Goal: Information Seeking & Learning: Learn about a topic

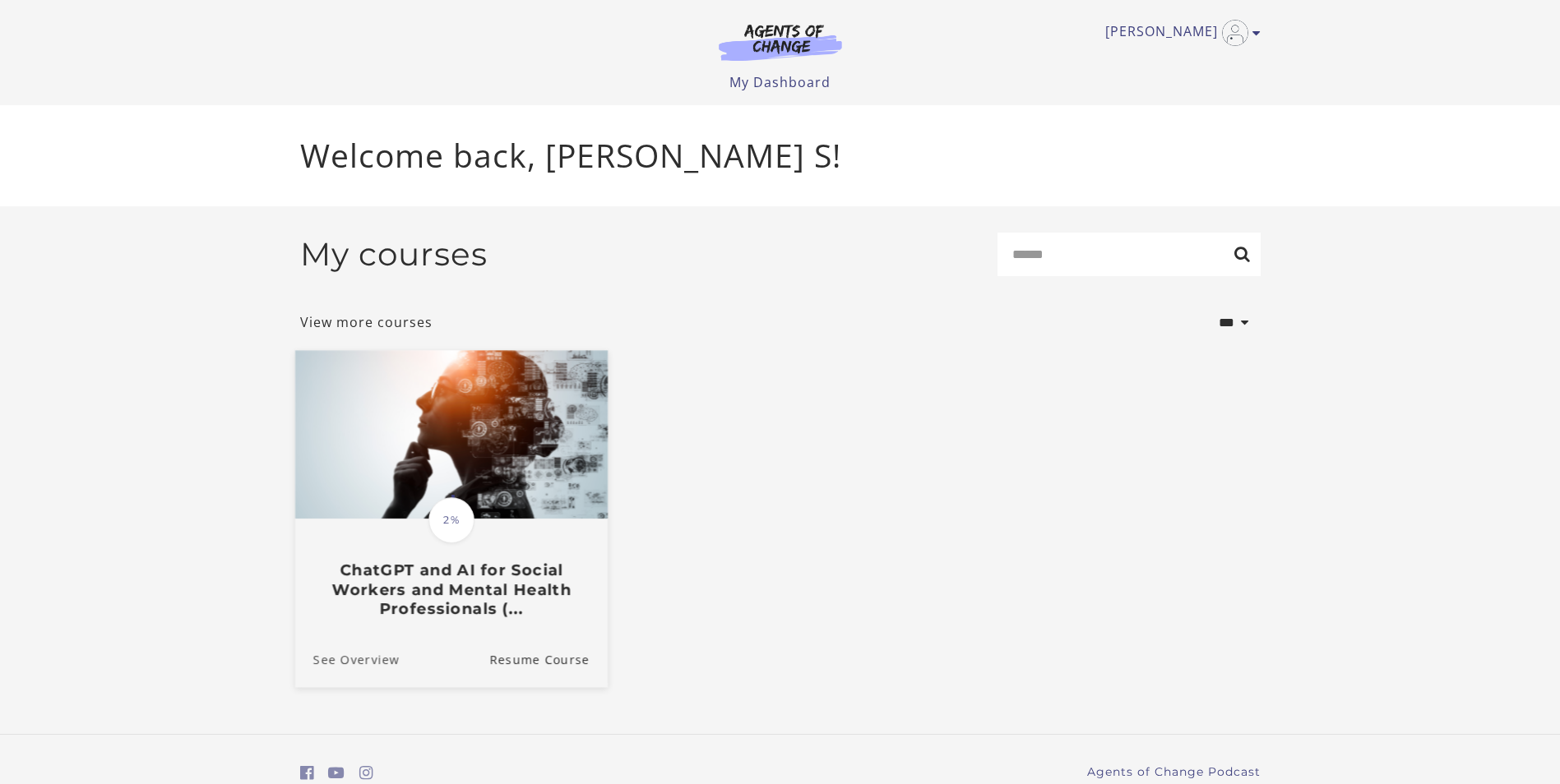
click at [380, 636] on link "See Overview" at bounding box center [346, 659] width 104 height 55
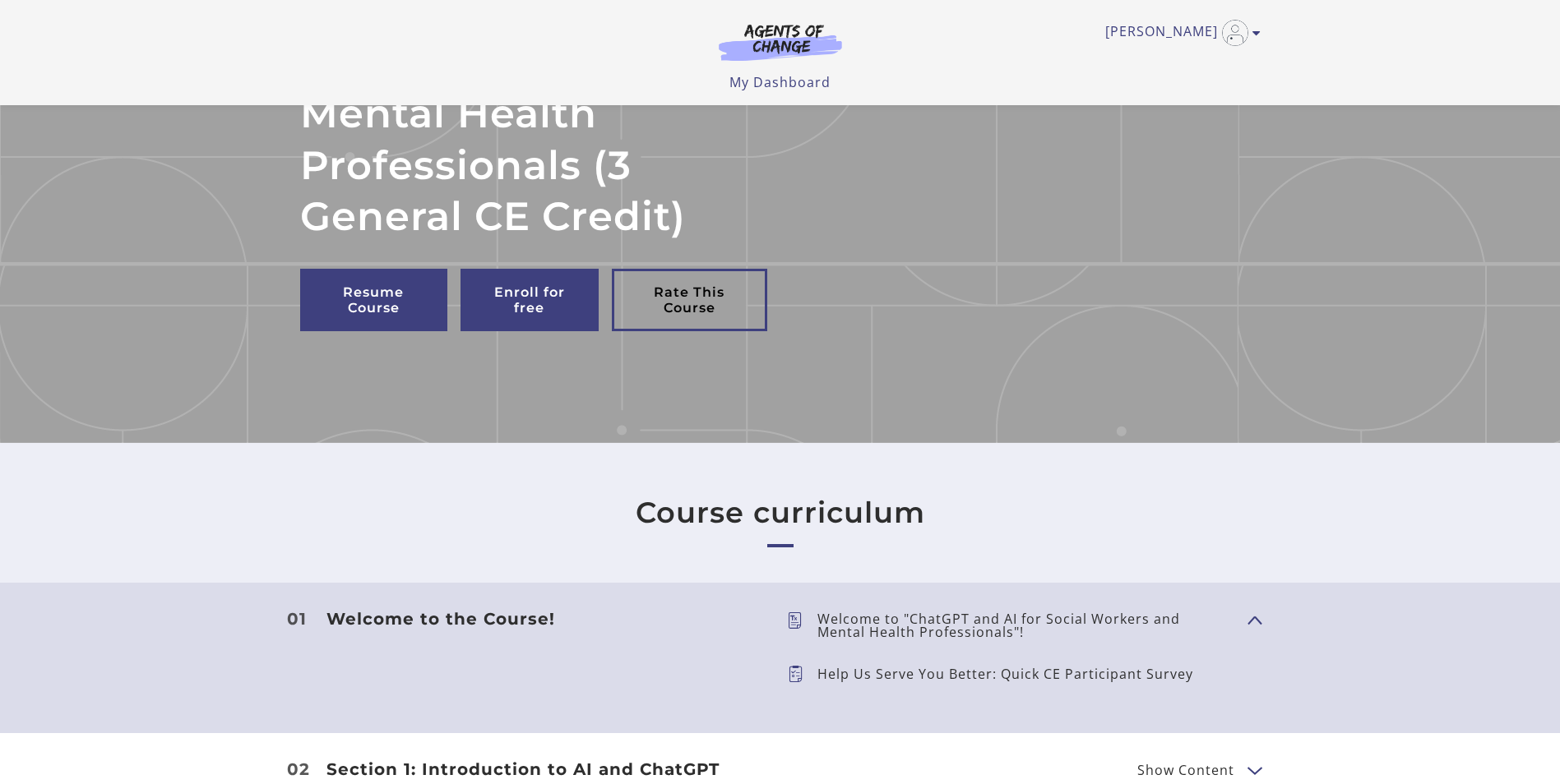
scroll to position [83, 0]
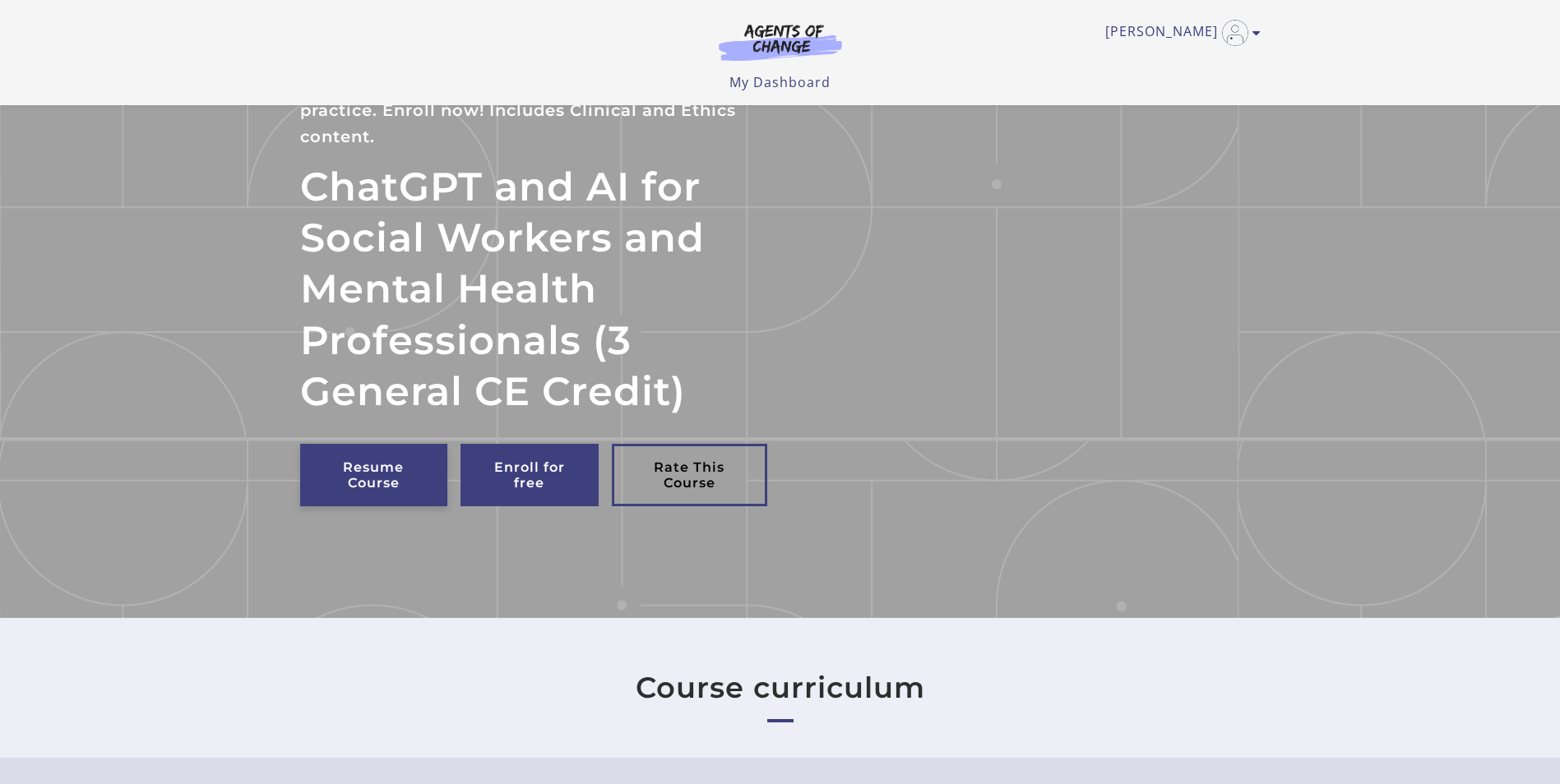
click at [364, 468] on link "Resume Course" at bounding box center [374, 475] width 147 height 63
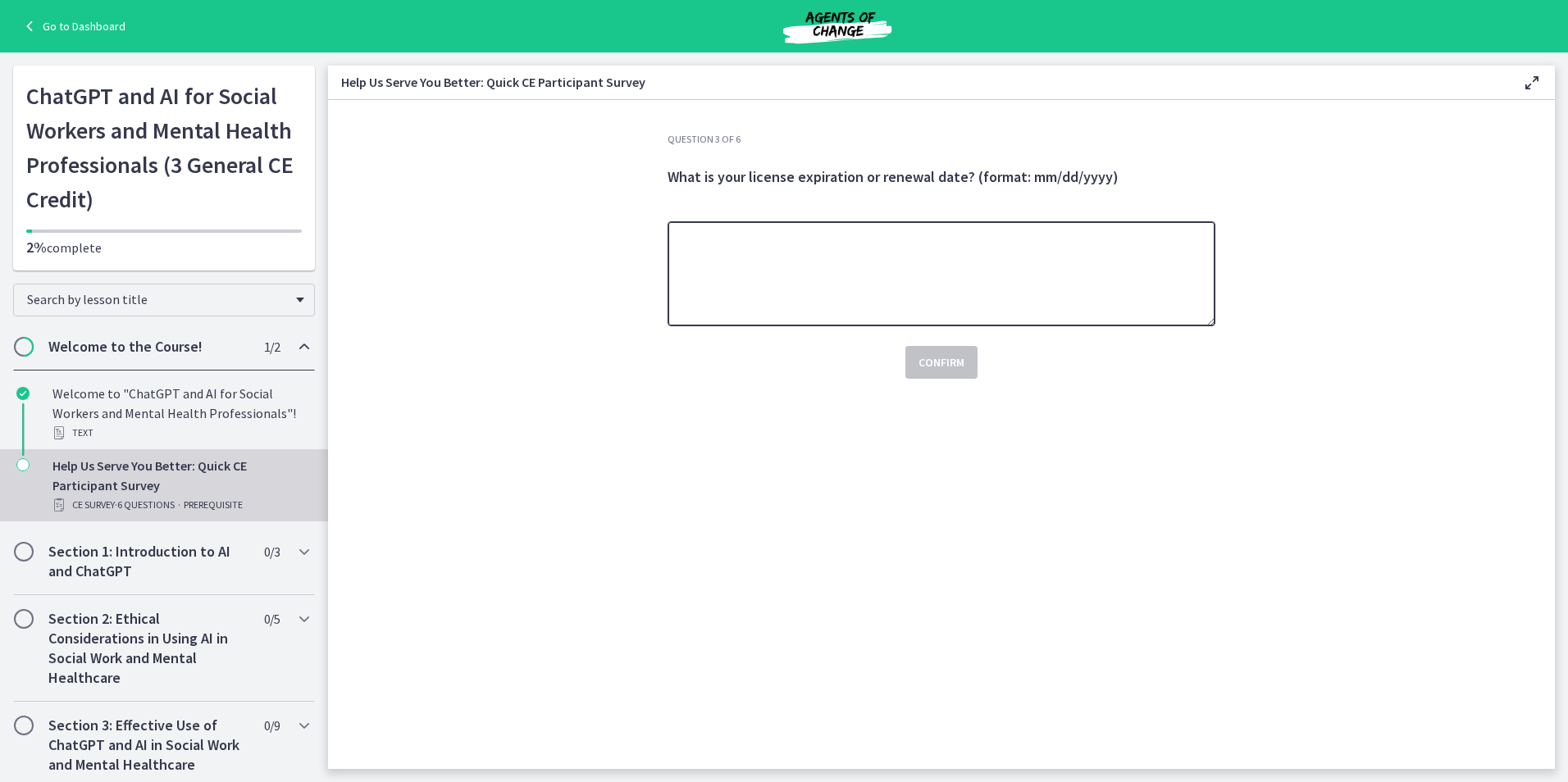
click at [919, 241] on textarea at bounding box center [941, 274] width 547 height 105
type textarea "**********"
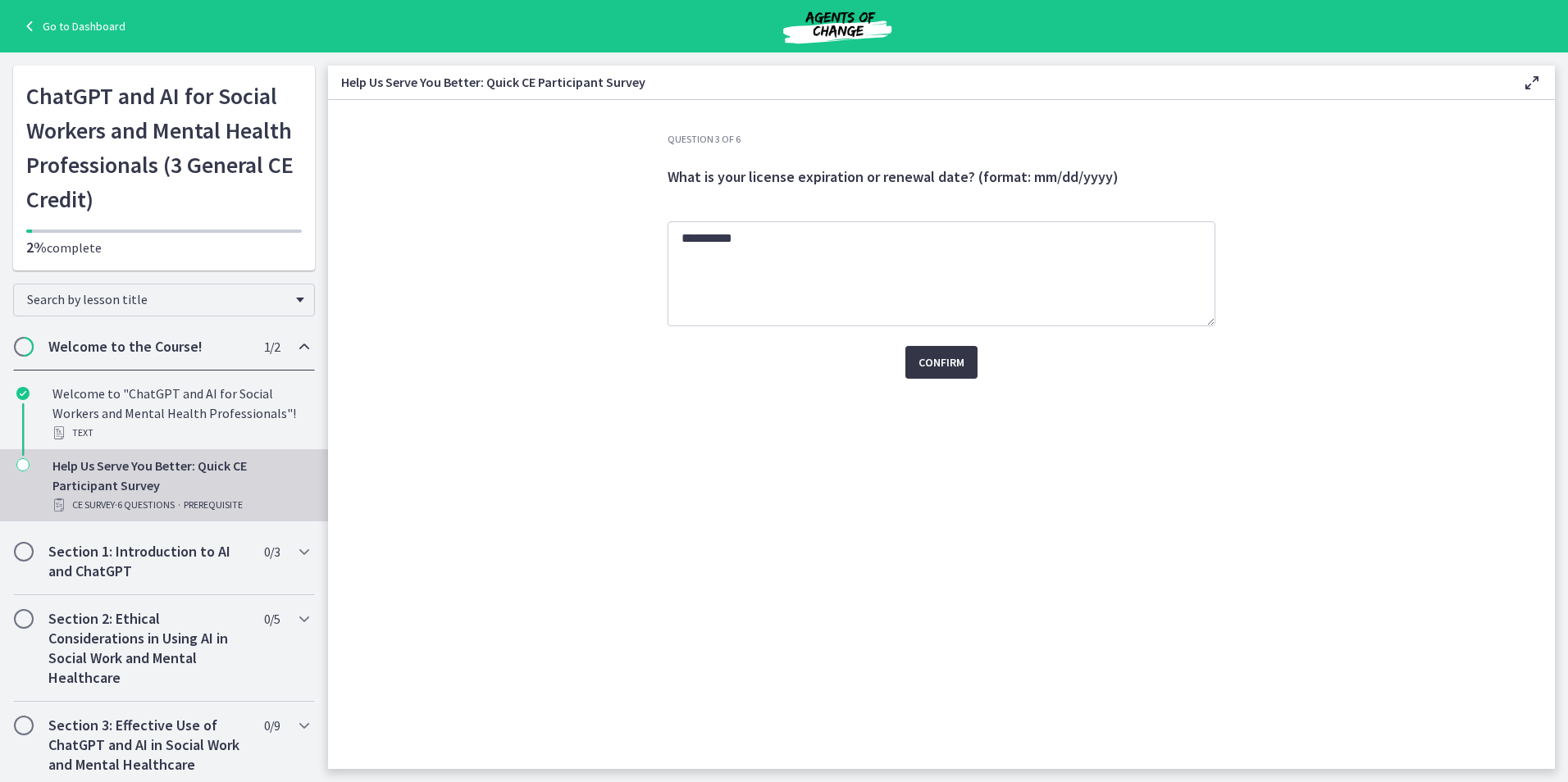
click at [955, 360] on span "Confirm" at bounding box center [941, 363] width 46 height 20
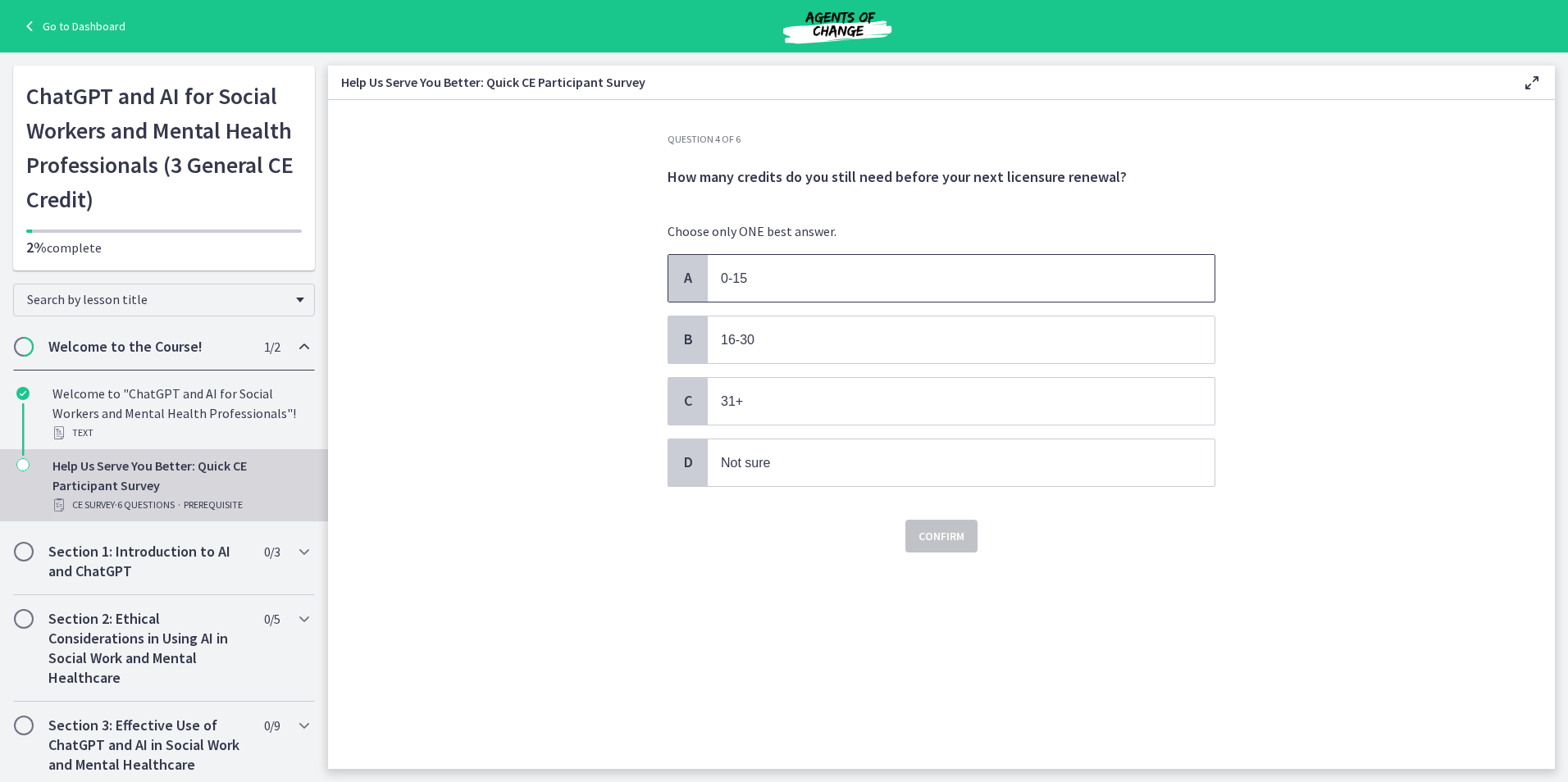
click at [746, 277] on span "0-15" at bounding box center [734, 278] width 26 height 14
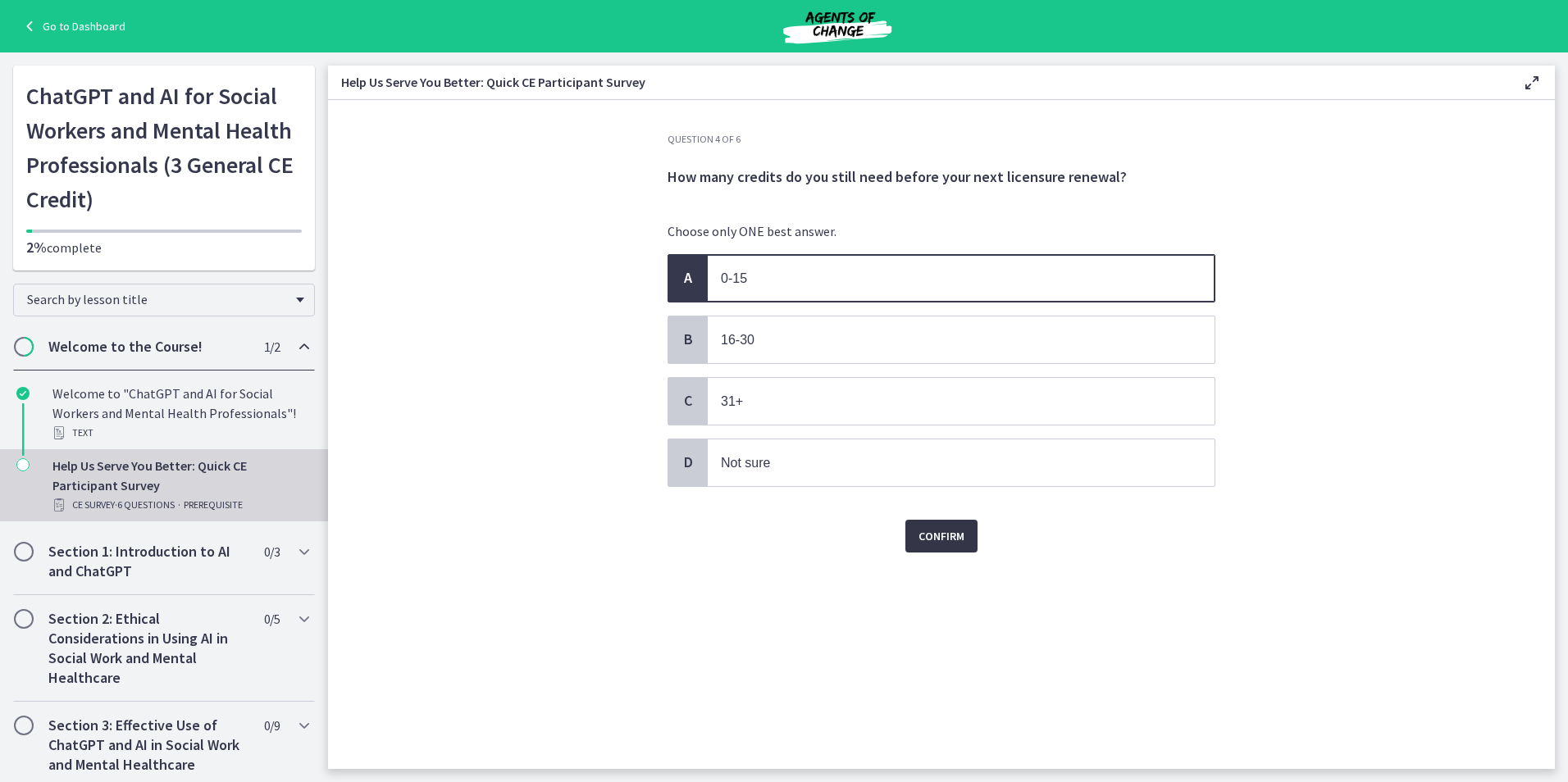
click at [946, 541] on span "Confirm" at bounding box center [941, 537] width 46 height 20
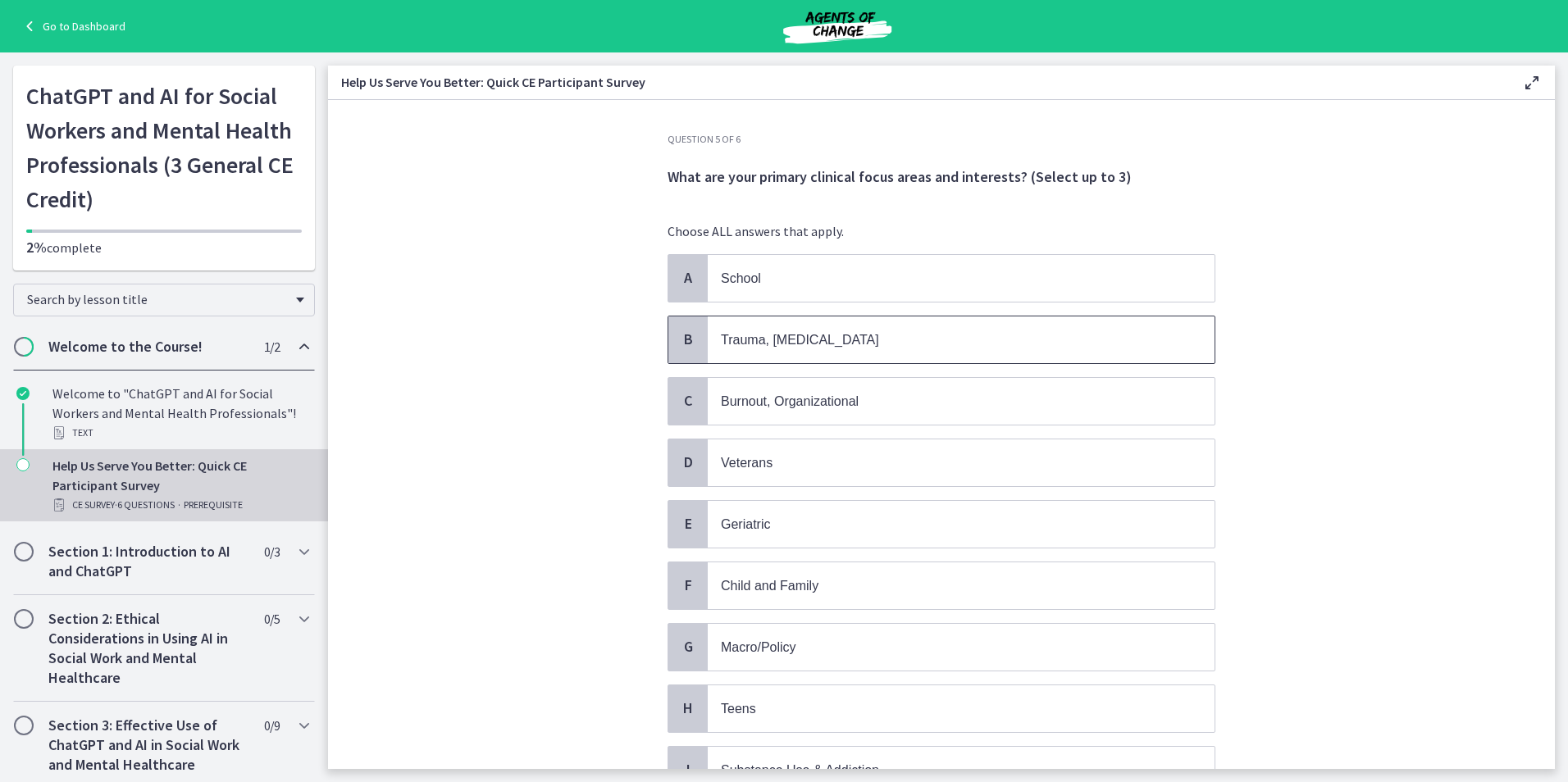
click at [813, 338] on p "Trauma, [MEDICAL_DATA]" at bounding box center [945, 339] width 448 height 21
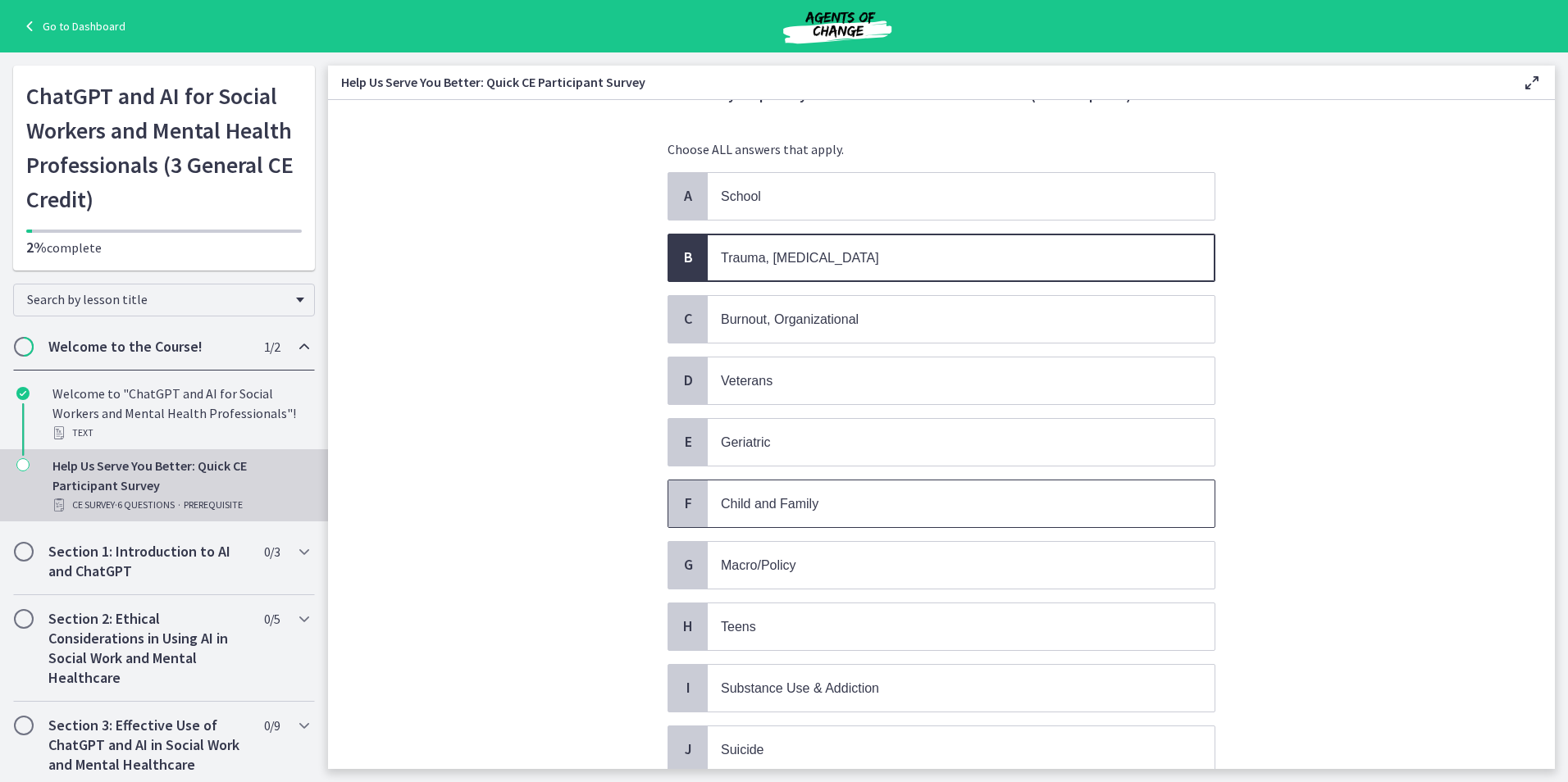
click at [825, 500] on p "Child and Family" at bounding box center [945, 504] width 448 height 21
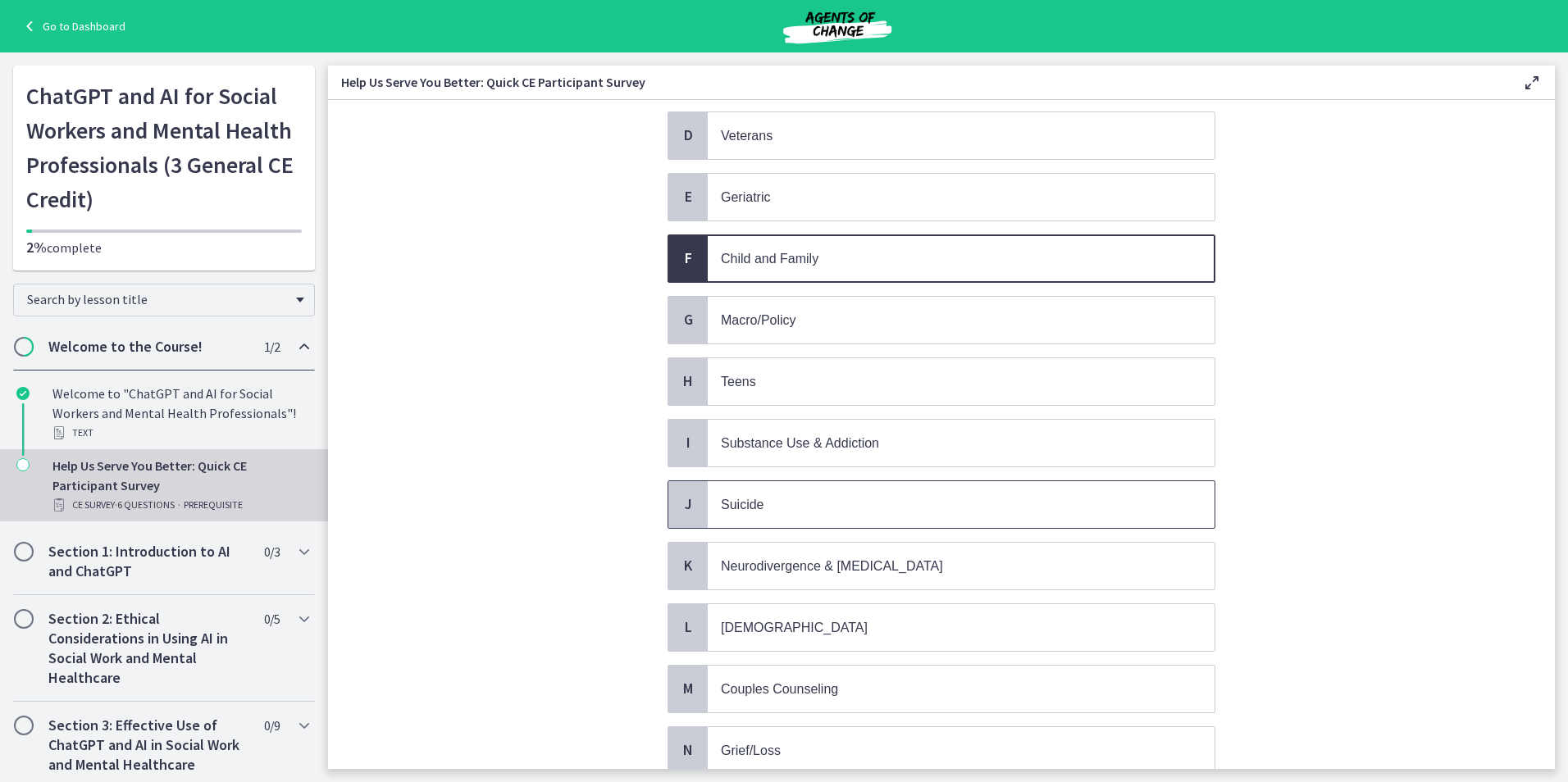
scroll to position [328, 0]
click at [791, 381] on p "Teens" at bounding box center [945, 381] width 448 height 21
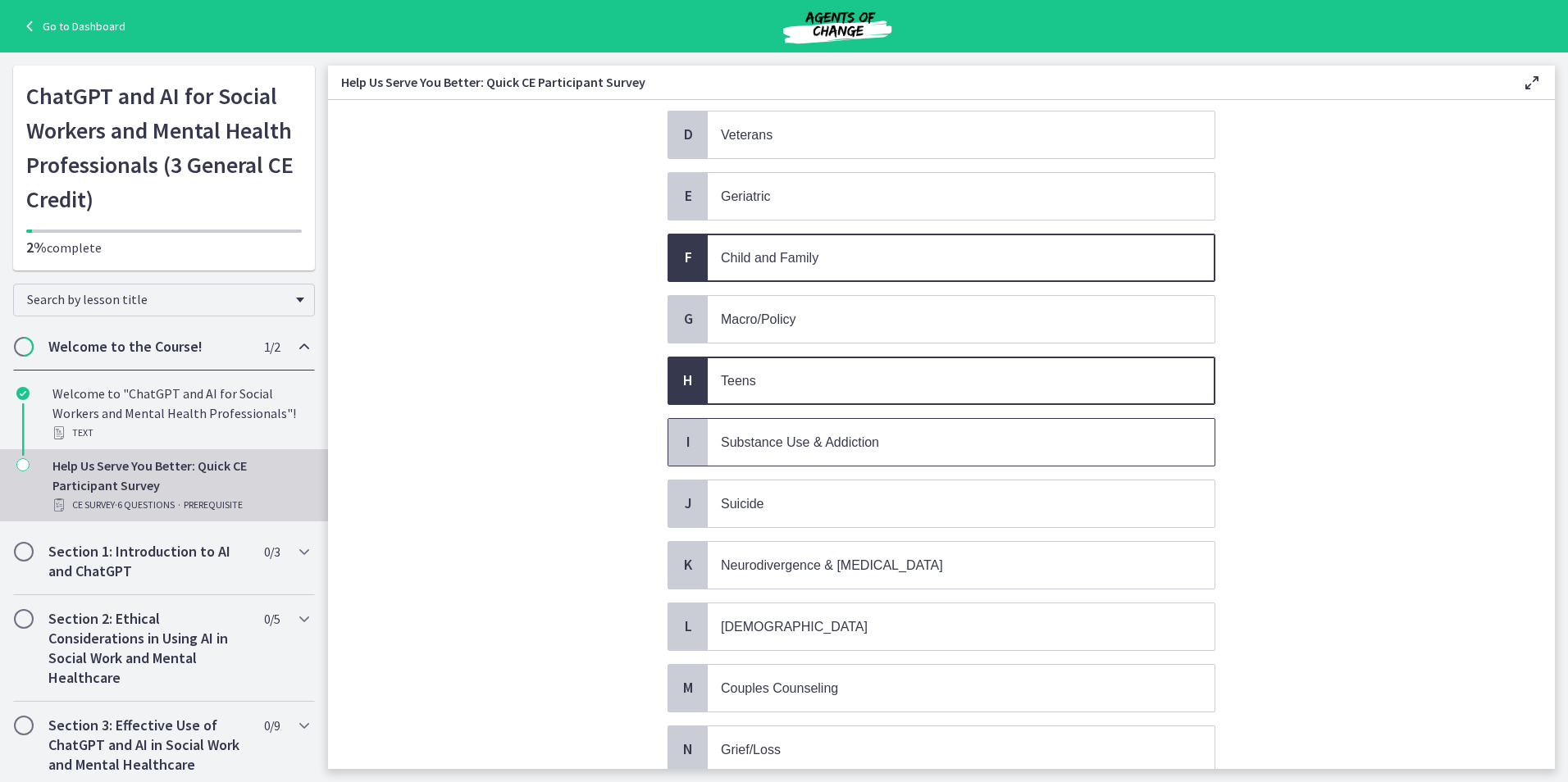
click at [799, 444] on span "Substance Use & Addiction" at bounding box center [800, 442] width 158 height 14
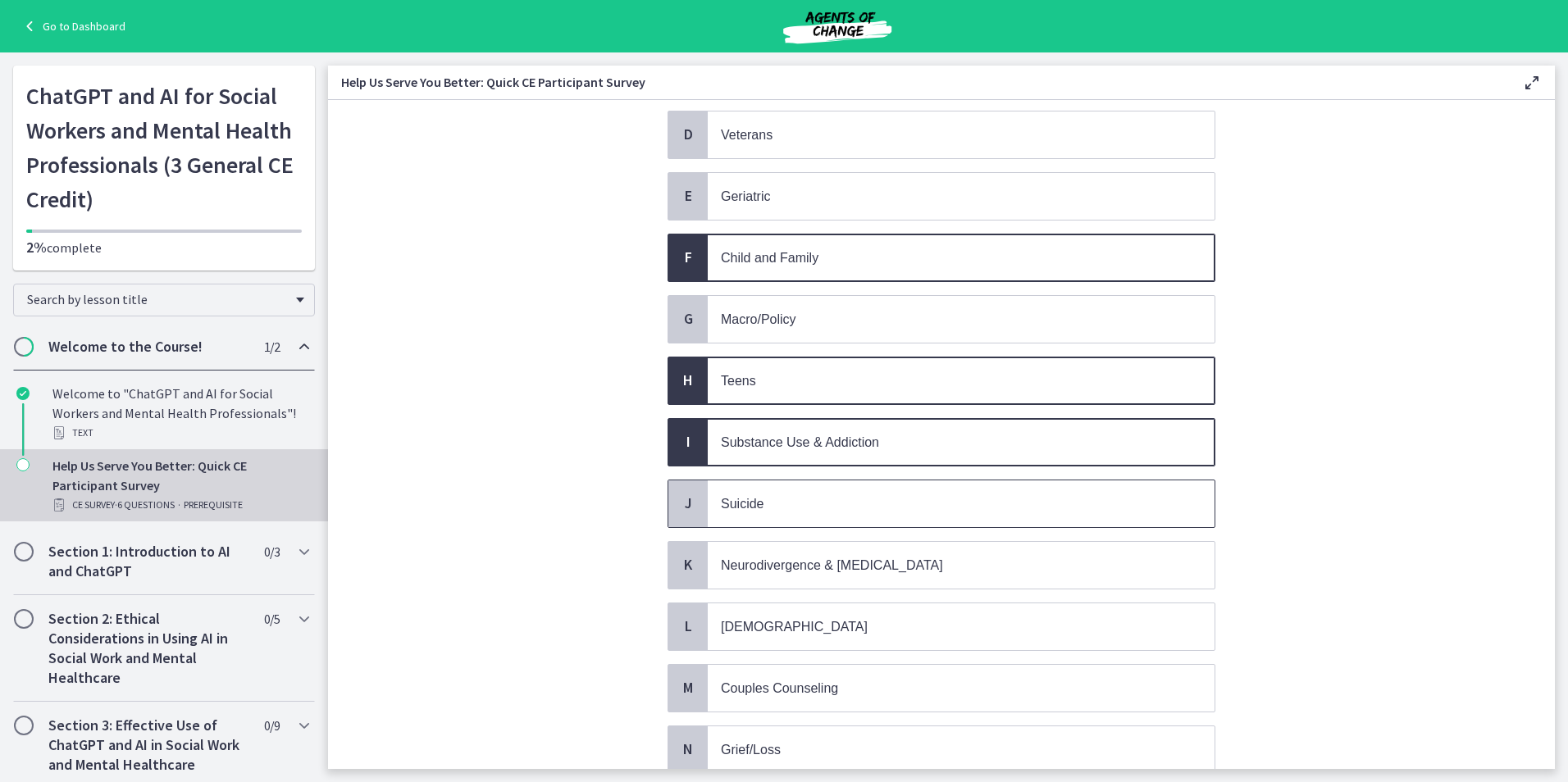
click at [797, 491] on span "Suicide" at bounding box center [961, 504] width 507 height 47
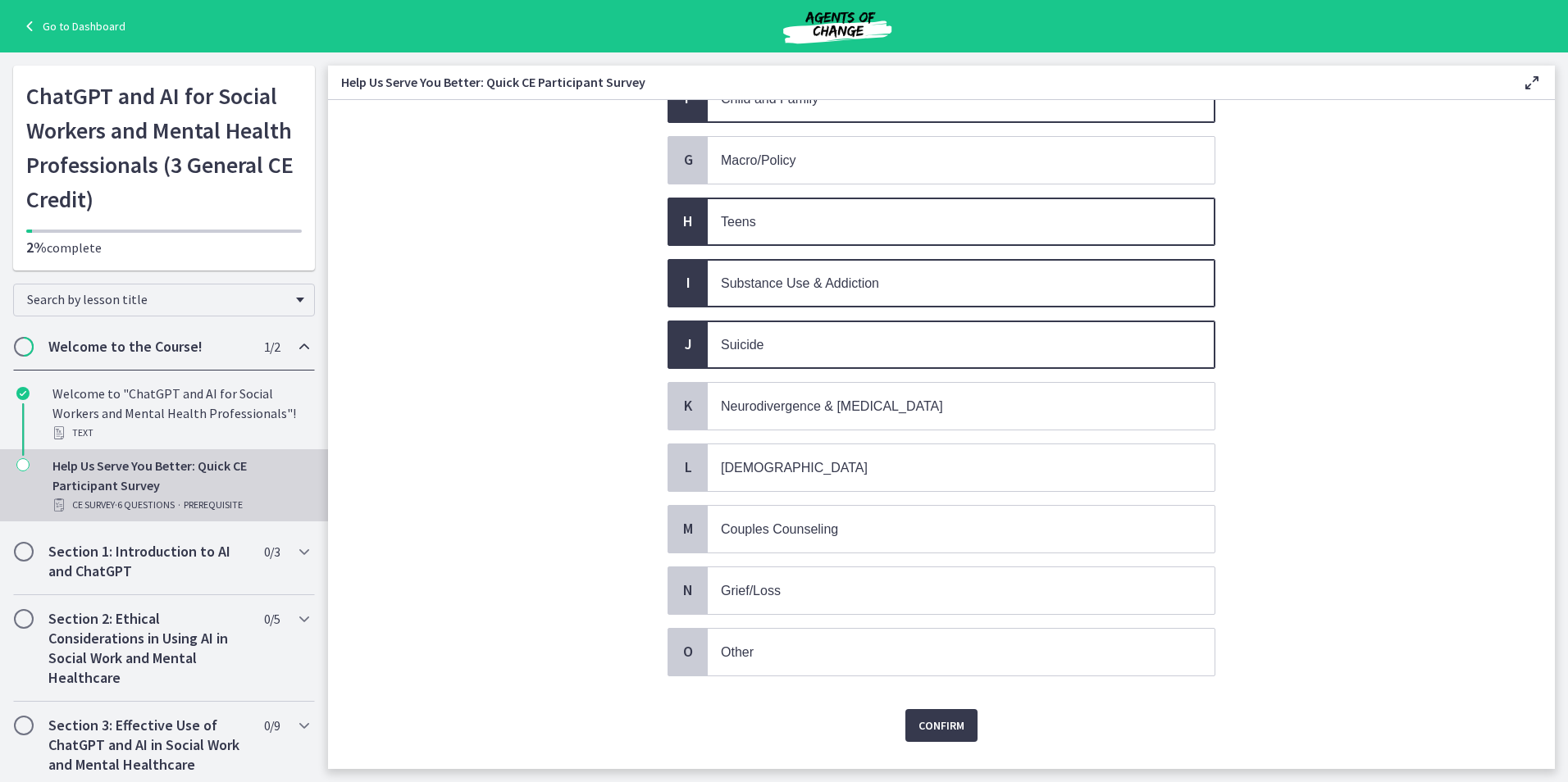
scroll to position [492, 0]
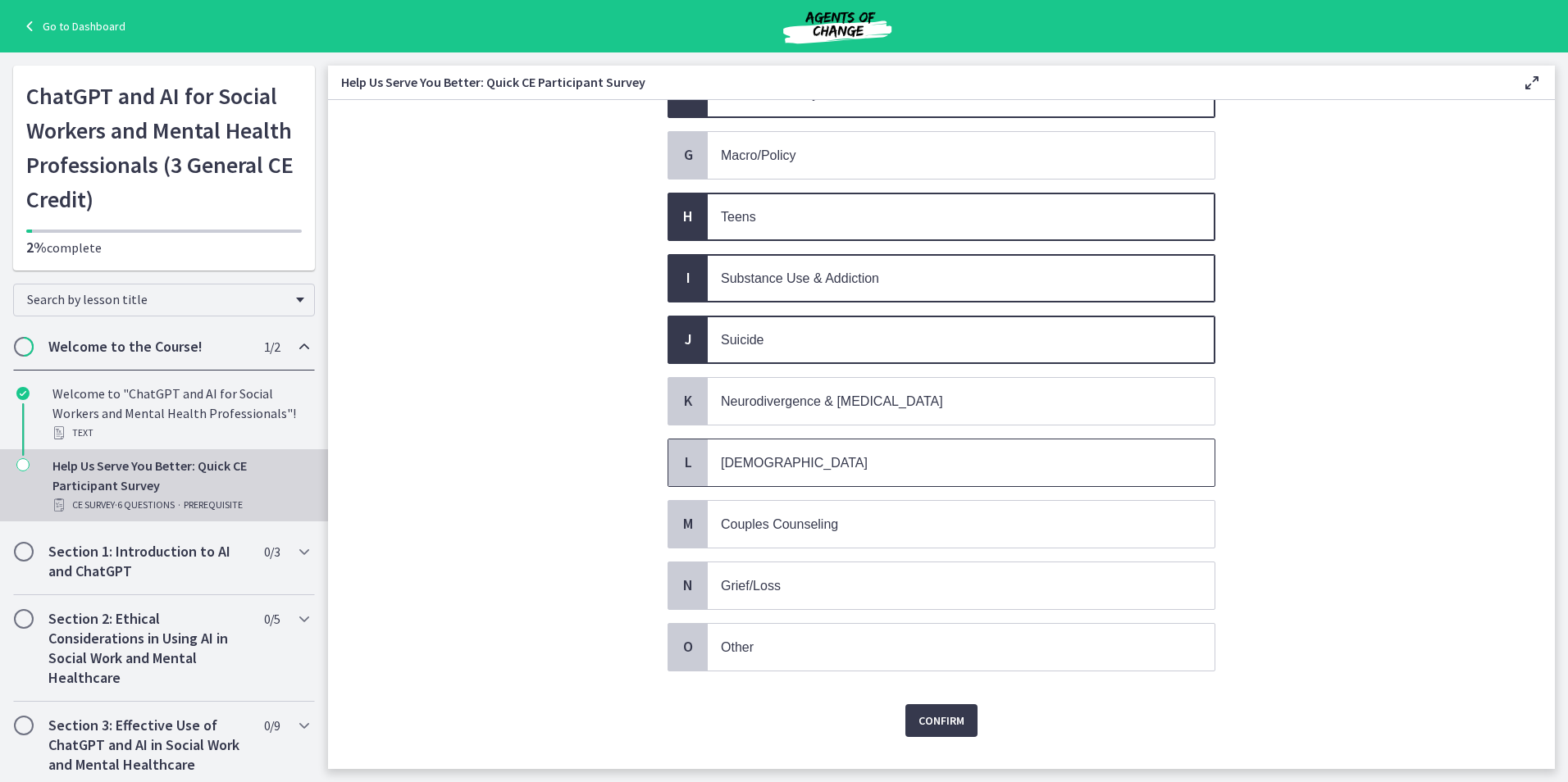
click at [826, 468] on p "LGBTQ+" at bounding box center [945, 463] width 448 height 21
click at [832, 583] on p "Grief/Loss" at bounding box center [945, 586] width 448 height 21
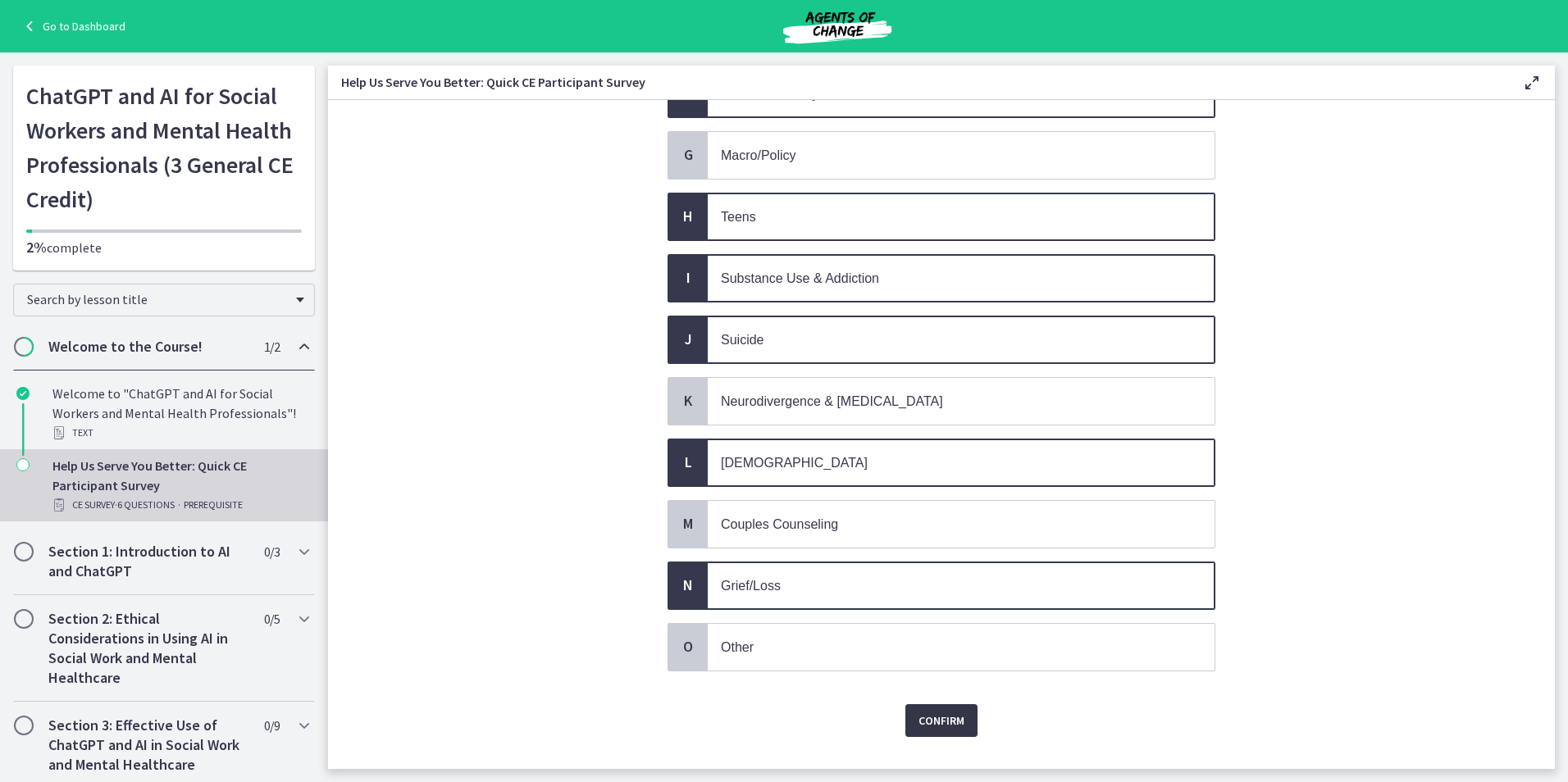
click at [917, 709] on button "Confirm" at bounding box center [941, 720] width 72 height 33
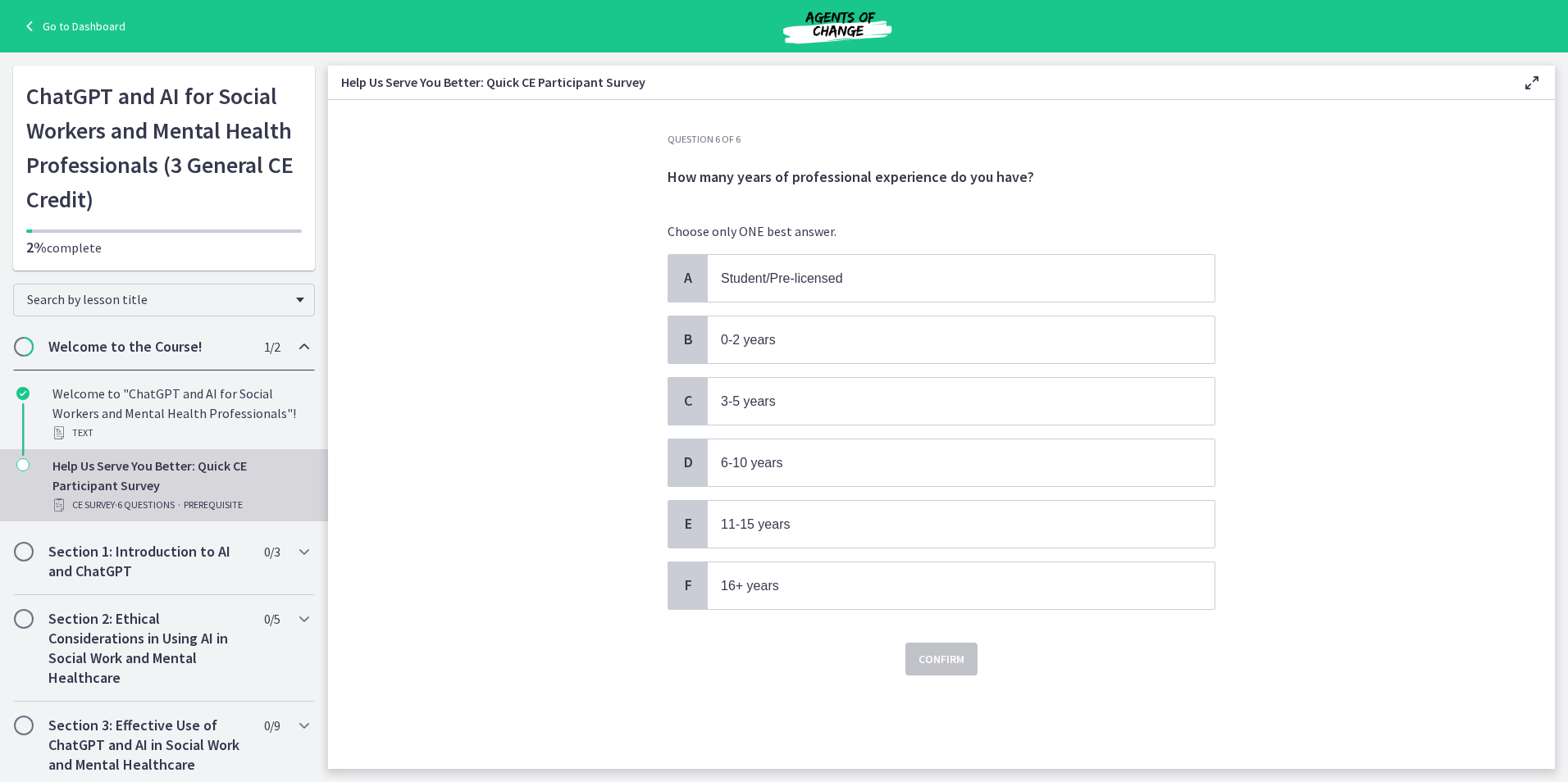
scroll to position [0, 0]
click at [778, 597] on span "16+ years" at bounding box center [961, 586] width 507 height 47
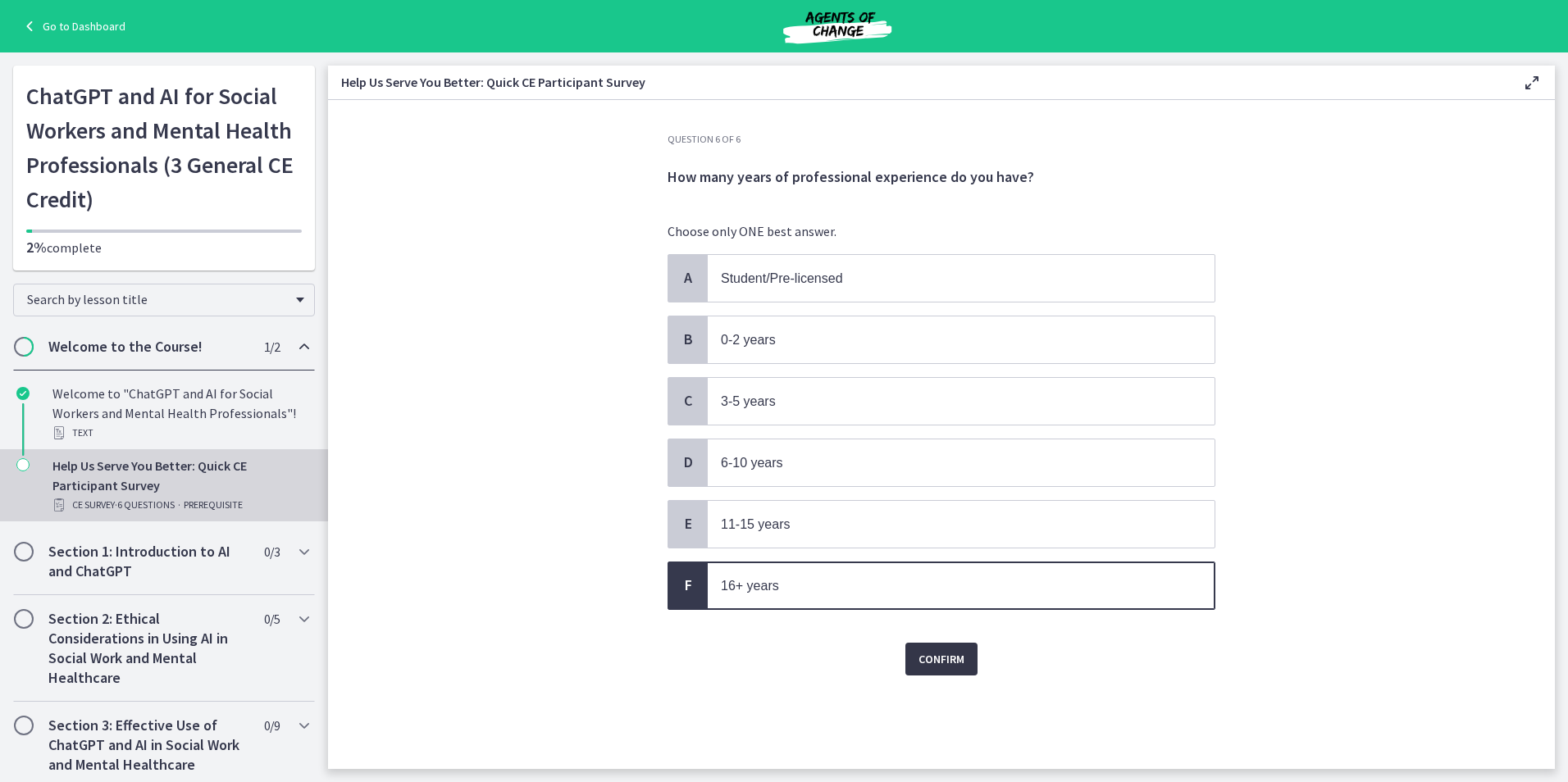
click at [955, 663] on span "Confirm" at bounding box center [941, 660] width 46 height 20
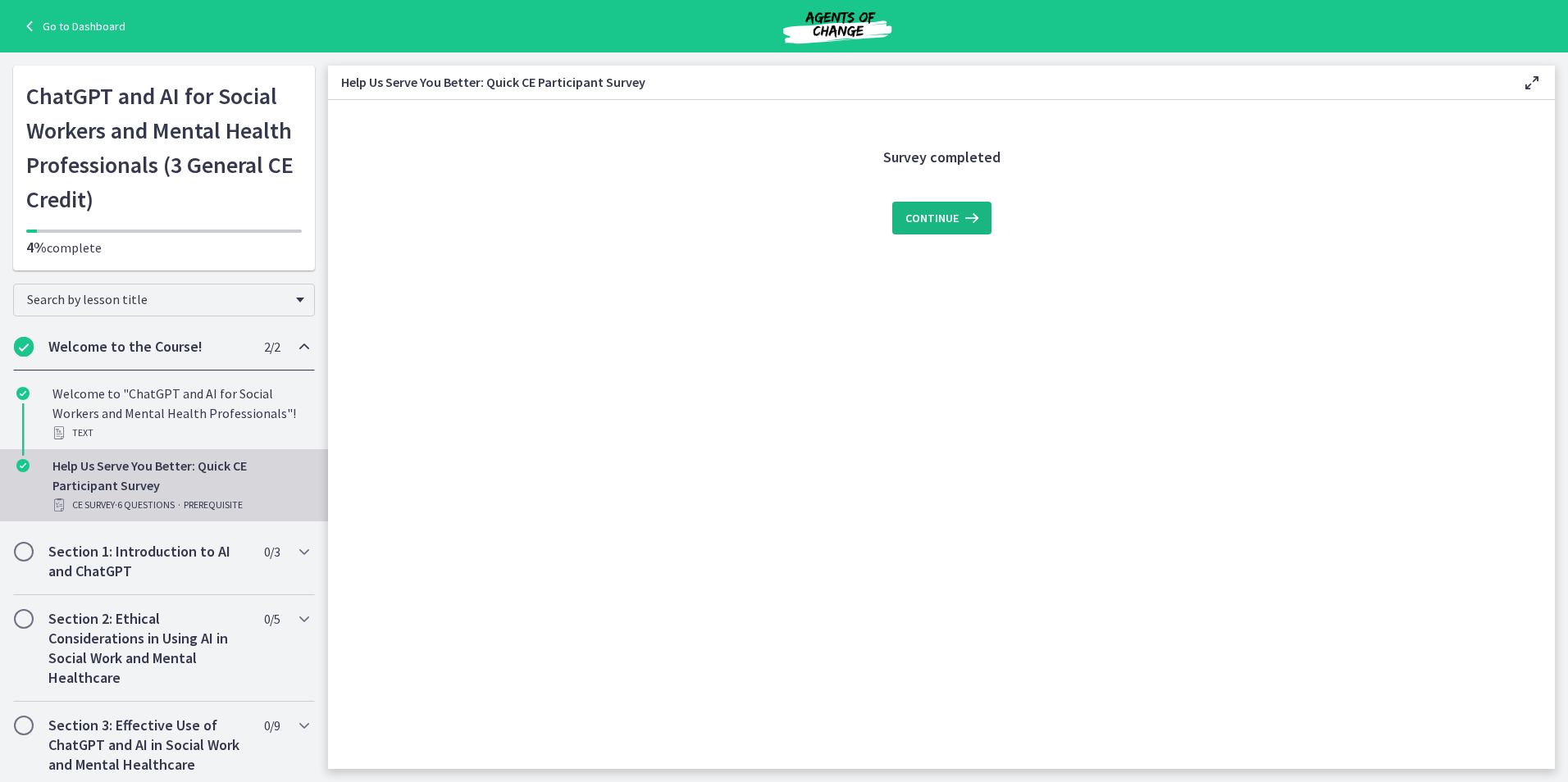
click at [947, 216] on span "Continue" at bounding box center [931, 218] width 53 height 20
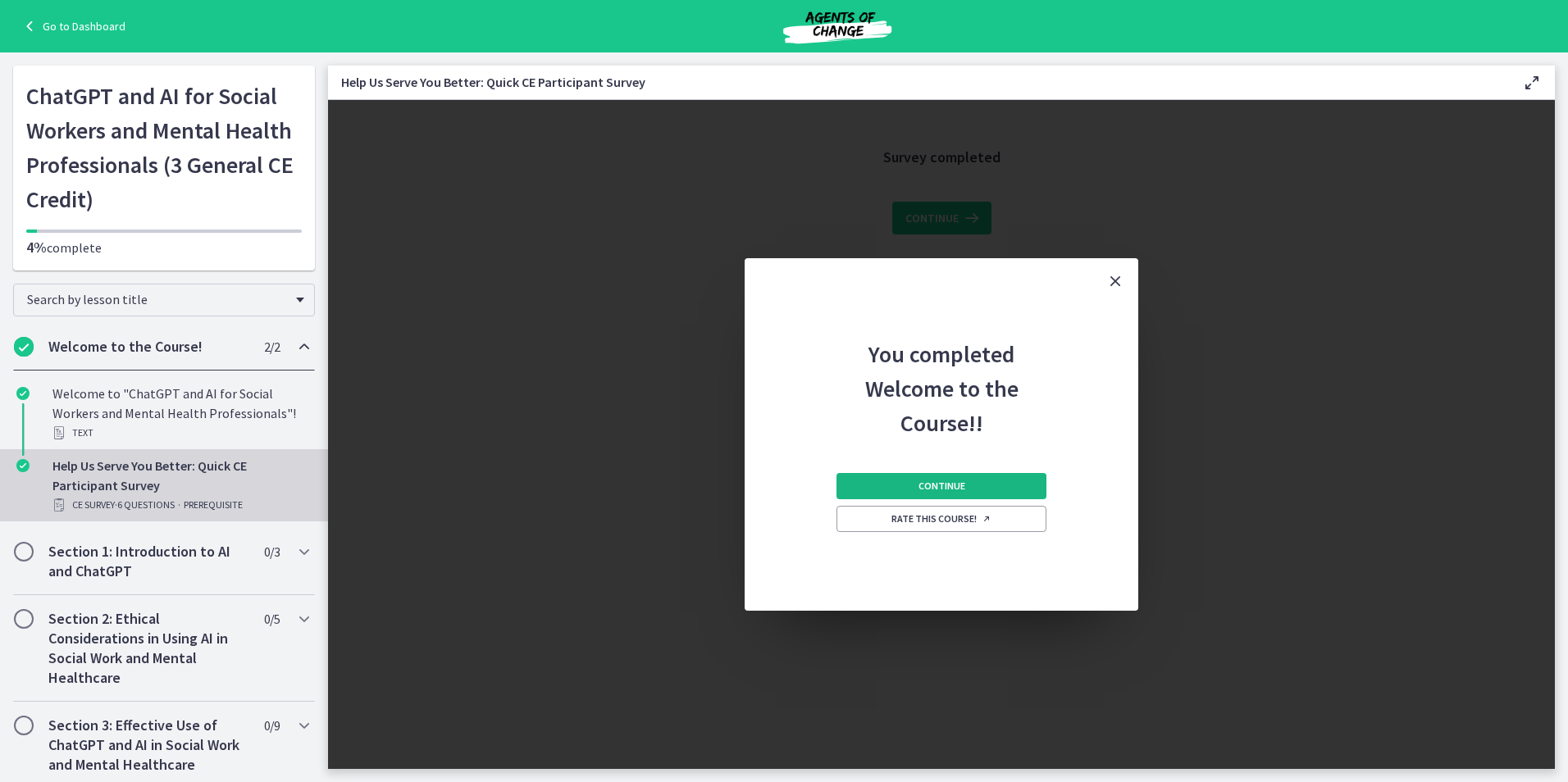
click at [946, 482] on span "Continue" at bounding box center [942, 486] width 47 height 13
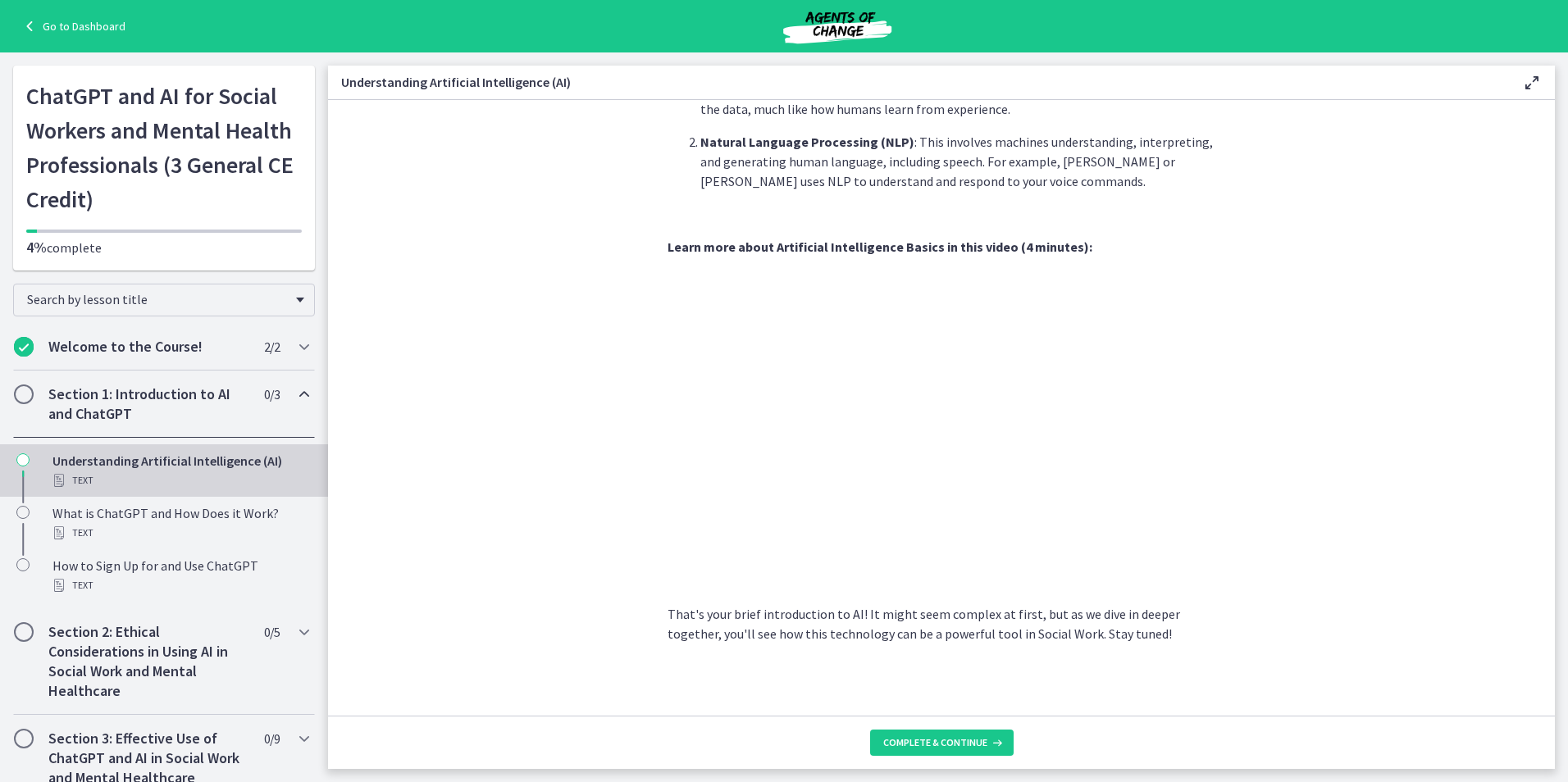
scroll to position [590, 0]
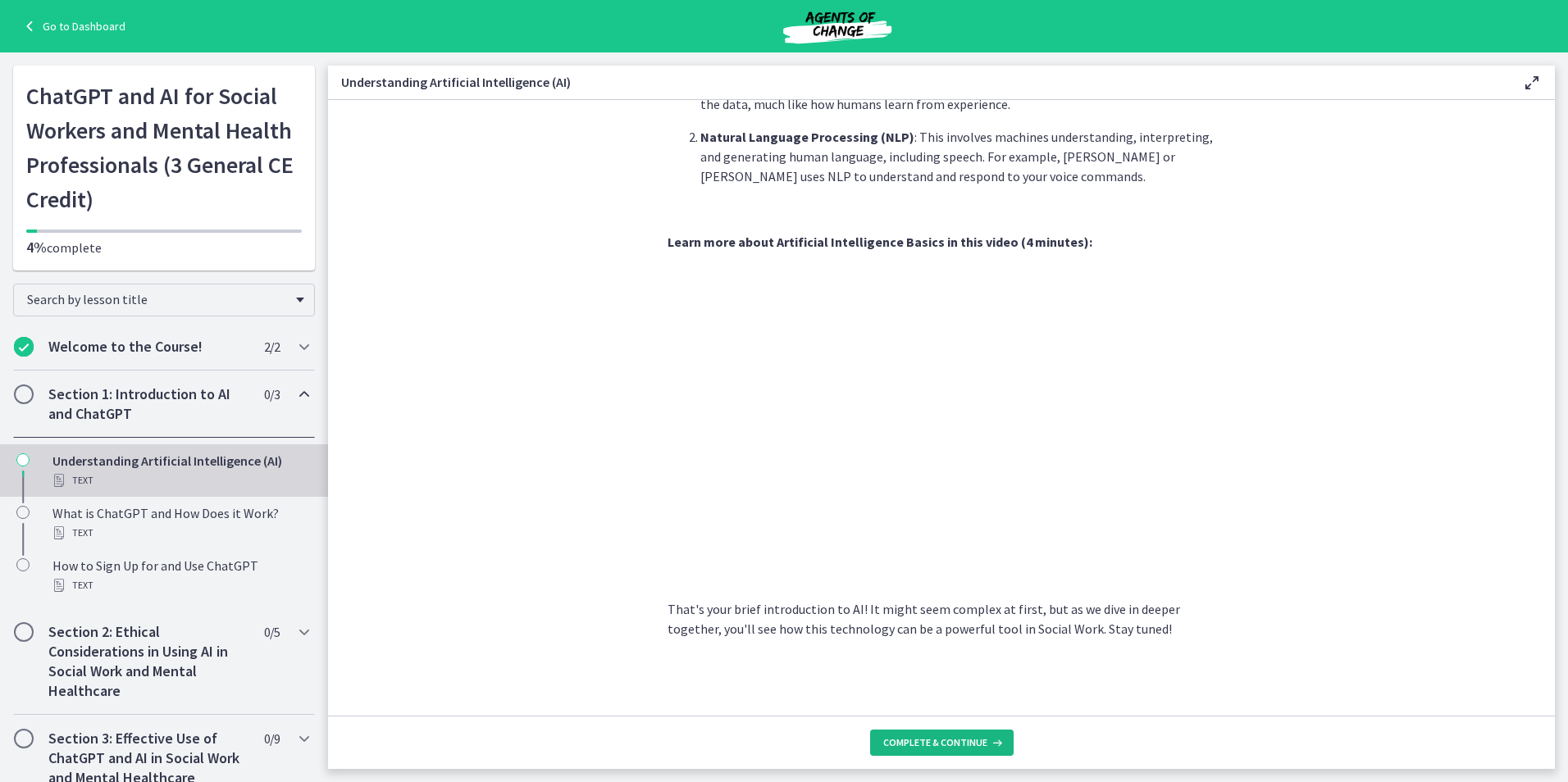
click at [921, 742] on span "Complete & continue" at bounding box center [935, 743] width 104 height 13
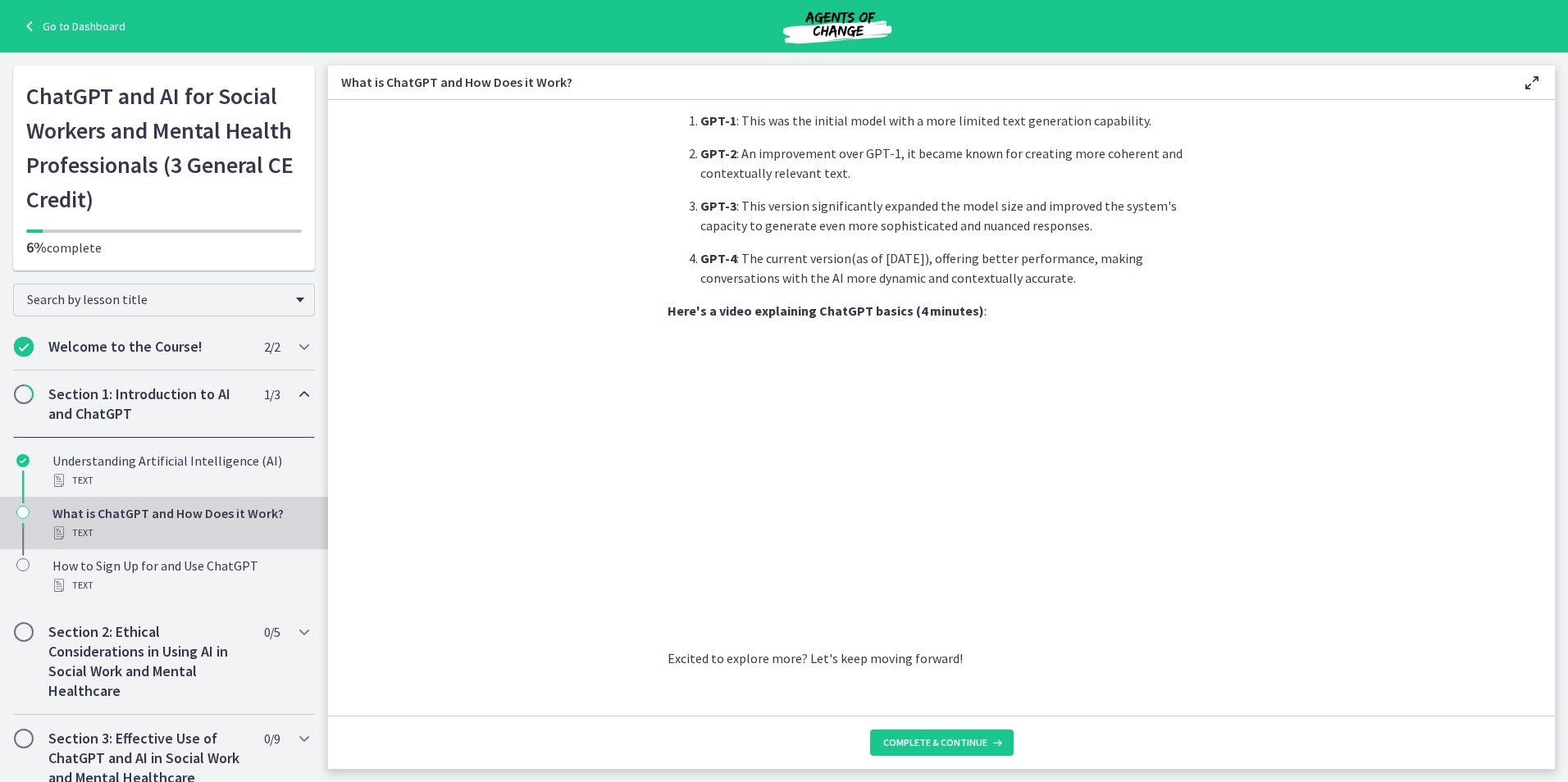
scroll to position [682, 0]
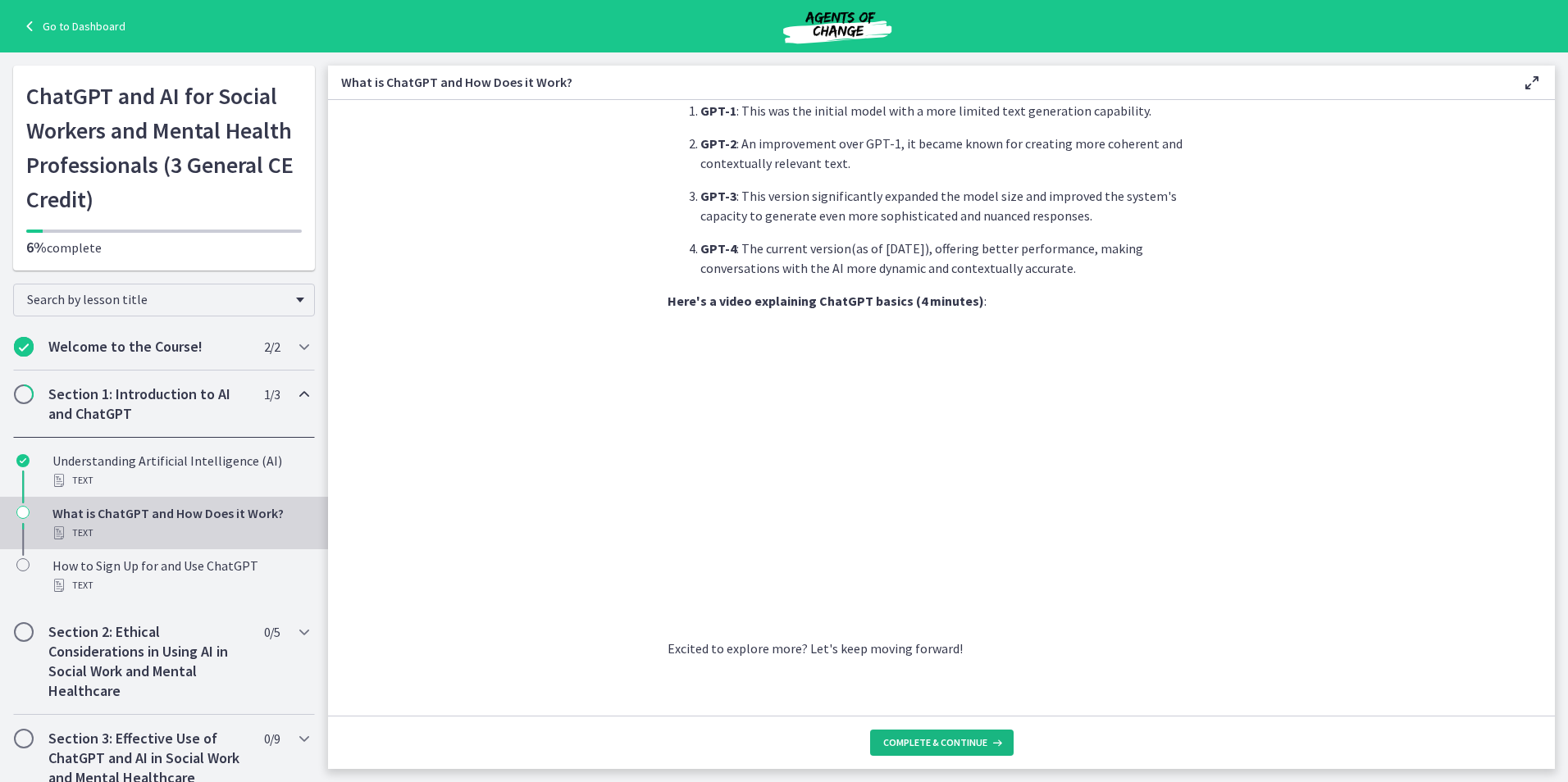
click at [950, 748] on span "Complete & continue" at bounding box center [935, 743] width 104 height 13
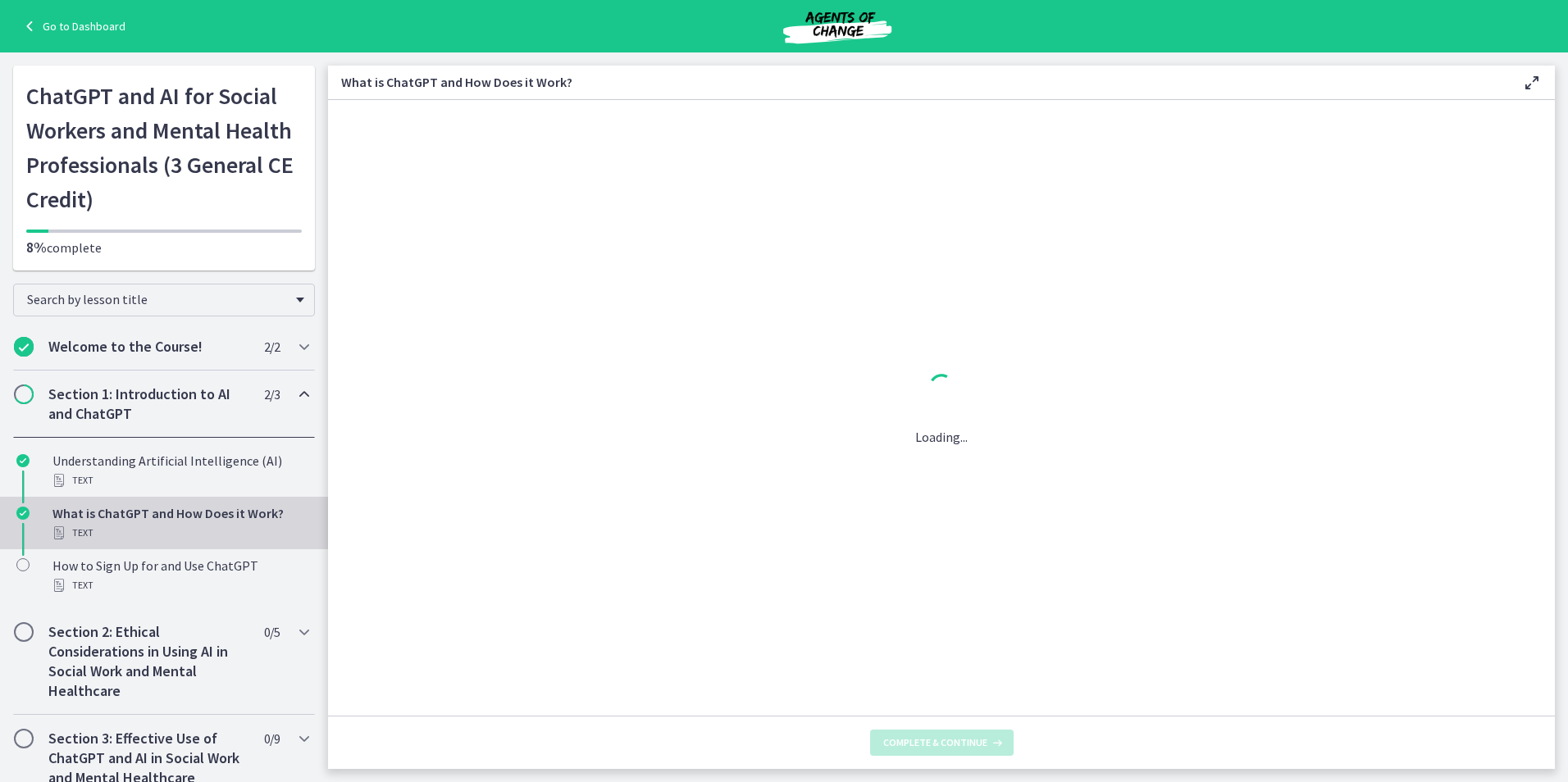
scroll to position [0, 0]
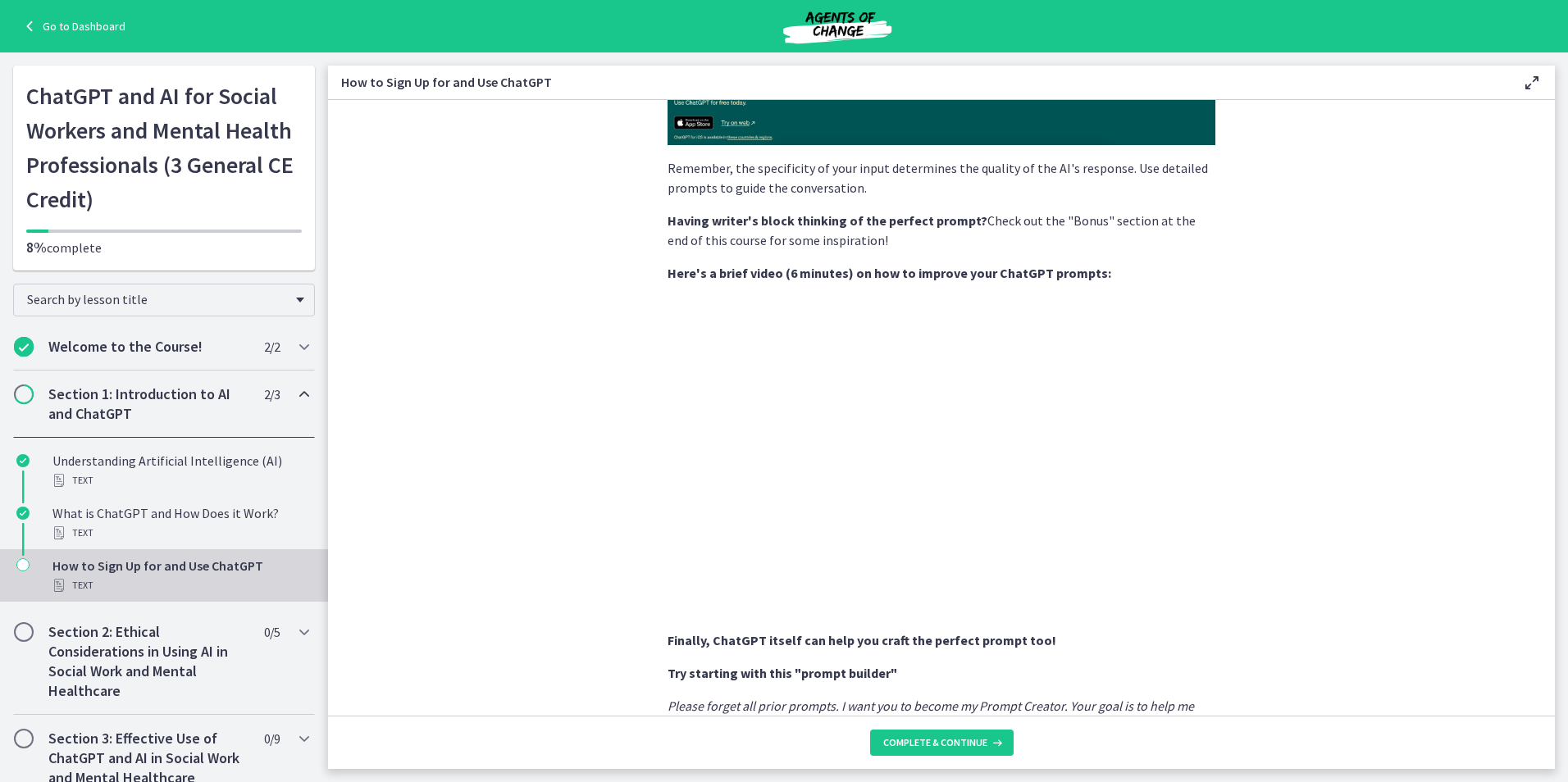
scroll to position [758, 0]
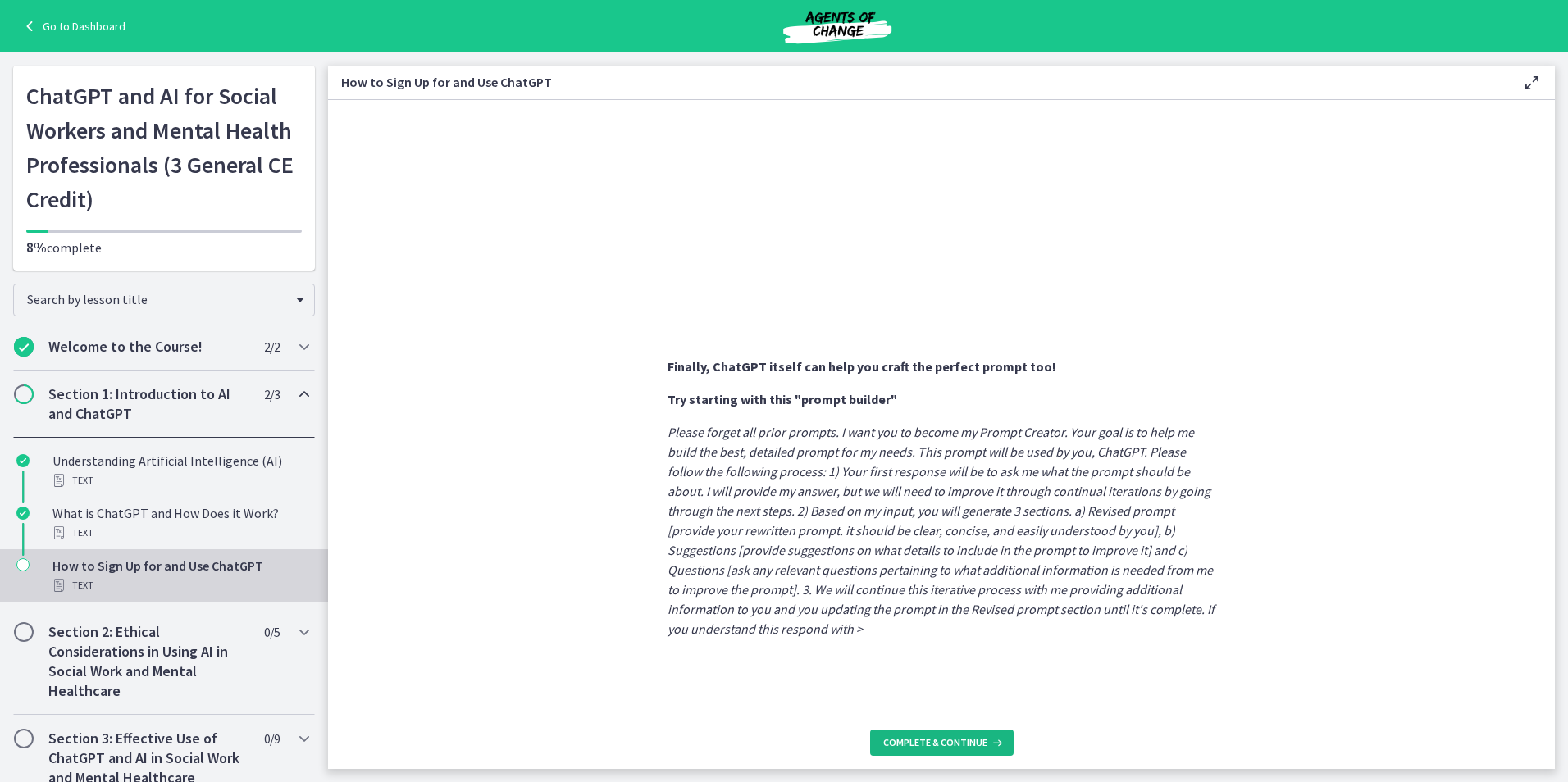
click at [954, 745] on span "Complete & continue" at bounding box center [935, 743] width 104 height 13
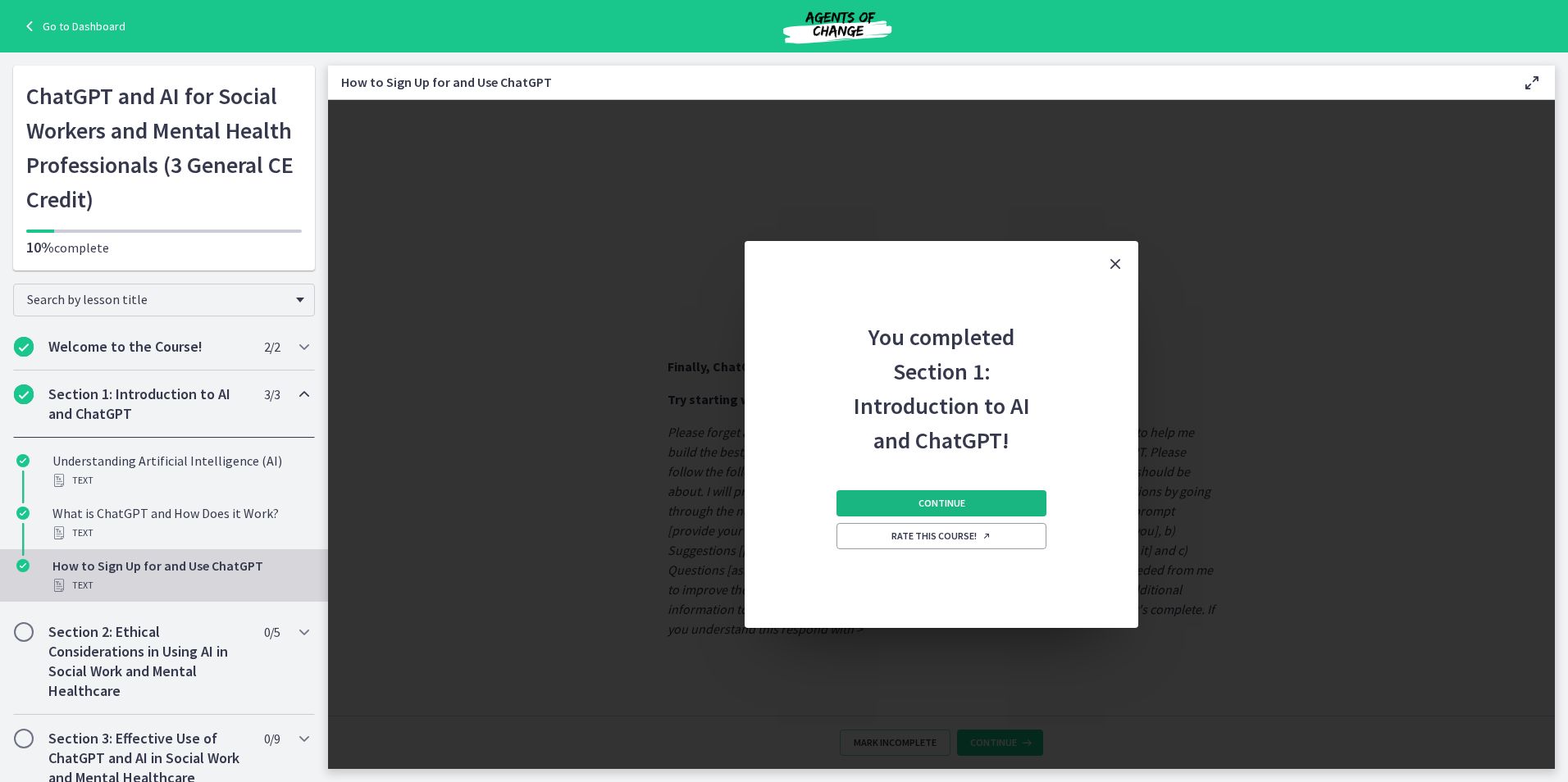
click at [936, 499] on span "Continue" at bounding box center [942, 503] width 47 height 13
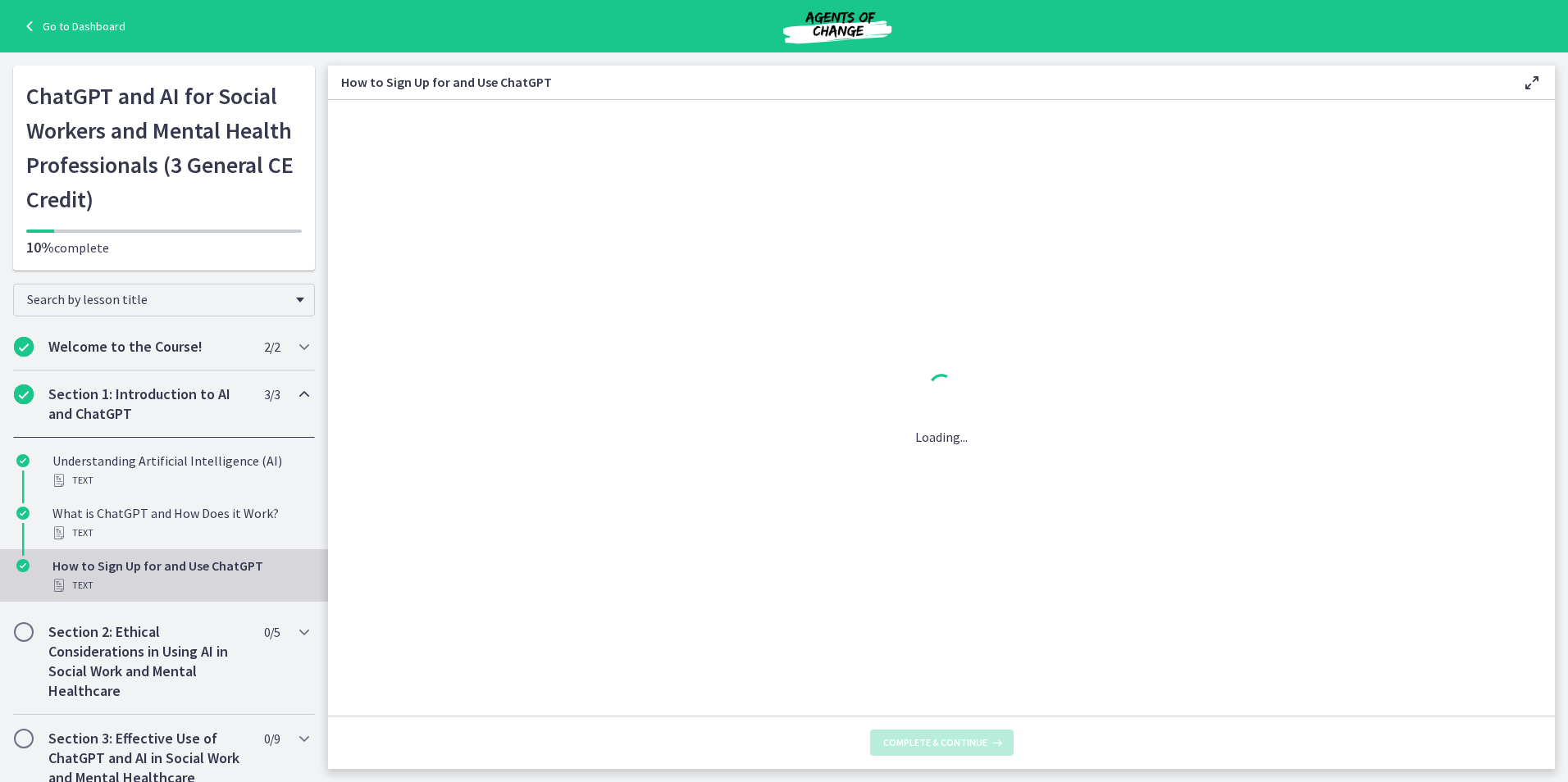
scroll to position [0, 0]
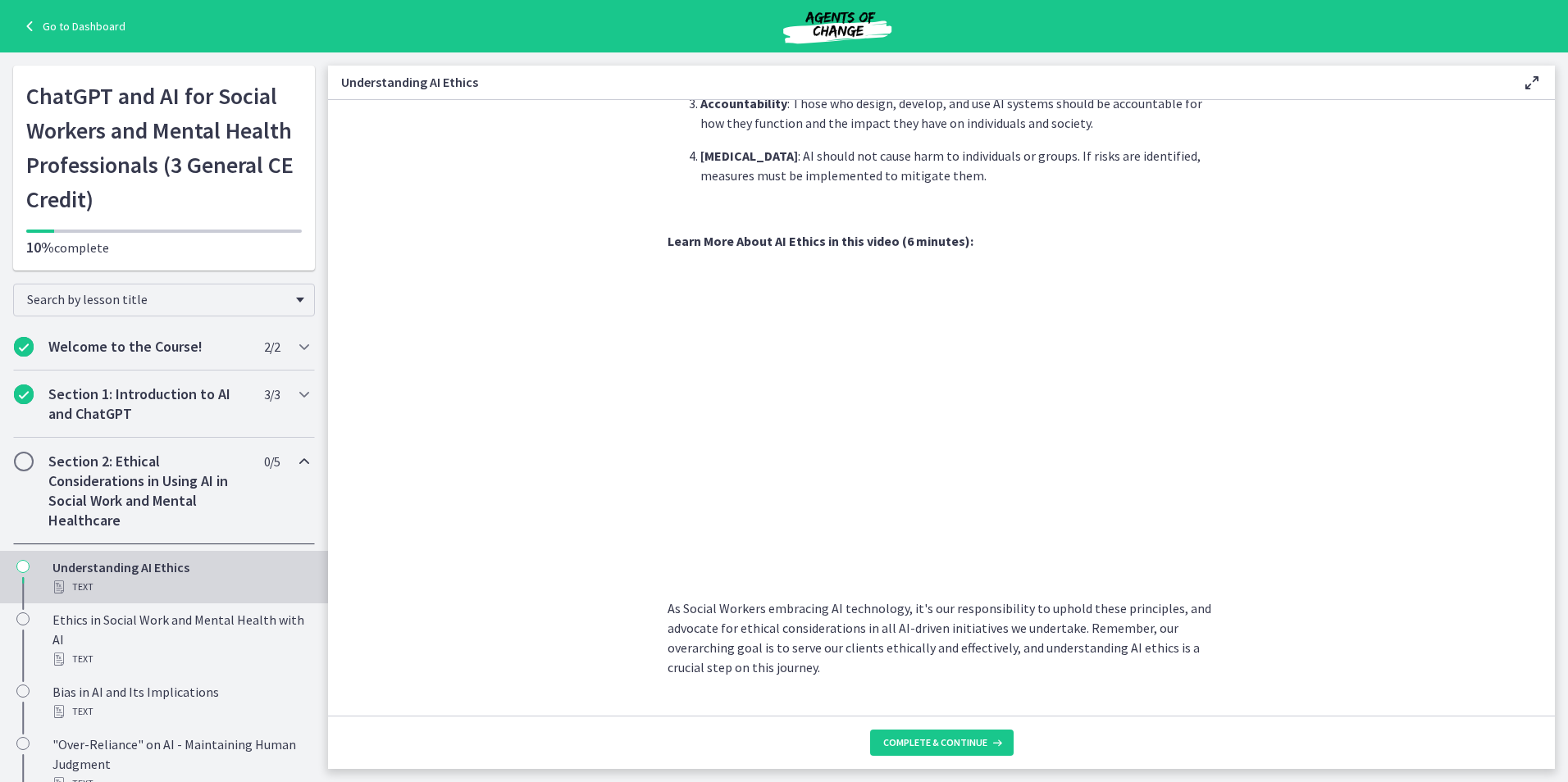
scroll to position [695, 0]
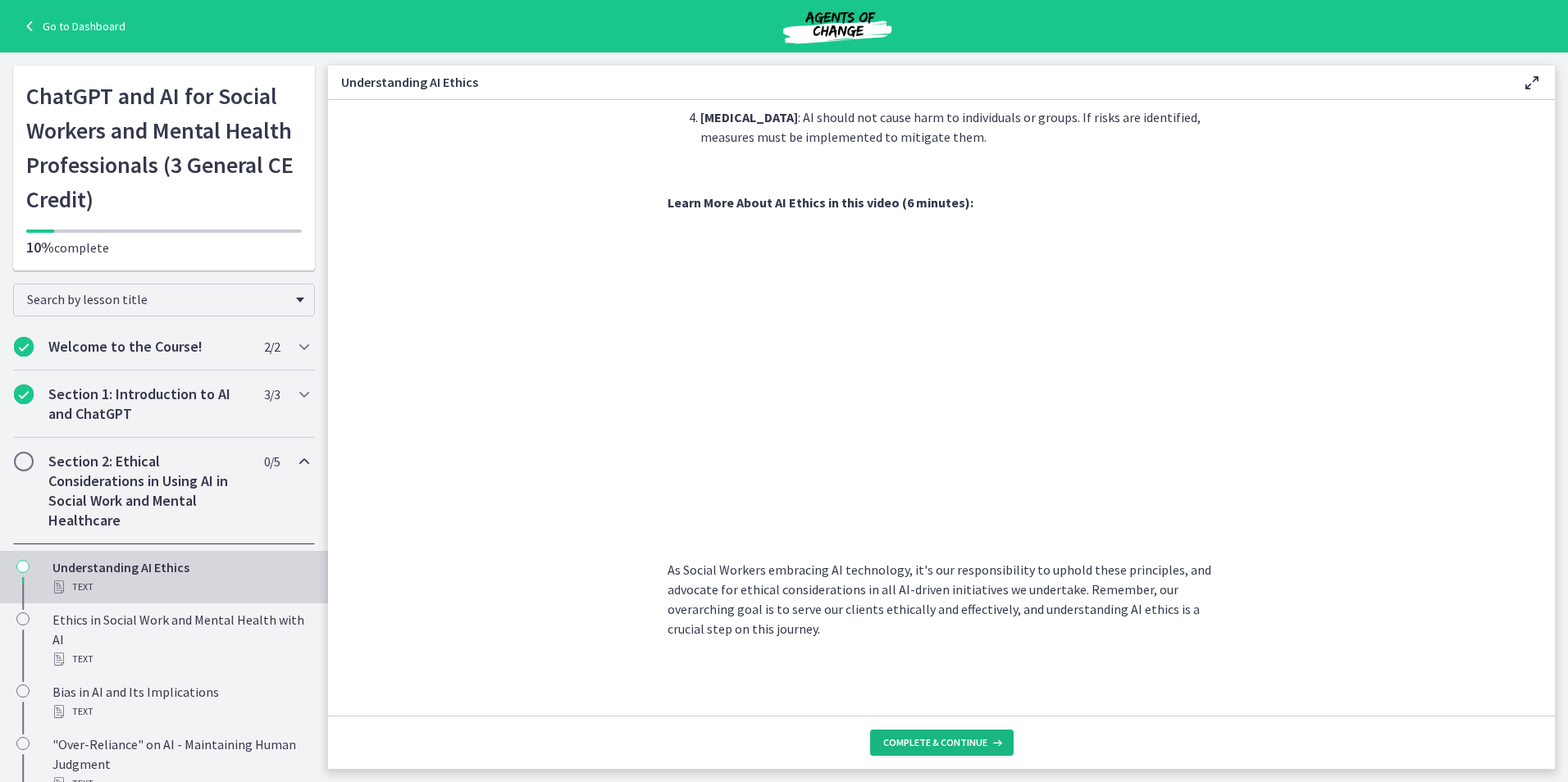
click at [930, 749] on span "Complete & continue" at bounding box center [935, 743] width 104 height 13
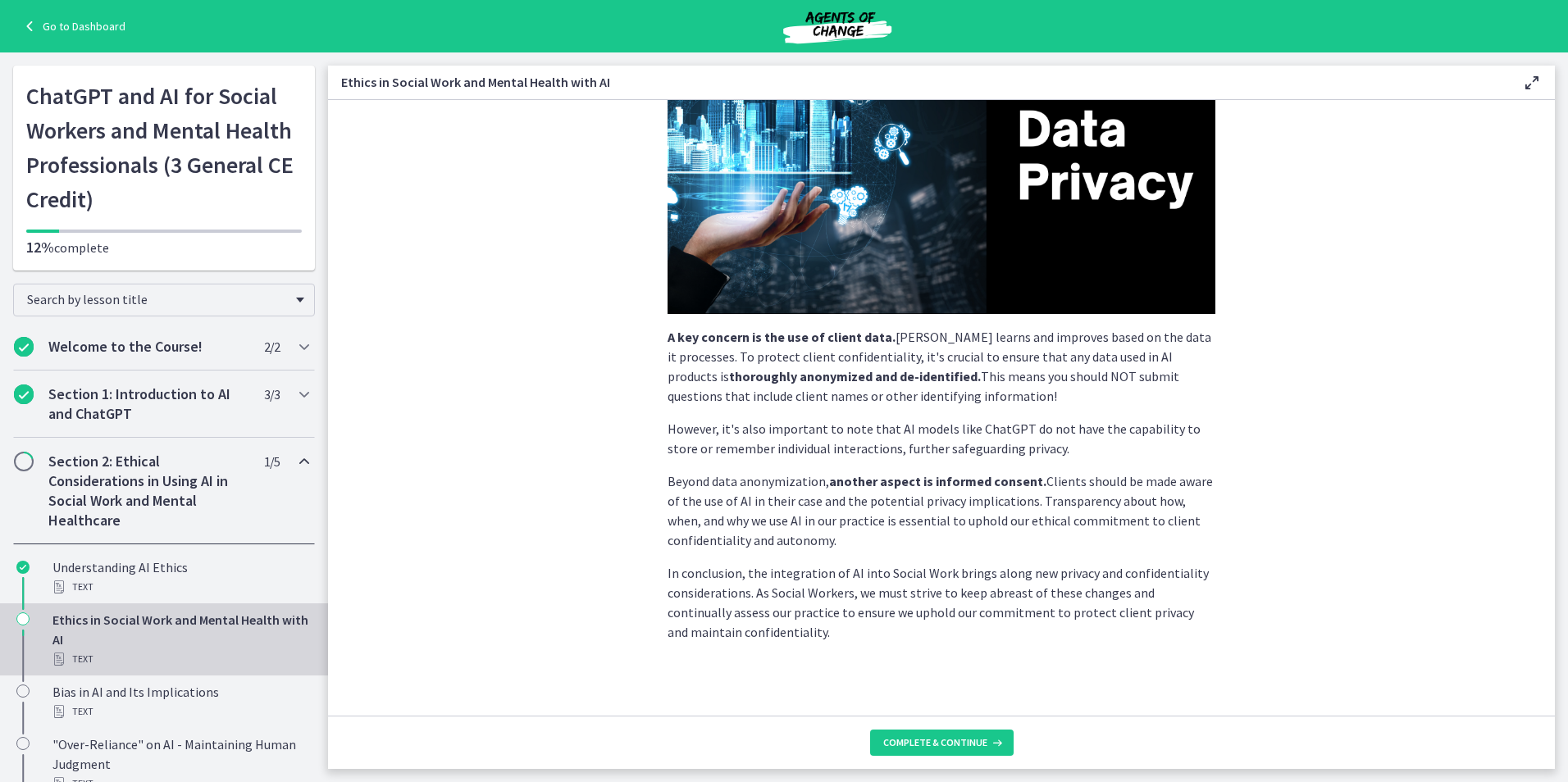
scroll to position [290, 0]
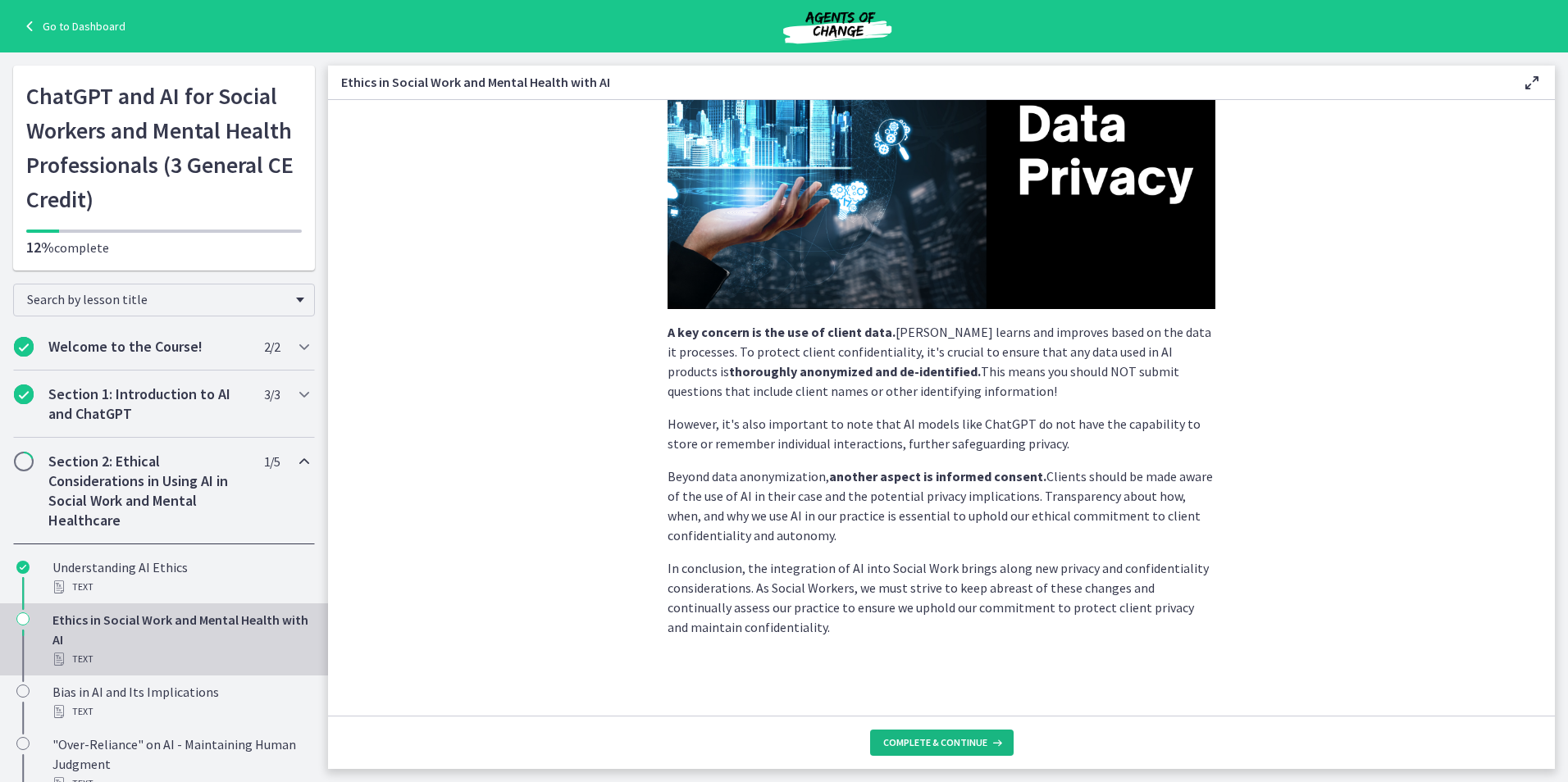
drag, startPoint x: 895, startPoint y: 739, endPoint x: 923, endPoint y: 724, distance: 31.8
click at [896, 739] on span "Complete & continue" at bounding box center [935, 743] width 104 height 13
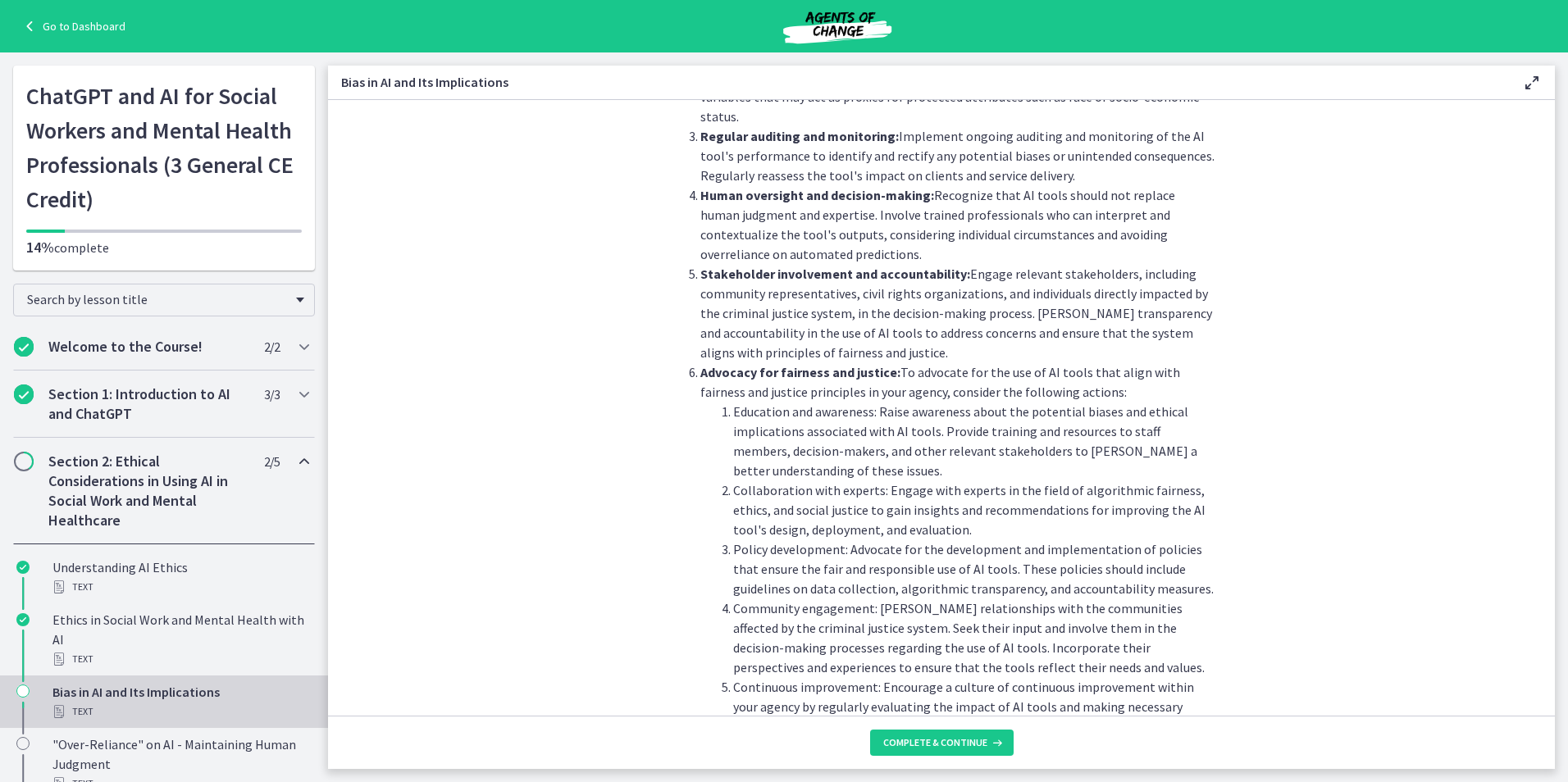
scroll to position [1712, 0]
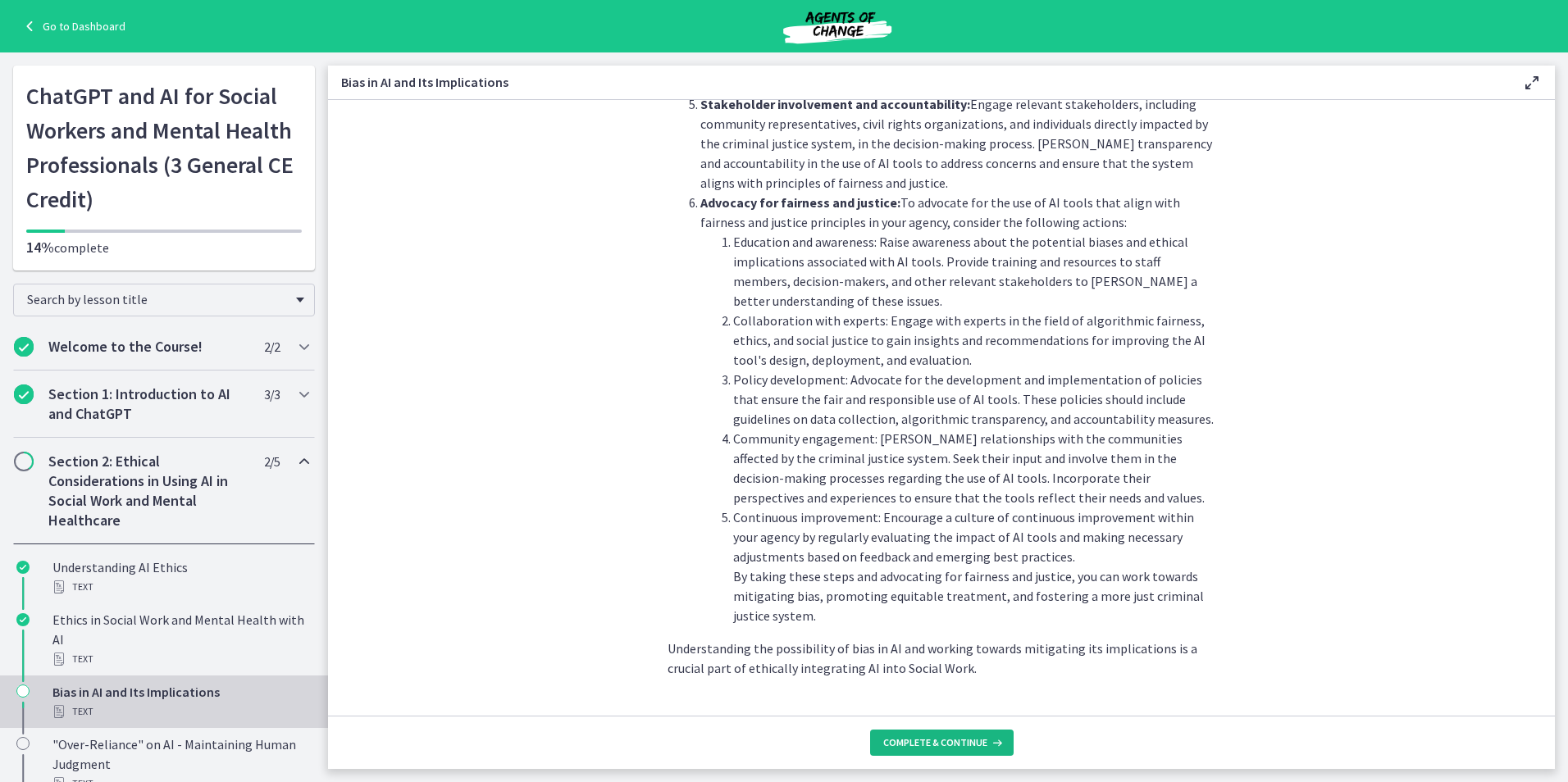
click at [936, 739] on span "Complete & continue" at bounding box center [935, 743] width 104 height 13
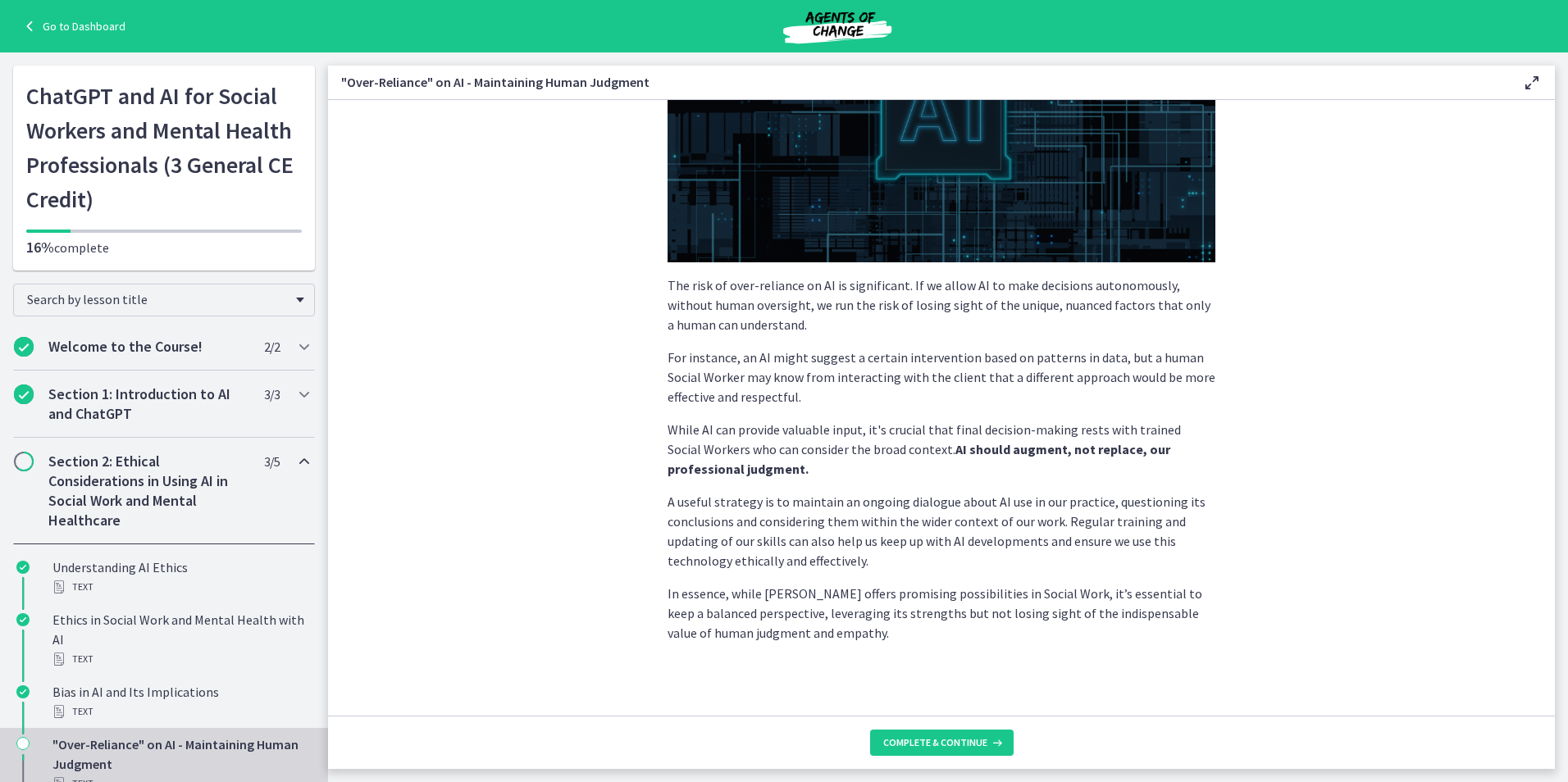
scroll to position [281, 0]
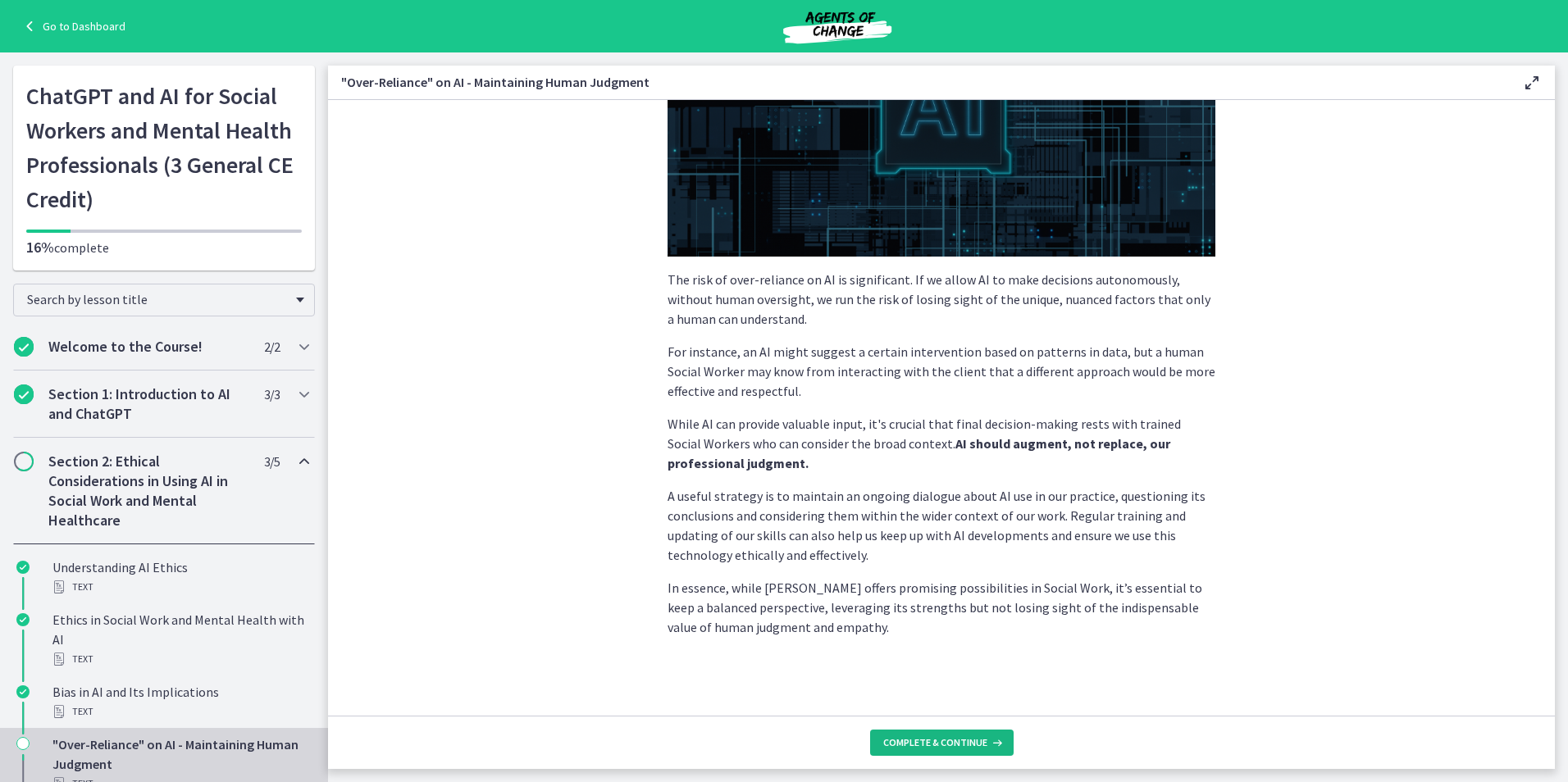
click at [895, 744] on span "Complete & continue" at bounding box center [935, 743] width 104 height 13
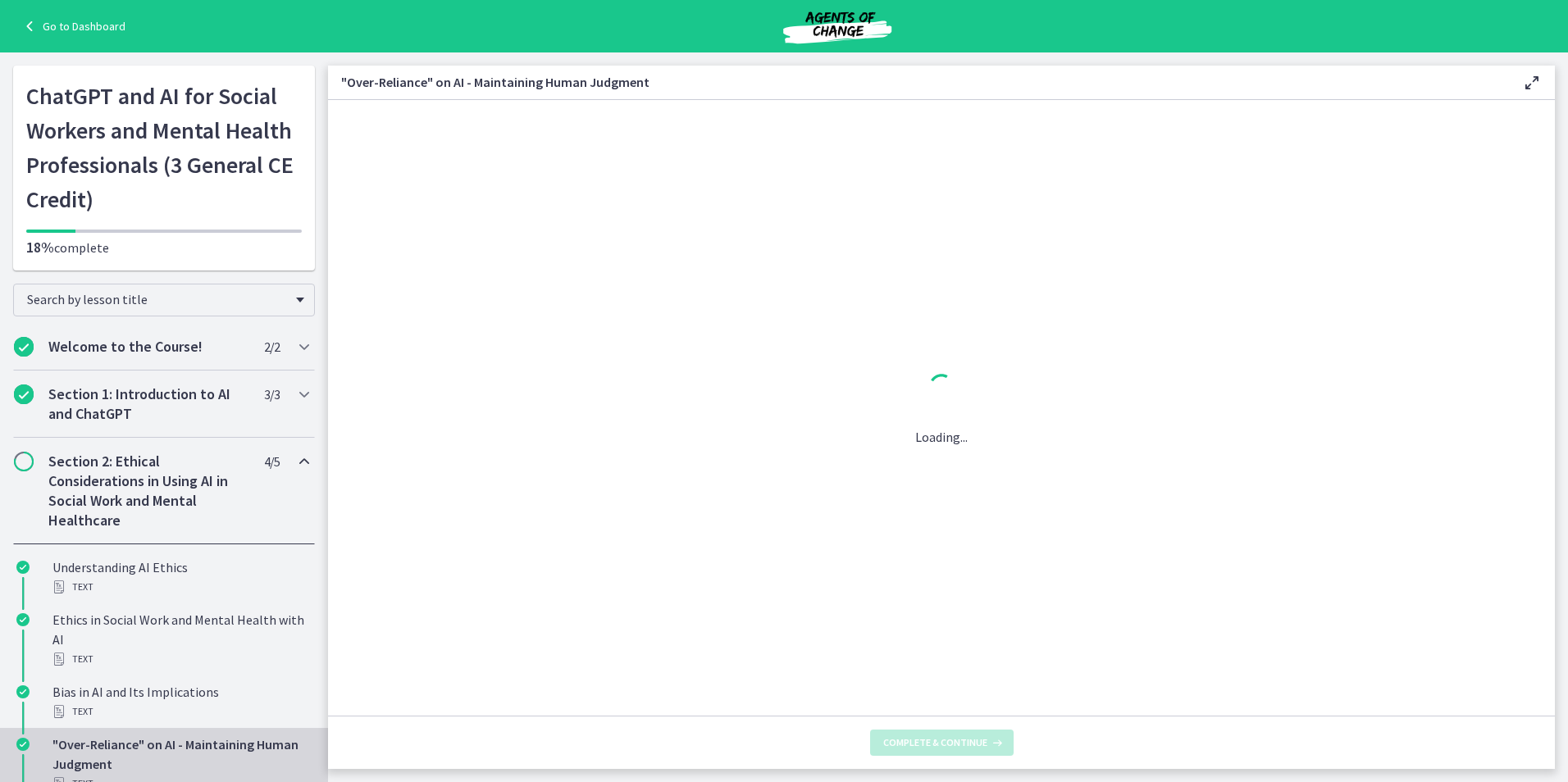
scroll to position [0, 0]
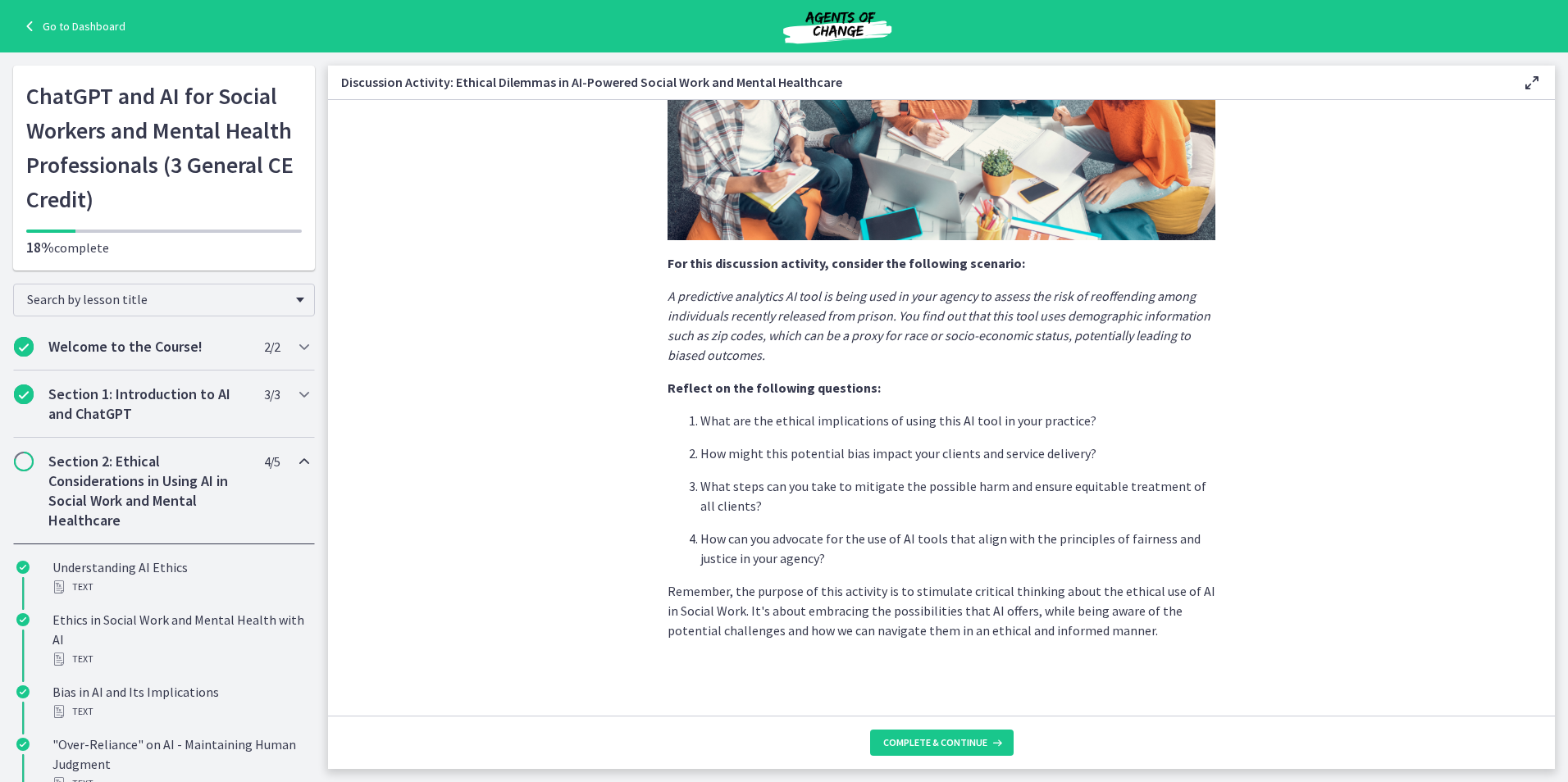
scroll to position [290, 0]
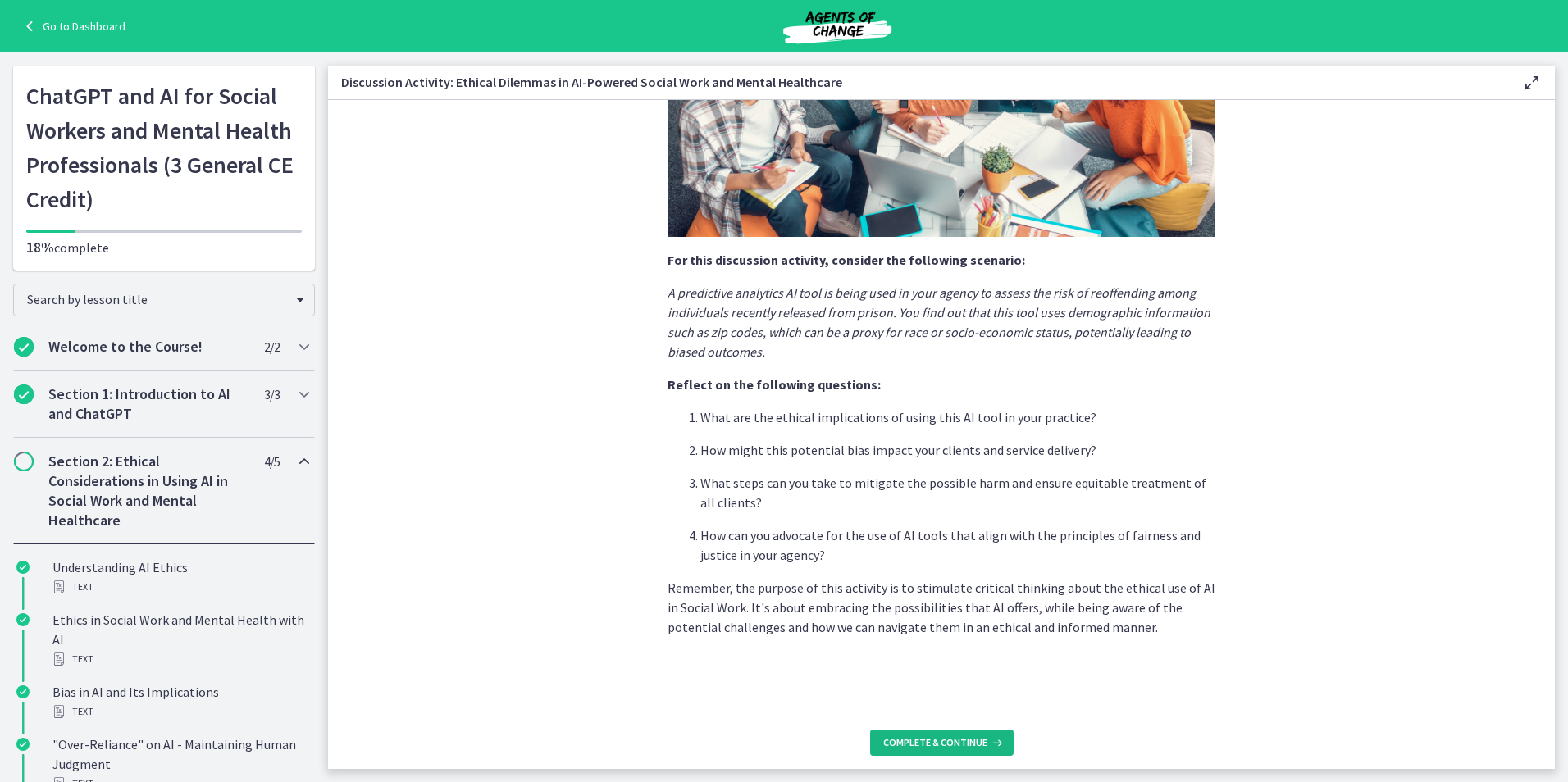
drag, startPoint x: 941, startPoint y: 750, endPoint x: 937, endPoint y: 730, distance: 20.4
click at [940, 751] on button "Complete & continue" at bounding box center [941, 742] width 144 height 26
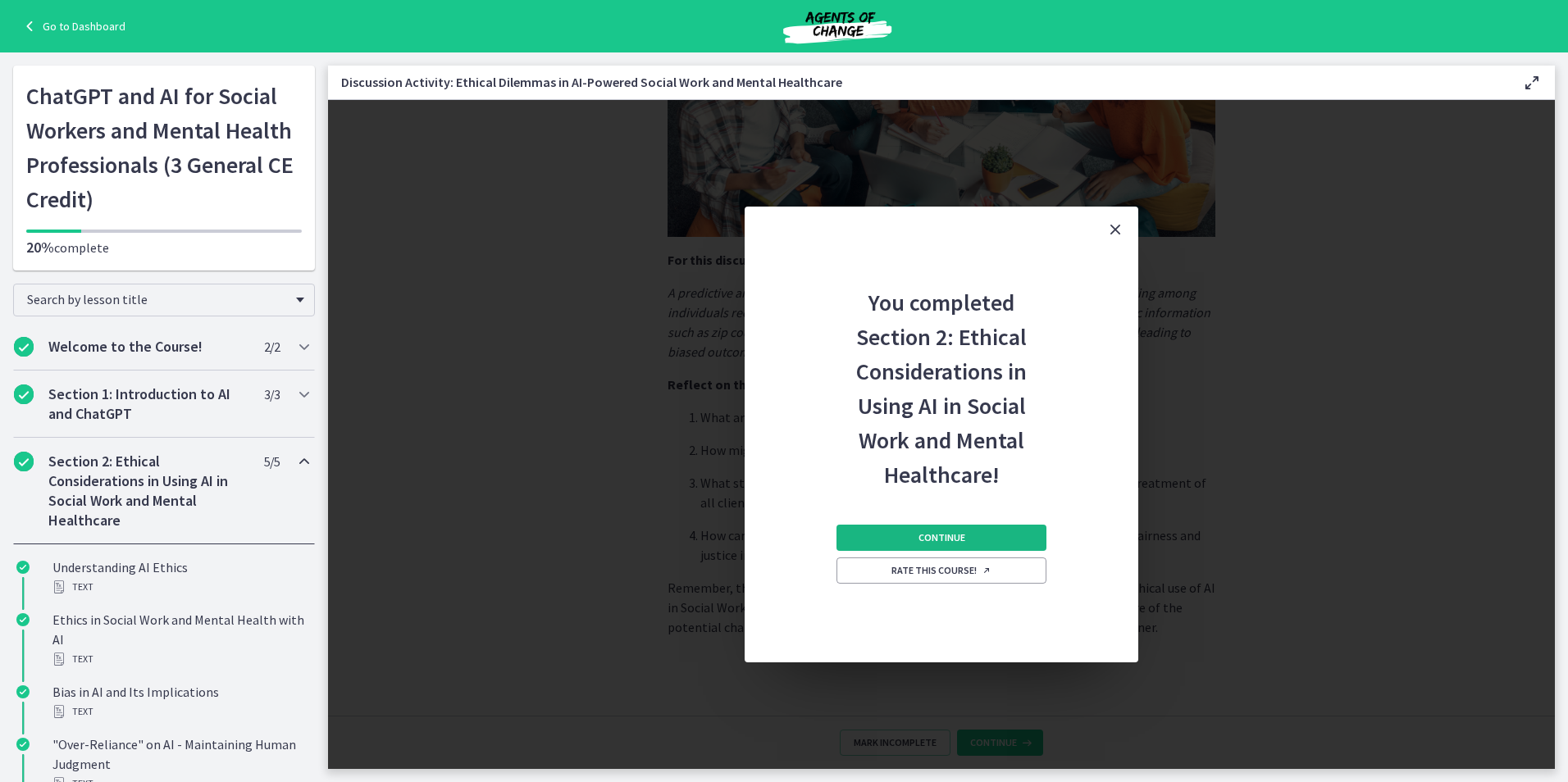
click at [896, 539] on button "Continue" at bounding box center [941, 538] width 210 height 26
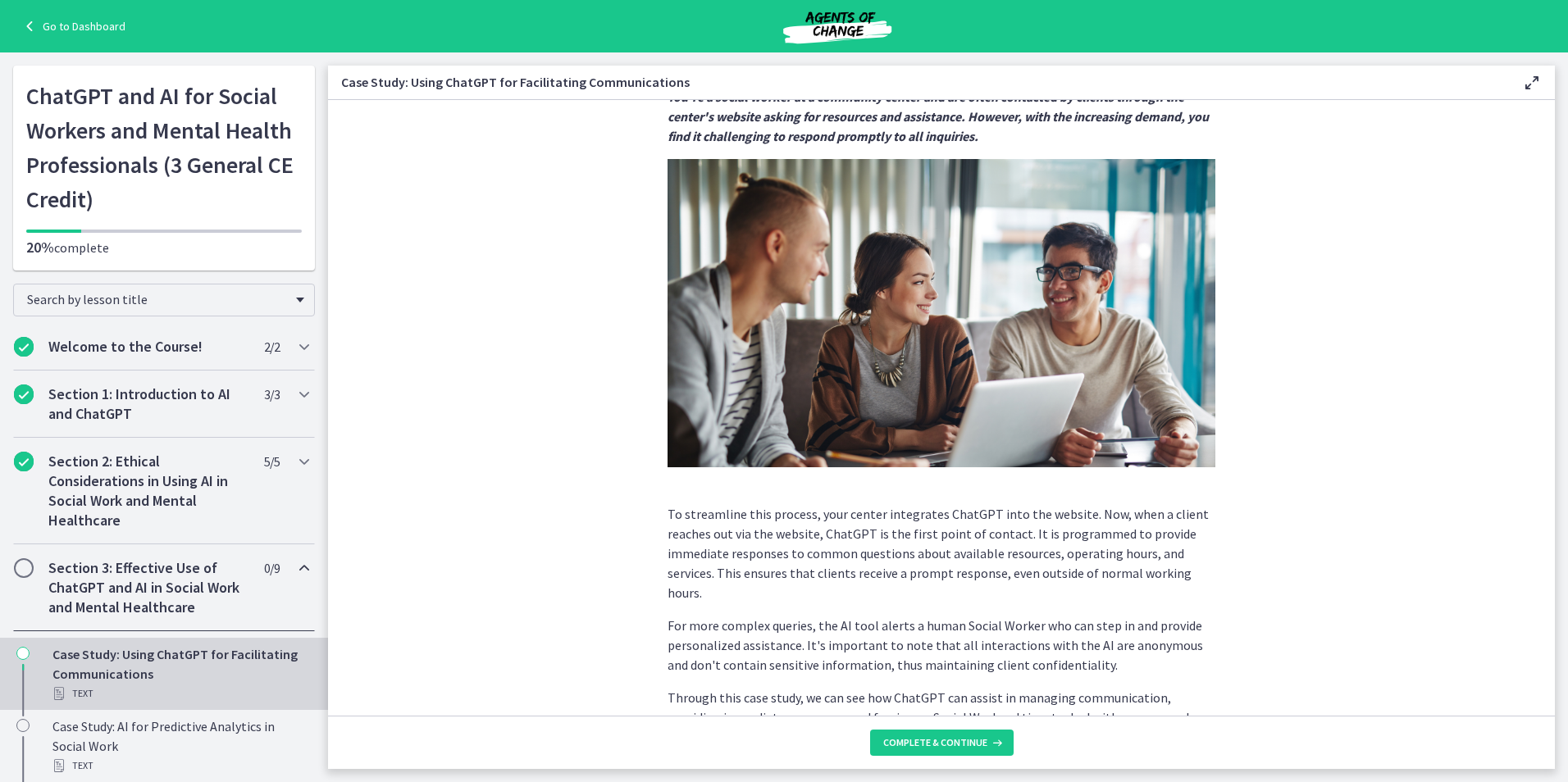
scroll to position [293, 0]
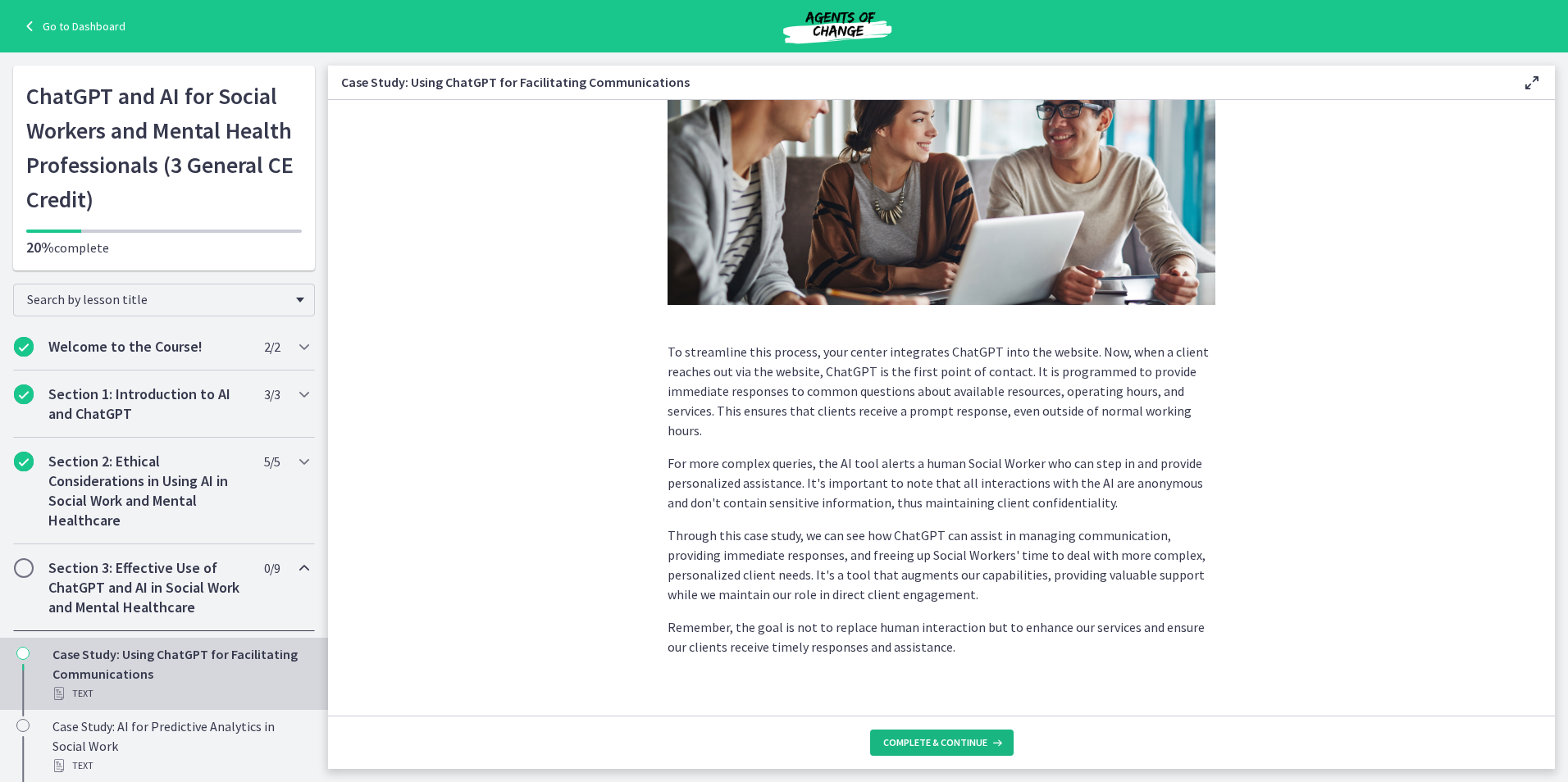
click at [960, 748] on span "Complete & continue" at bounding box center [935, 743] width 104 height 13
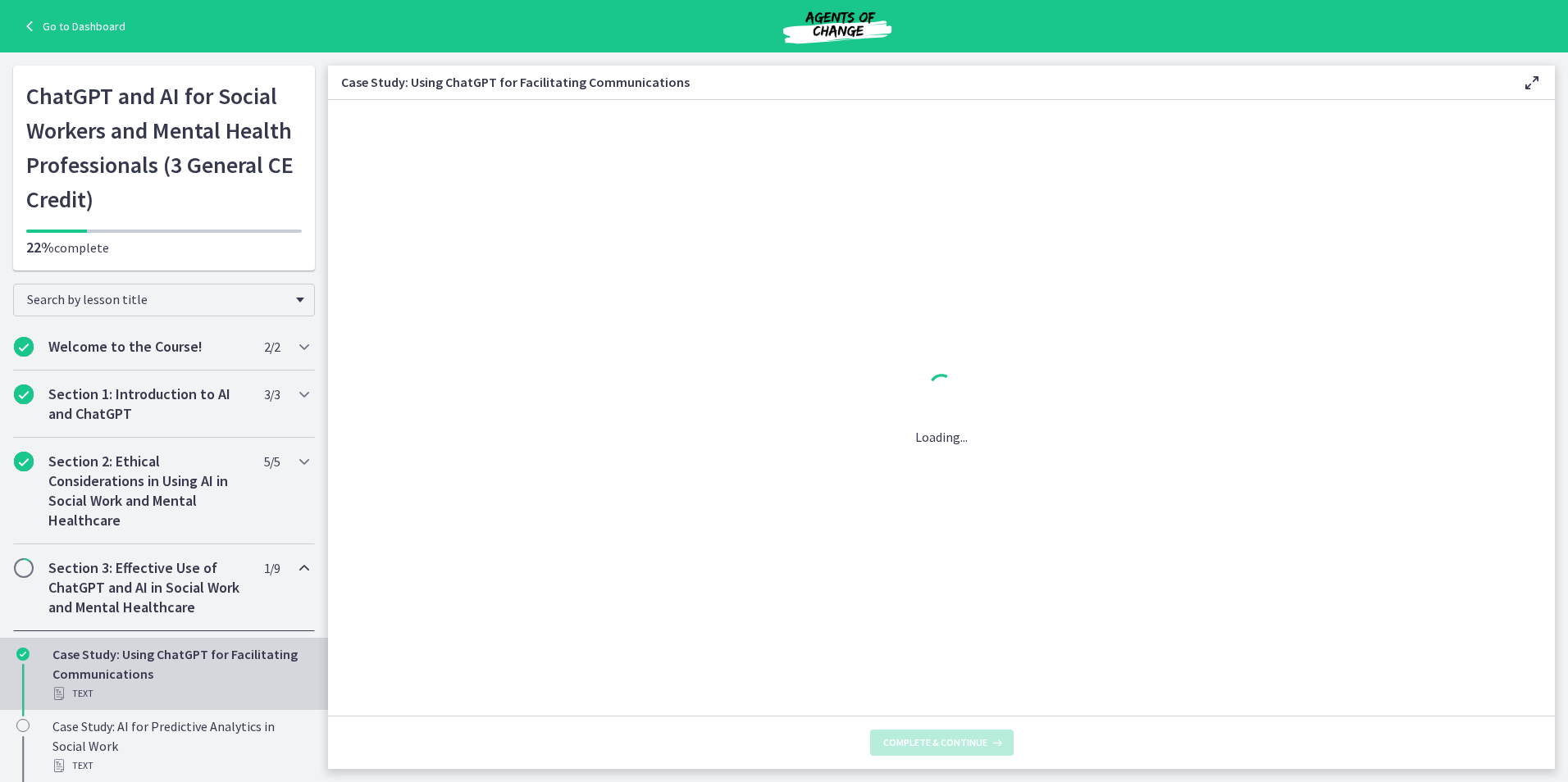
scroll to position [0, 0]
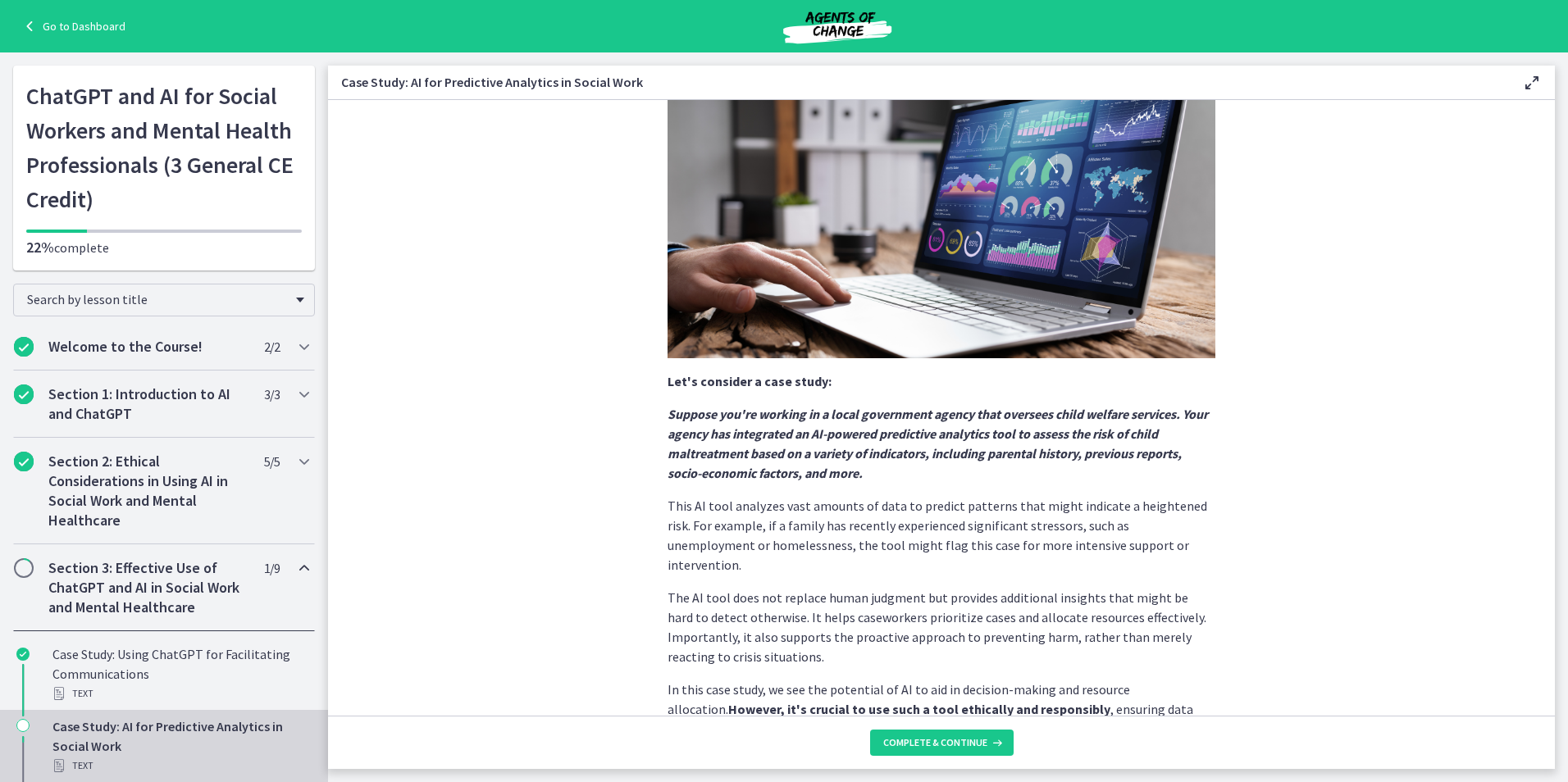
scroll to position [250, 0]
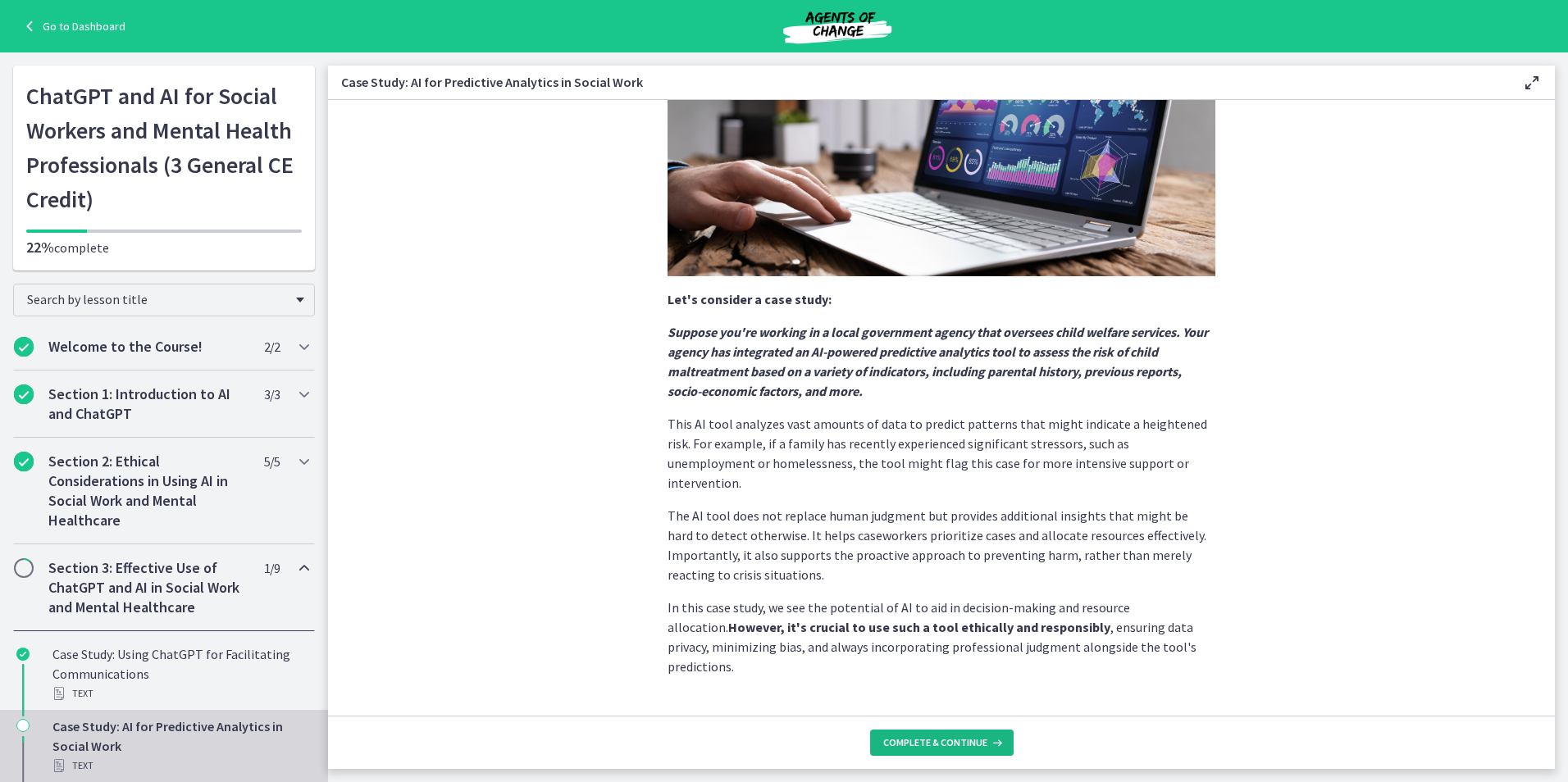
click at [922, 746] on span "Complete & continue" at bounding box center [935, 743] width 104 height 13
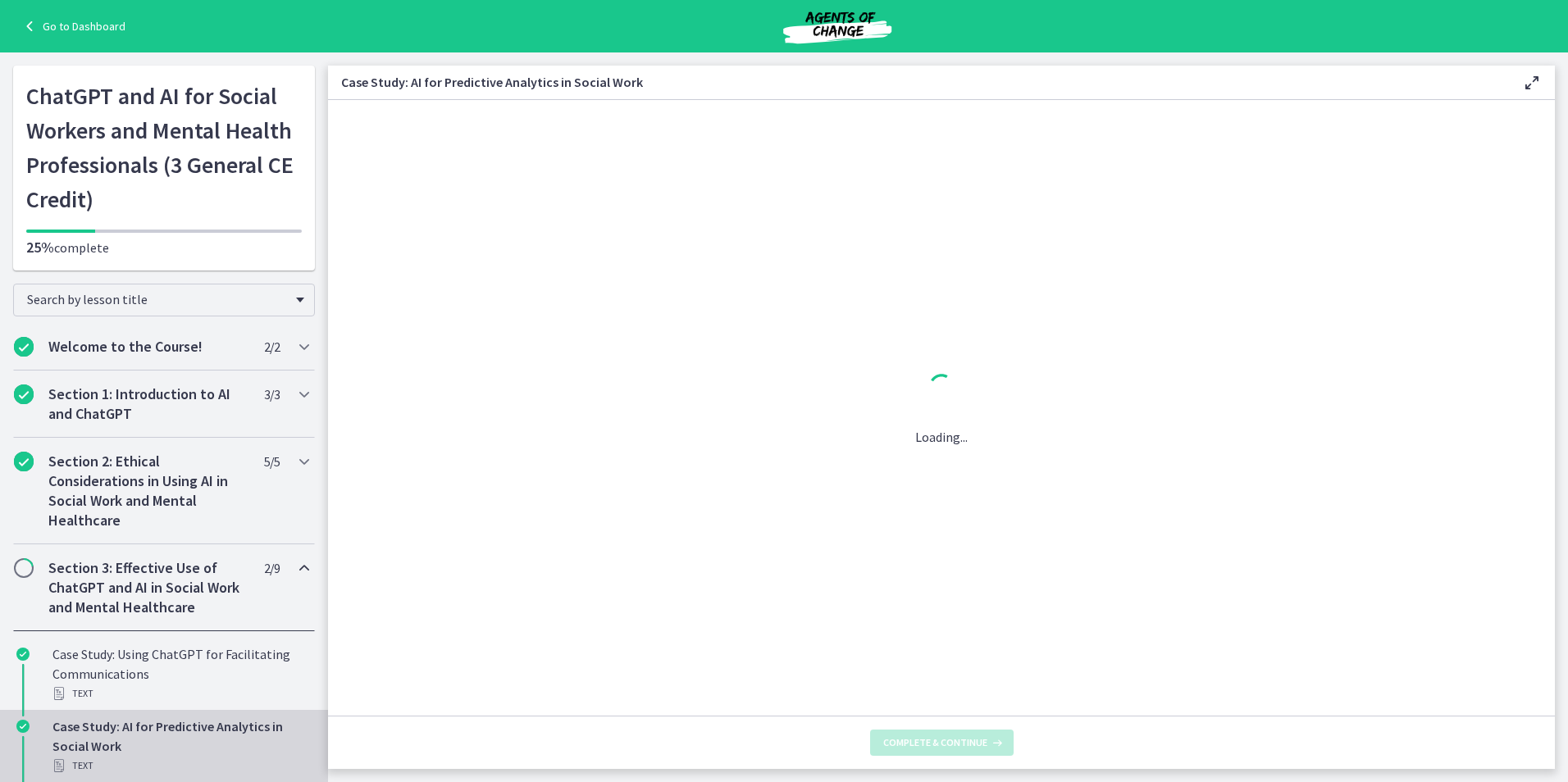
scroll to position [0, 0]
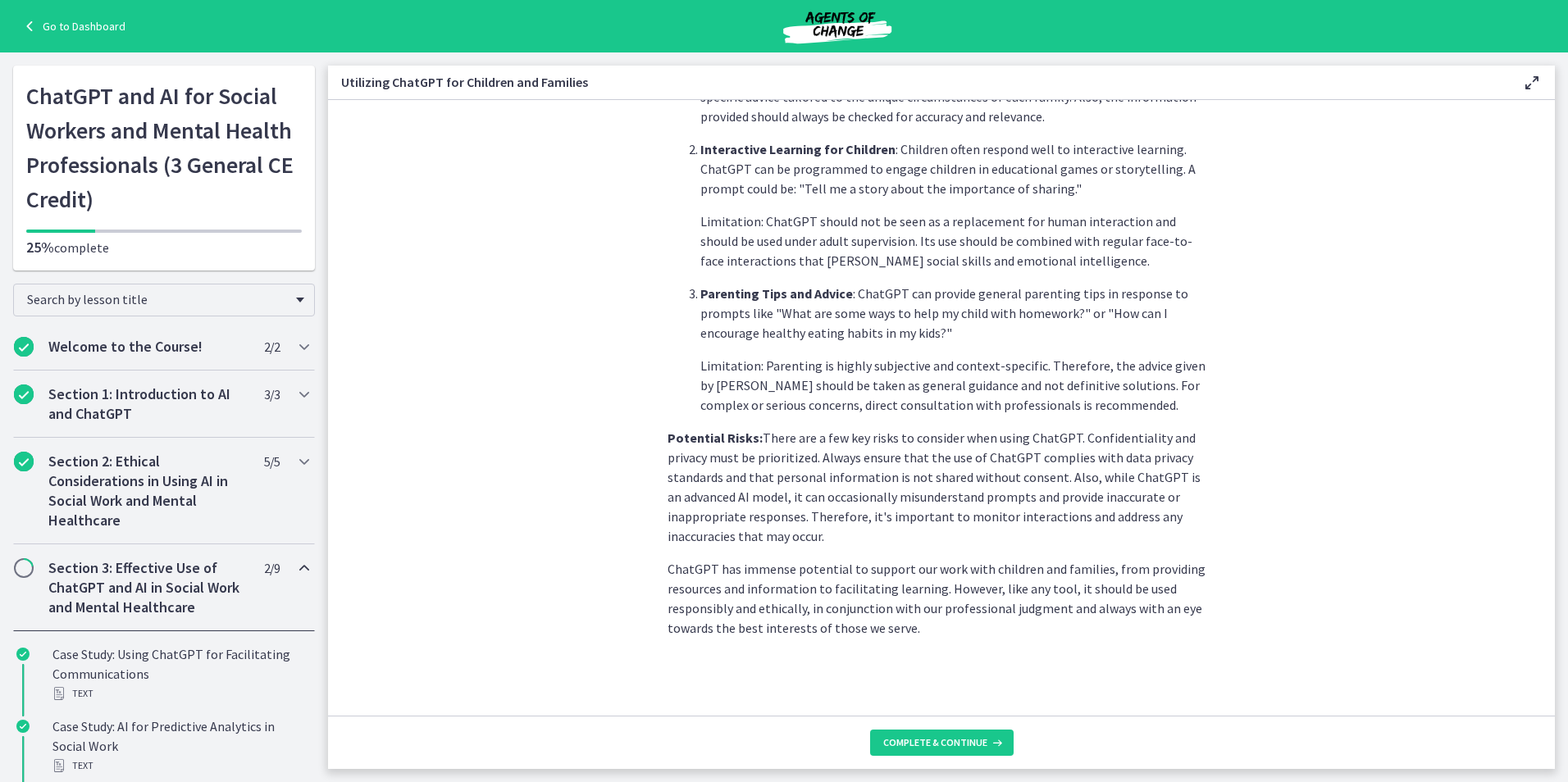
scroll to position [598, 0]
click at [930, 731] on button "Complete & continue" at bounding box center [941, 742] width 144 height 26
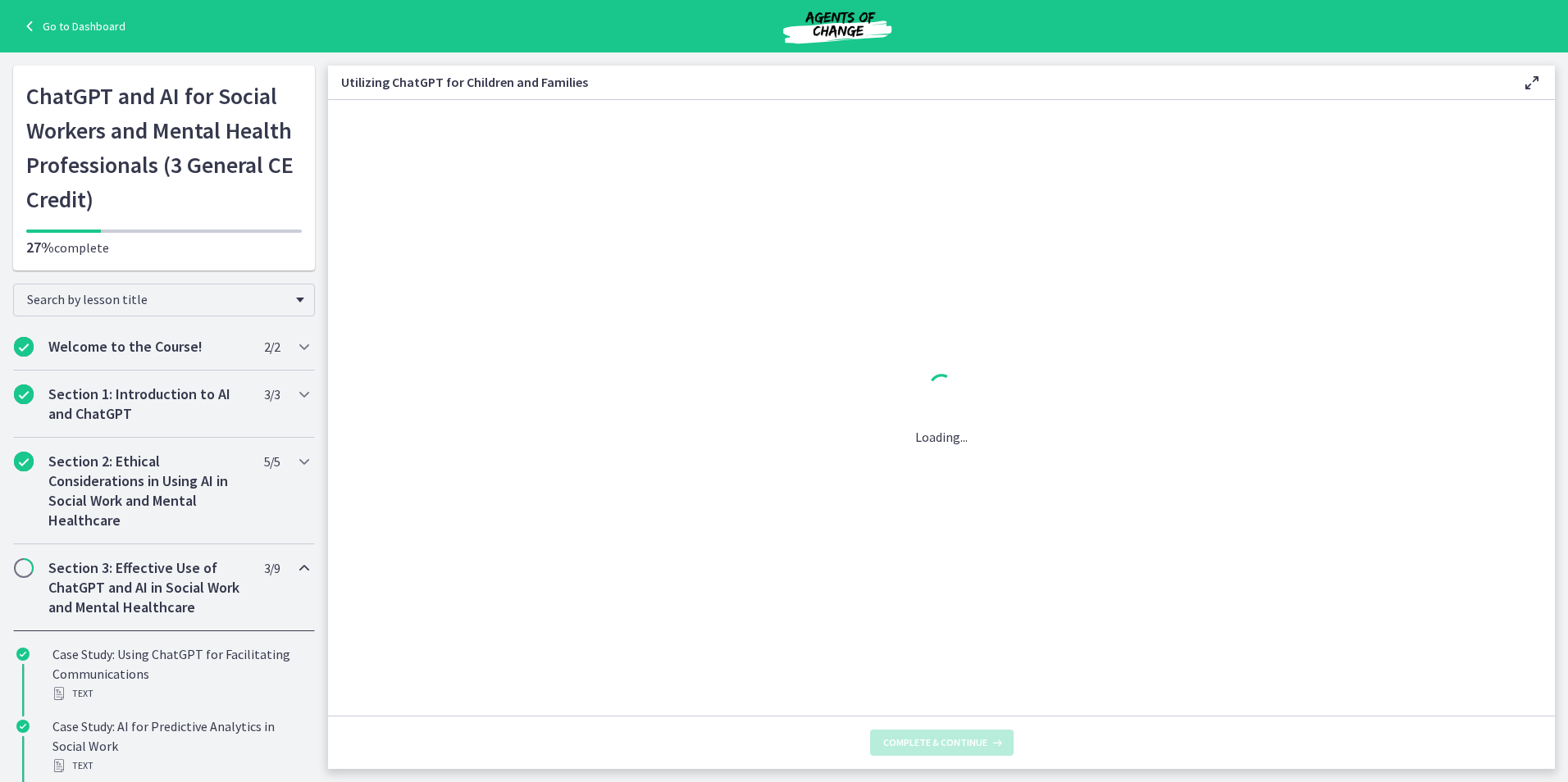
scroll to position [0, 0]
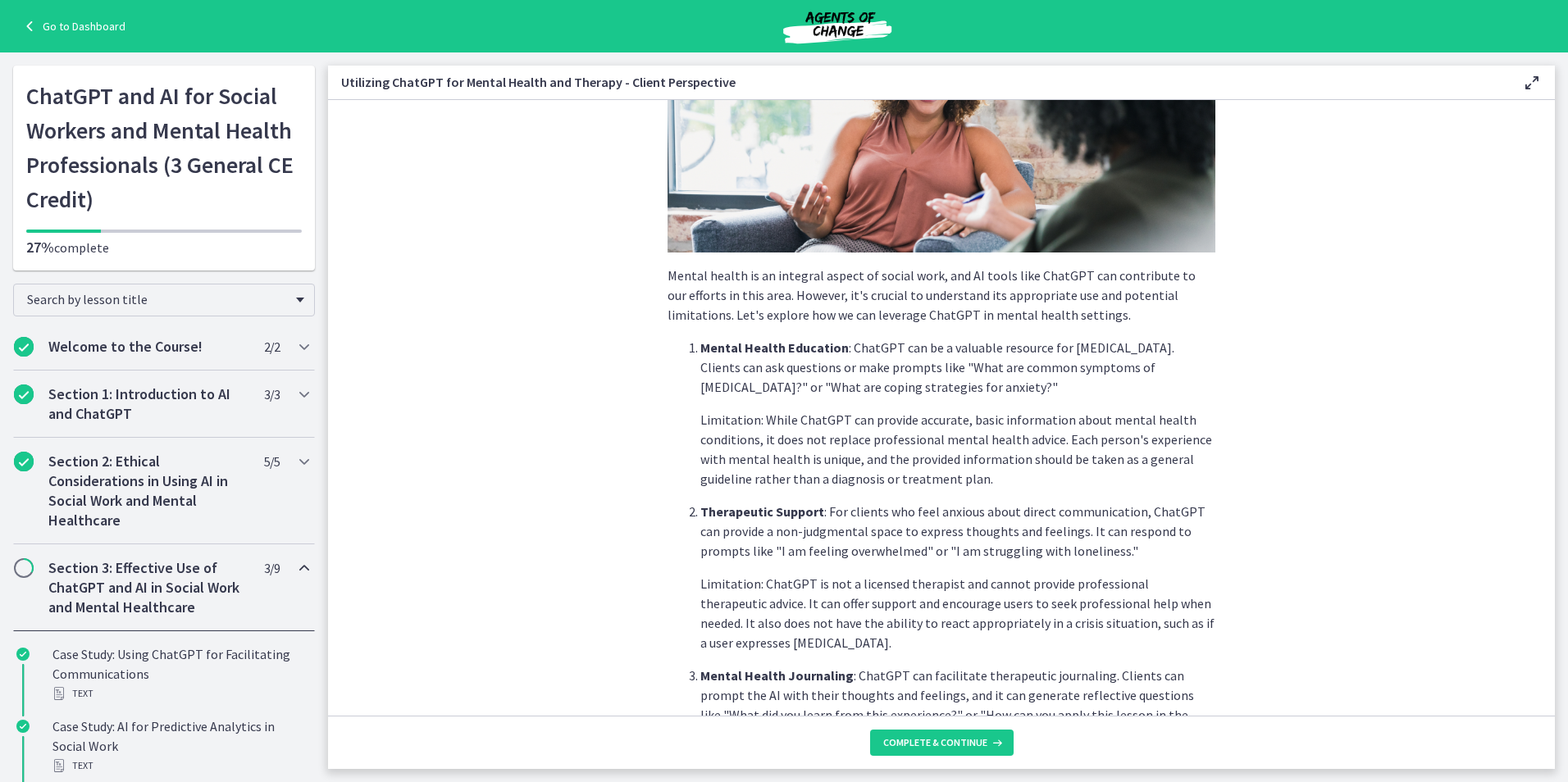
scroll to position [565, 0]
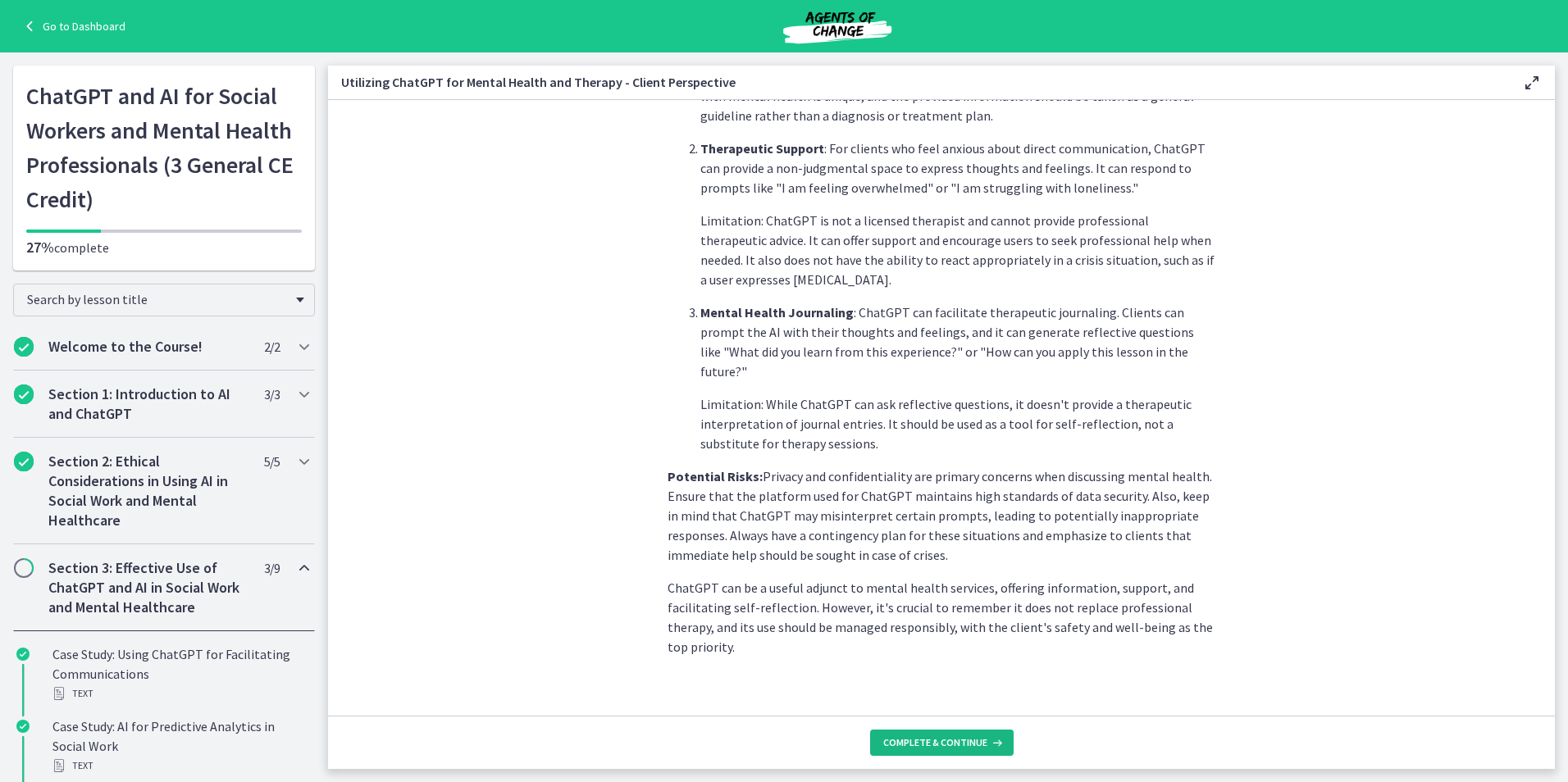
click at [940, 747] on span "Complete & continue" at bounding box center [935, 743] width 104 height 13
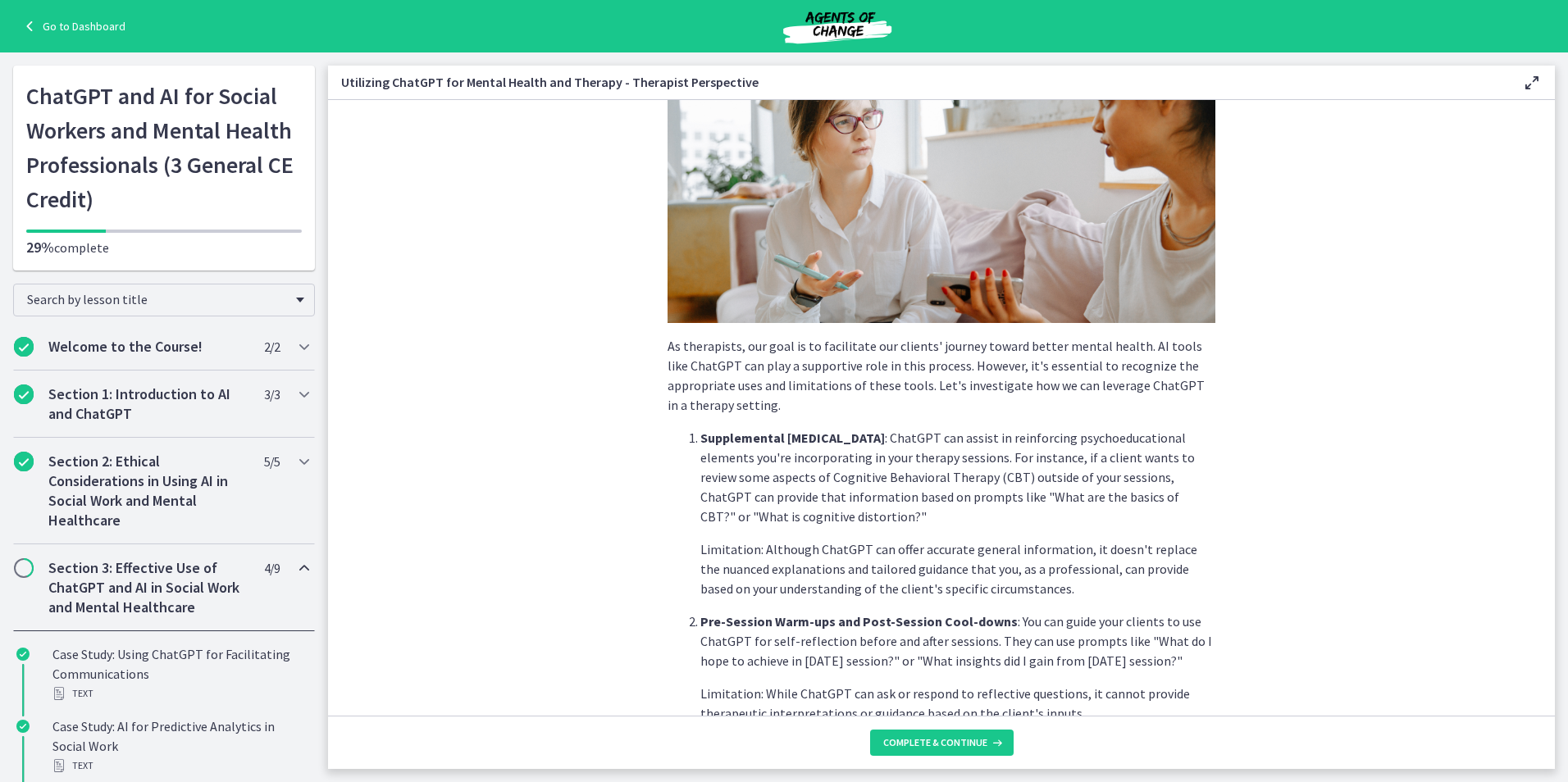
scroll to position [526, 0]
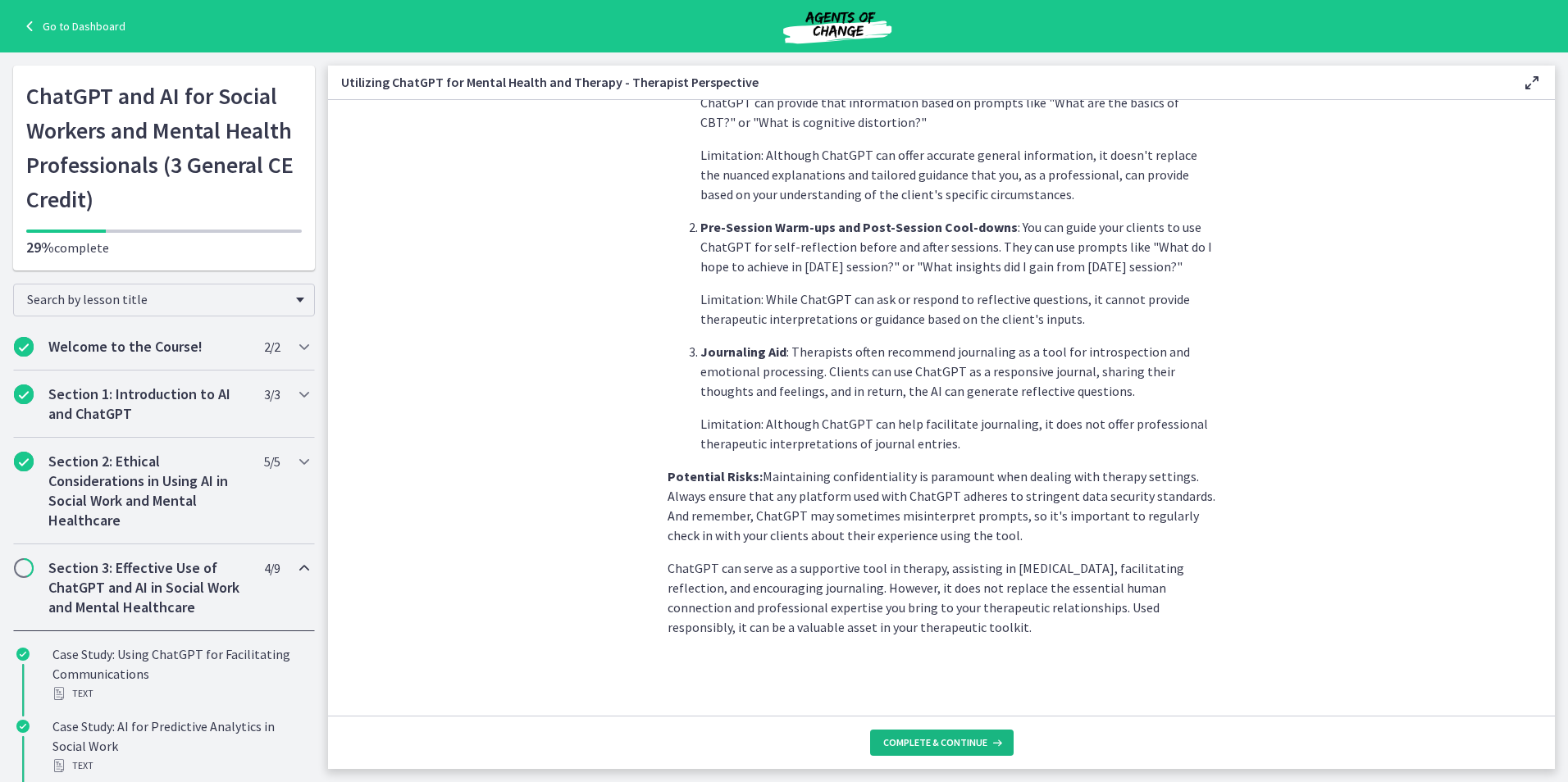
click at [876, 749] on button "Complete & continue" at bounding box center [941, 742] width 144 height 26
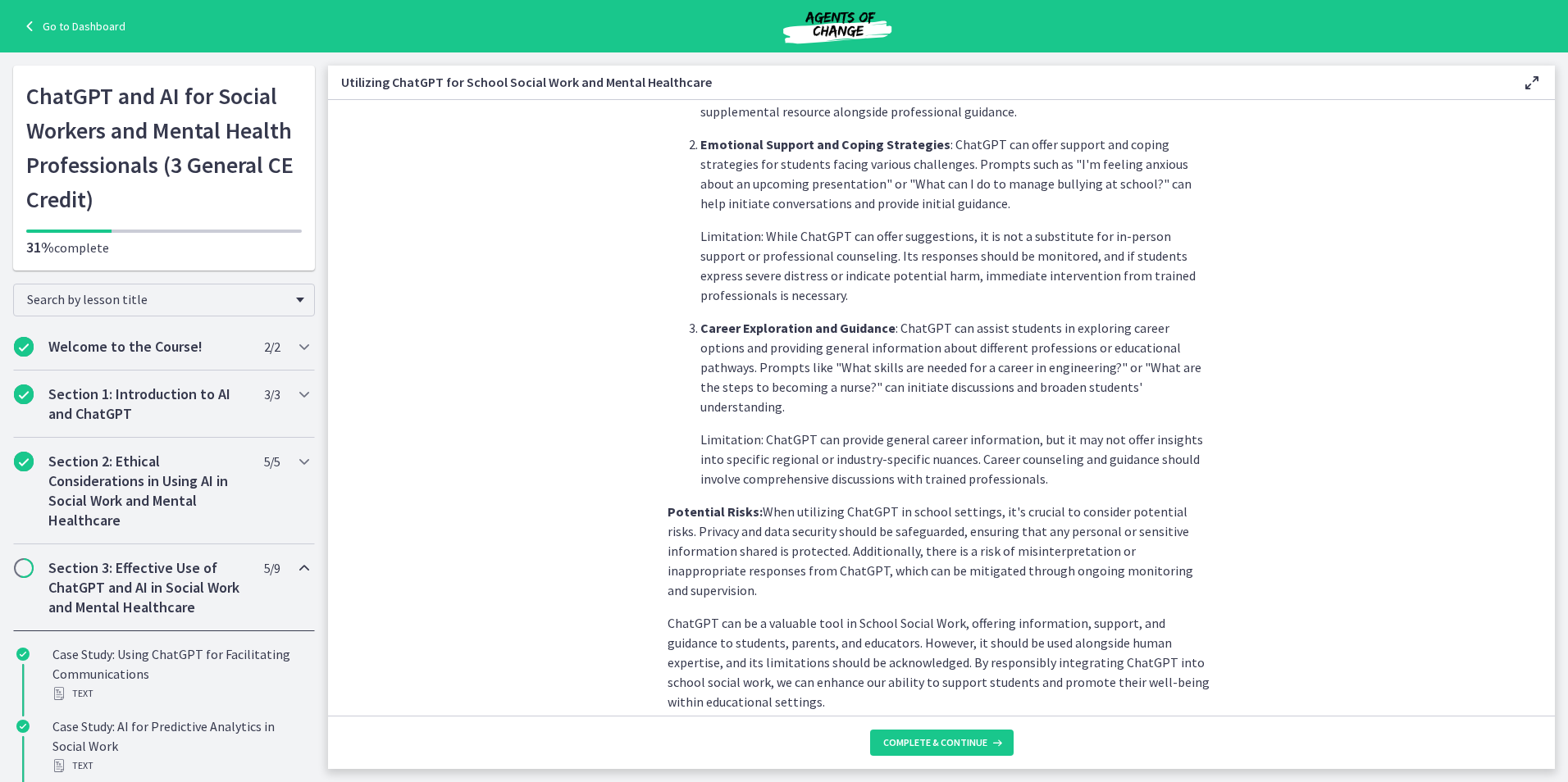
scroll to position [605, 0]
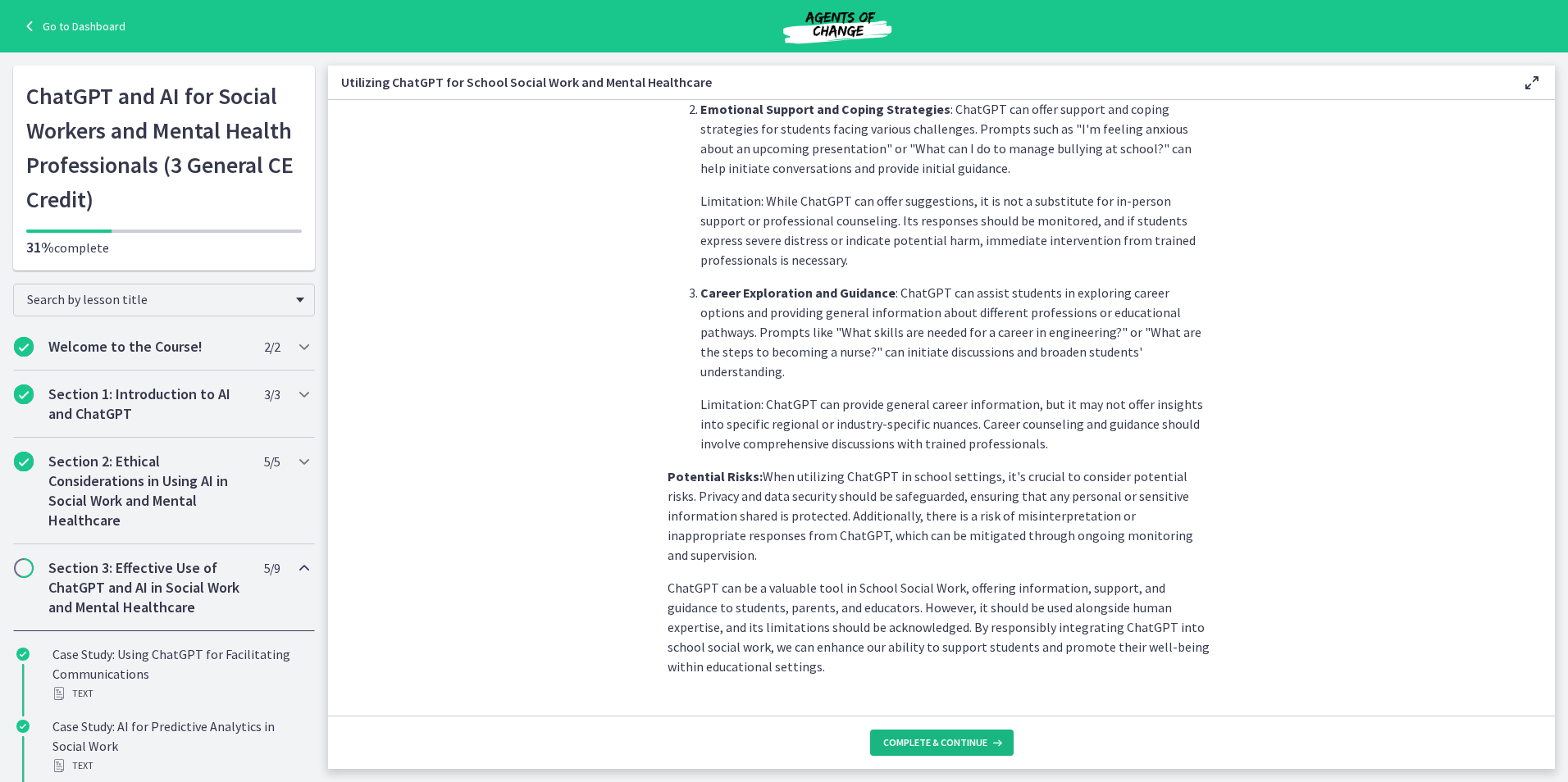
click at [912, 741] on span "Complete & continue" at bounding box center [935, 743] width 104 height 13
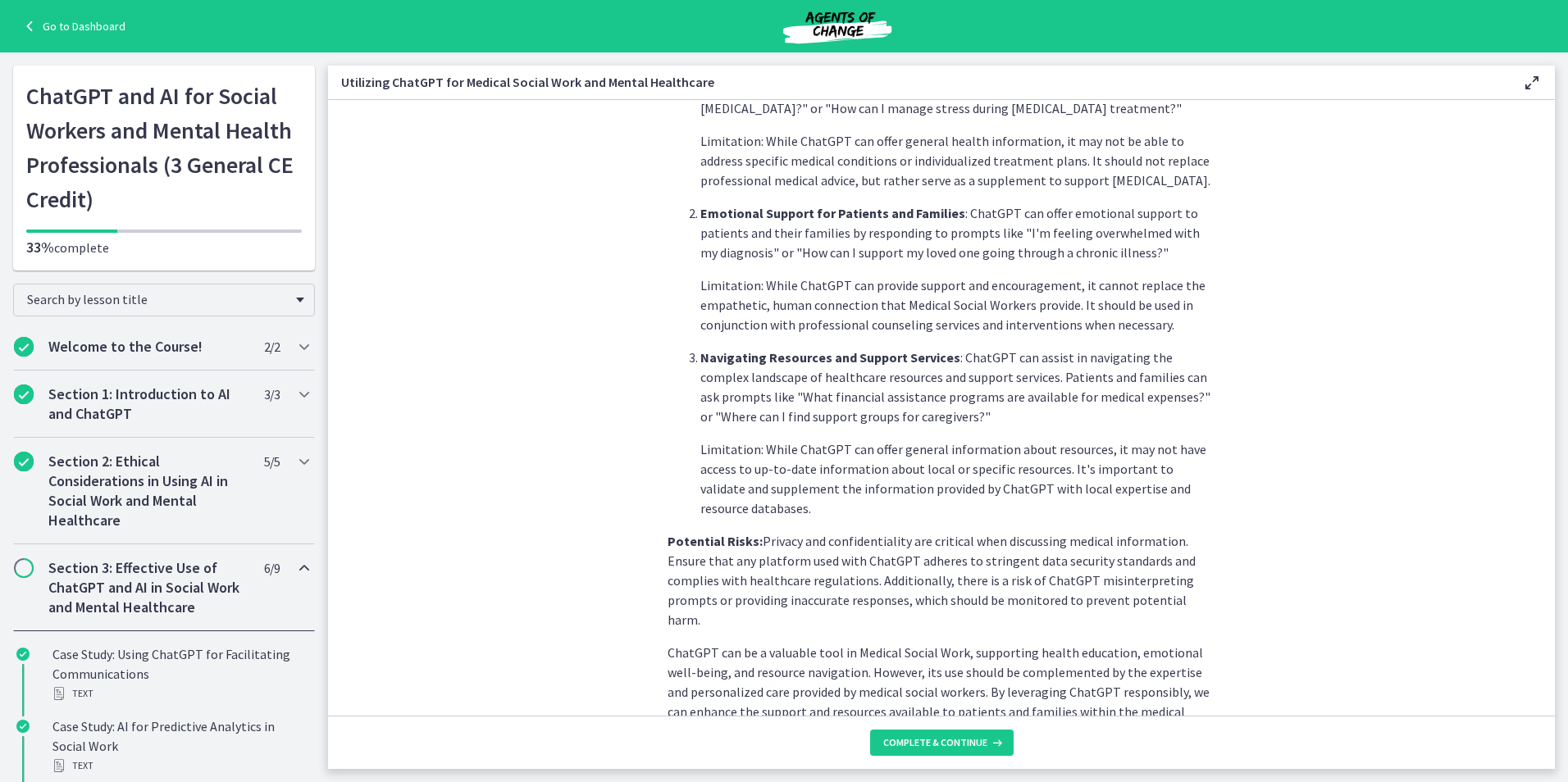
scroll to position [546, 0]
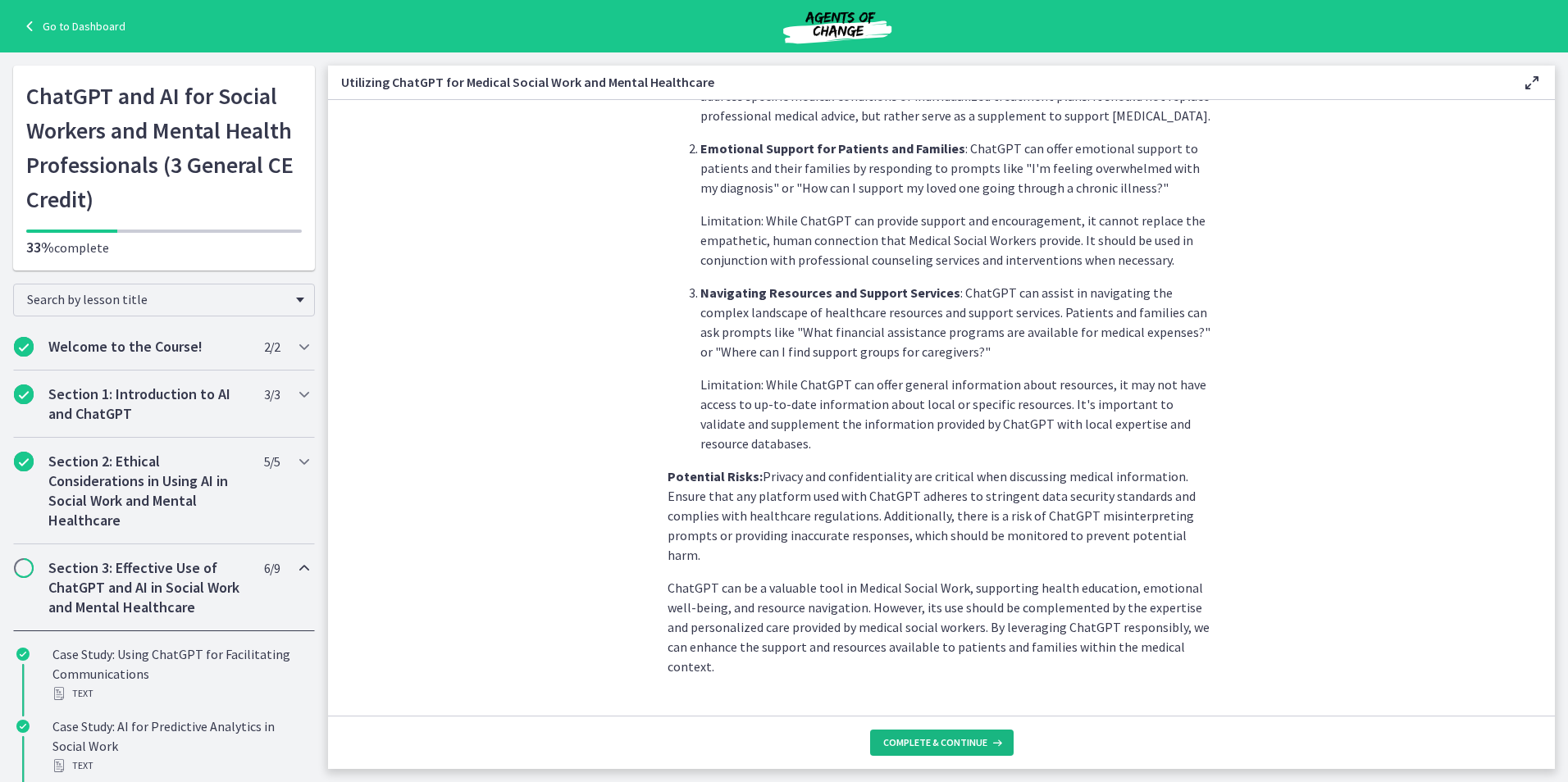
click at [929, 743] on span "Complete & continue" at bounding box center [935, 743] width 104 height 13
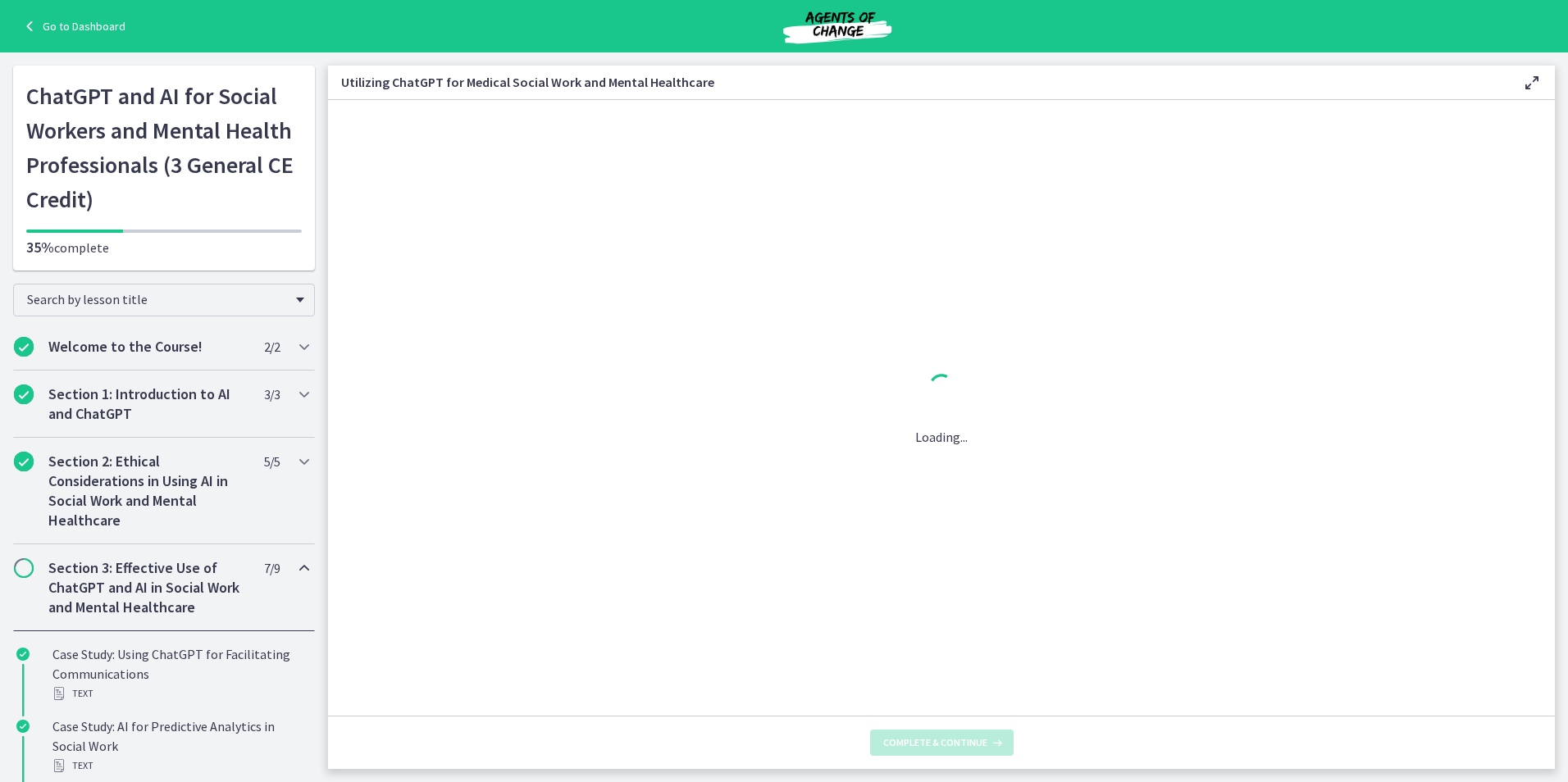
scroll to position [0, 0]
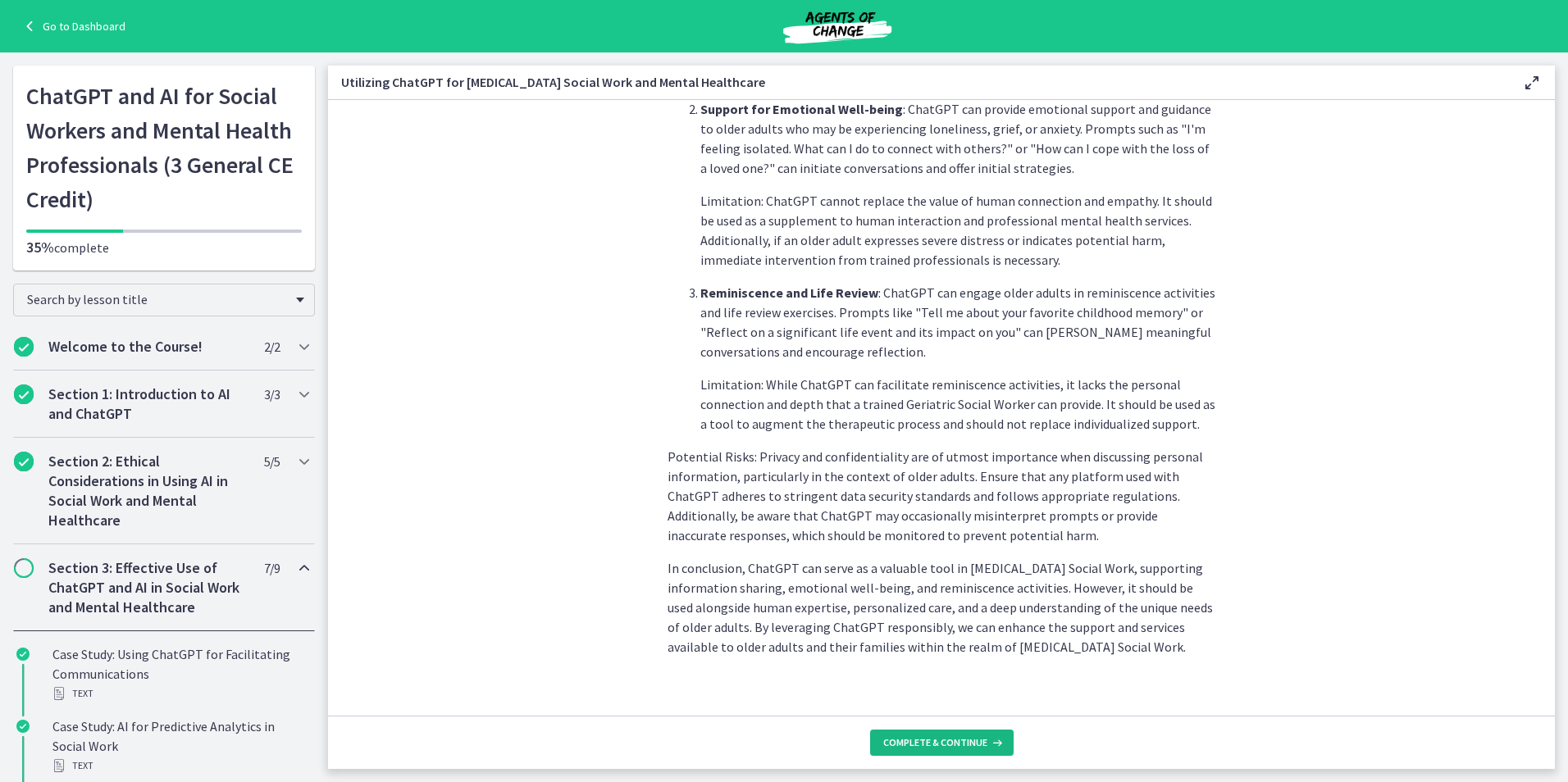
click at [942, 746] on span "Complete & continue" at bounding box center [935, 743] width 104 height 13
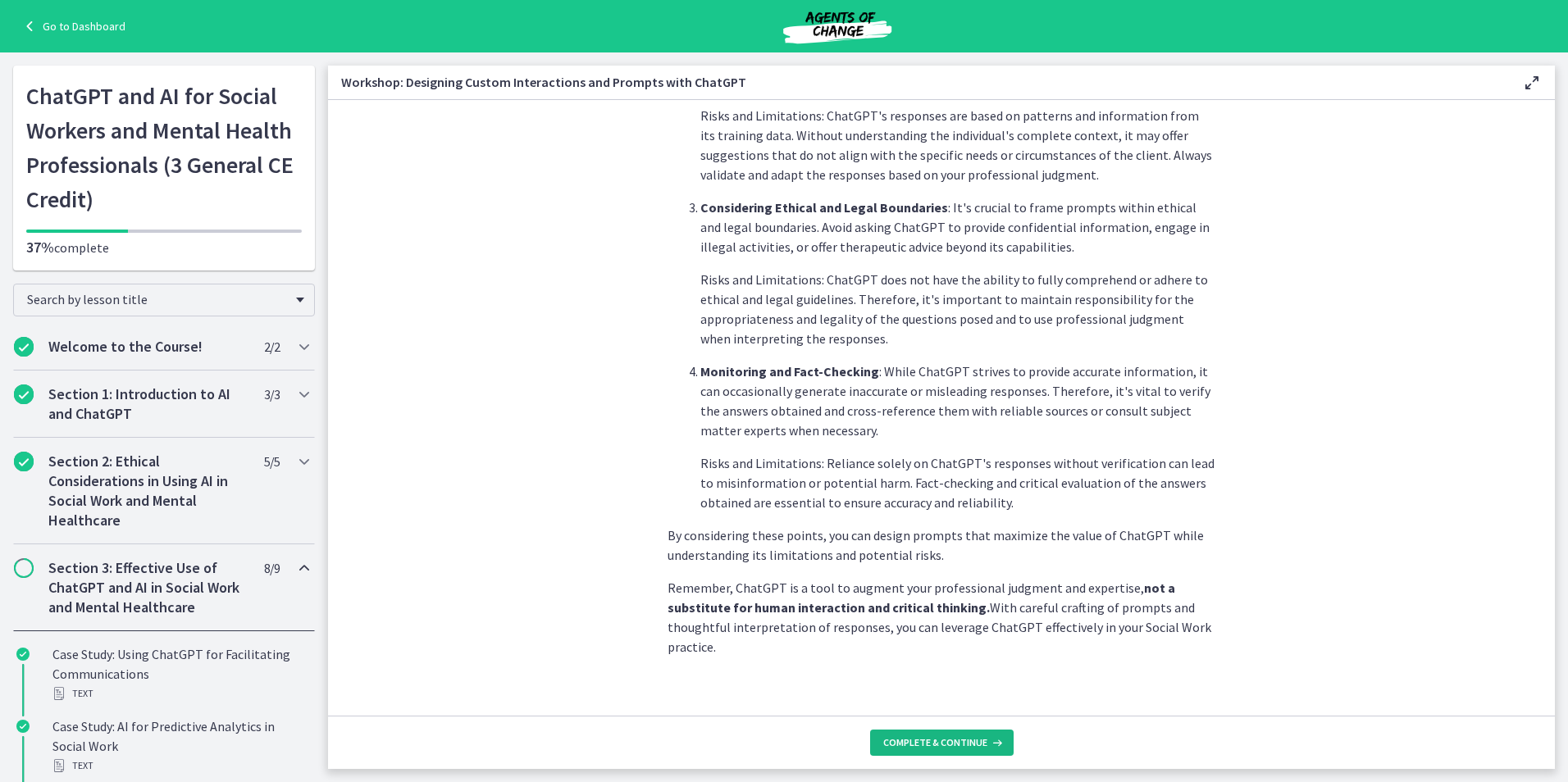
click at [933, 737] on button "Complete & continue" at bounding box center [941, 742] width 144 height 26
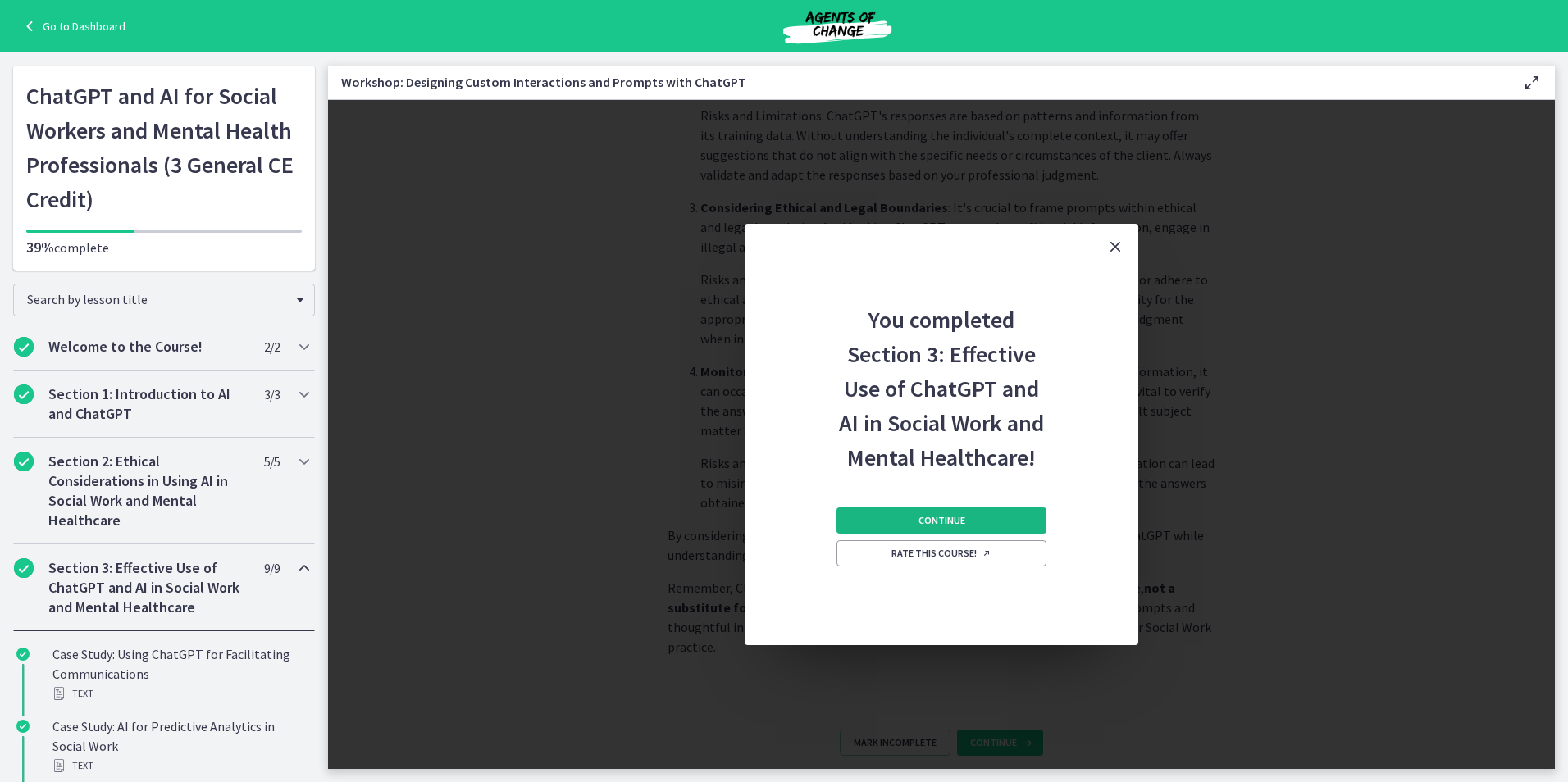
click at [909, 518] on button "Continue" at bounding box center [941, 520] width 210 height 26
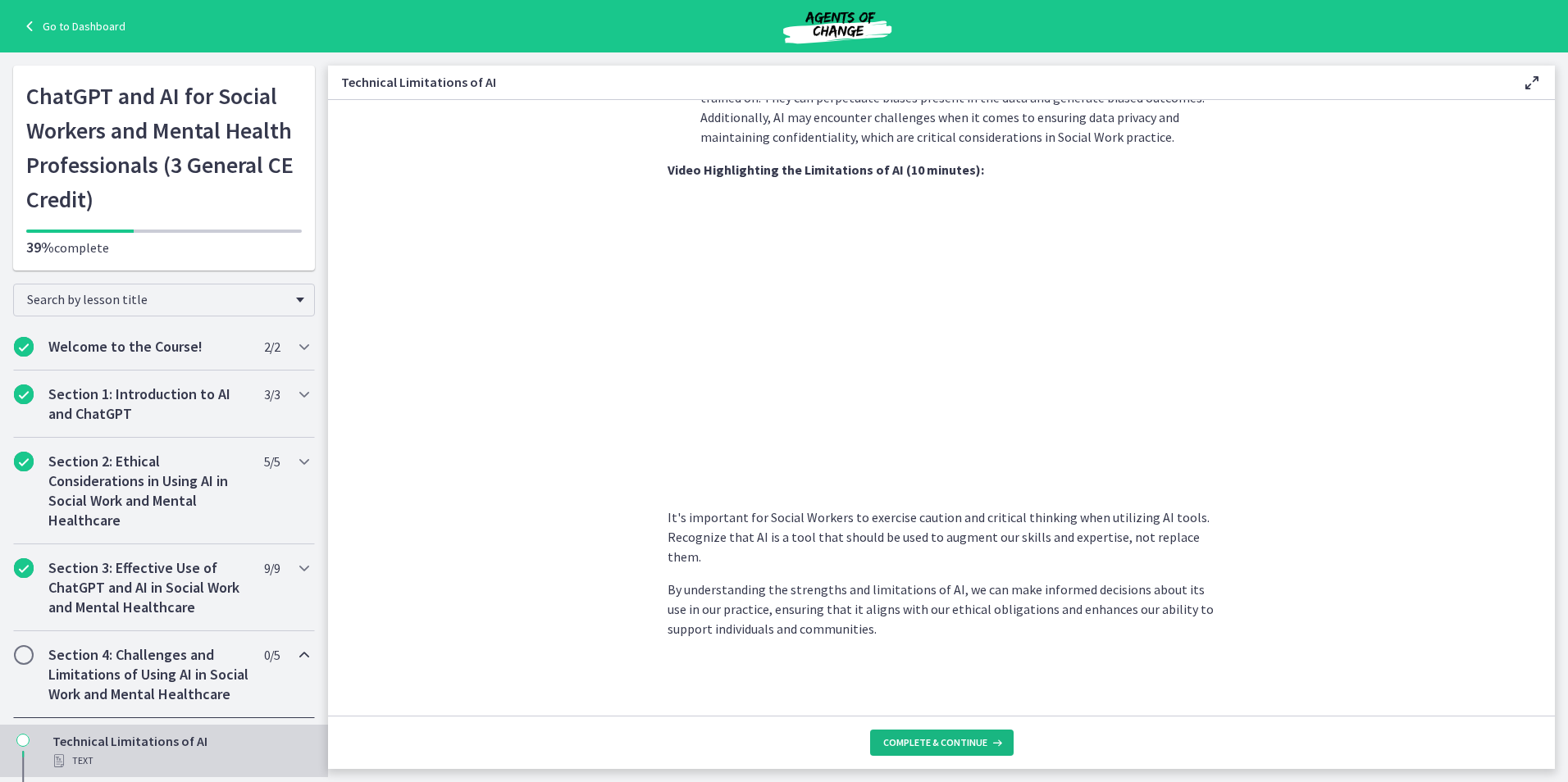
click at [931, 747] on span "Complete & continue" at bounding box center [935, 743] width 104 height 13
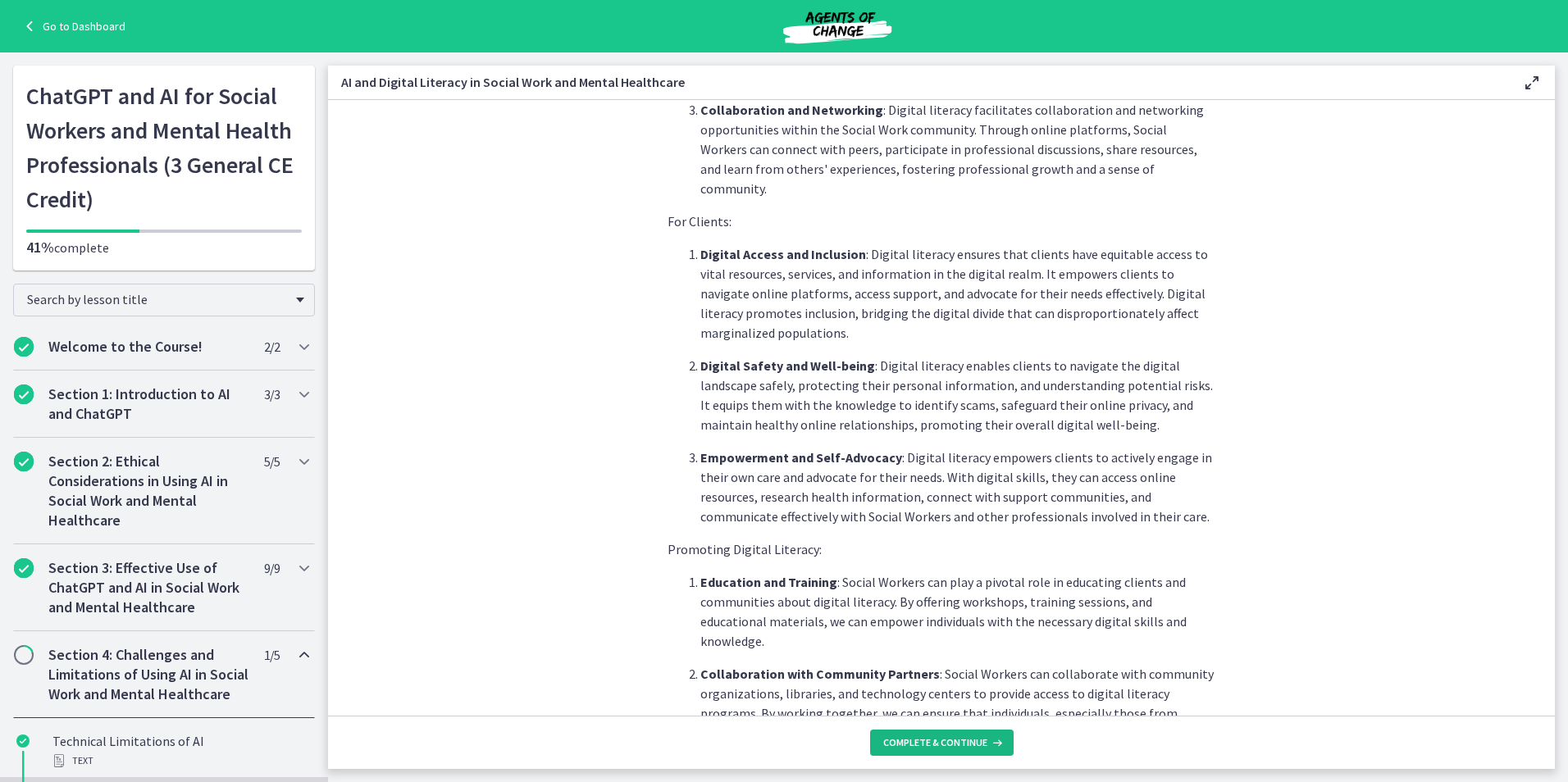
click at [941, 744] on span "Complete & continue" at bounding box center [935, 743] width 104 height 13
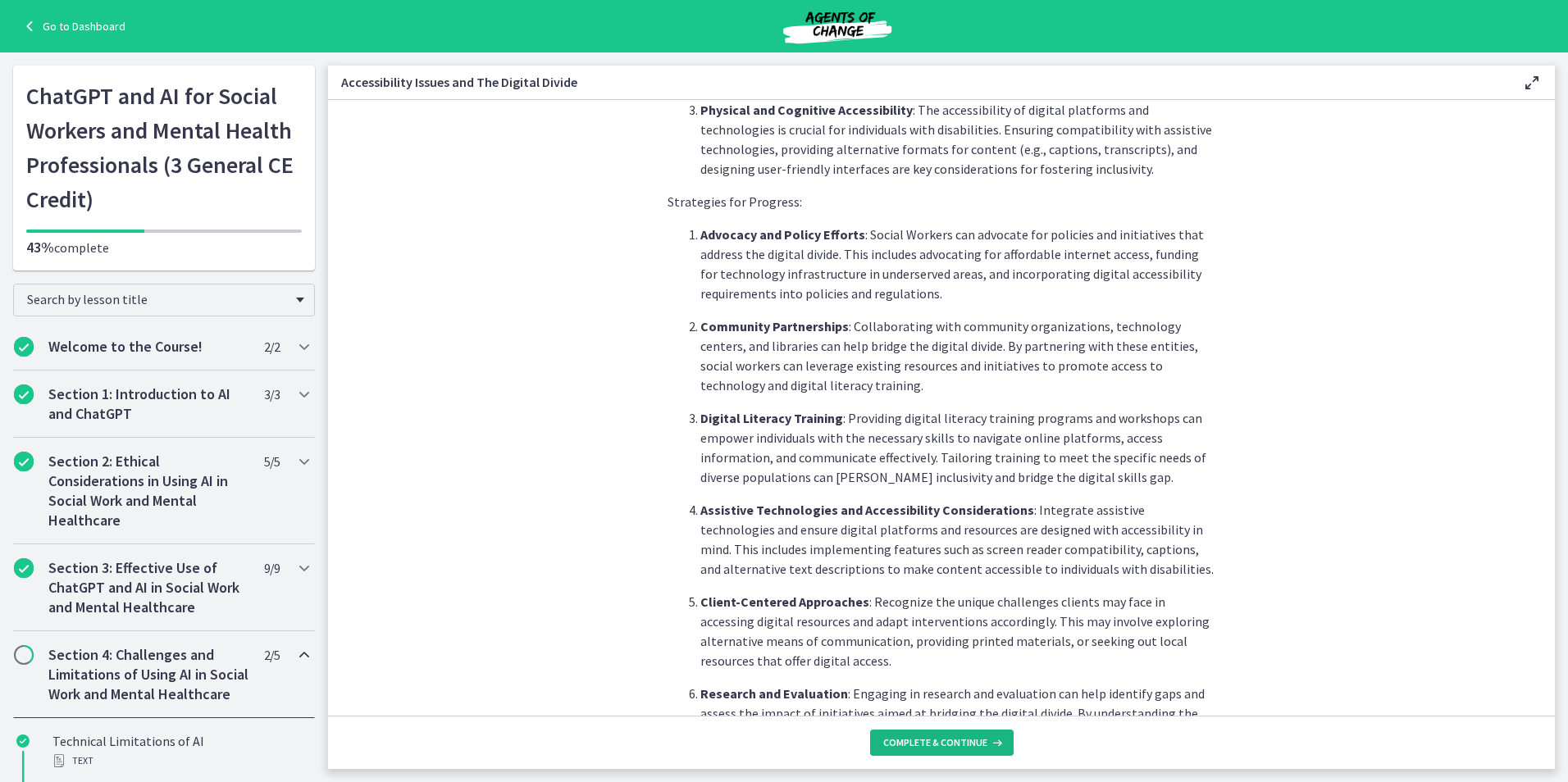
click at [949, 741] on span "Complete & continue" at bounding box center [935, 743] width 104 height 13
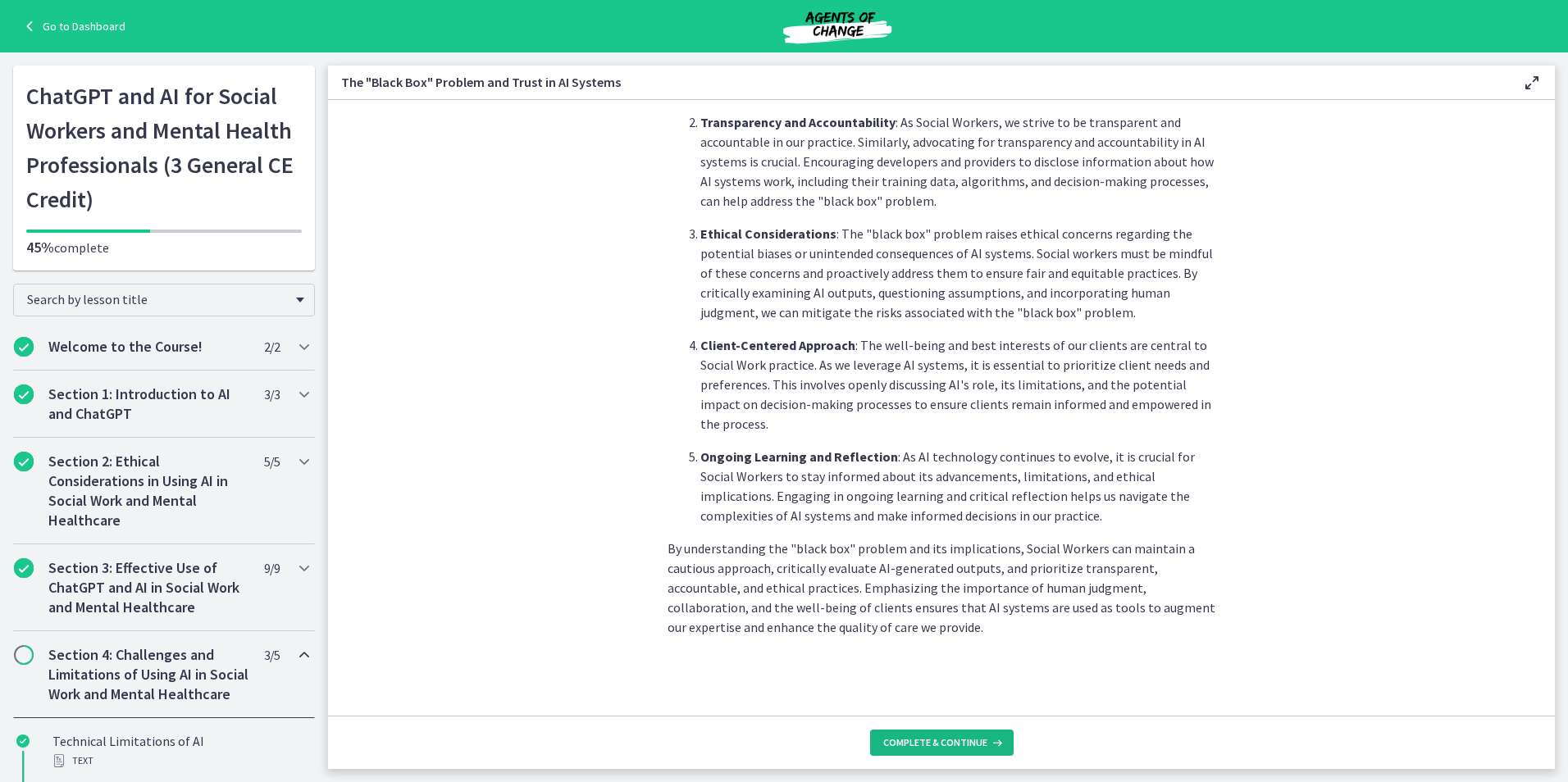
click at [912, 746] on span "Complete & continue" at bounding box center [935, 743] width 104 height 13
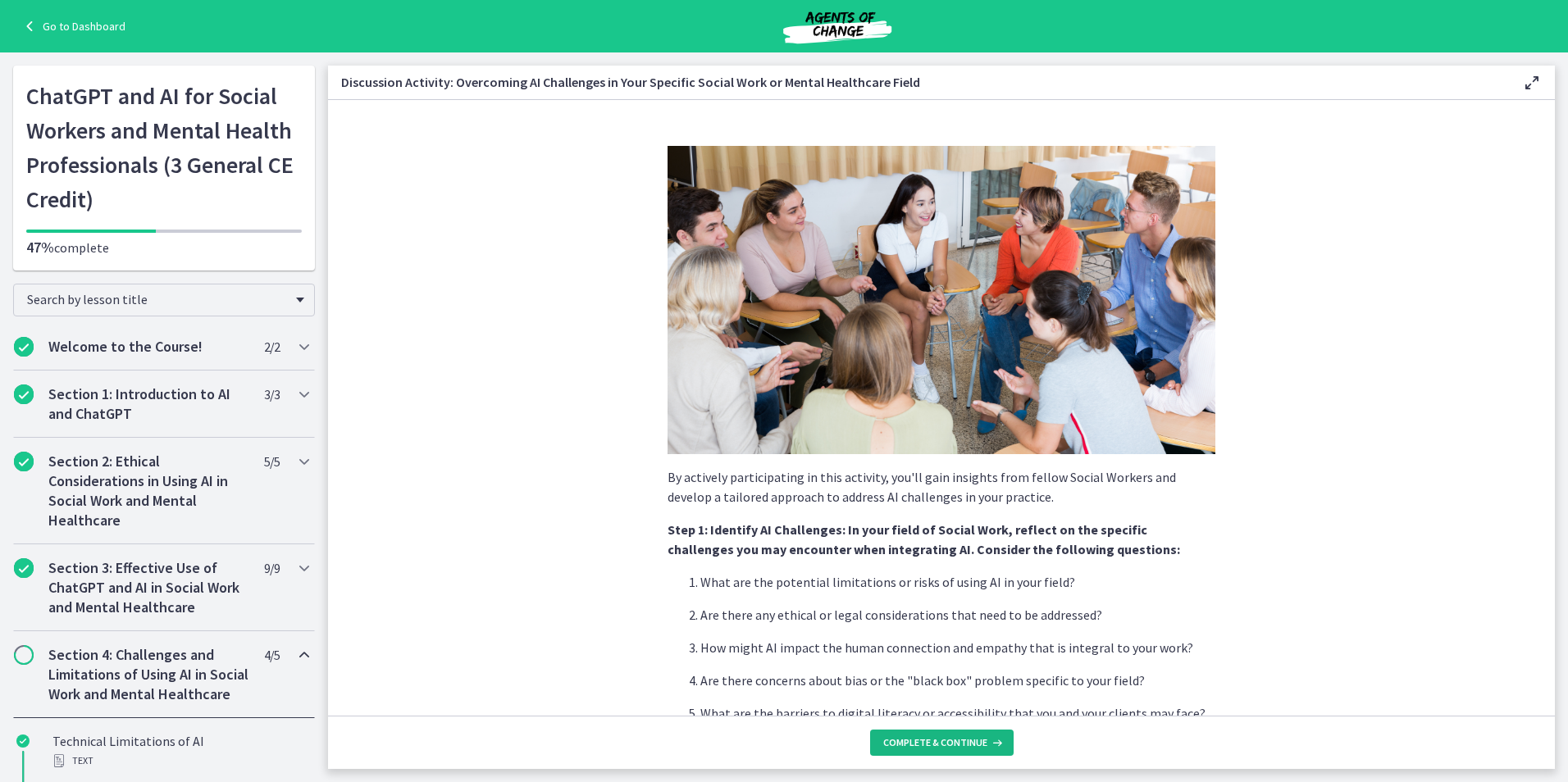
click at [915, 748] on span "Complete & continue" at bounding box center [935, 743] width 104 height 13
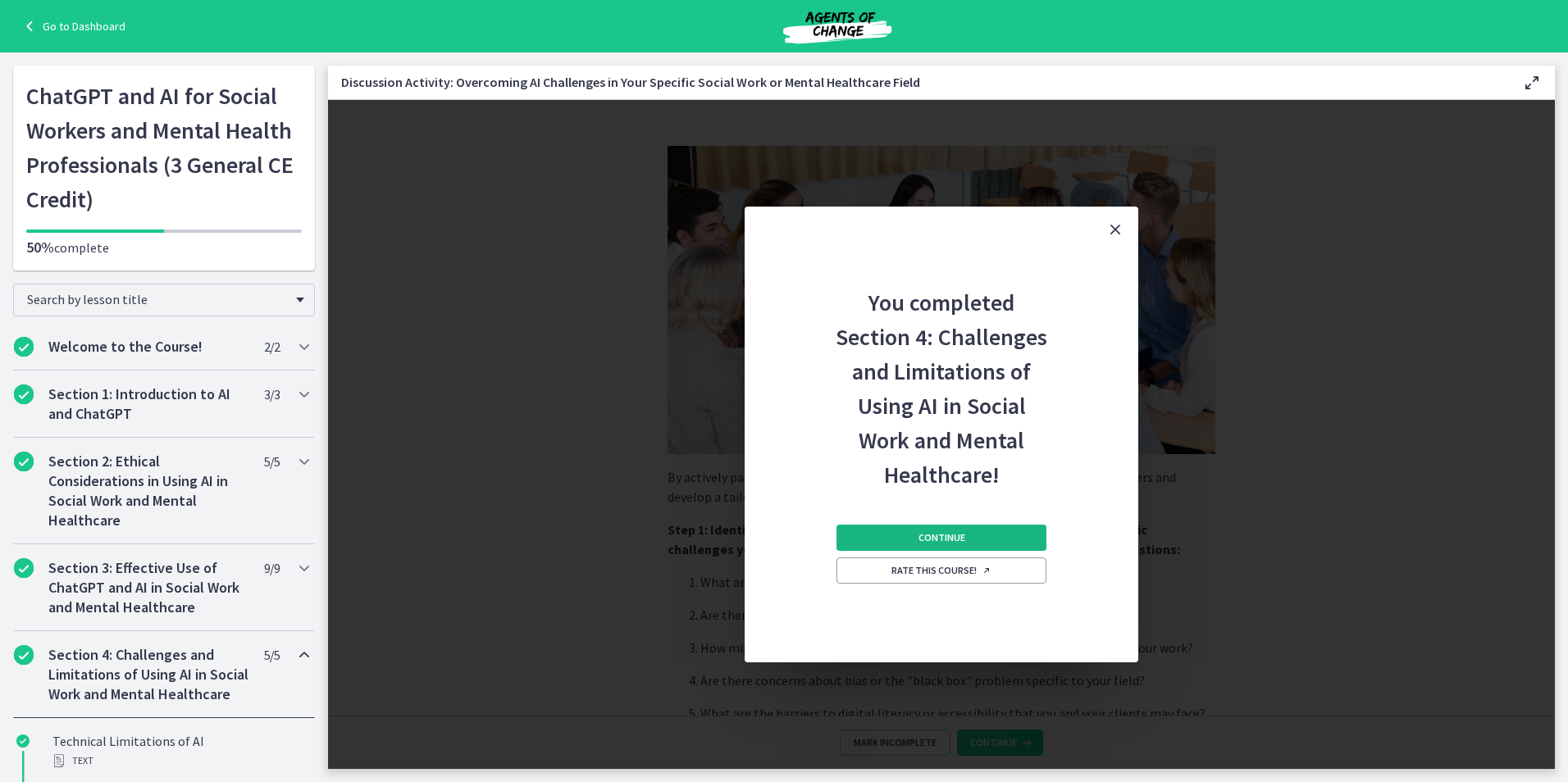
click at [897, 542] on button "Continue" at bounding box center [941, 538] width 210 height 26
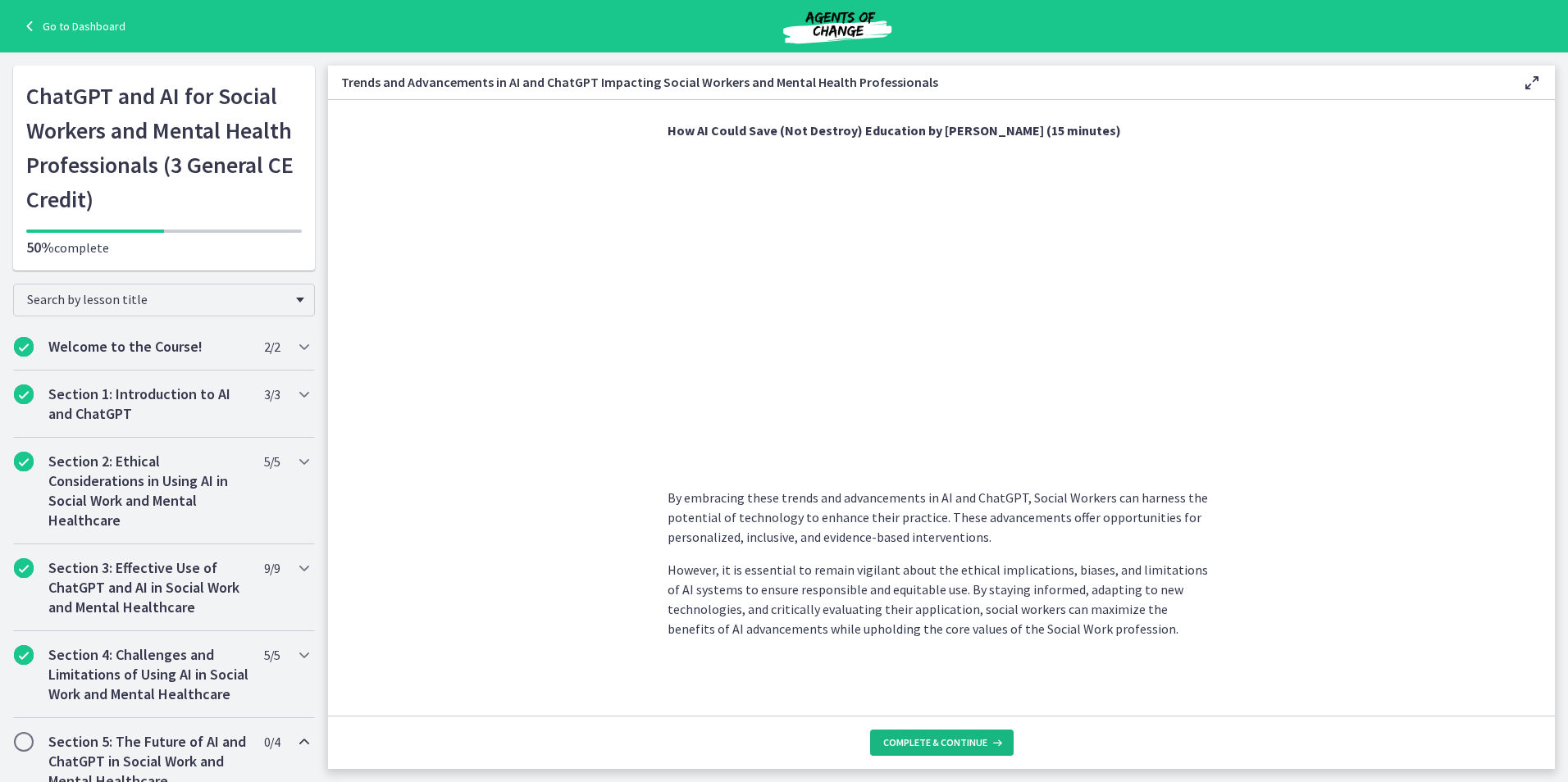
click at [931, 739] on span "Complete & continue" at bounding box center [935, 743] width 104 height 13
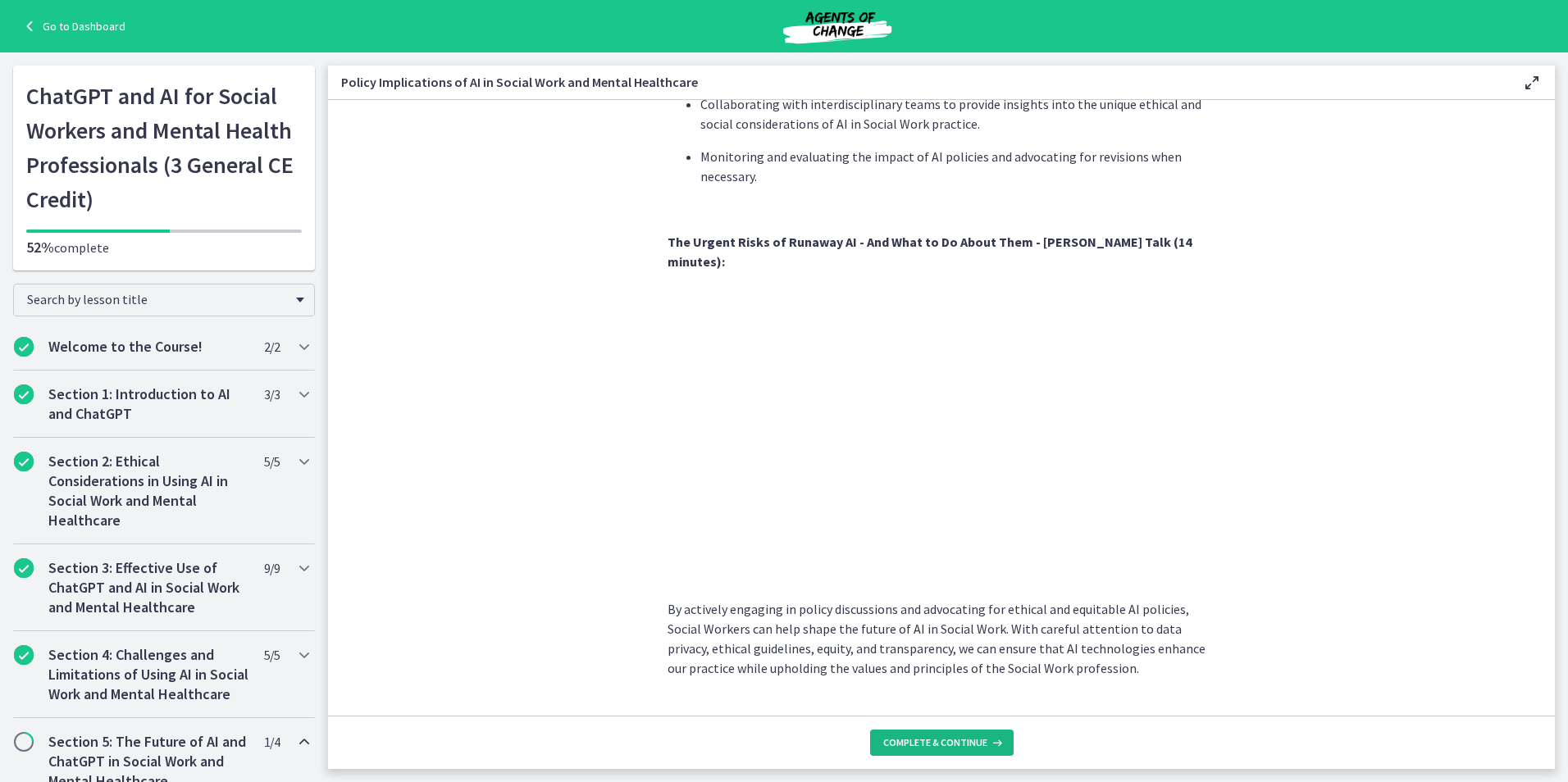
click at [921, 745] on span "Complete & continue" at bounding box center [935, 743] width 104 height 13
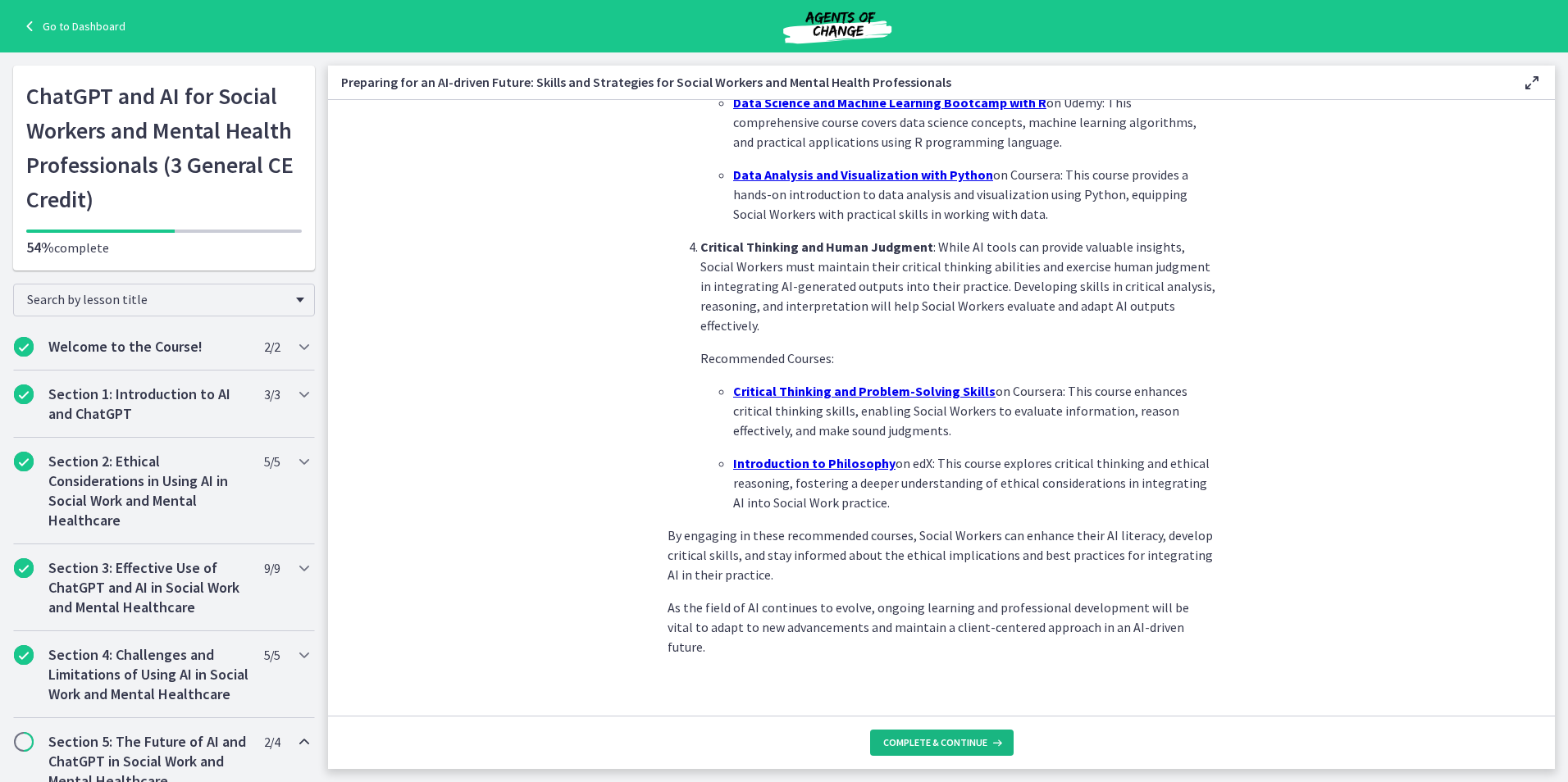
click at [956, 733] on button "Complete & continue" at bounding box center [941, 742] width 144 height 26
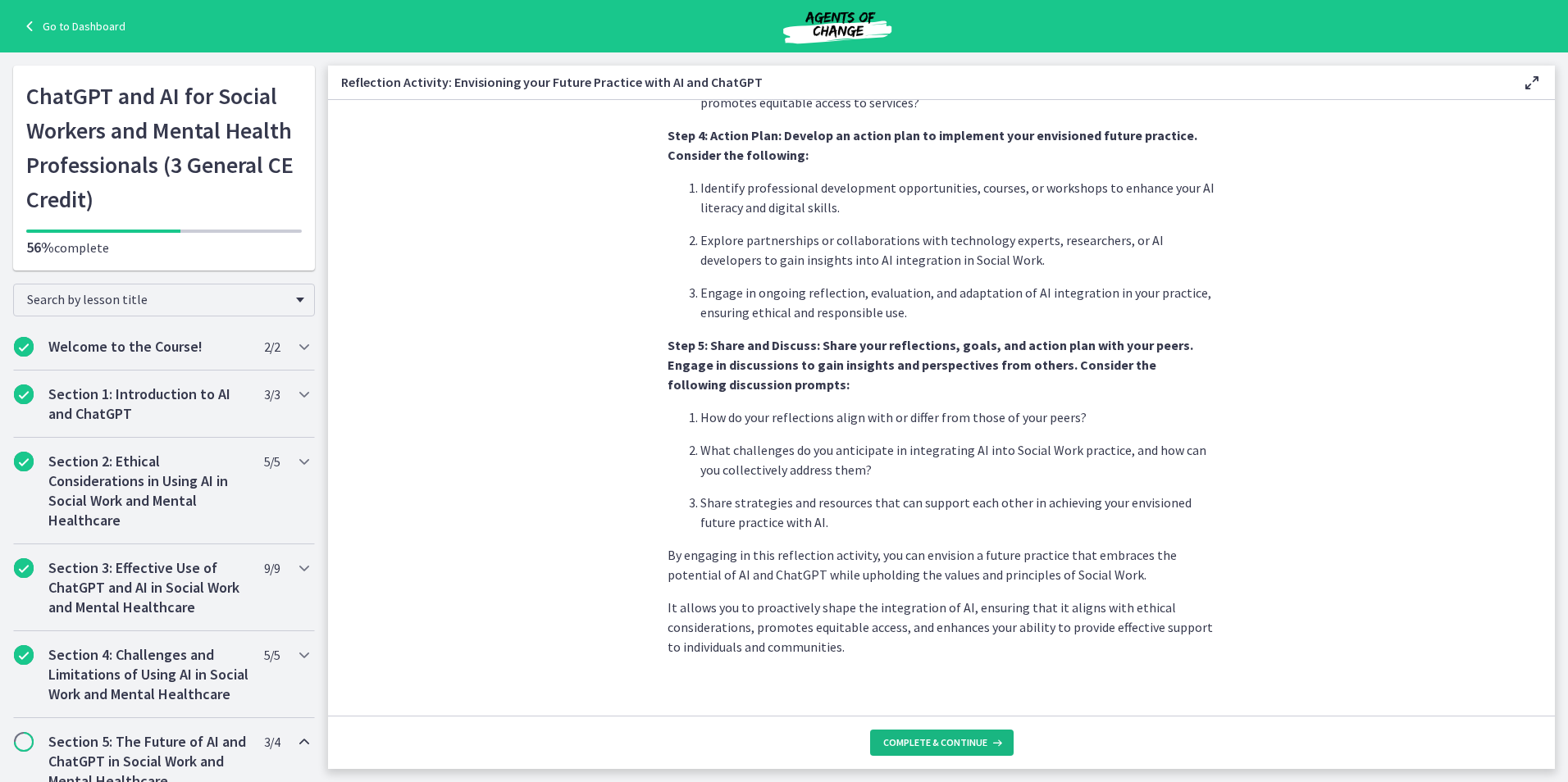
click at [898, 743] on span "Complete & continue" at bounding box center [935, 743] width 104 height 13
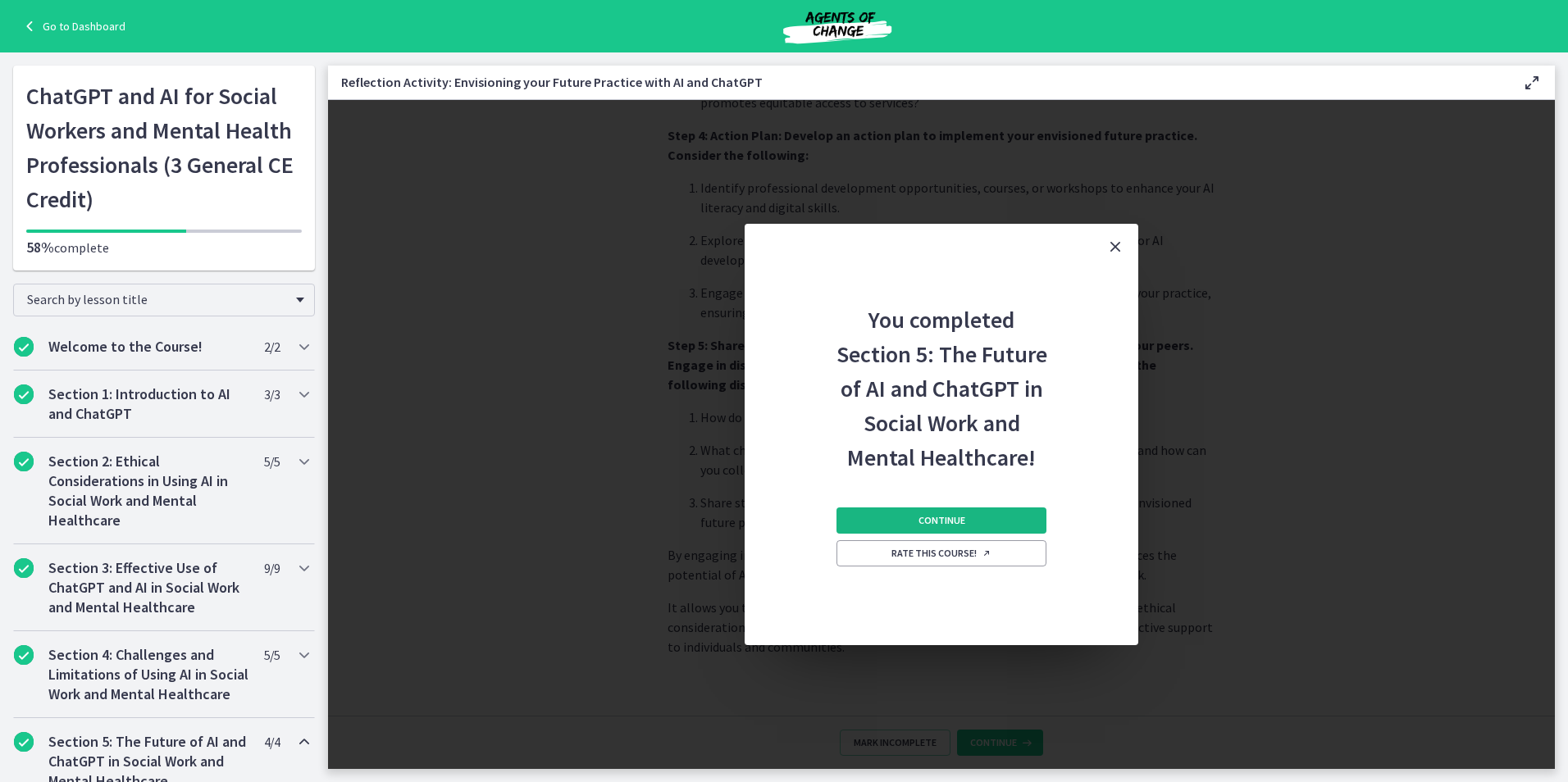
click at [887, 520] on button "Continue" at bounding box center [941, 520] width 210 height 26
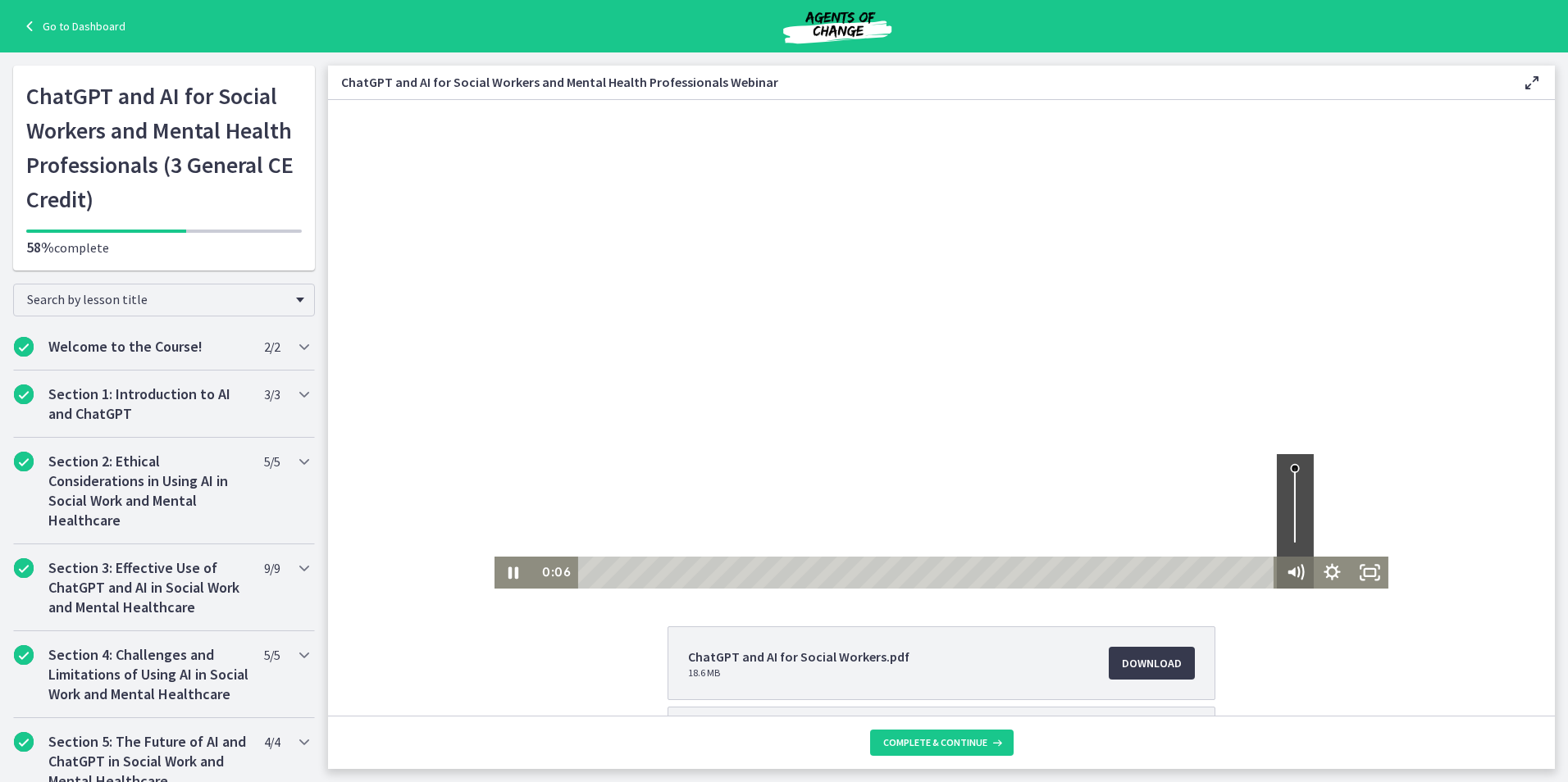
click at [1280, 570] on icon "Mute" at bounding box center [1295, 572] width 37 height 32
drag, startPoint x: 582, startPoint y: 573, endPoint x: 1336, endPoint y: 611, distance: 755.0
click at [1336, 589] on html "Click for sound @keyframes VOLUME_SMALL_WAVE_FLASH { 0% { opacity: 0; } 33% { o…" at bounding box center [941, 345] width 1227 height 489
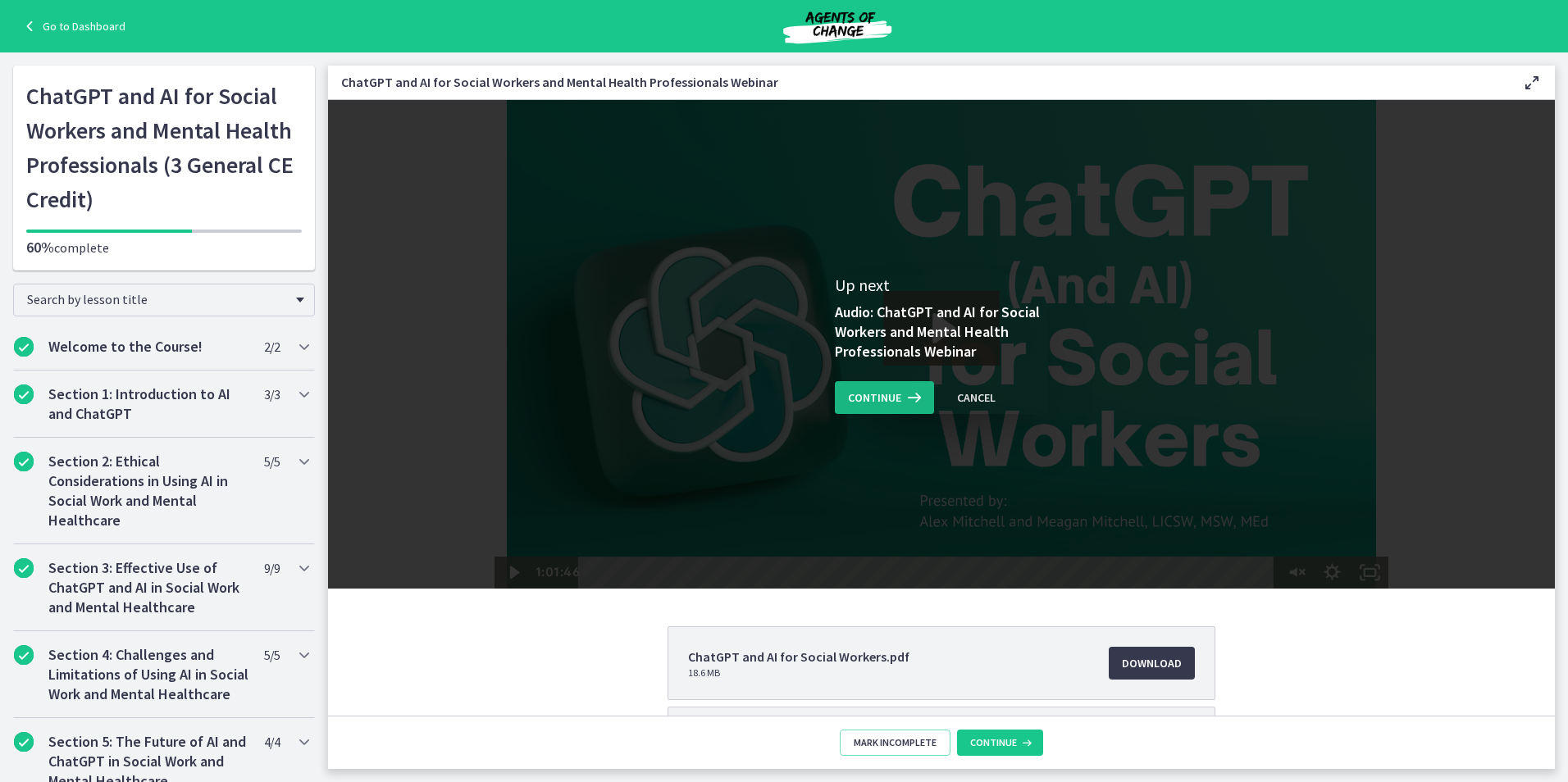
click at [869, 397] on span "Continue" at bounding box center [874, 398] width 53 height 20
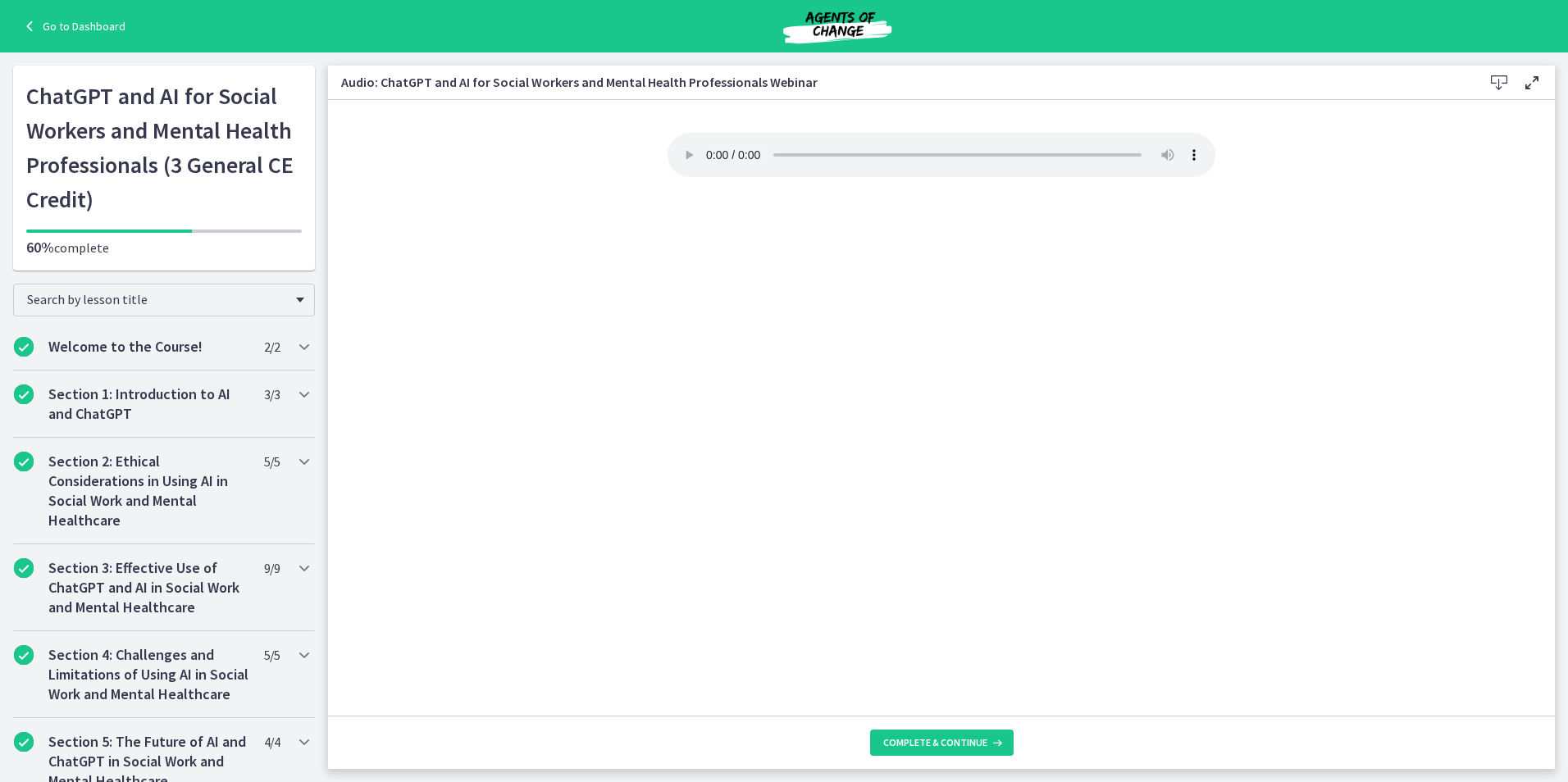
click at [936, 757] on footer "Complete & continue" at bounding box center [941, 742] width 1227 height 53
drag, startPoint x: 934, startPoint y: 738, endPoint x: 913, endPoint y: 739, distance: 21.0
click at [932, 739] on span "Complete & continue" at bounding box center [935, 743] width 104 height 13
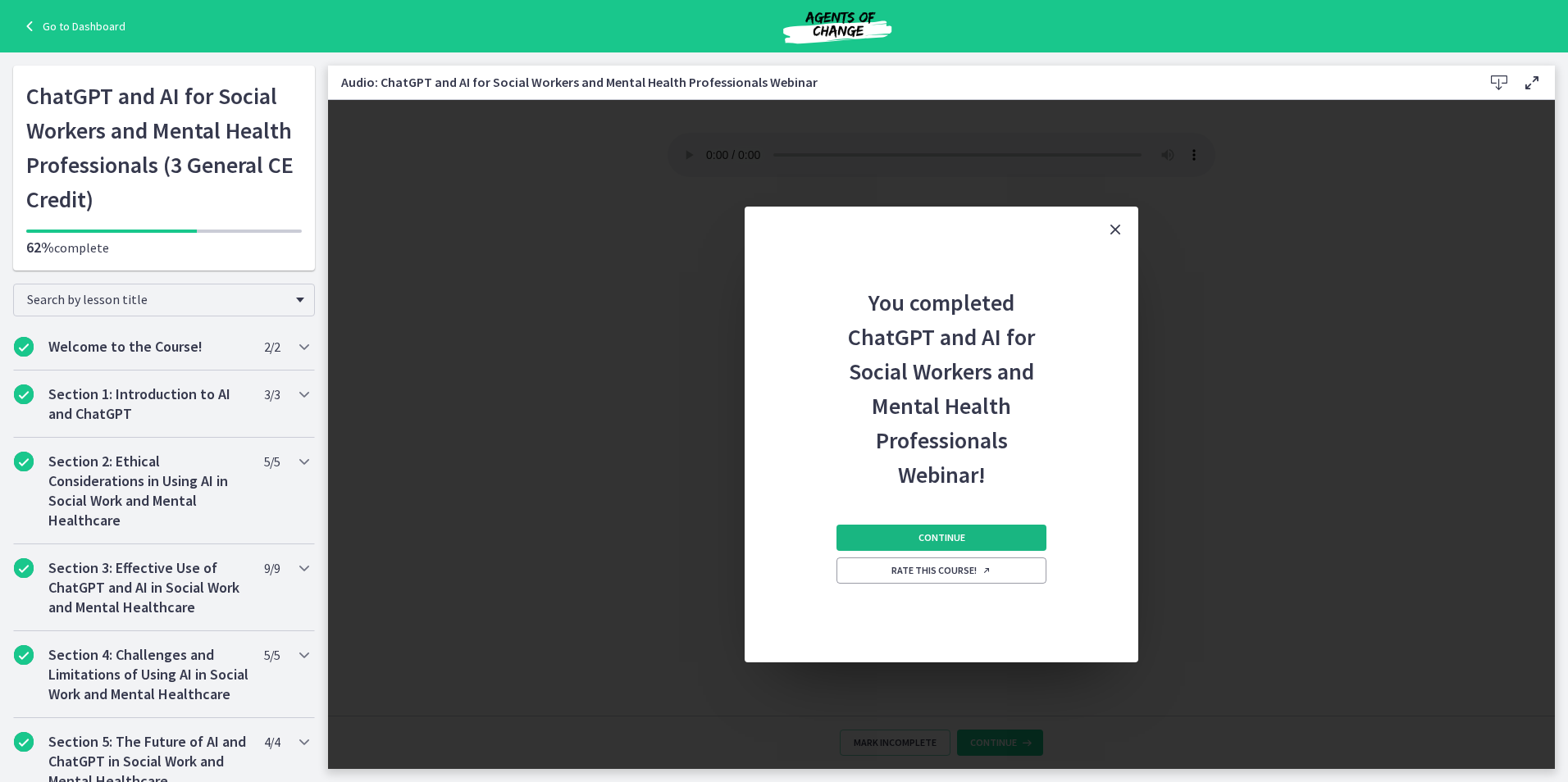
click at [961, 529] on button "Continue" at bounding box center [941, 538] width 210 height 26
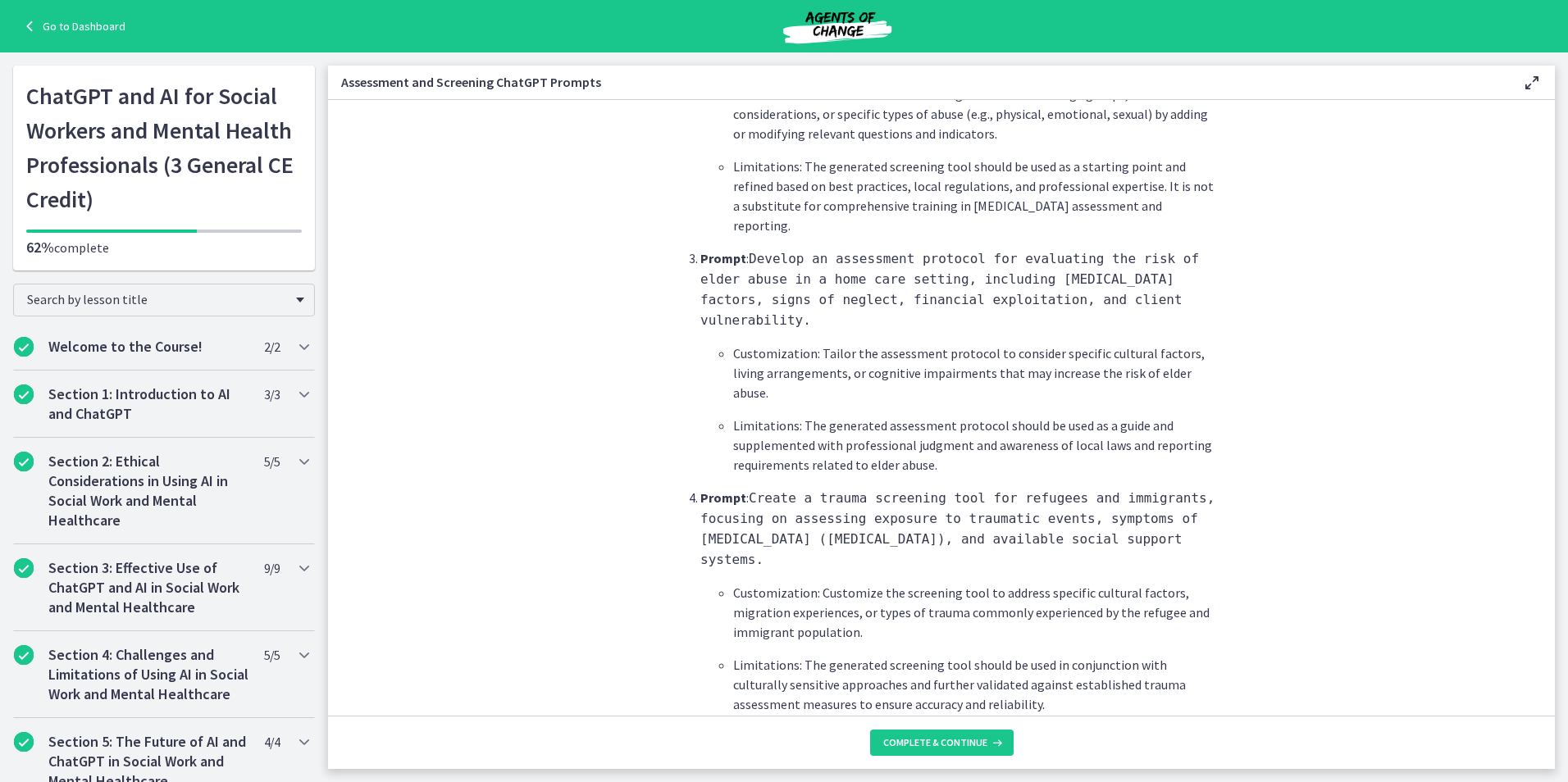
scroll to position [1476, 0]
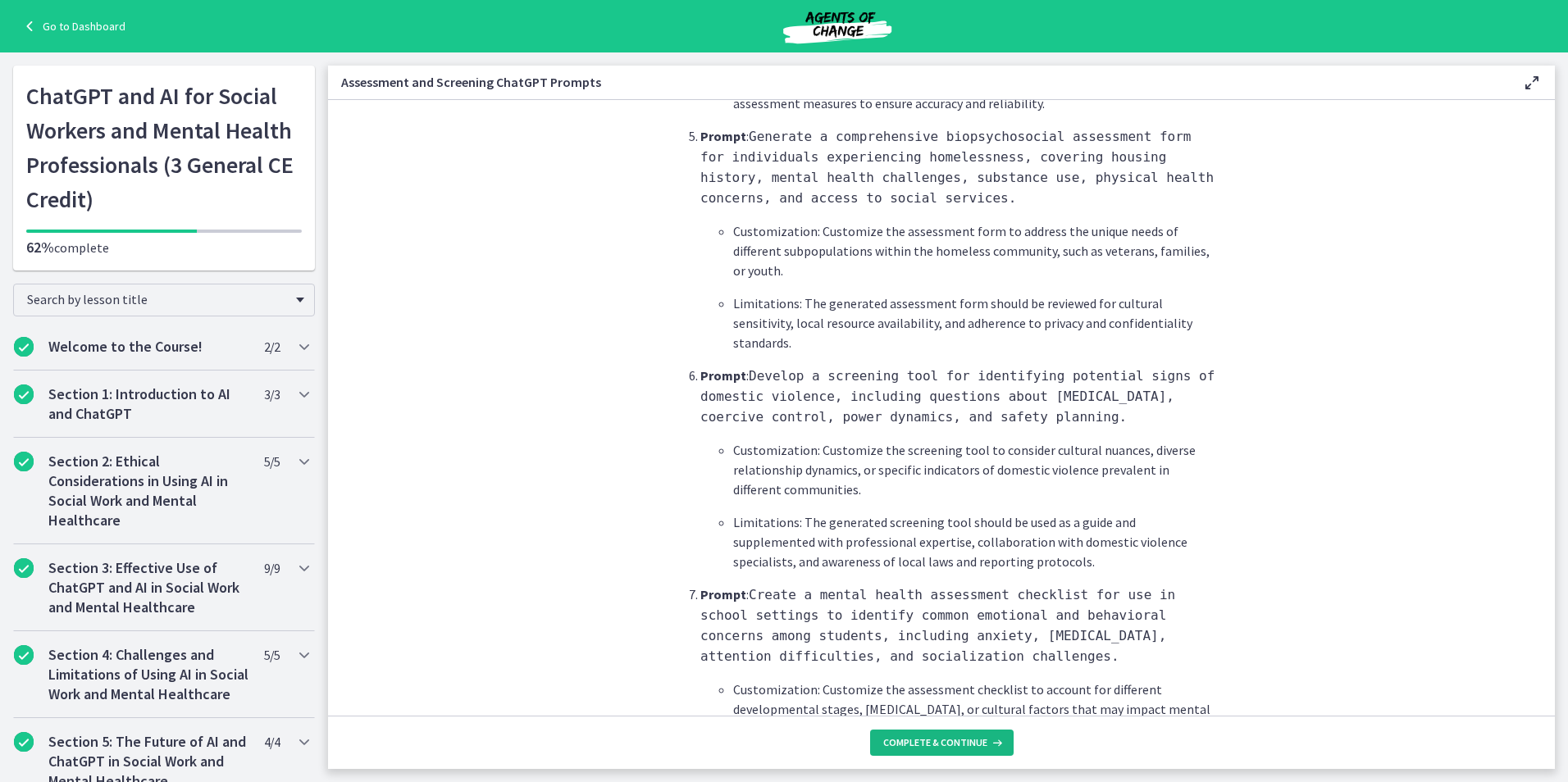
click at [934, 739] on span "Complete & continue" at bounding box center [935, 743] width 104 height 13
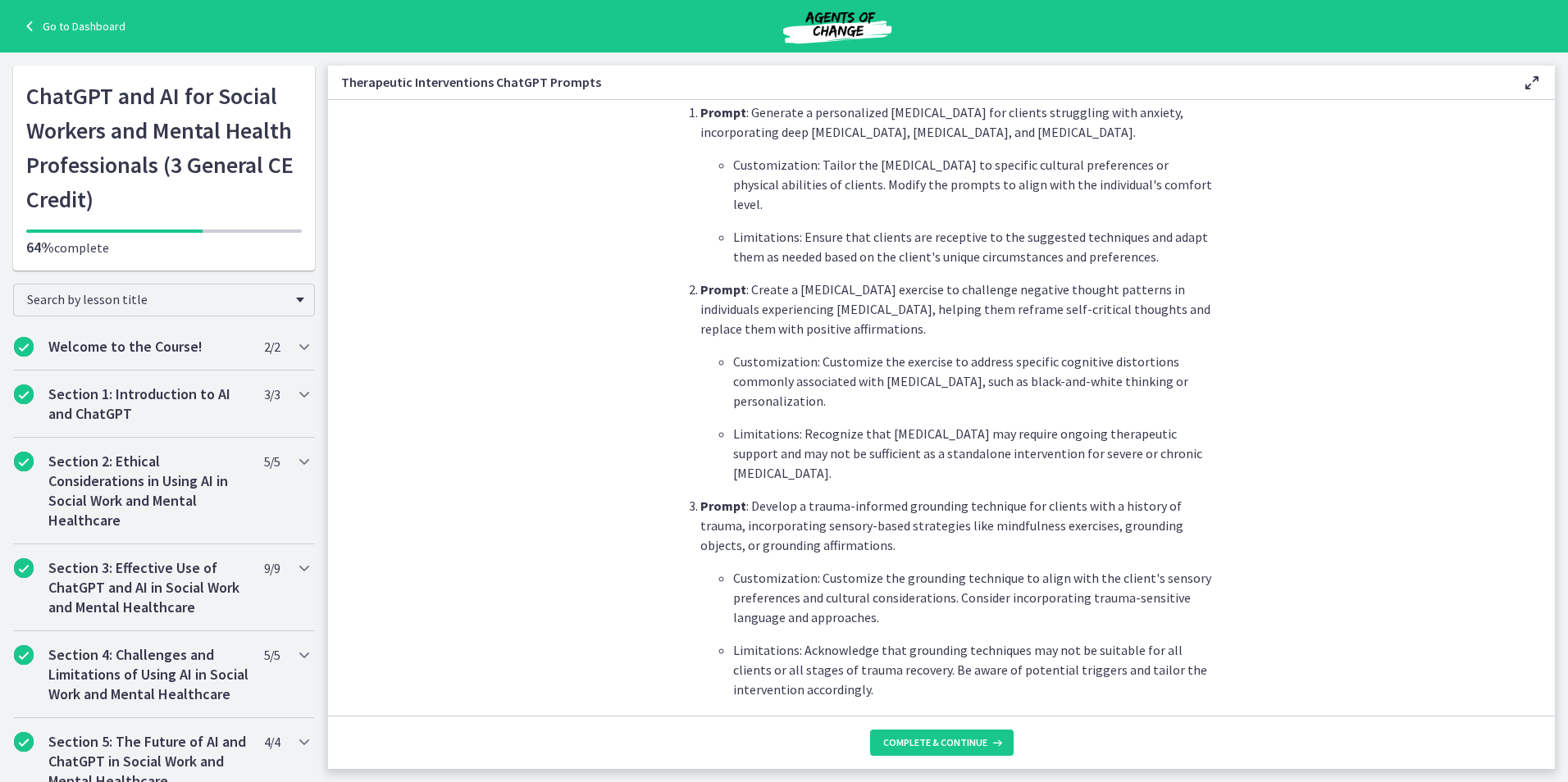
scroll to position [739, 0]
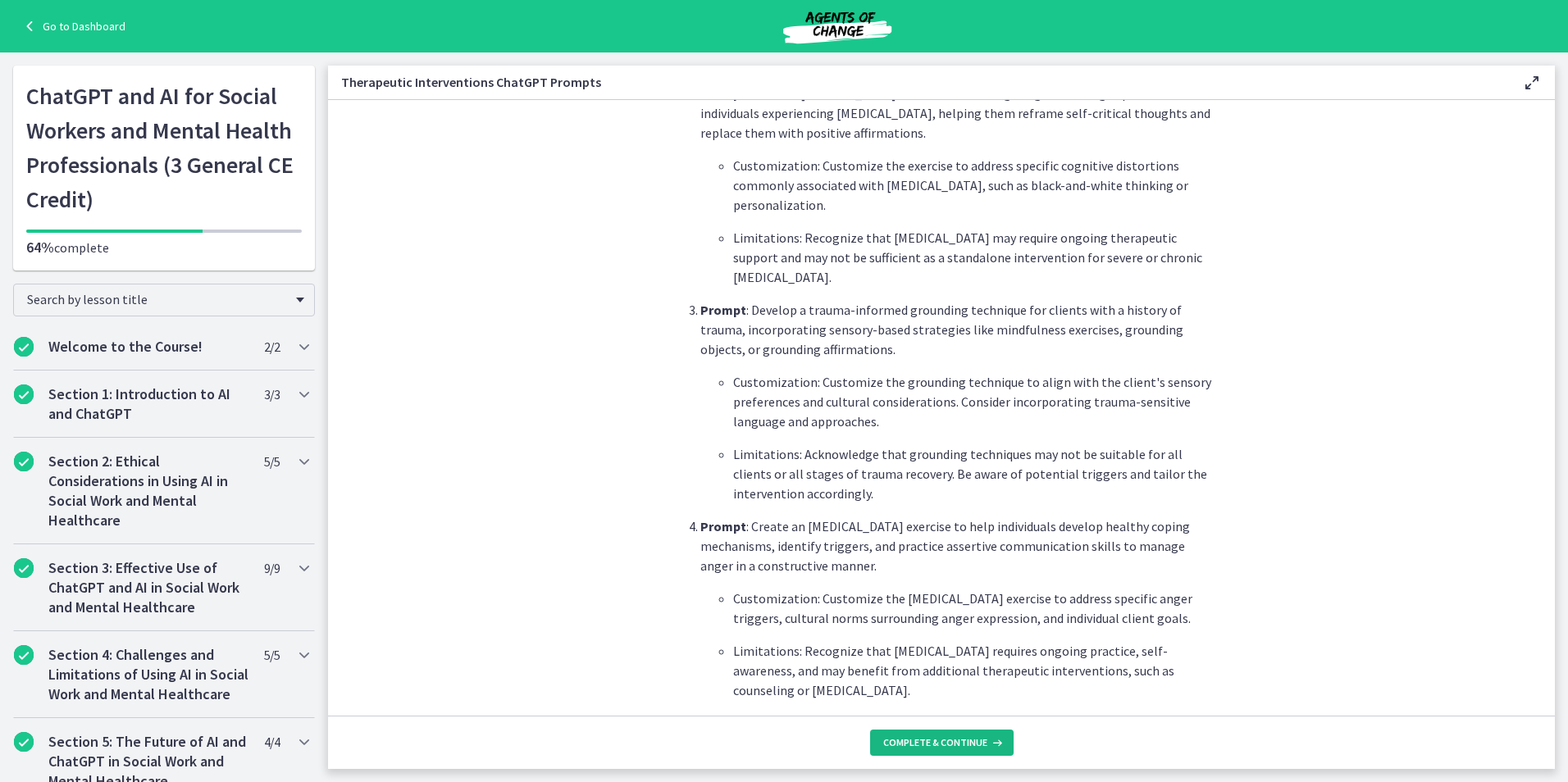
click at [927, 747] on span "Complete & continue" at bounding box center [935, 743] width 104 height 13
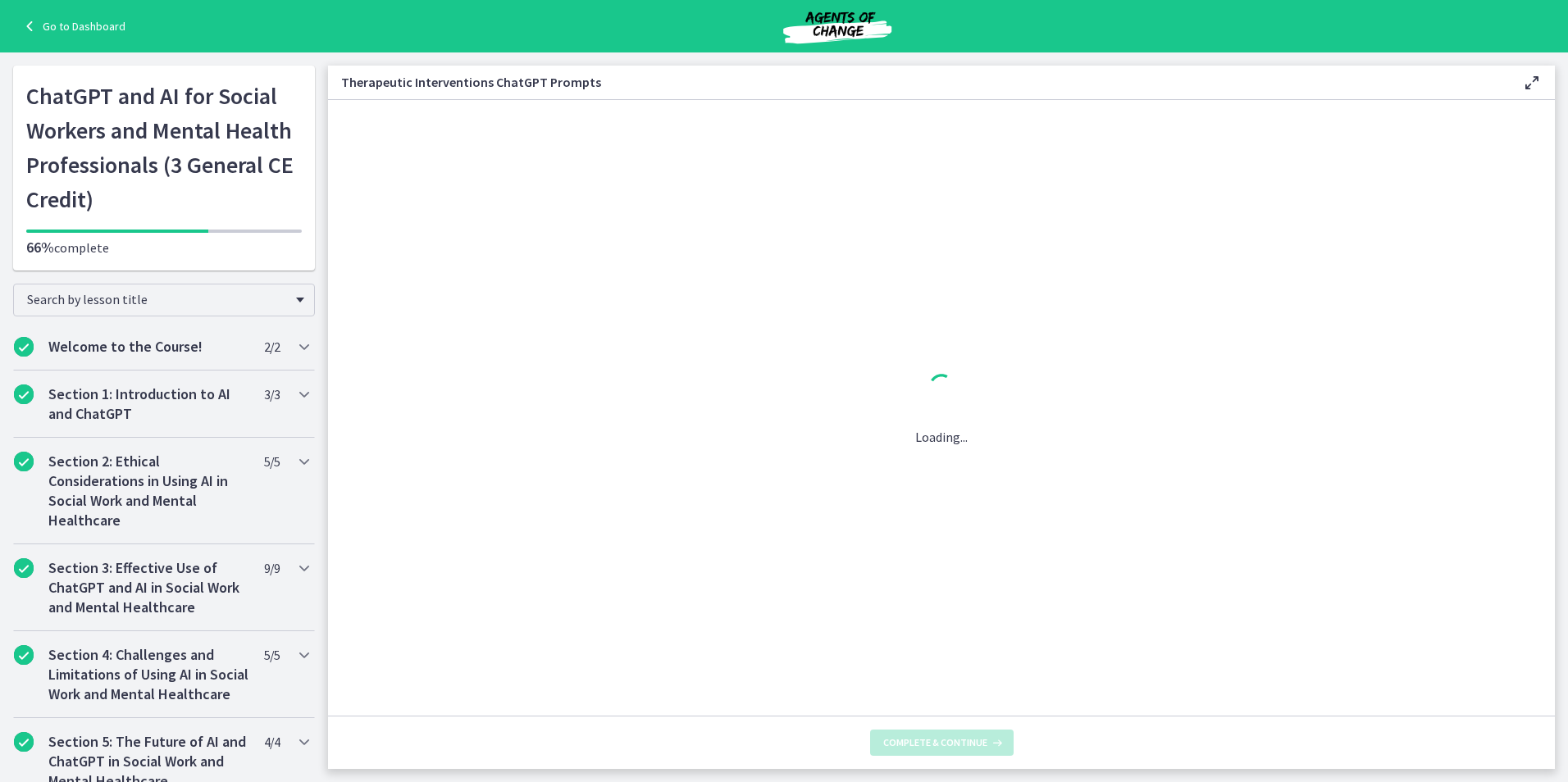
scroll to position [0, 0]
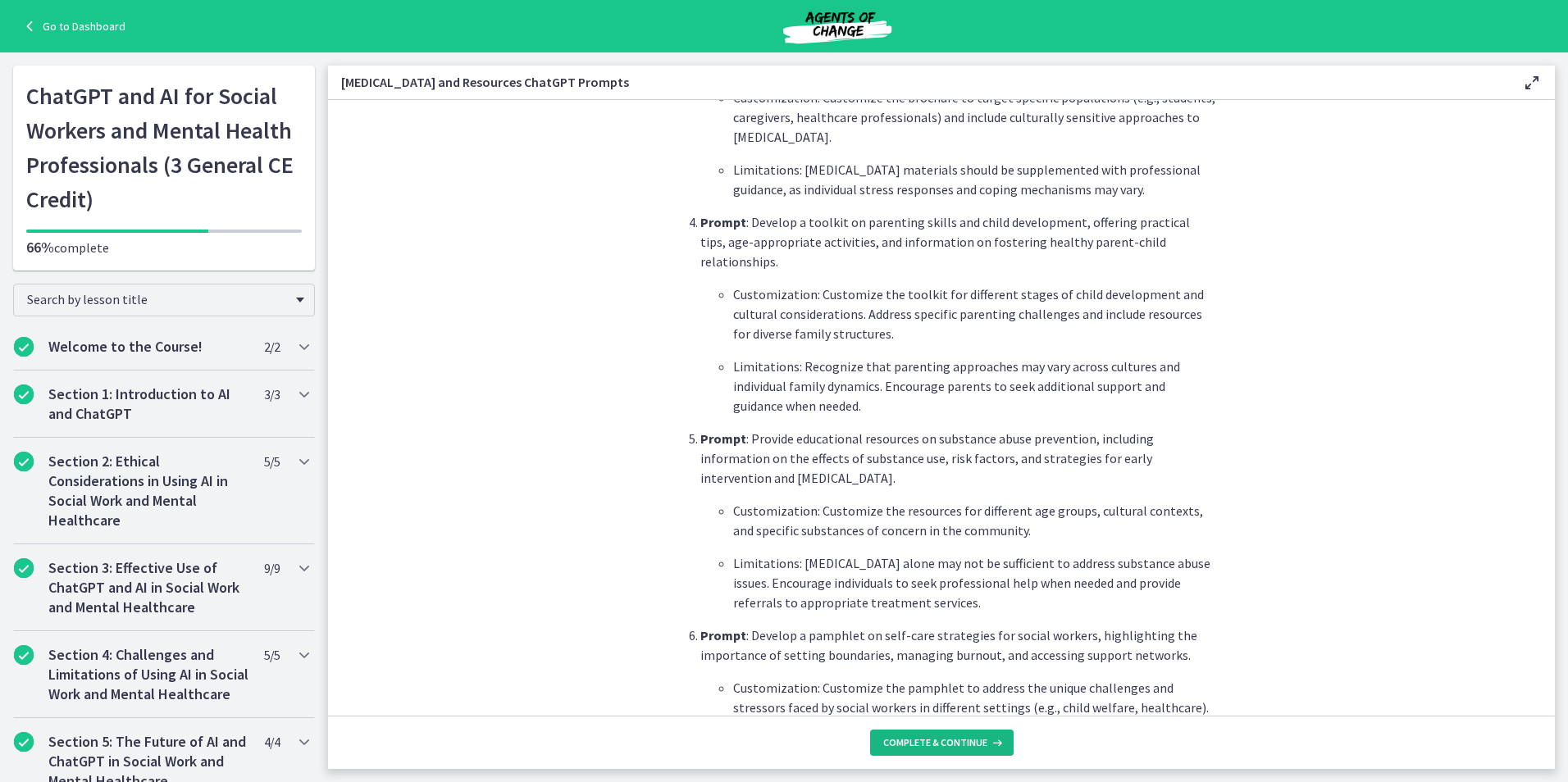
scroll to position [1046, 0]
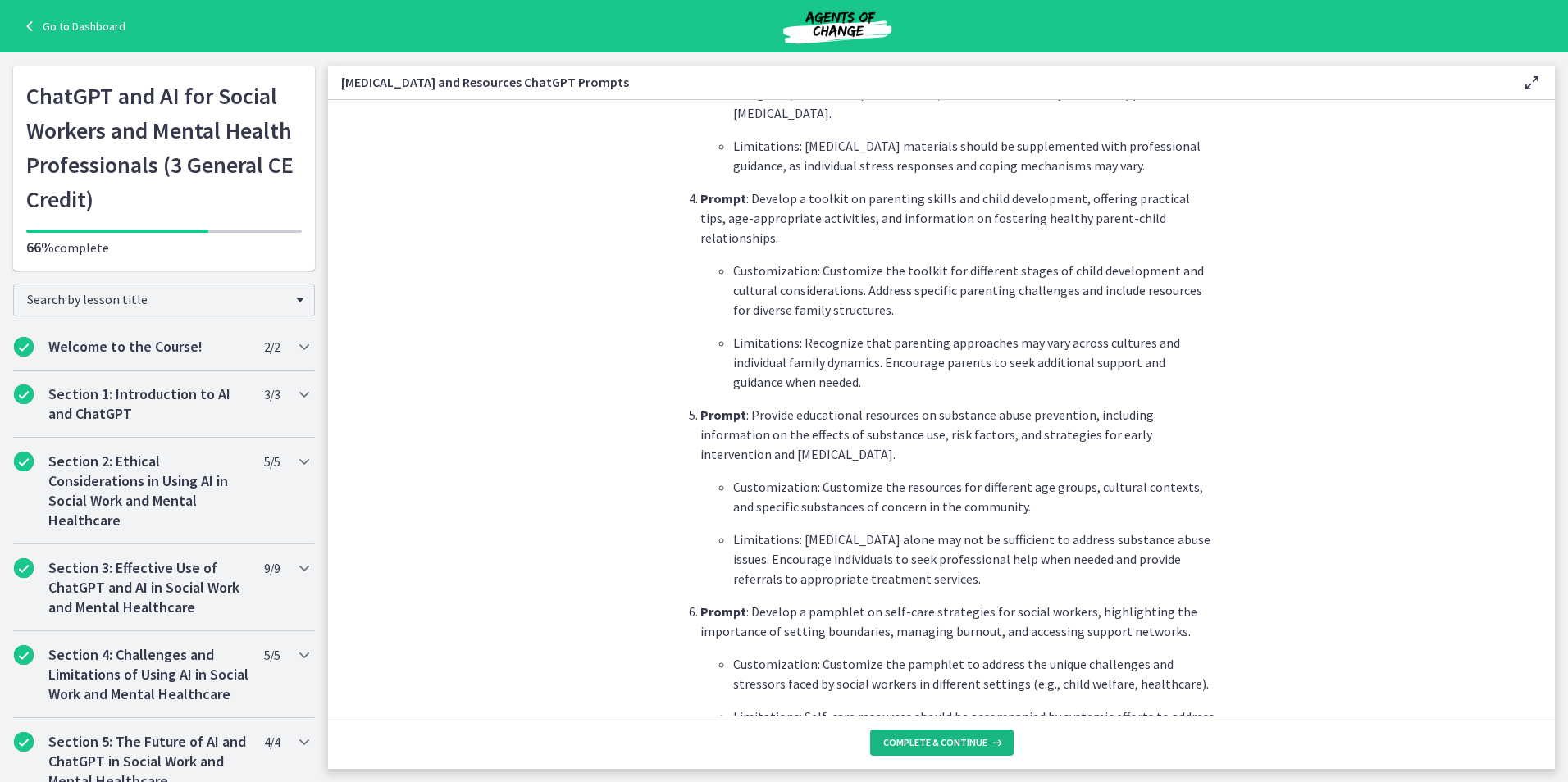
click at [932, 739] on span "Complete & continue" at bounding box center [935, 743] width 104 height 13
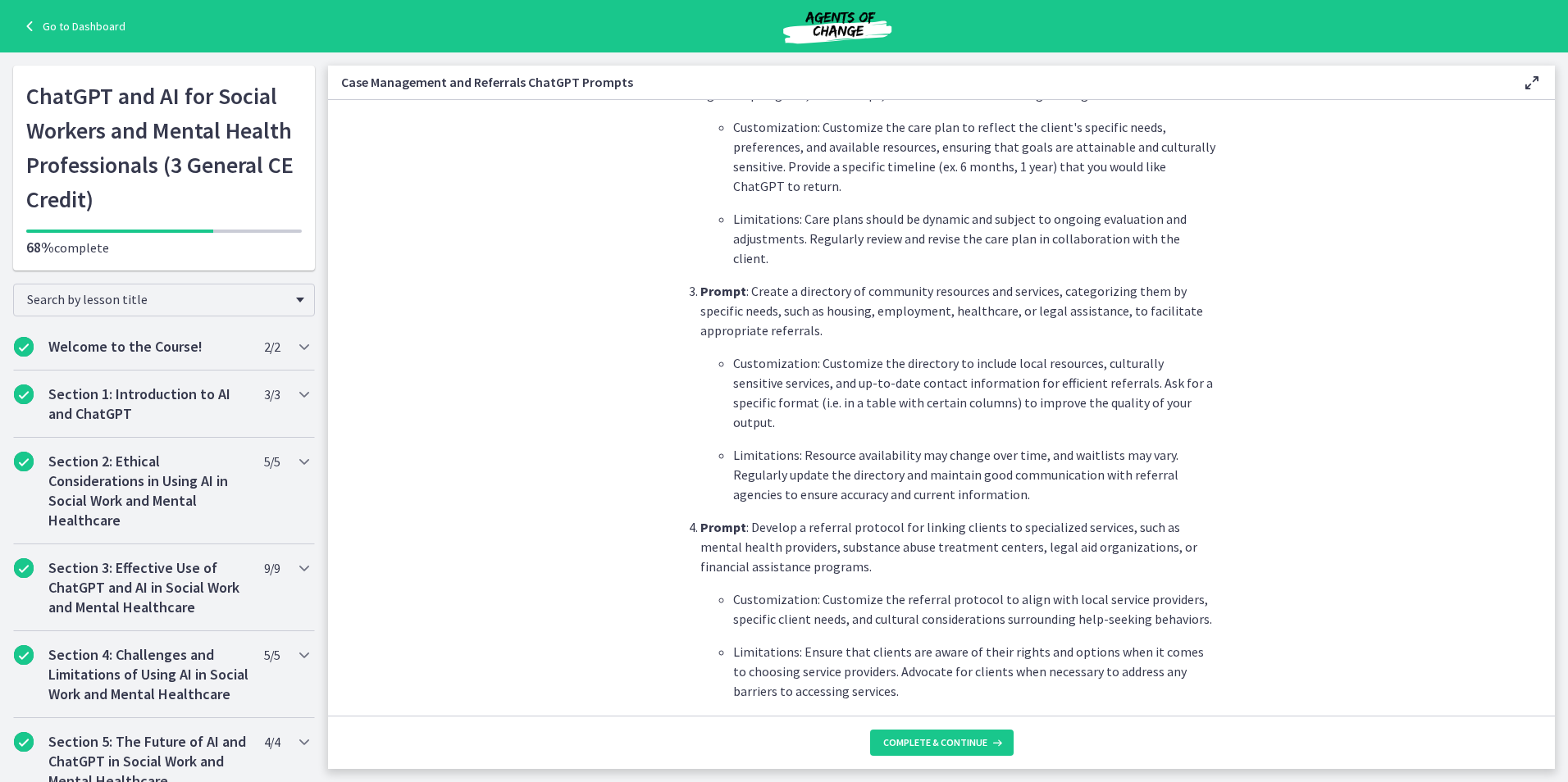
scroll to position [820, 0]
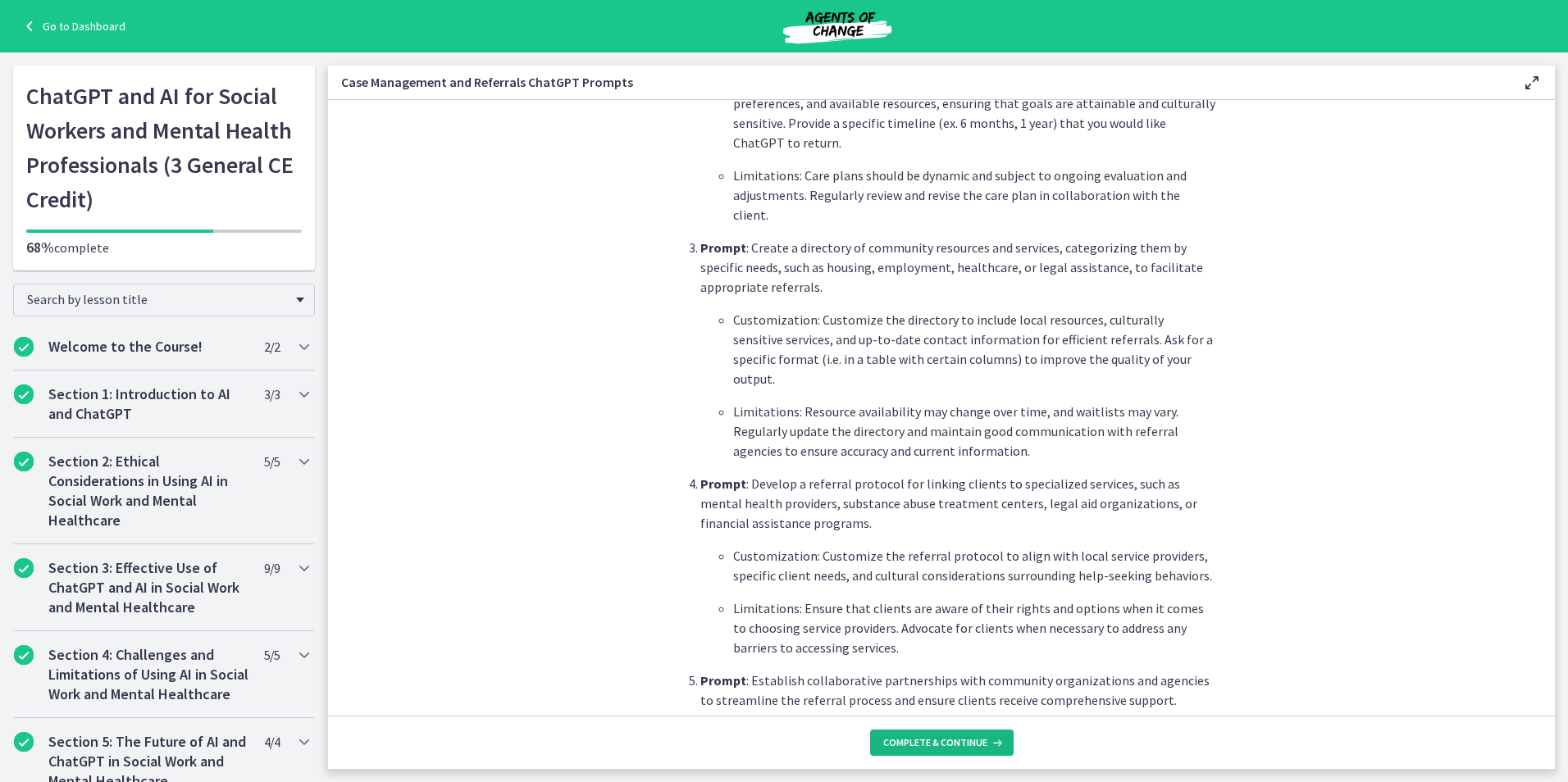
click at [922, 742] on span "Complete & continue" at bounding box center [935, 743] width 104 height 13
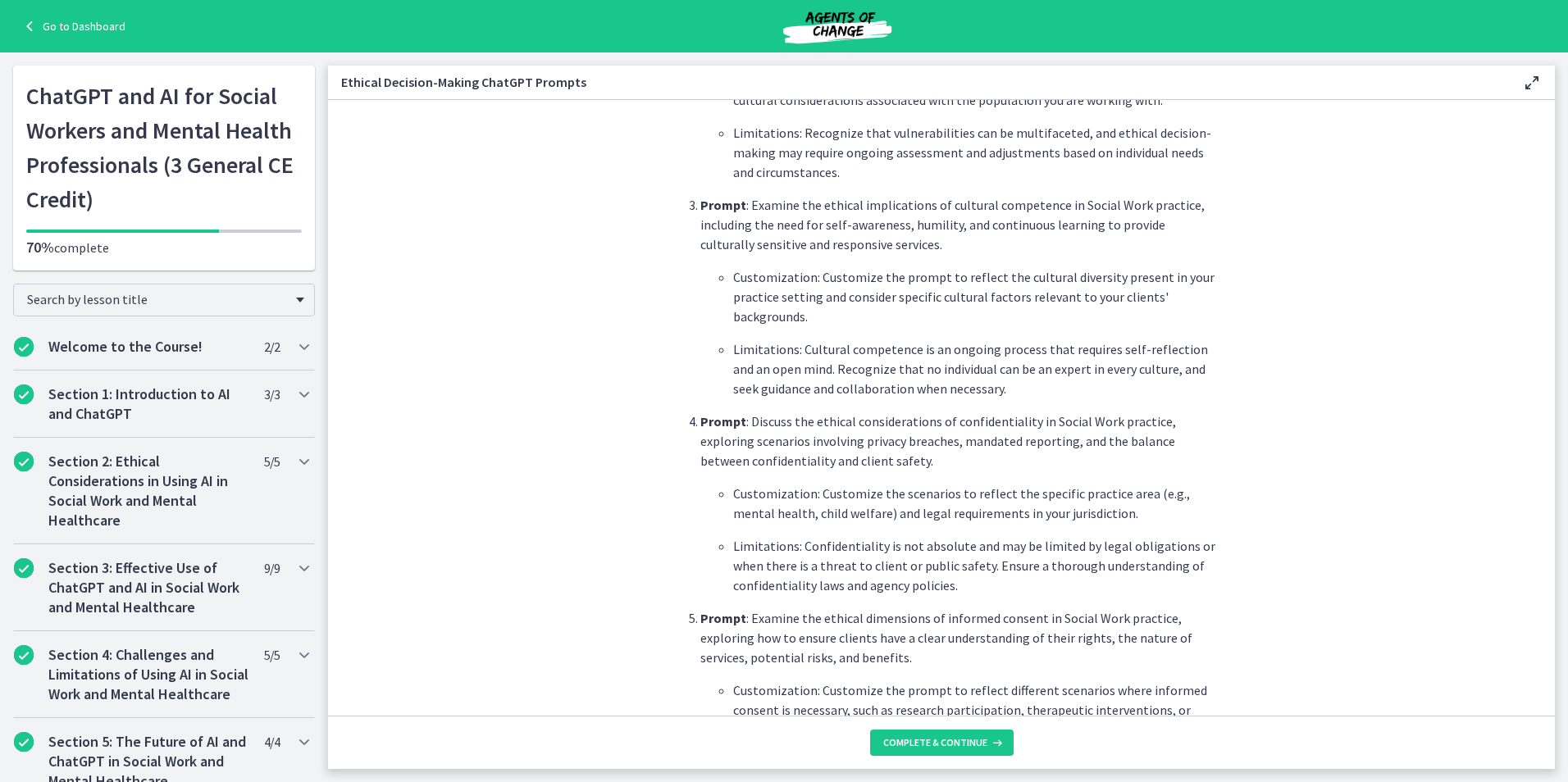
scroll to position [820, 0]
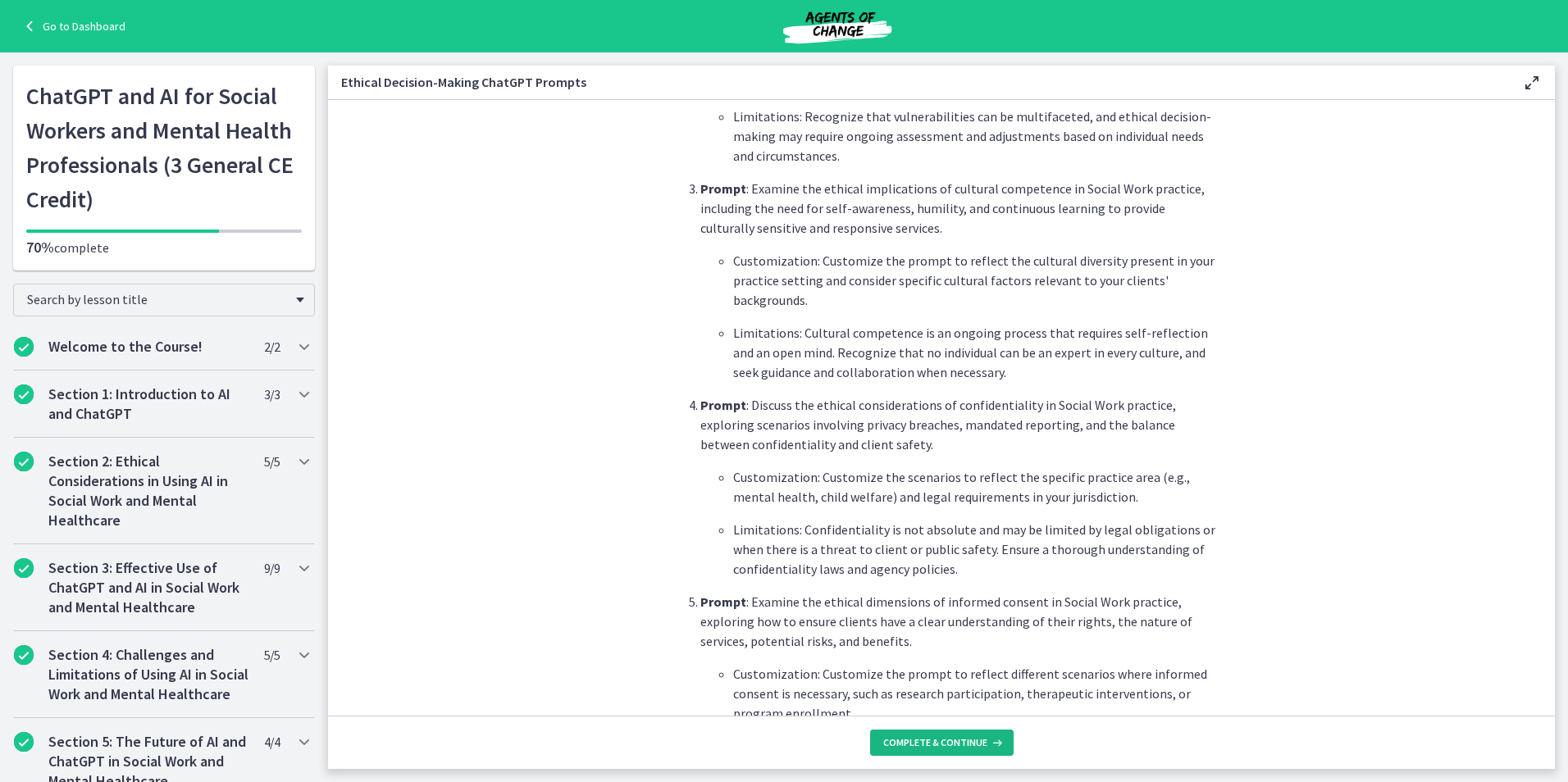
click at [966, 741] on span "Complete & continue" at bounding box center [935, 743] width 104 height 13
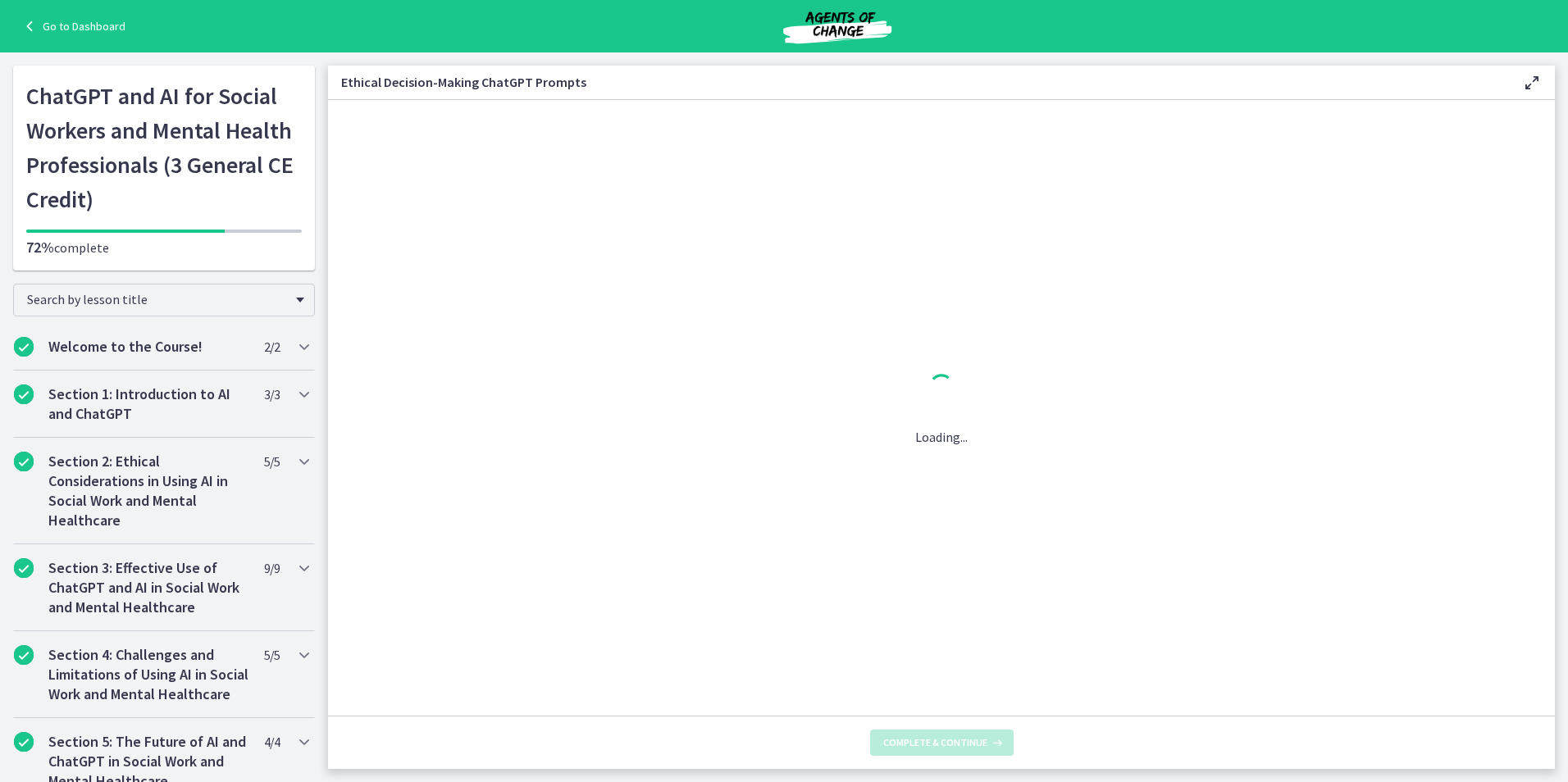
scroll to position [0, 0]
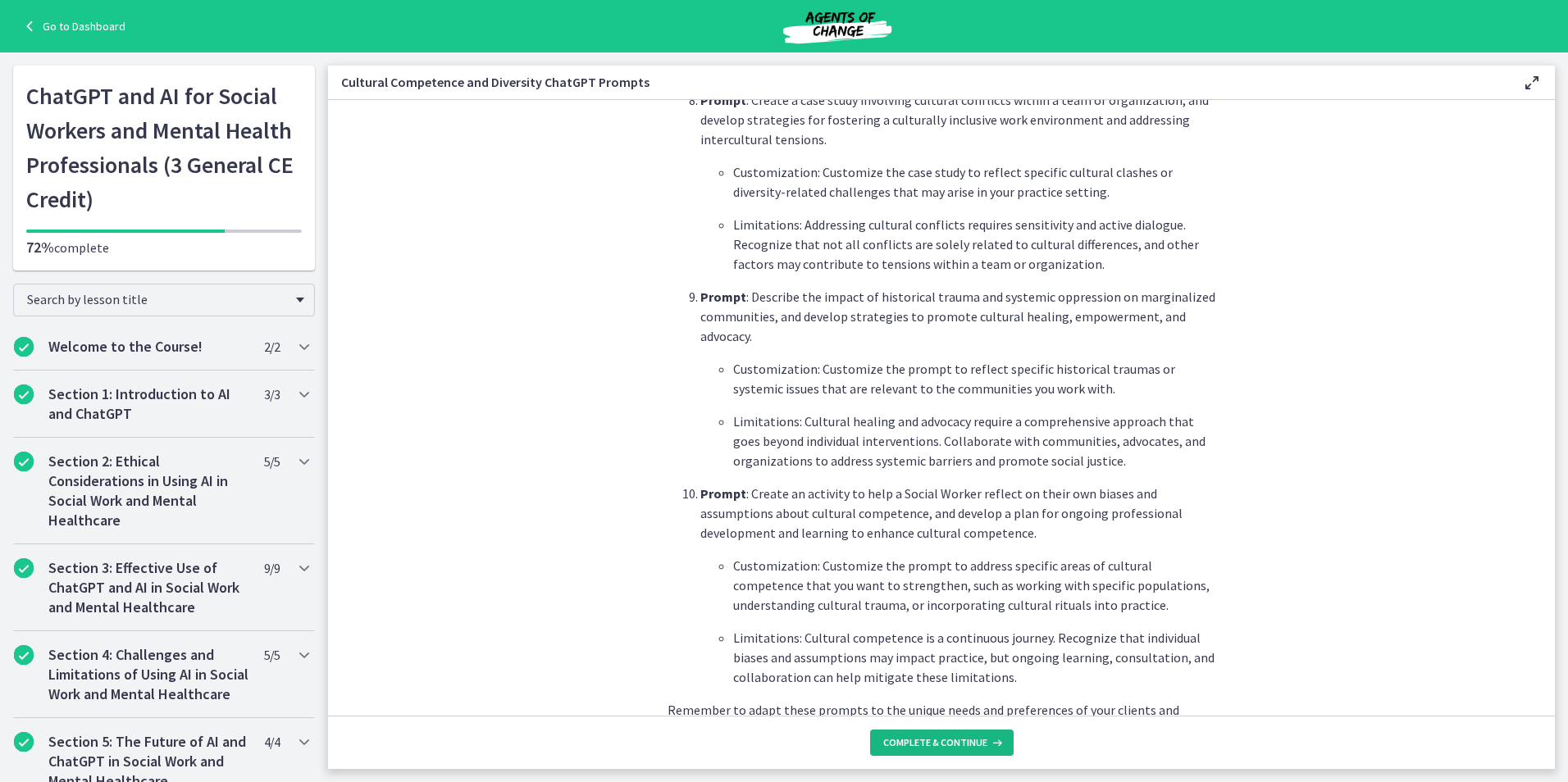
click at [944, 730] on button "Complete & continue" at bounding box center [941, 742] width 144 height 26
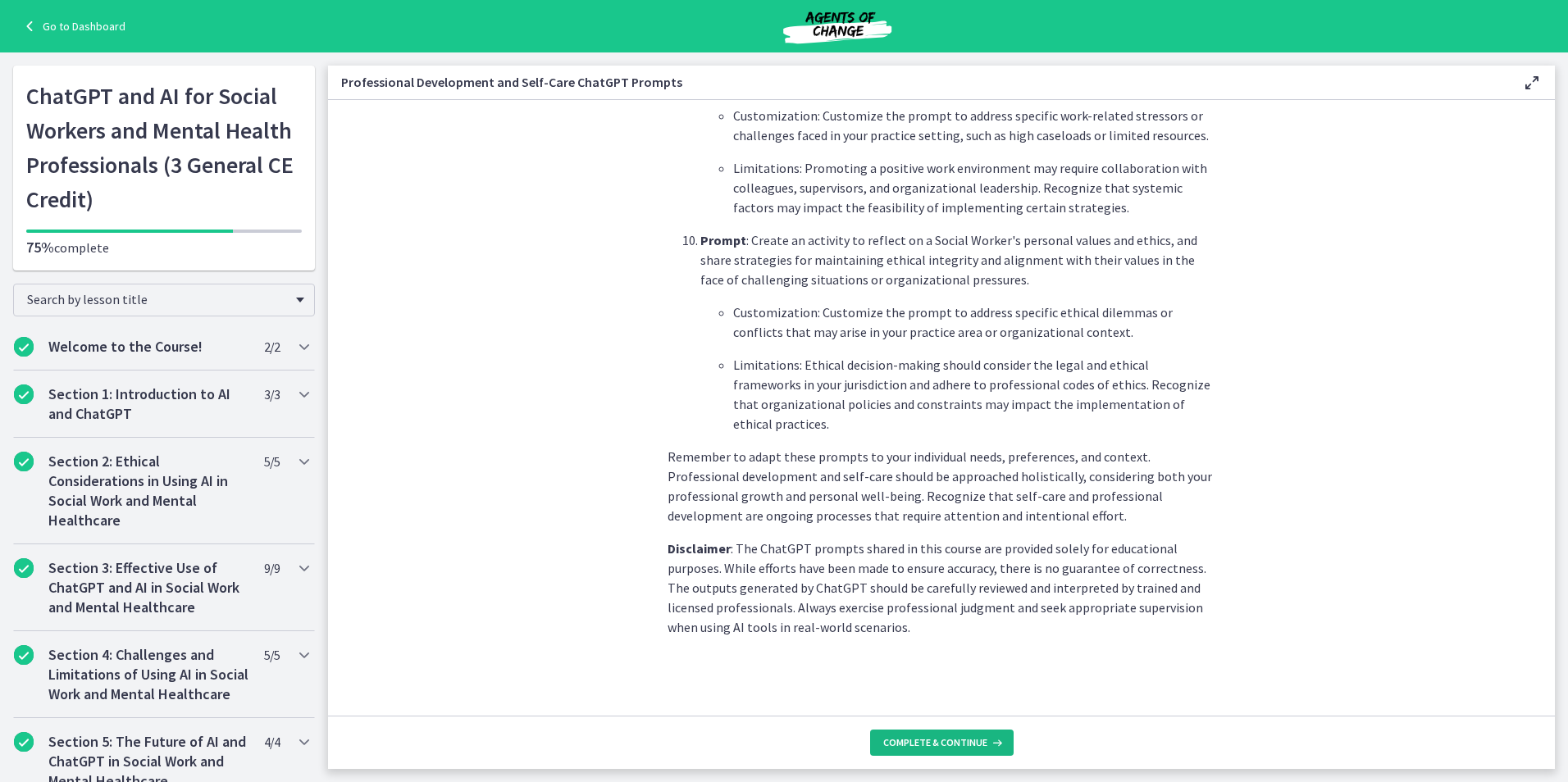
drag, startPoint x: 916, startPoint y: 749, endPoint x: 912, endPoint y: 689, distance: 60.1
click at [915, 749] on span "Complete & continue" at bounding box center [935, 743] width 104 height 13
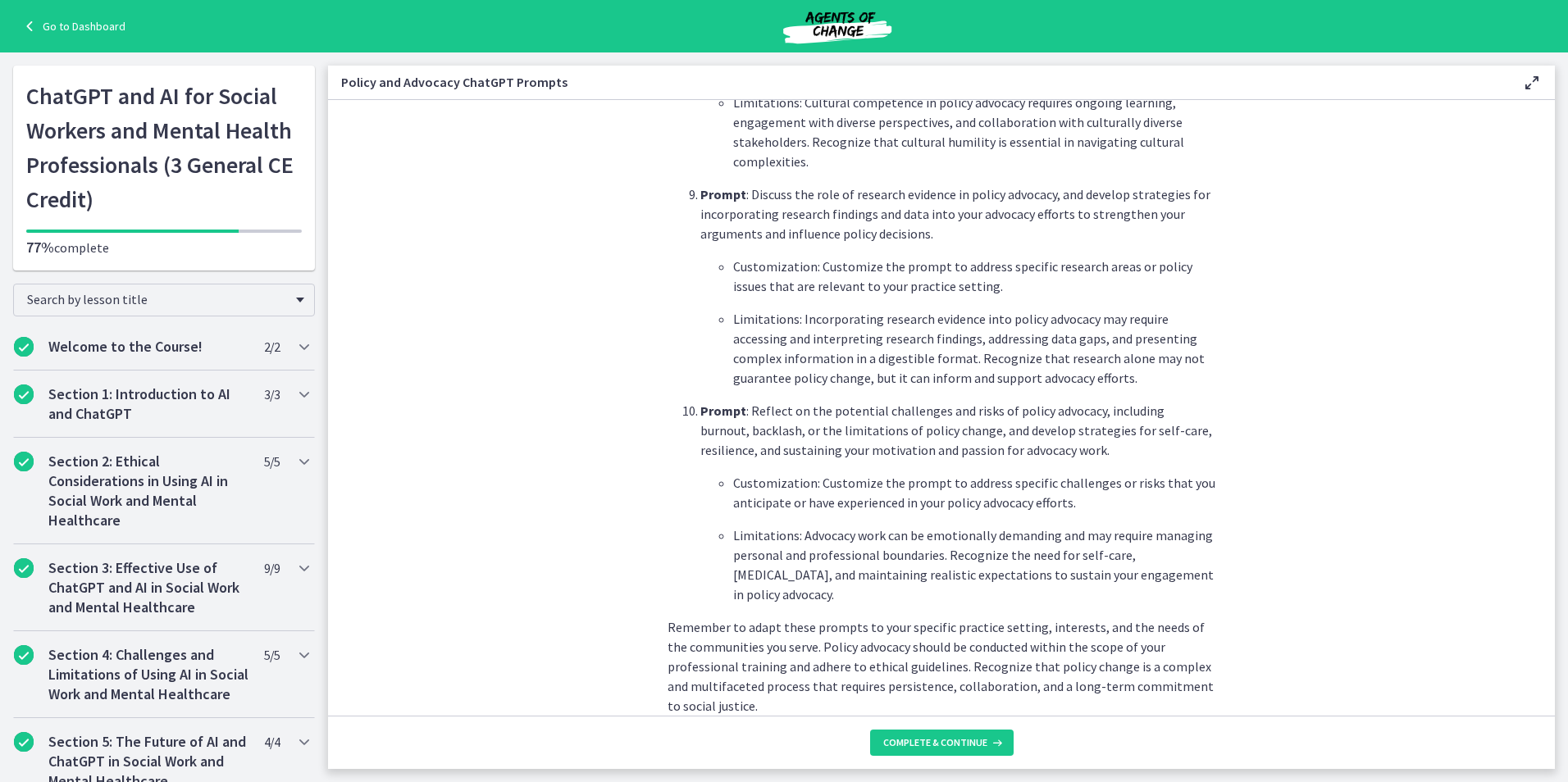
scroll to position [2284, 0]
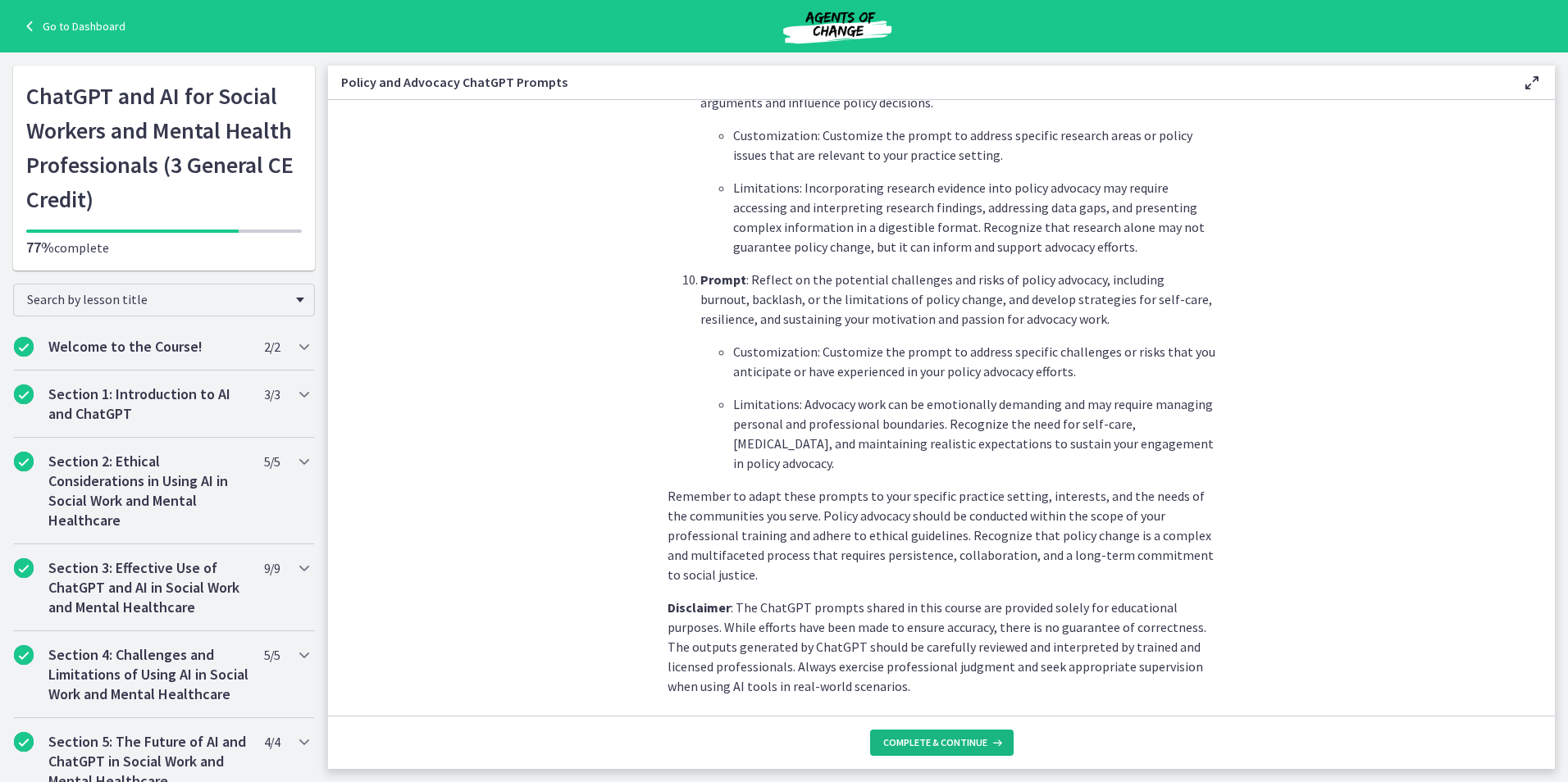
click at [931, 743] on span "Complete & continue" at bounding box center [935, 743] width 104 height 13
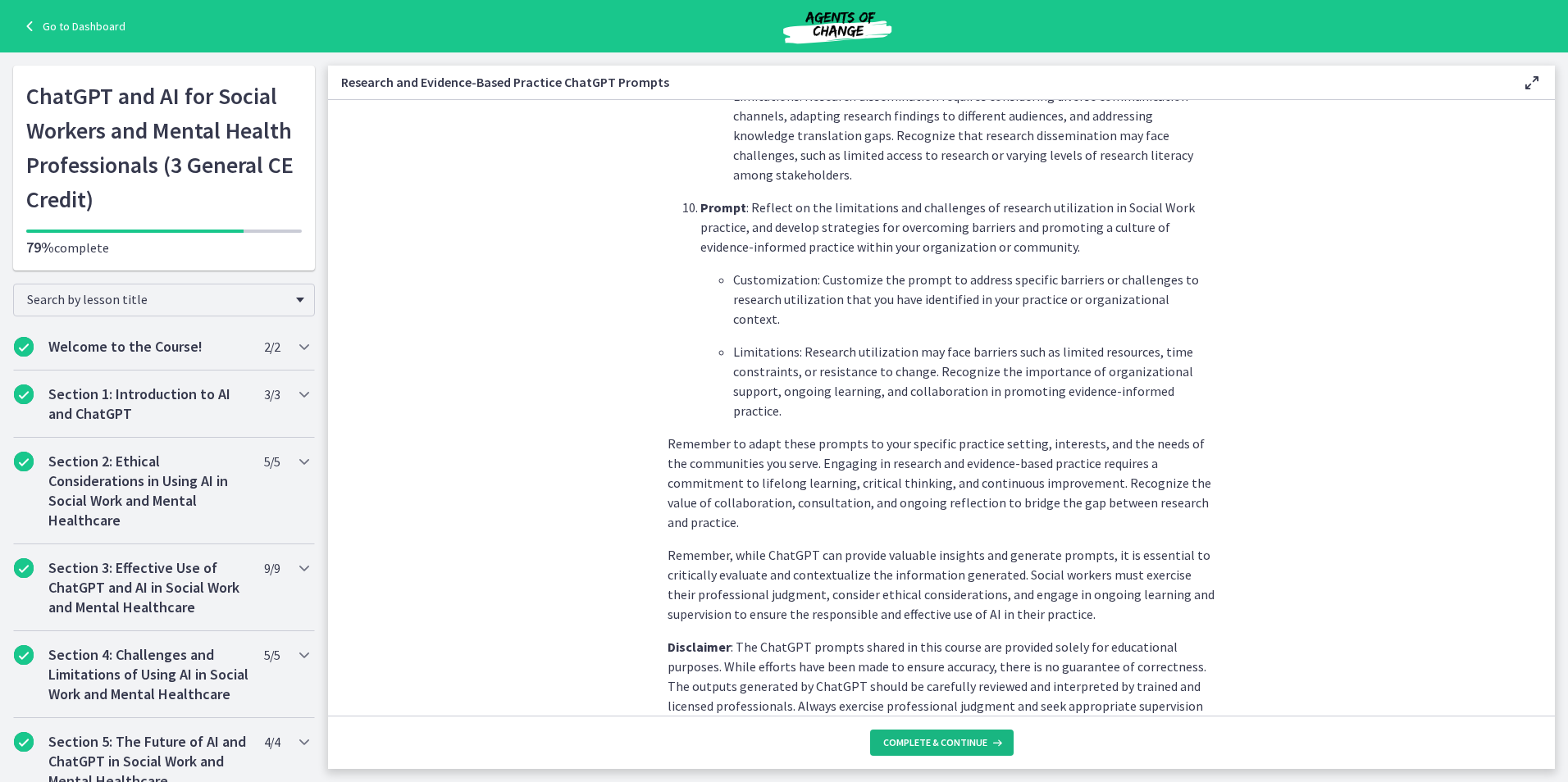
click at [928, 739] on span "Complete & continue" at bounding box center [935, 743] width 104 height 13
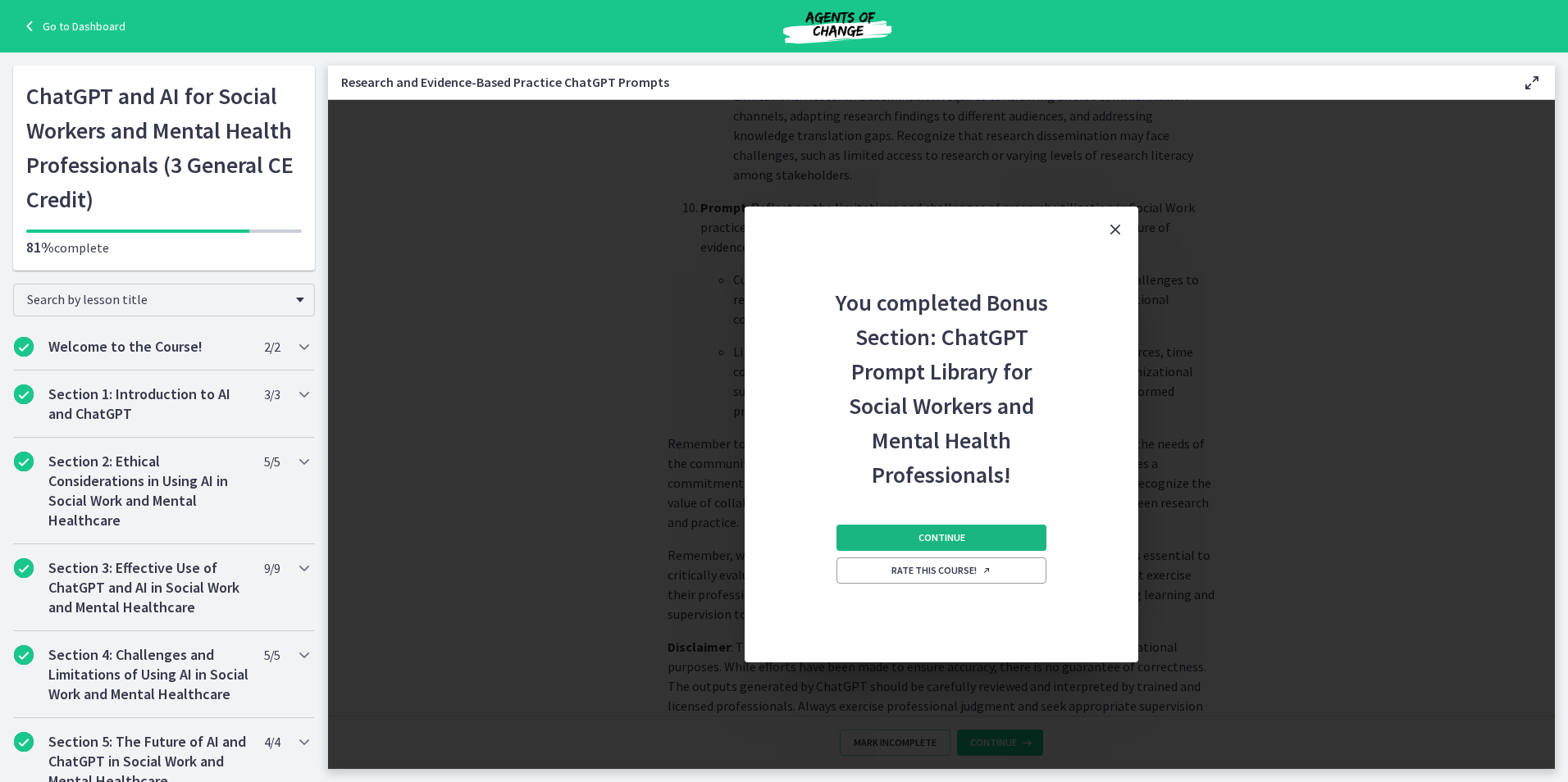
click at [914, 529] on button "Continue" at bounding box center [941, 538] width 210 height 26
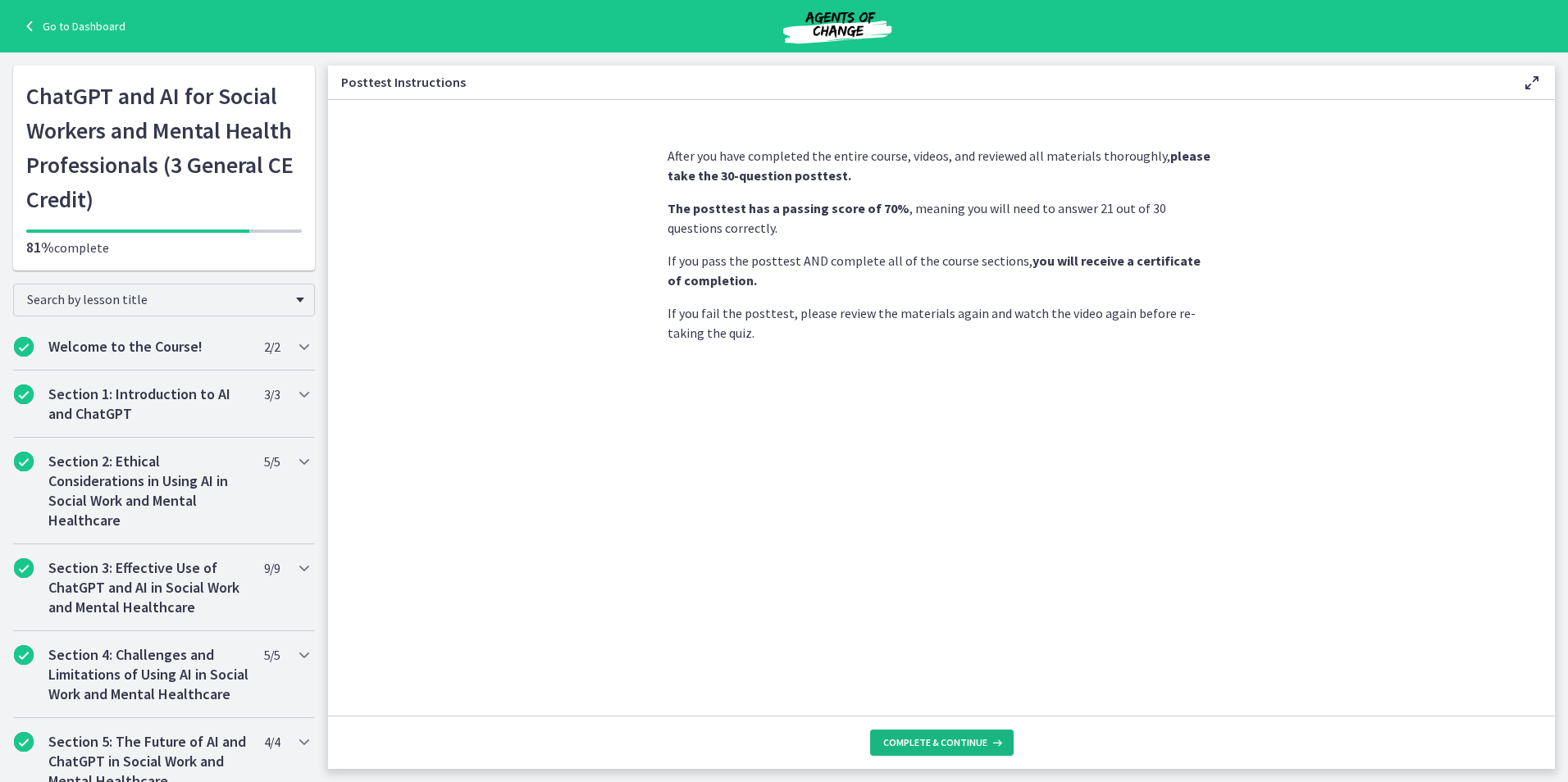
click at [946, 743] on span "Complete & continue" at bounding box center [935, 743] width 104 height 13
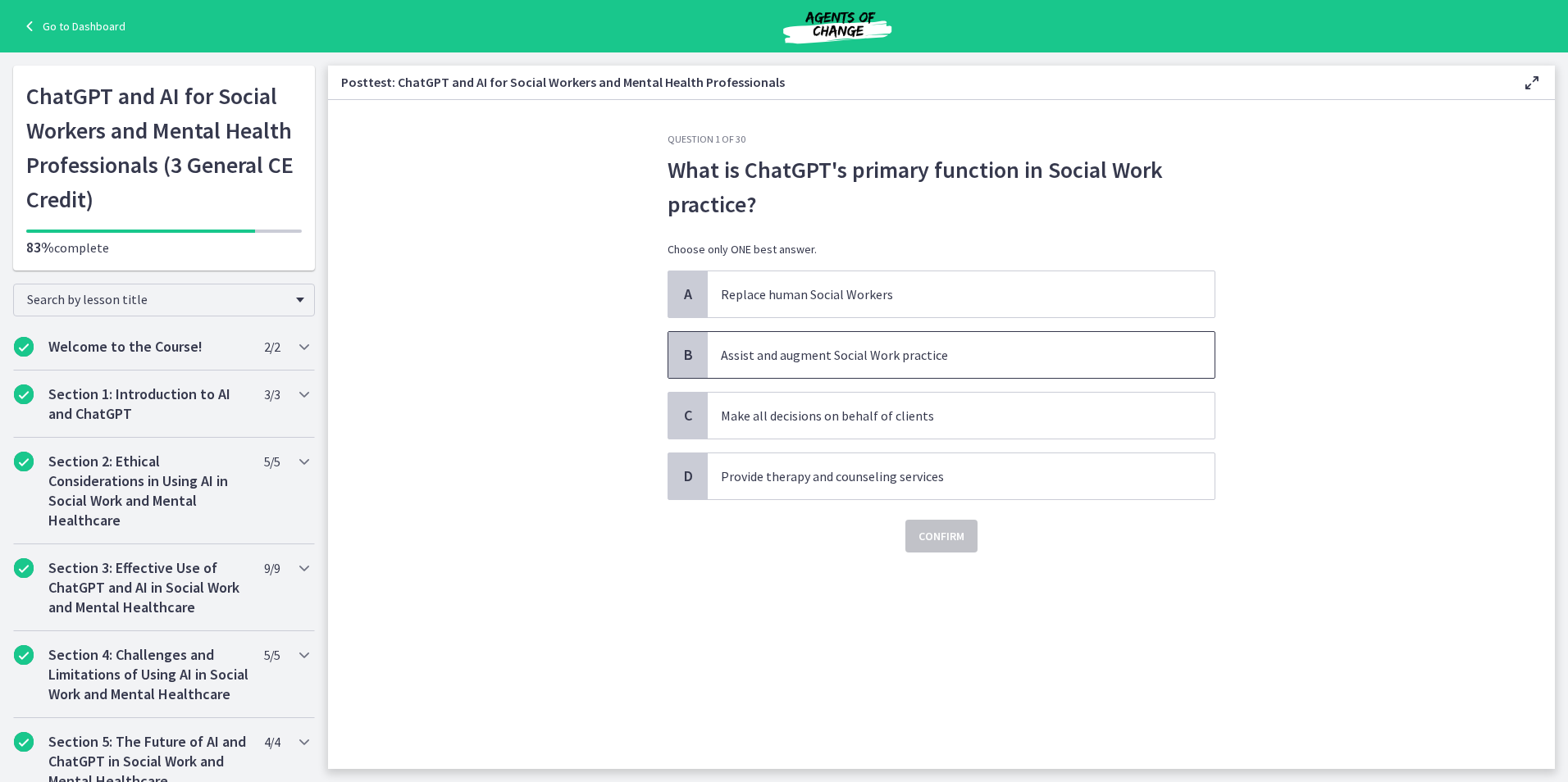
click at [830, 347] on p "Assist and augment Social Work practice" at bounding box center [945, 355] width 448 height 20
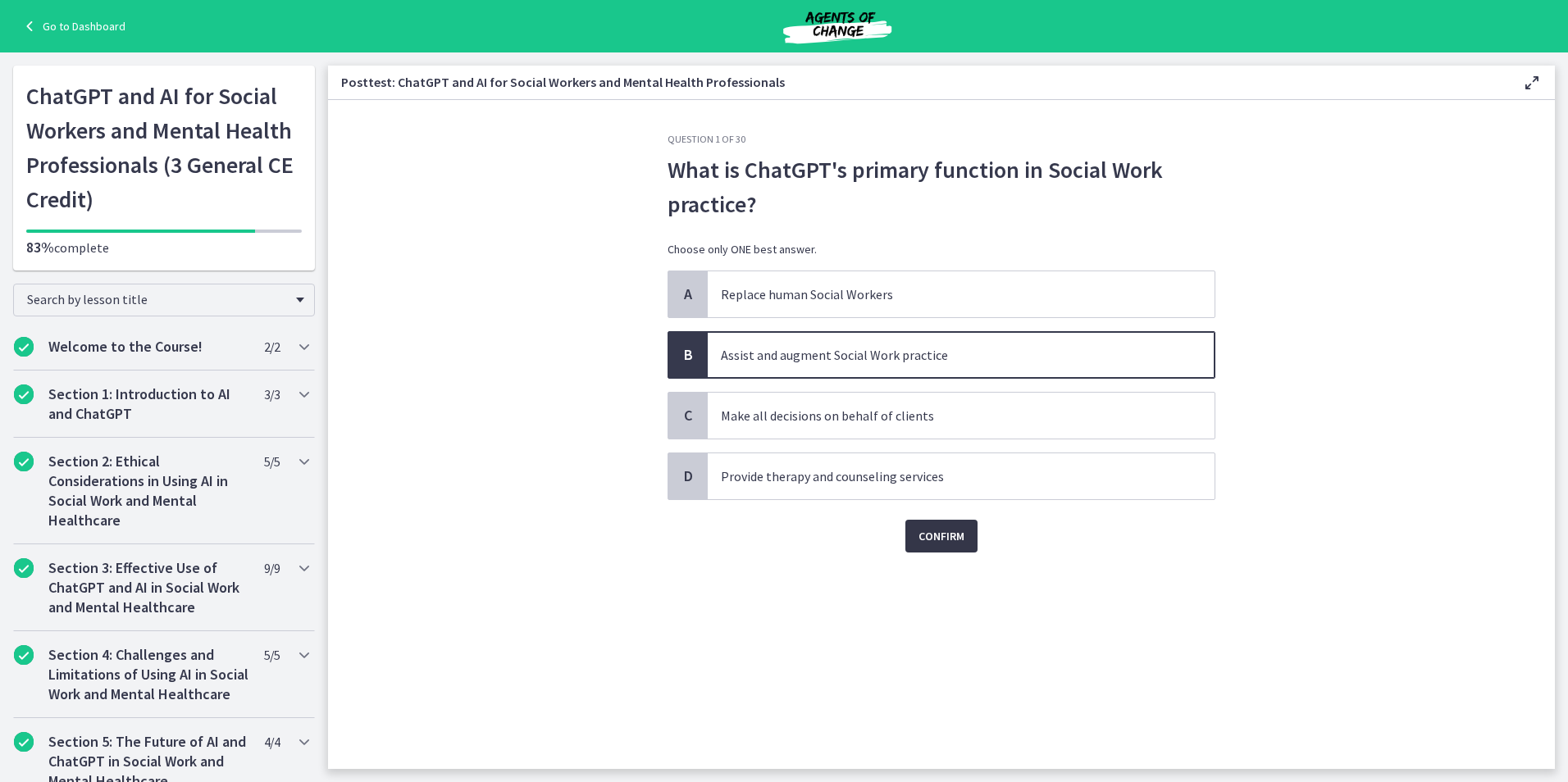
click at [953, 529] on span "Confirm" at bounding box center [941, 537] width 46 height 20
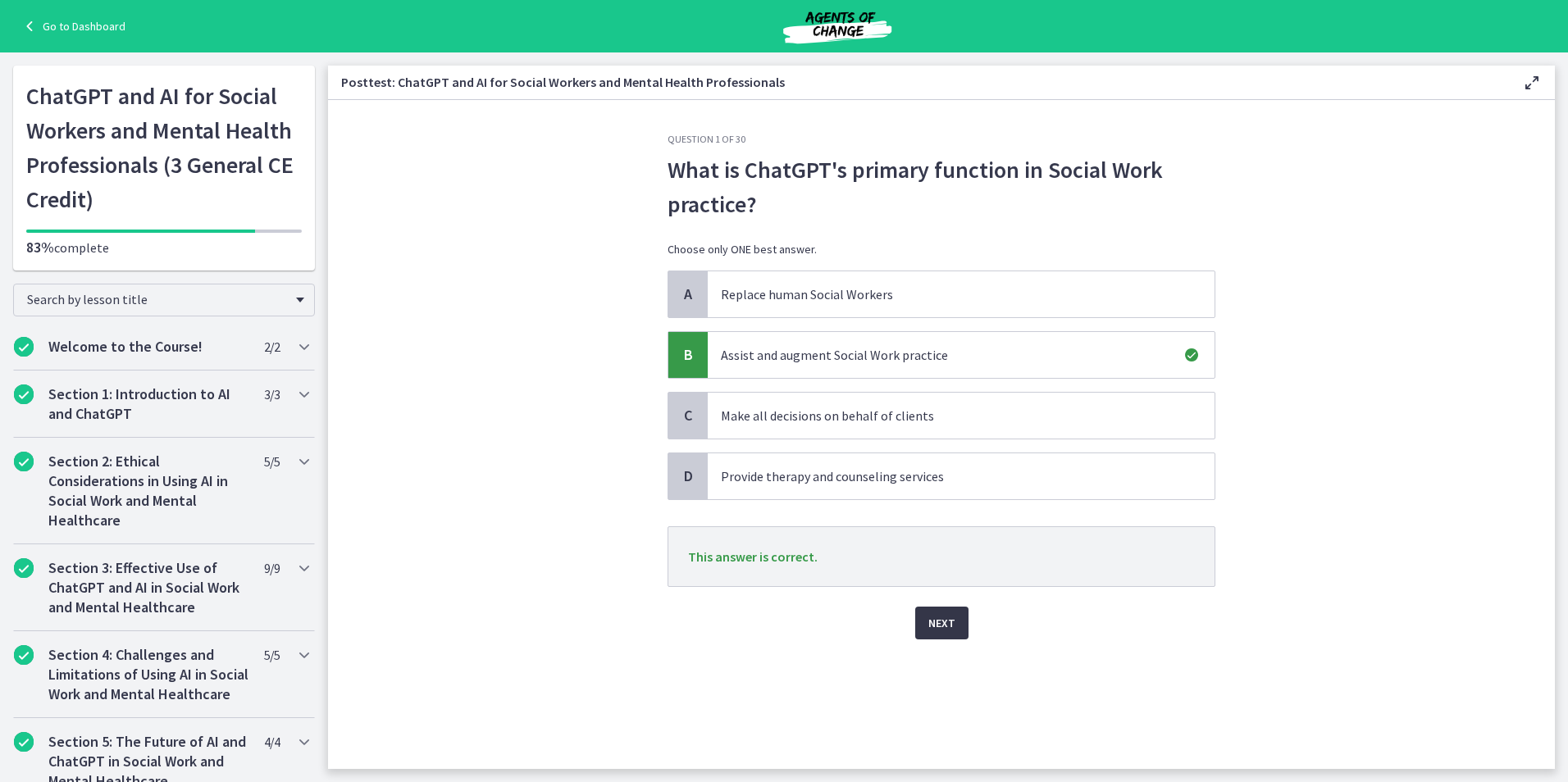
click at [945, 632] on span "Next" at bounding box center [942, 624] width 27 height 20
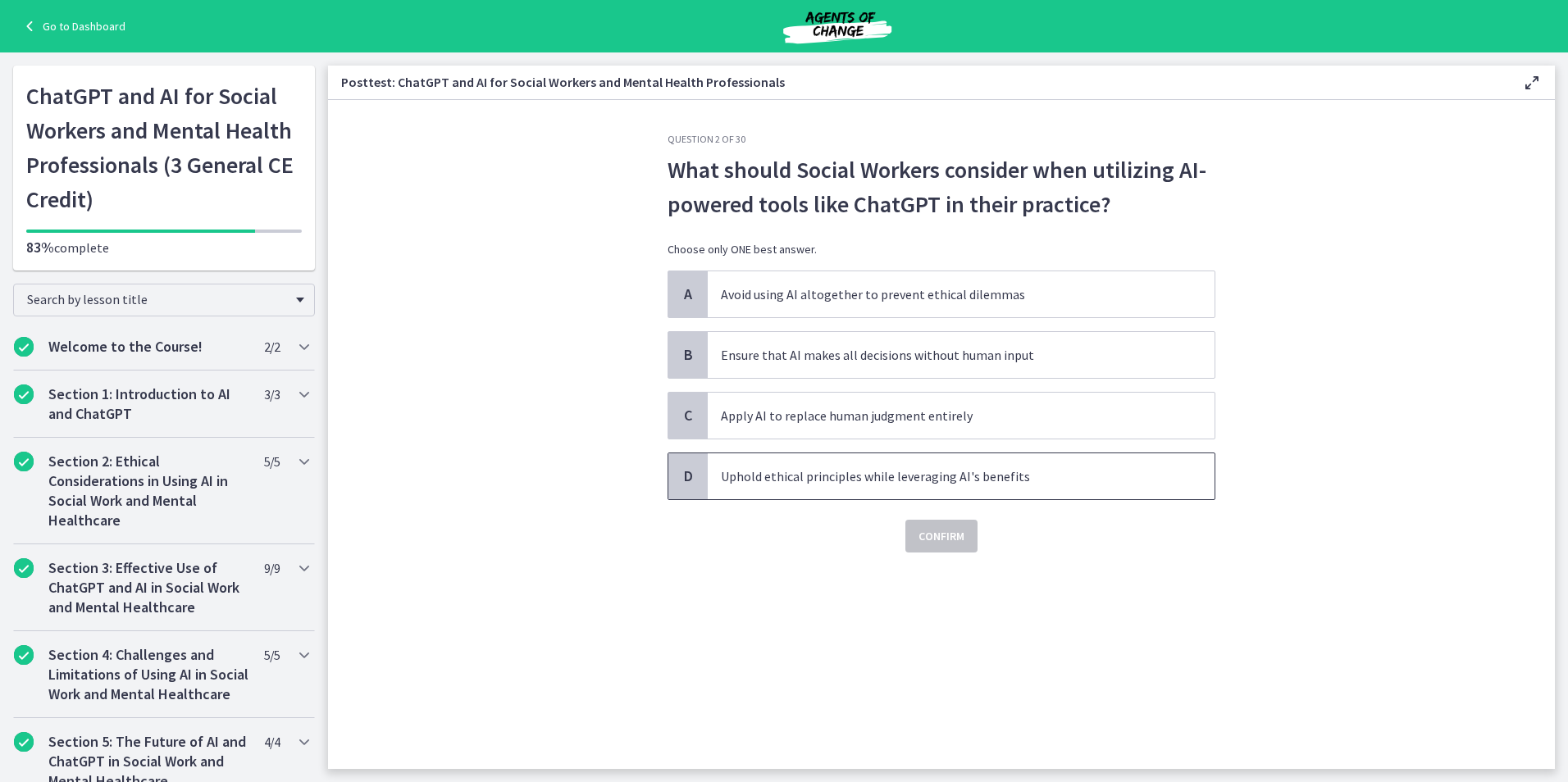
click at [847, 481] on p "Uphold ethical principles while leveraging AI's benefits" at bounding box center [945, 477] width 448 height 20
click at [935, 540] on span "Confirm" at bounding box center [941, 537] width 46 height 20
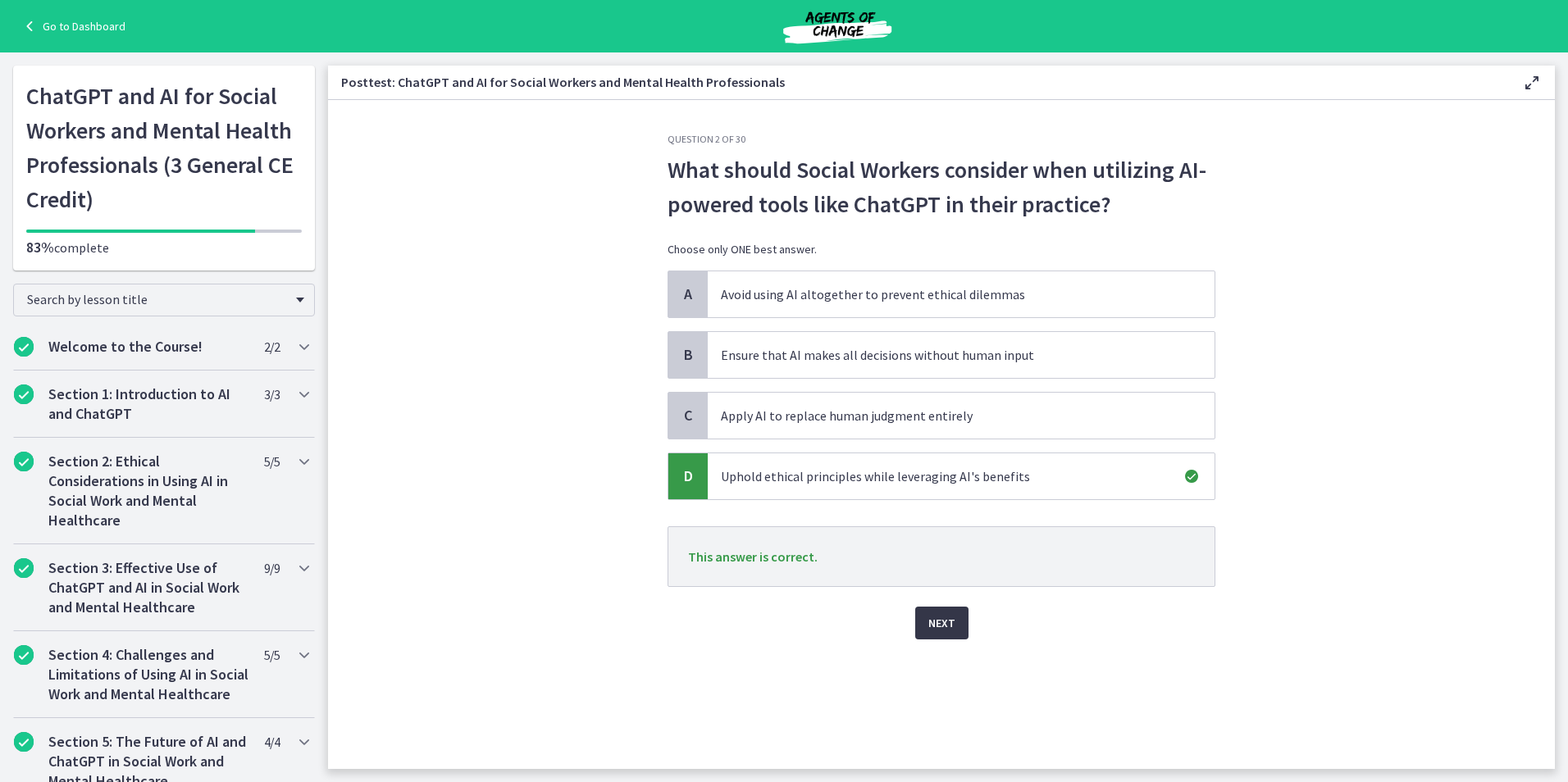
click at [950, 627] on span "Next" at bounding box center [942, 624] width 27 height 20
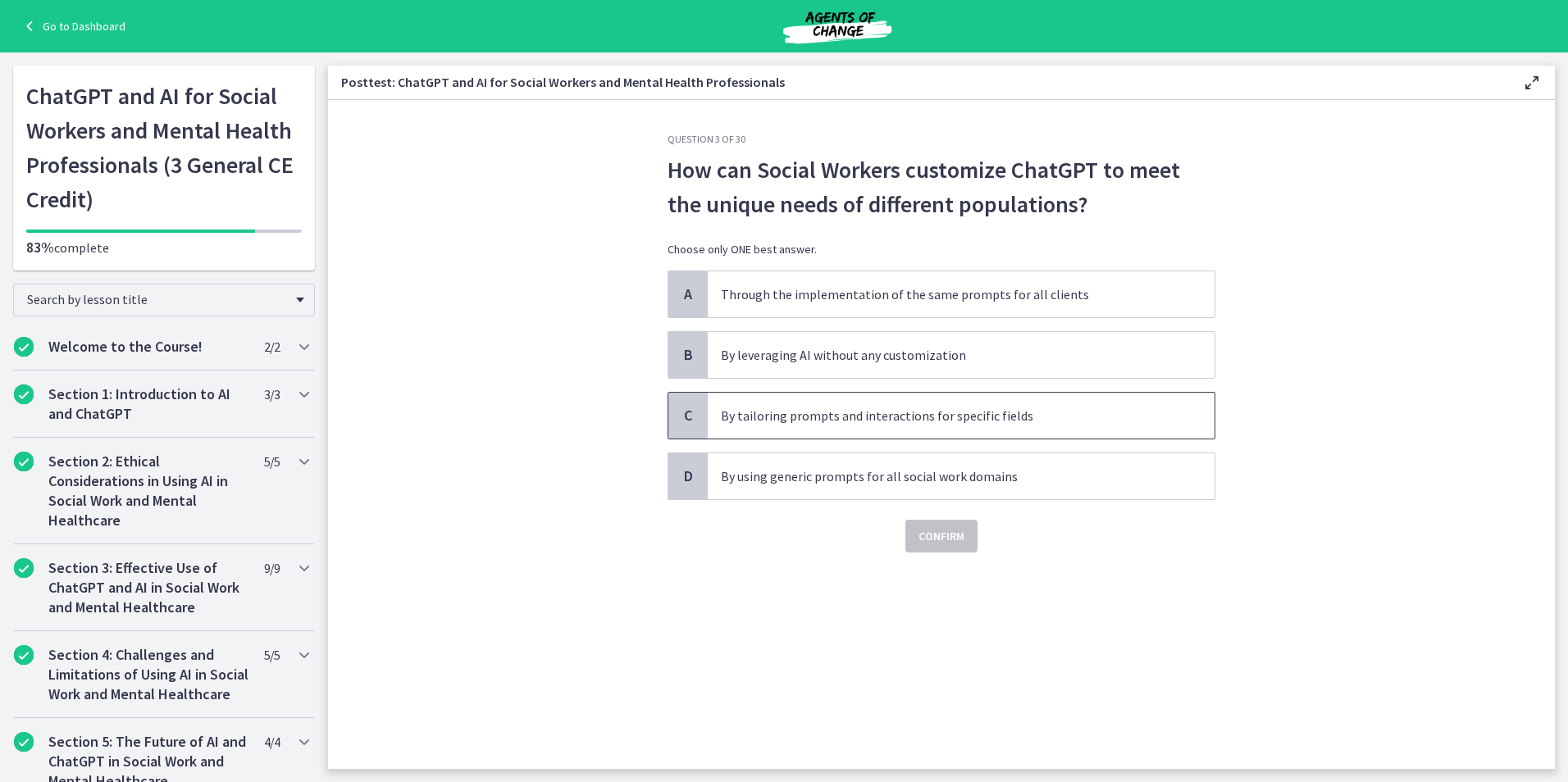
click at [847, 415] on p "By tailoring prompts and interactions for specific fields" at bounding box center [945, 416] width 448 height 20
click at [946, 543] on span "Confirm" at bounding box center [941, 537] width 46 height 20
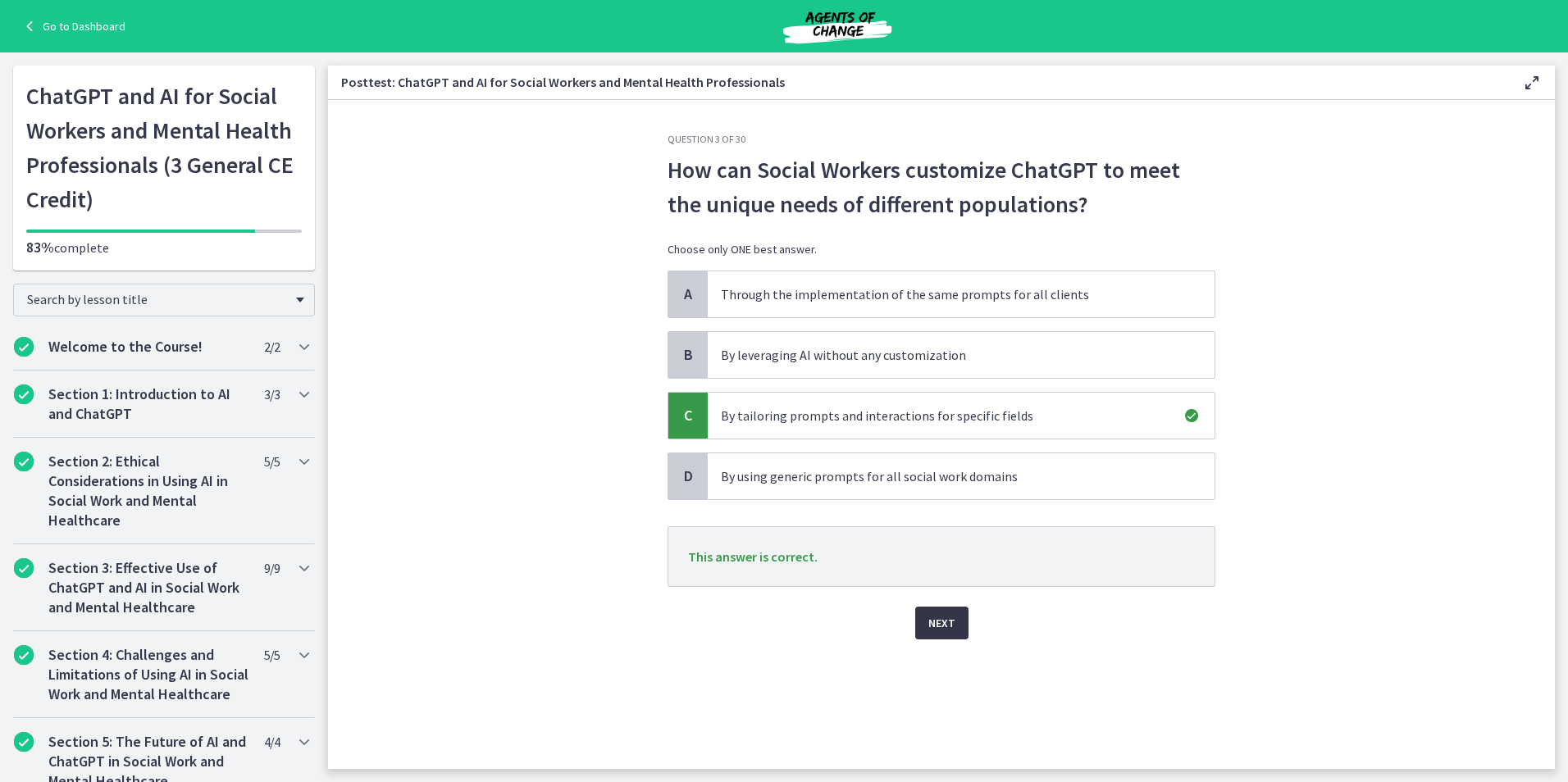
click at [942, 625] on span "Next" at bounding box center [942, 624] width 27 height 20
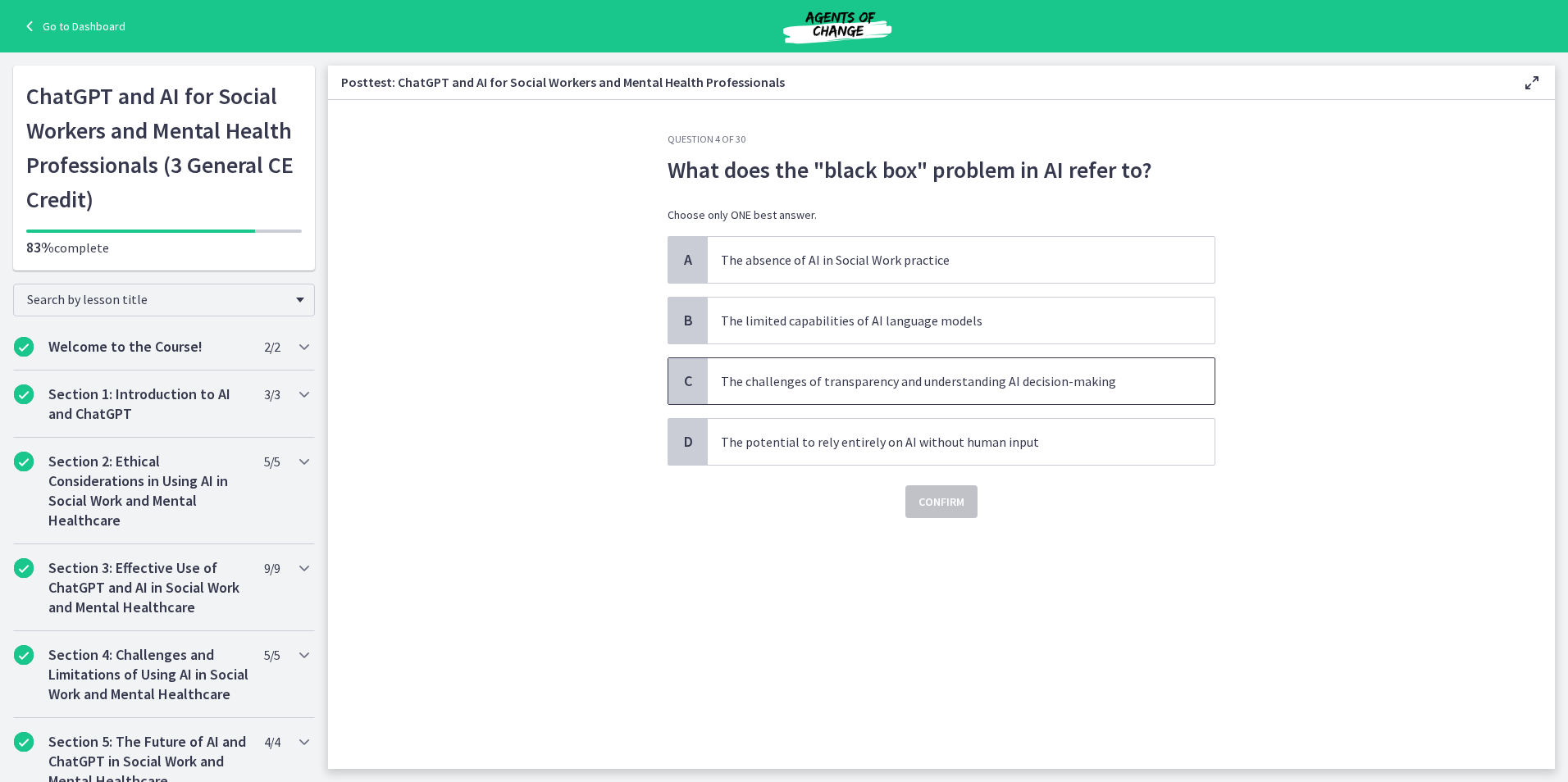
click at [983, 388] on p "The challenges of transparency and understanding AI decision-making" at bounding box center [945, 381] width 448 height 20
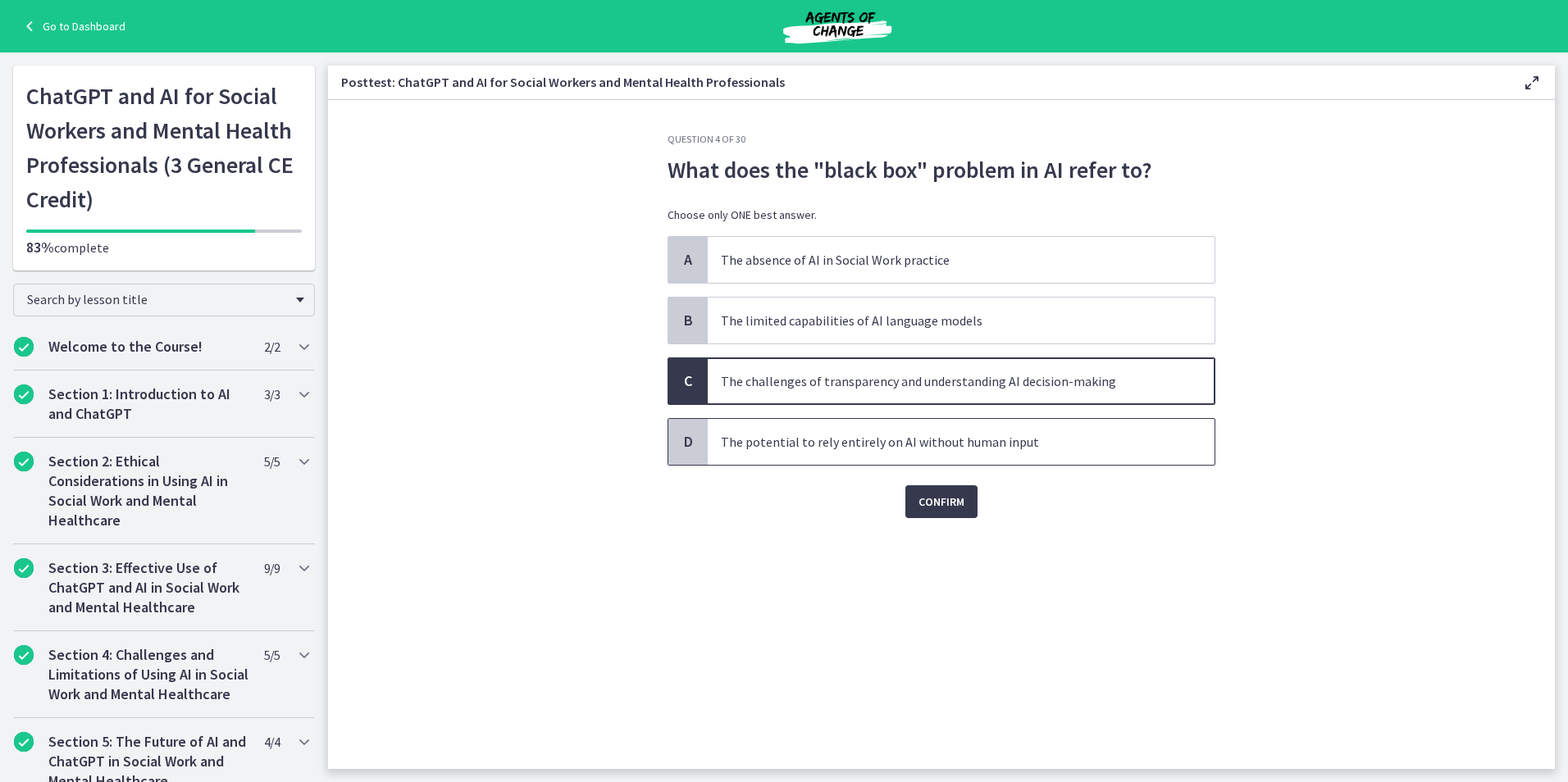
click at [974, 449] on p "The potential to rely entirely on AI without human input" at bounding box center [945, 443] width 448 height 20
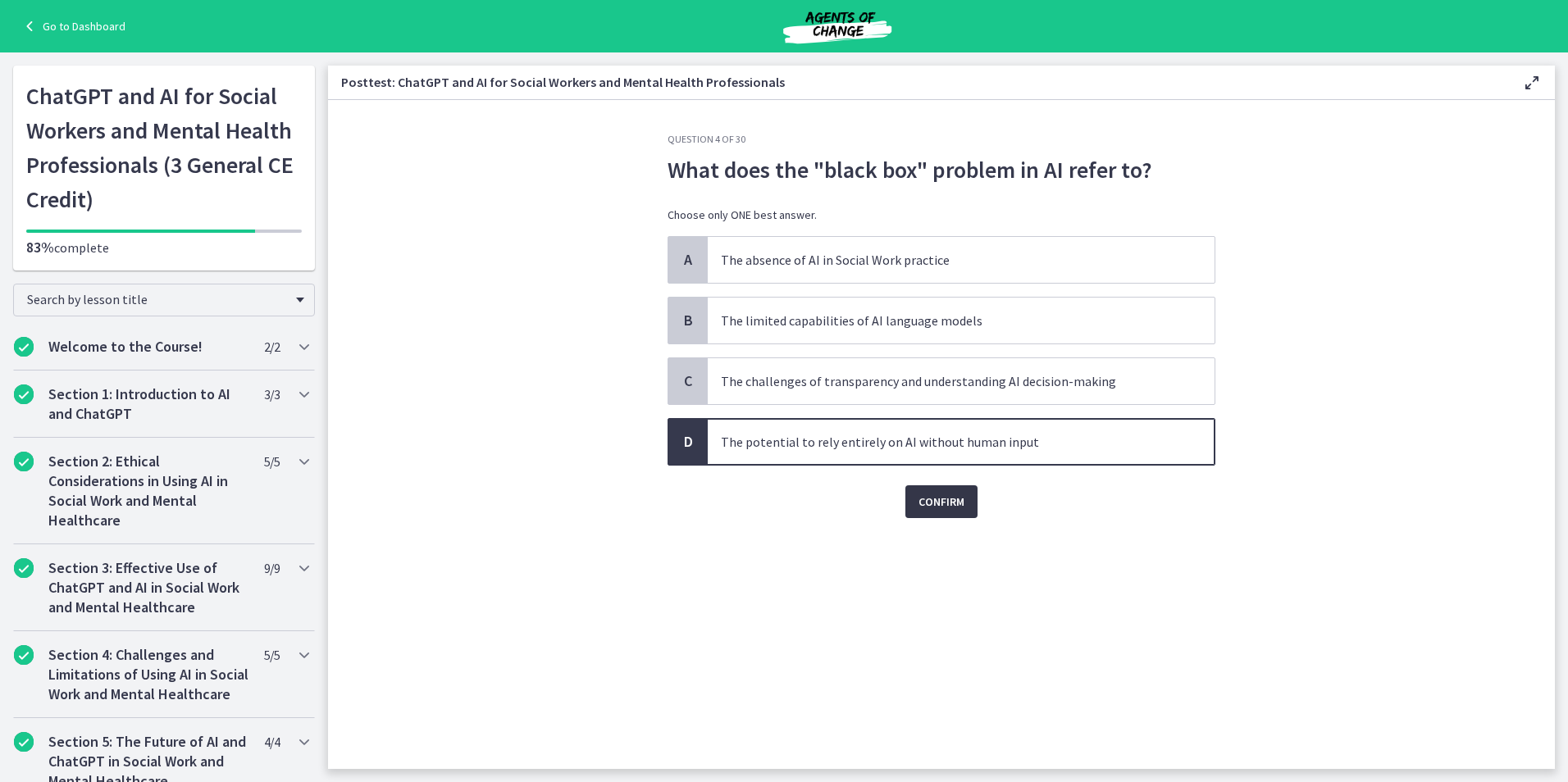
click at [955, 502] on span "Confirm" at bounding box center [941, 502] width 46 height 20
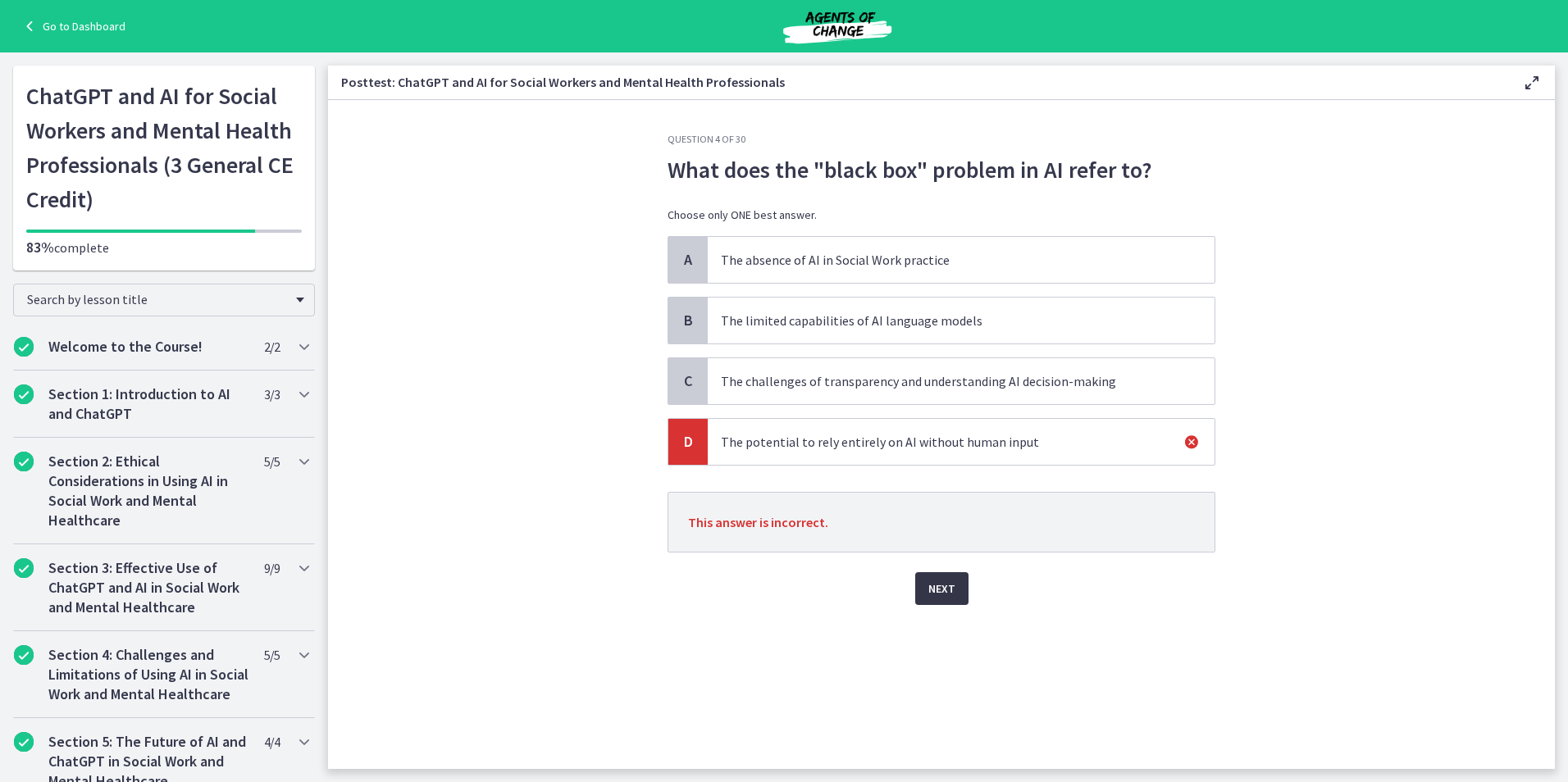
click at [941, 591] on span "Next" at bounding box center [942, 589] width 27 height 20
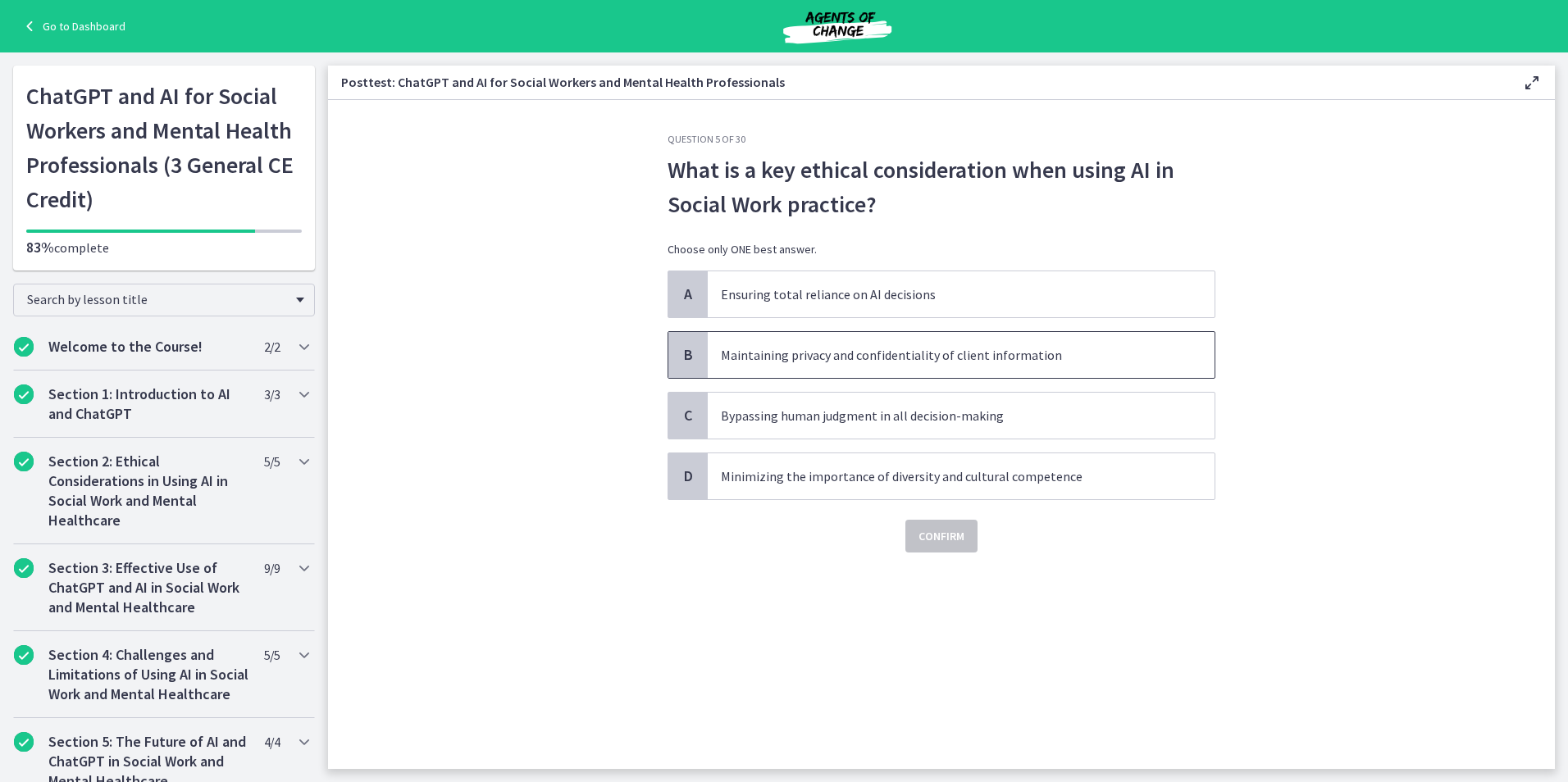
click at [860, 358] on p "Maintaining privacy and confidentiality of client information" at bounding box center [945, 355] width 448 height 20
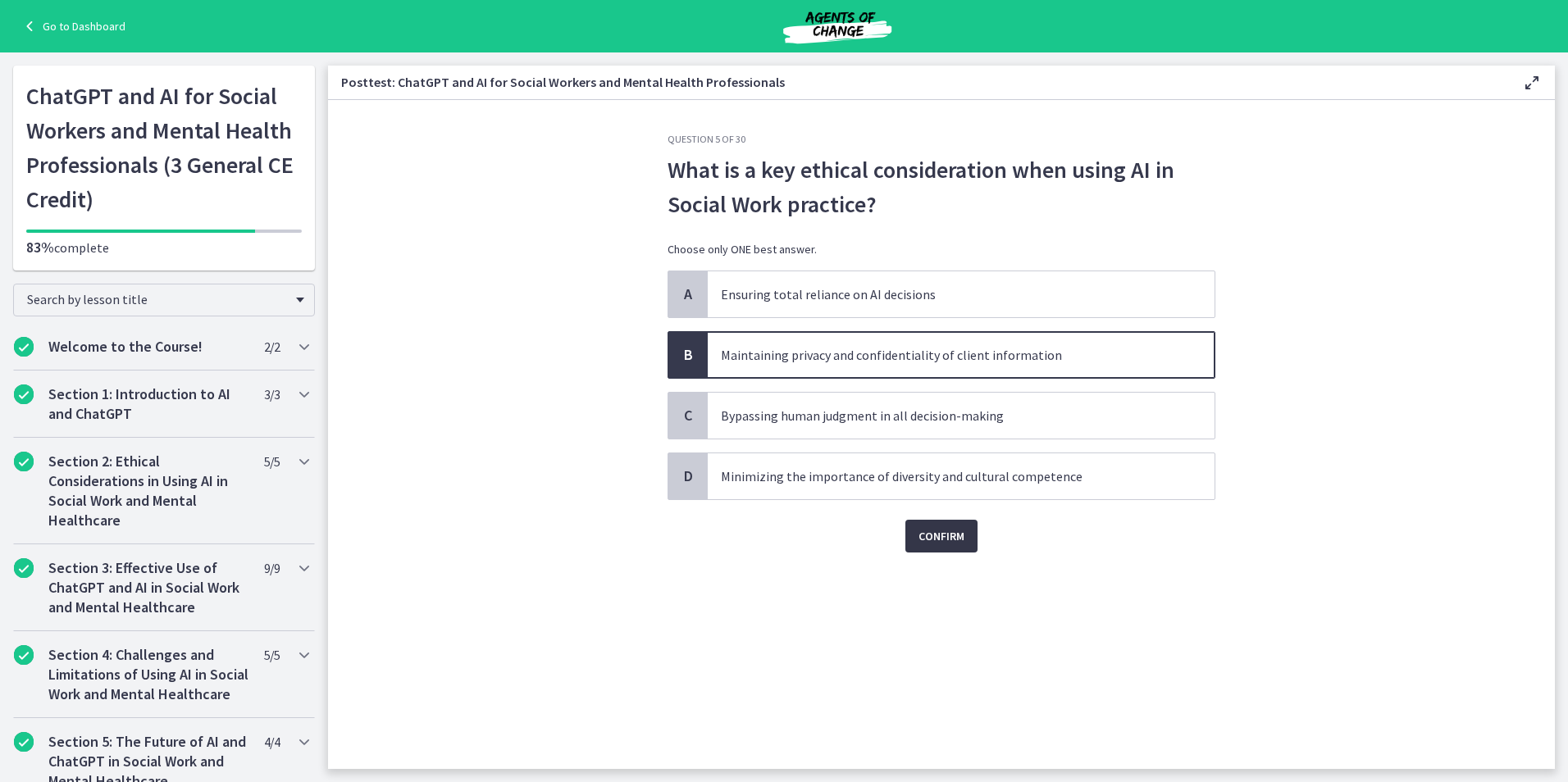
click at [942, 537] on span "Confirm" at bounding box center [941, 537] width 46 height 20
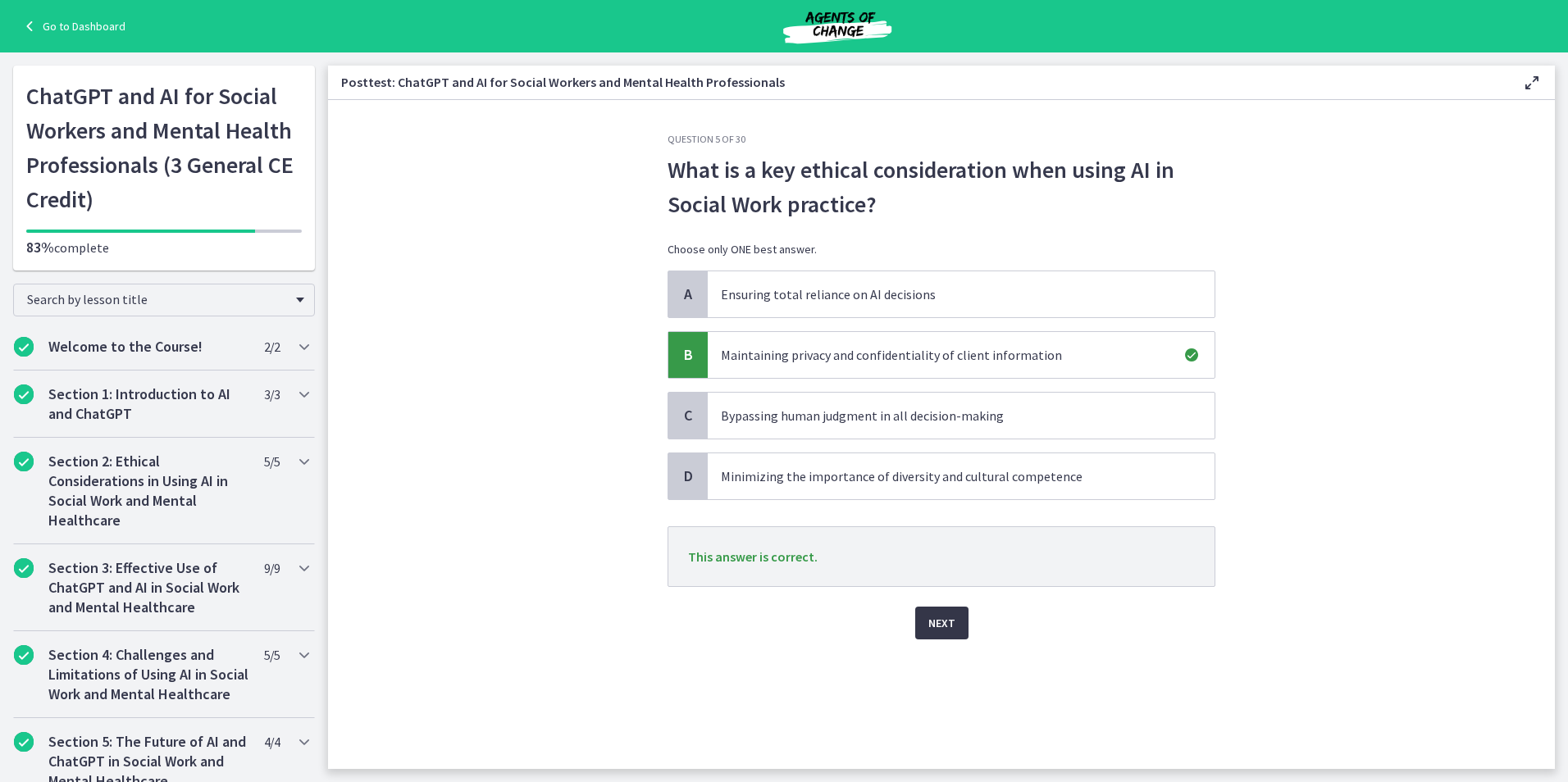
click at [946, 621] on span "Next" at bounding box center [942, 624] width 27 height 20
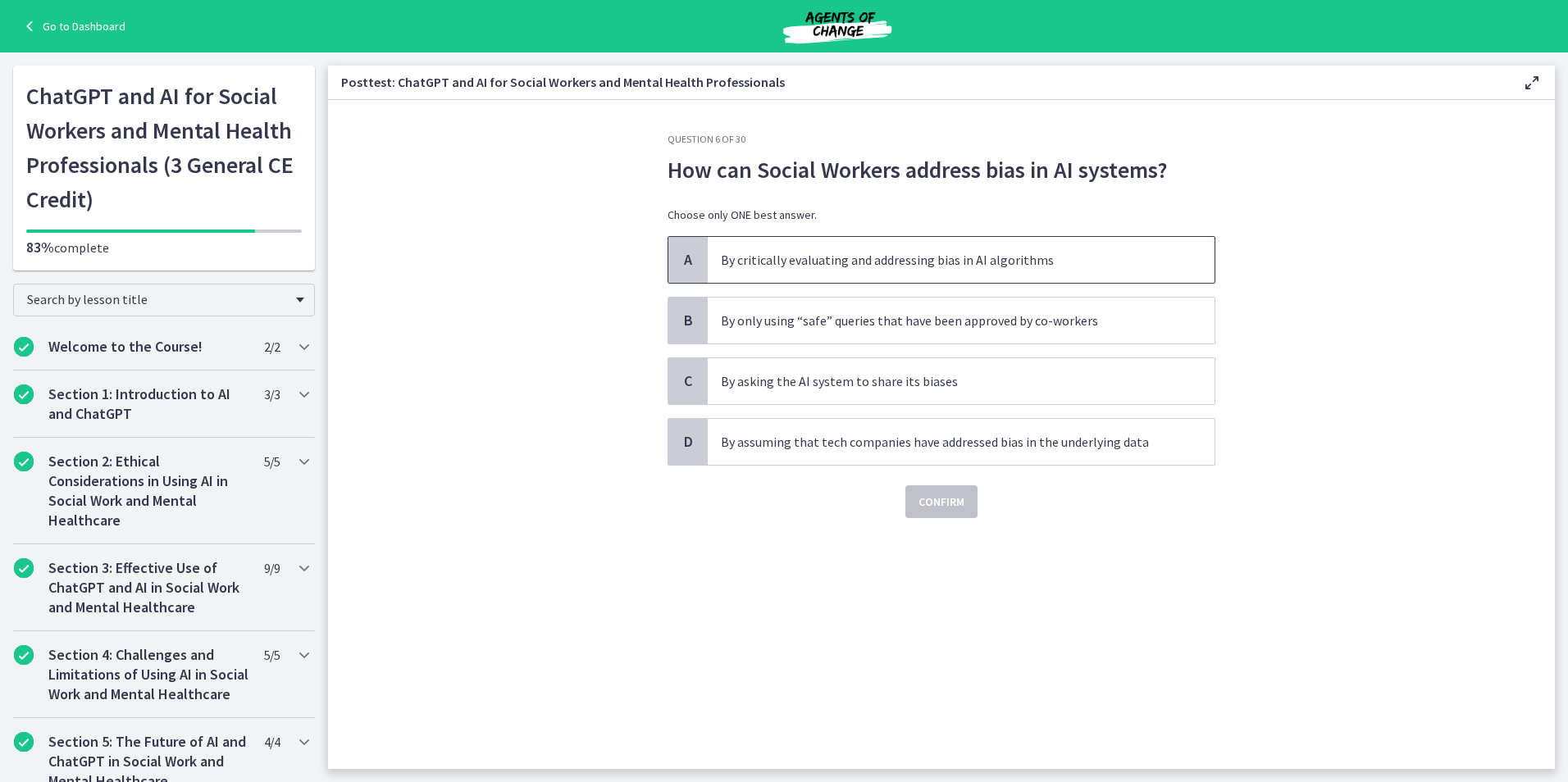
click at [931, 264] on p "By critically evaluating and addressing bias in AI algorithms" at bounding box center [945, 260] width 448 height 20
click at [942, 502] on span "Confirm" at bounding box center [941, 502] width 46 height 20
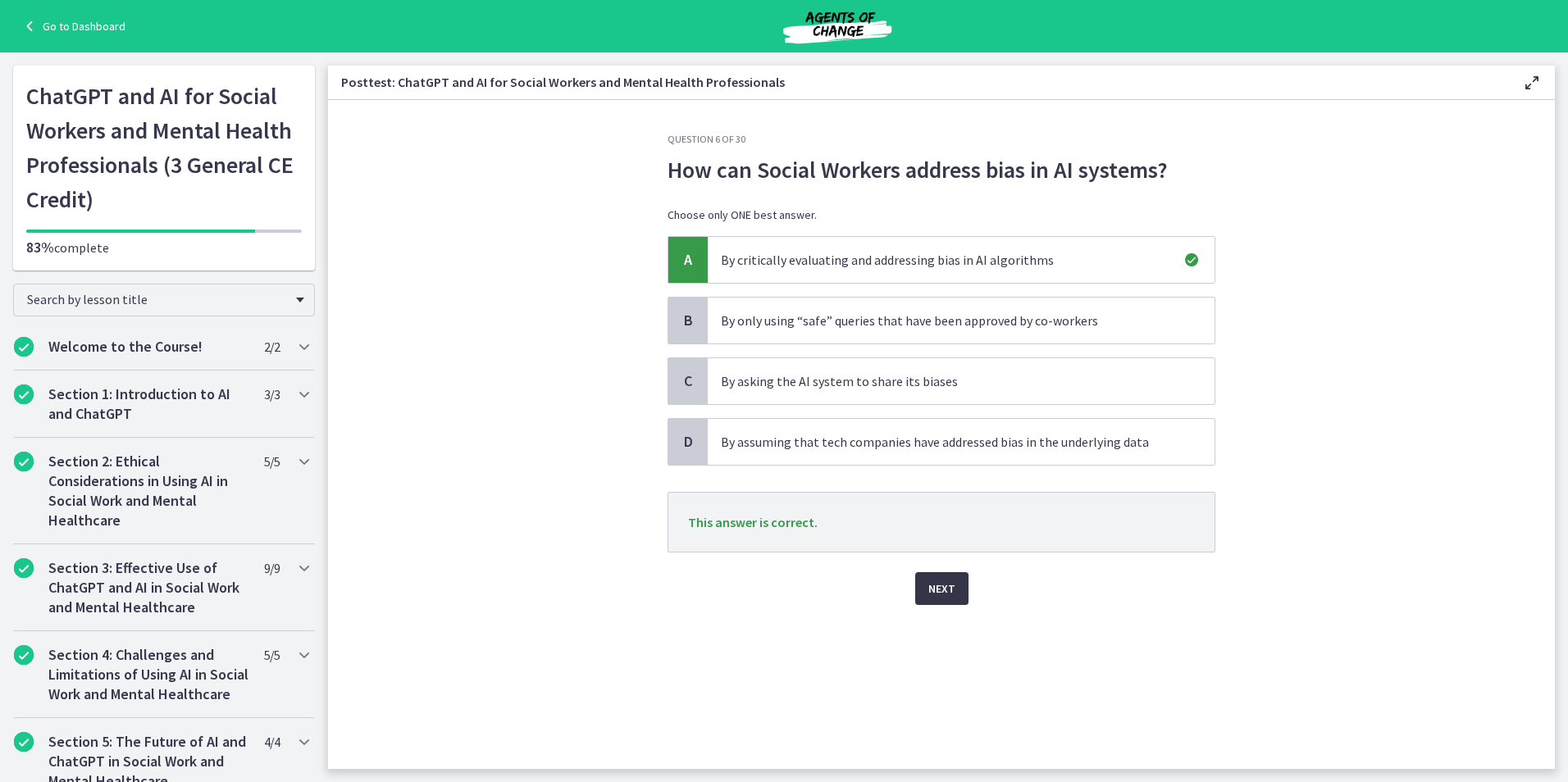
click at [946, 595] on span "Next" at bounding box center [942, 589] width 27 height 20
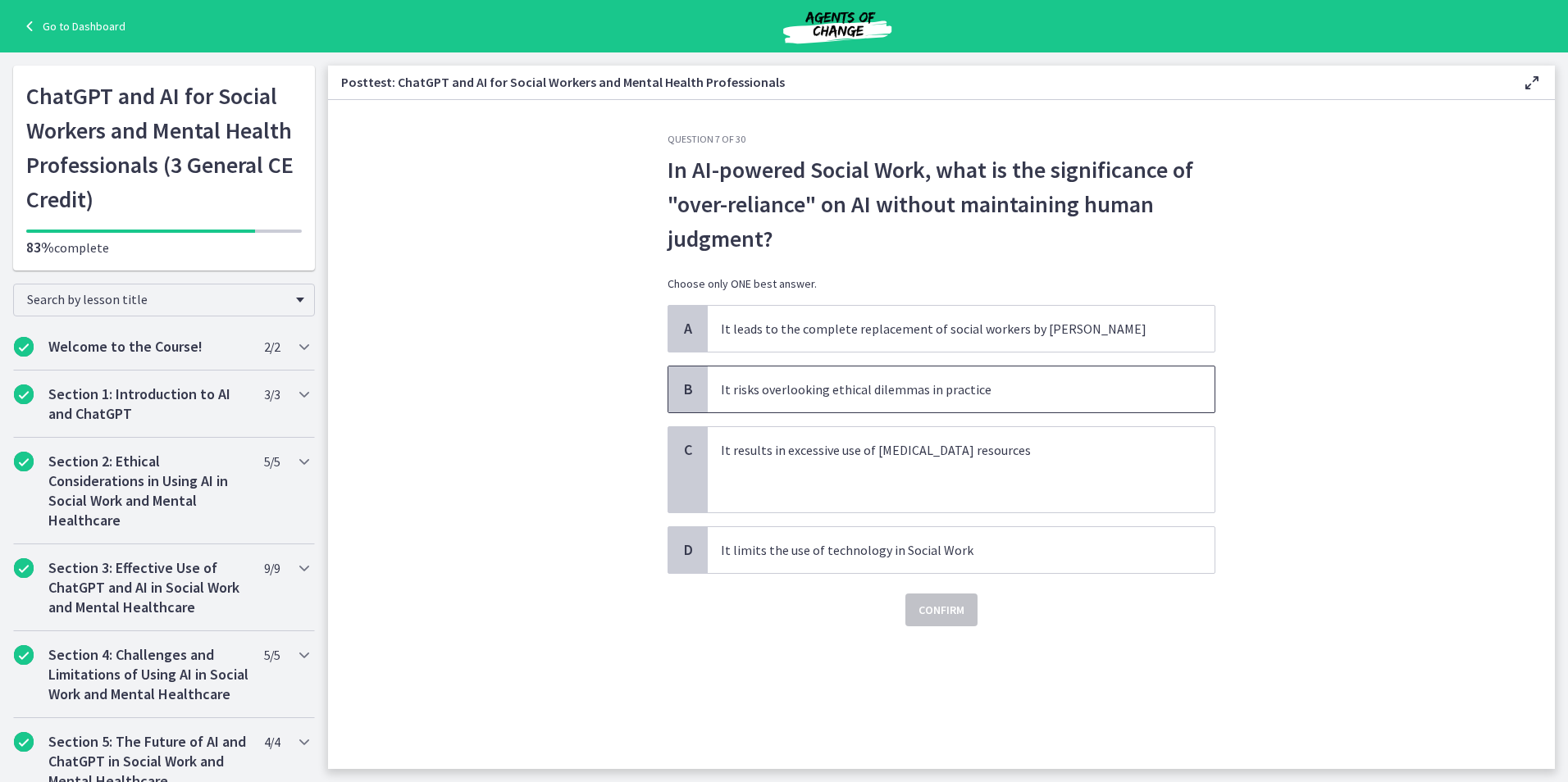
click at [870, 401] on span "It risks overlooking ethical dilemmas in practice" at bounding box center [961, 389] width 507 height 46
click at [922, 615] on span "Confirm" at bounding box center [941, 610] width 46 height 20
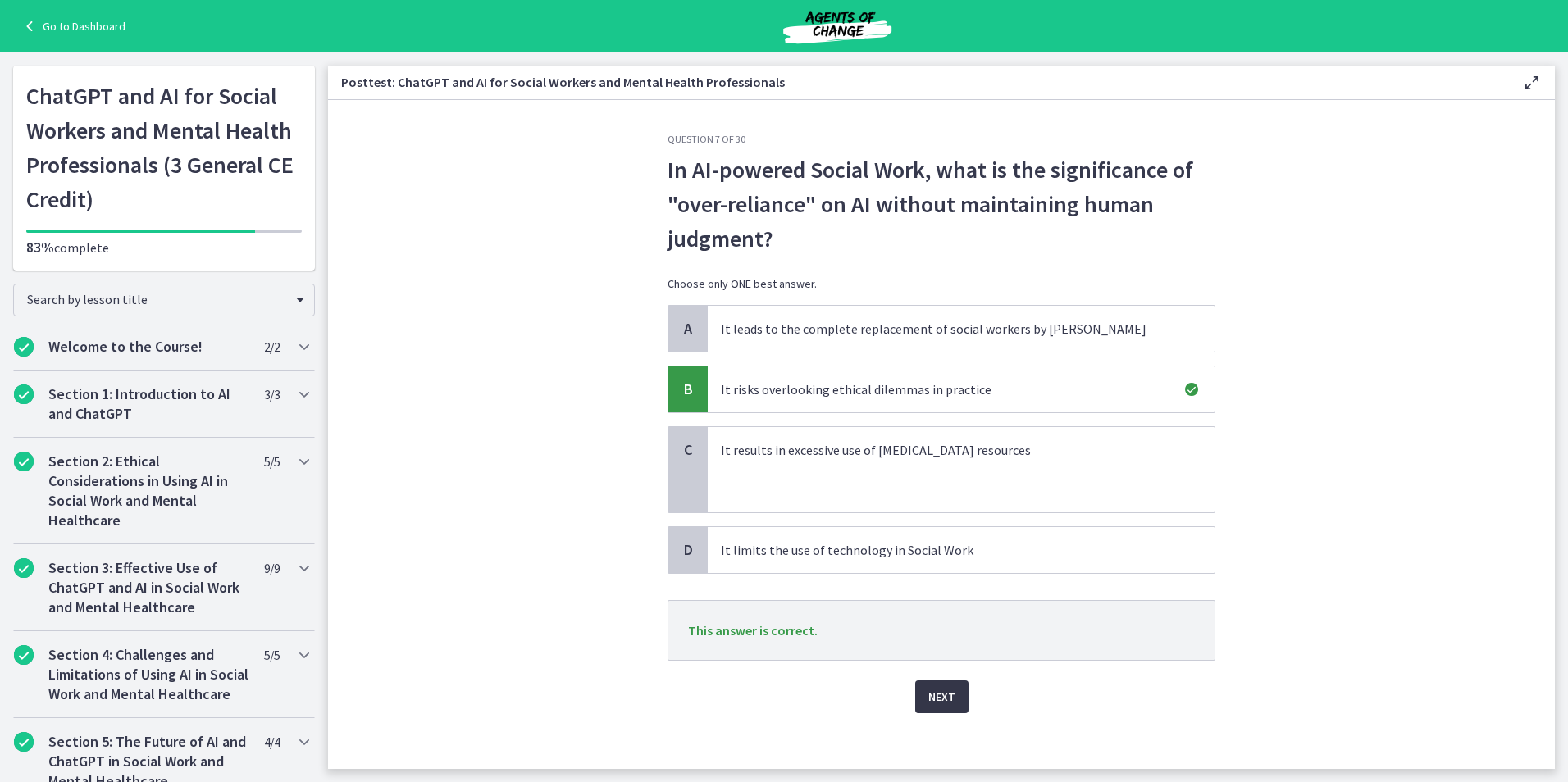
click at [928, 702] on span "Next" at bounding box center [942, 697] width 27 height 20
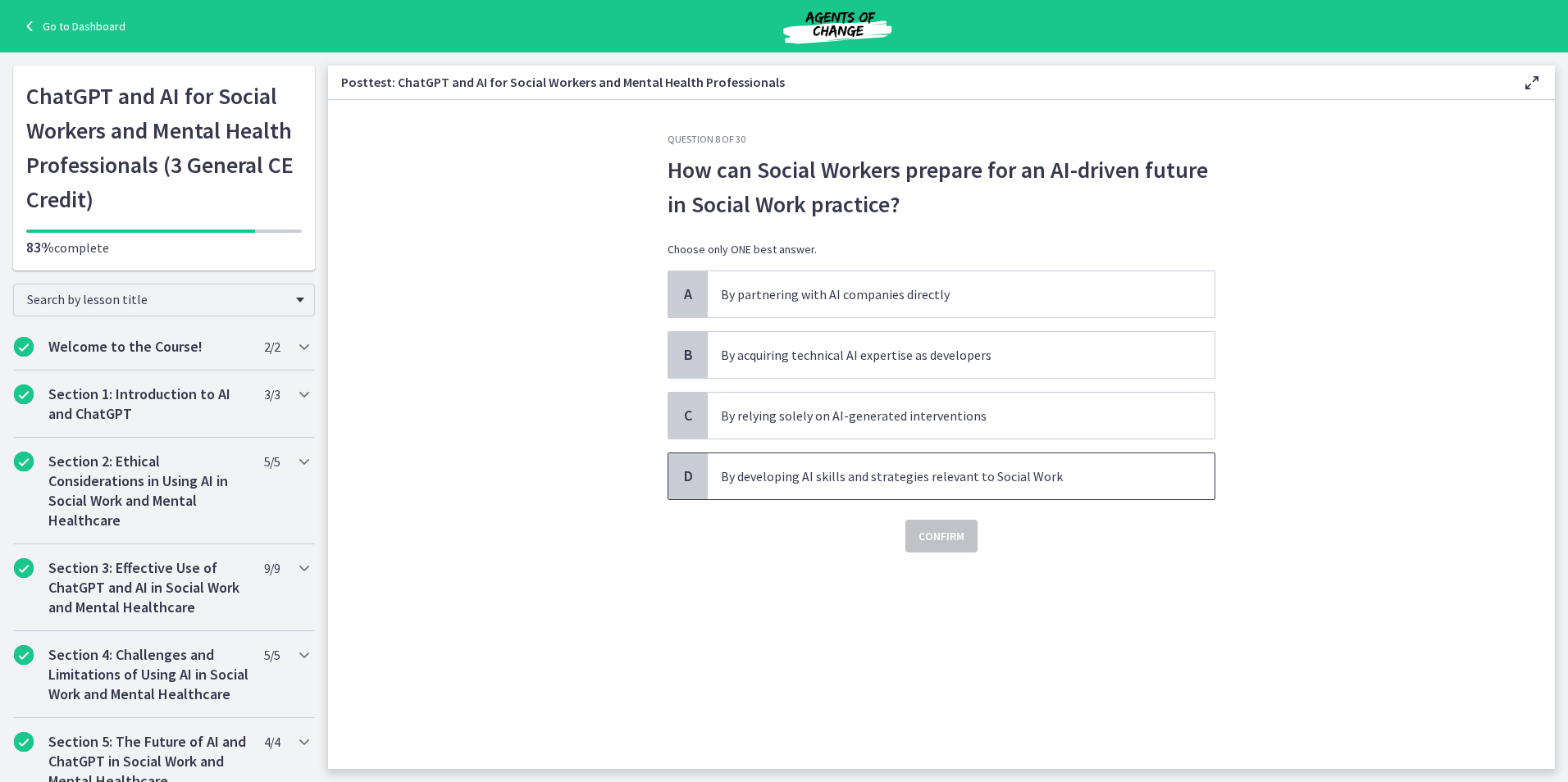
click at [885, 485] on p "By developing AI skills and strategies relevant to Social Work" at bounding box center [945, 477] width 448 height 20
click at [936, 529] on span "Confirm" at bounding box center [941, 537] width 46 height 20
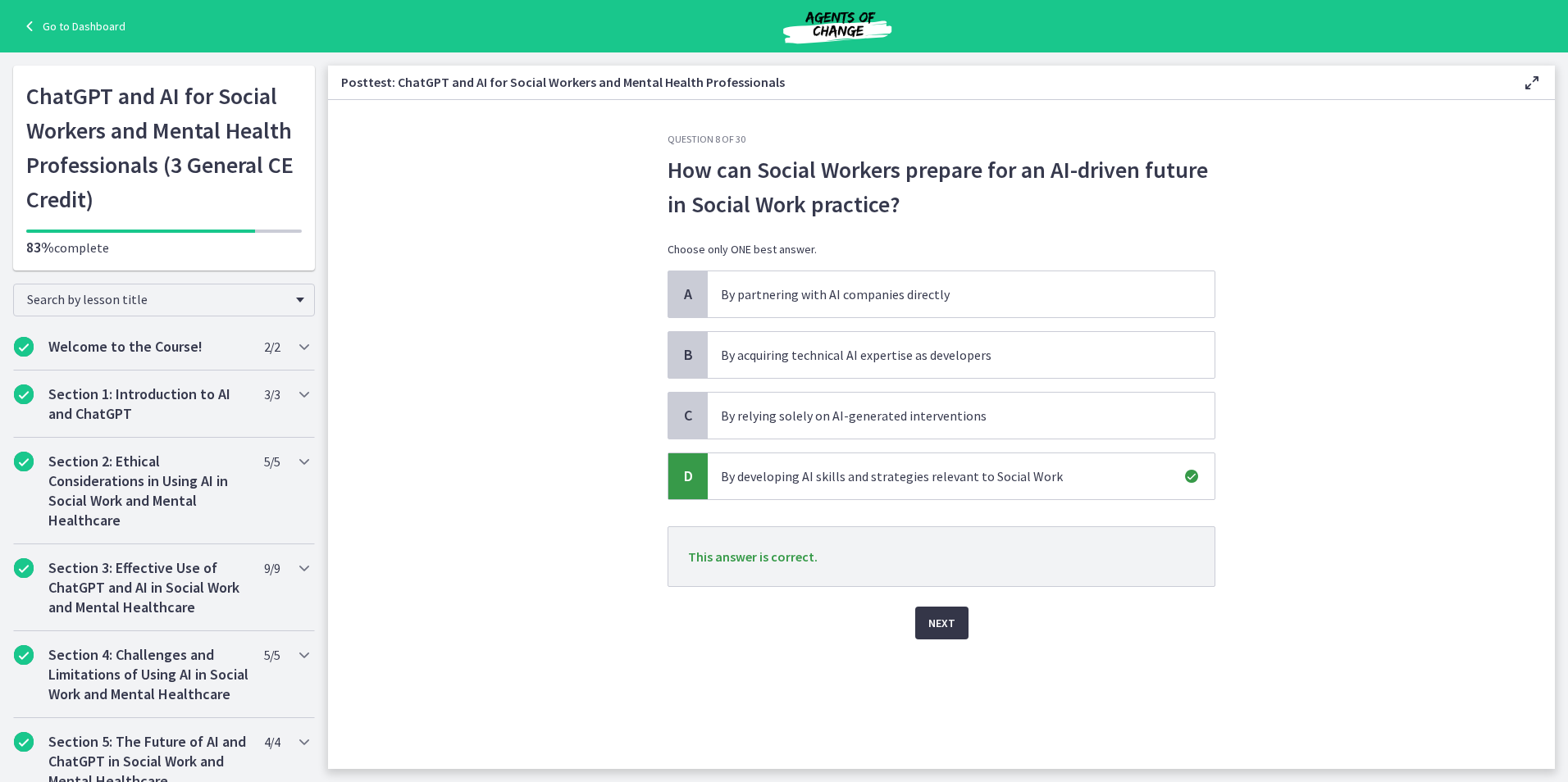
click at [944, 629] on span "Next" at bounding box center [942, 624] width 27 height 20
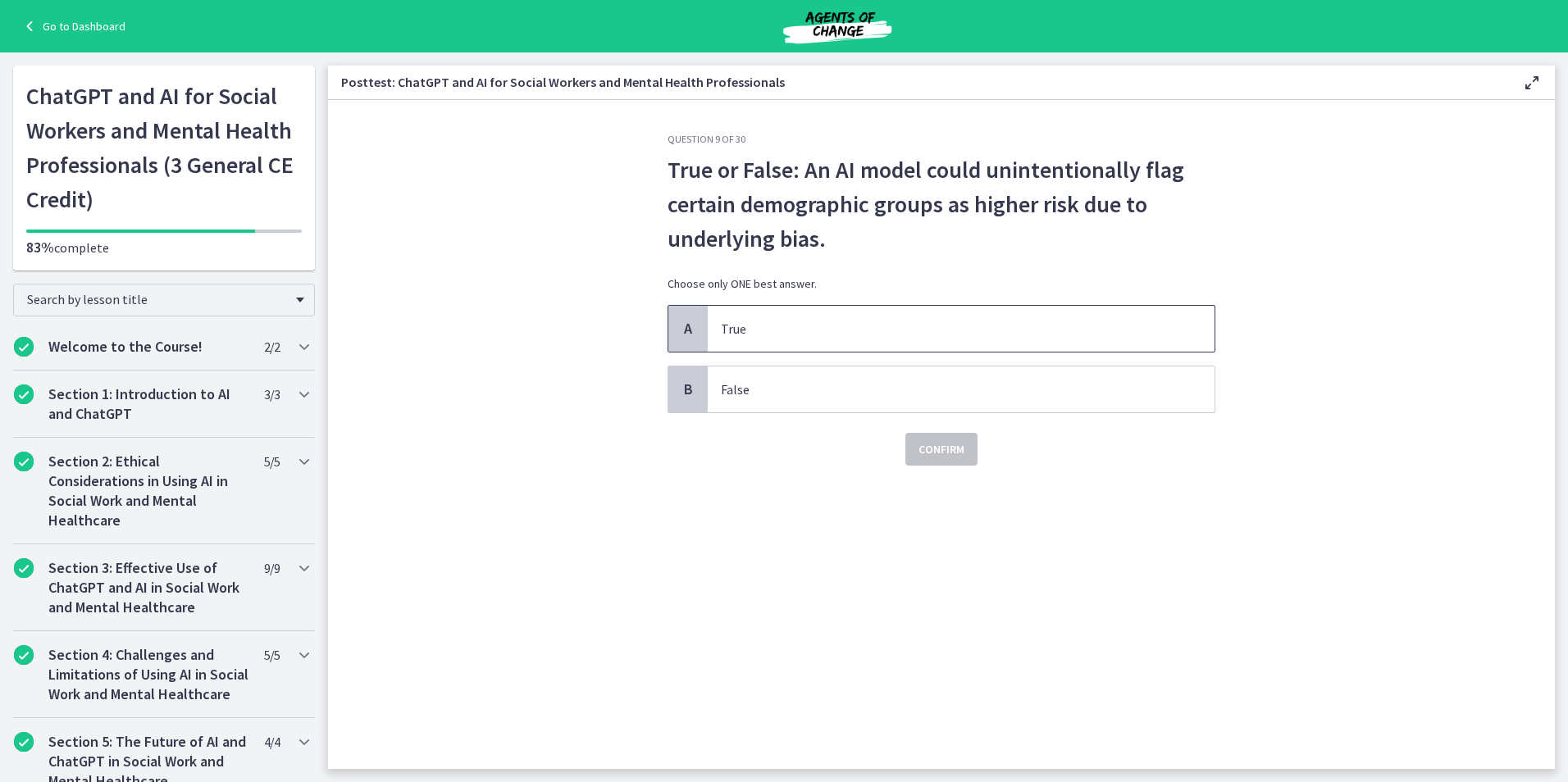
click at [852, 326] on p "True" at bounding box center [945, 329] width 448 height 20
click at [929, 454] on span "Confirm" at bounding box center [941, 450] width 46 height 20
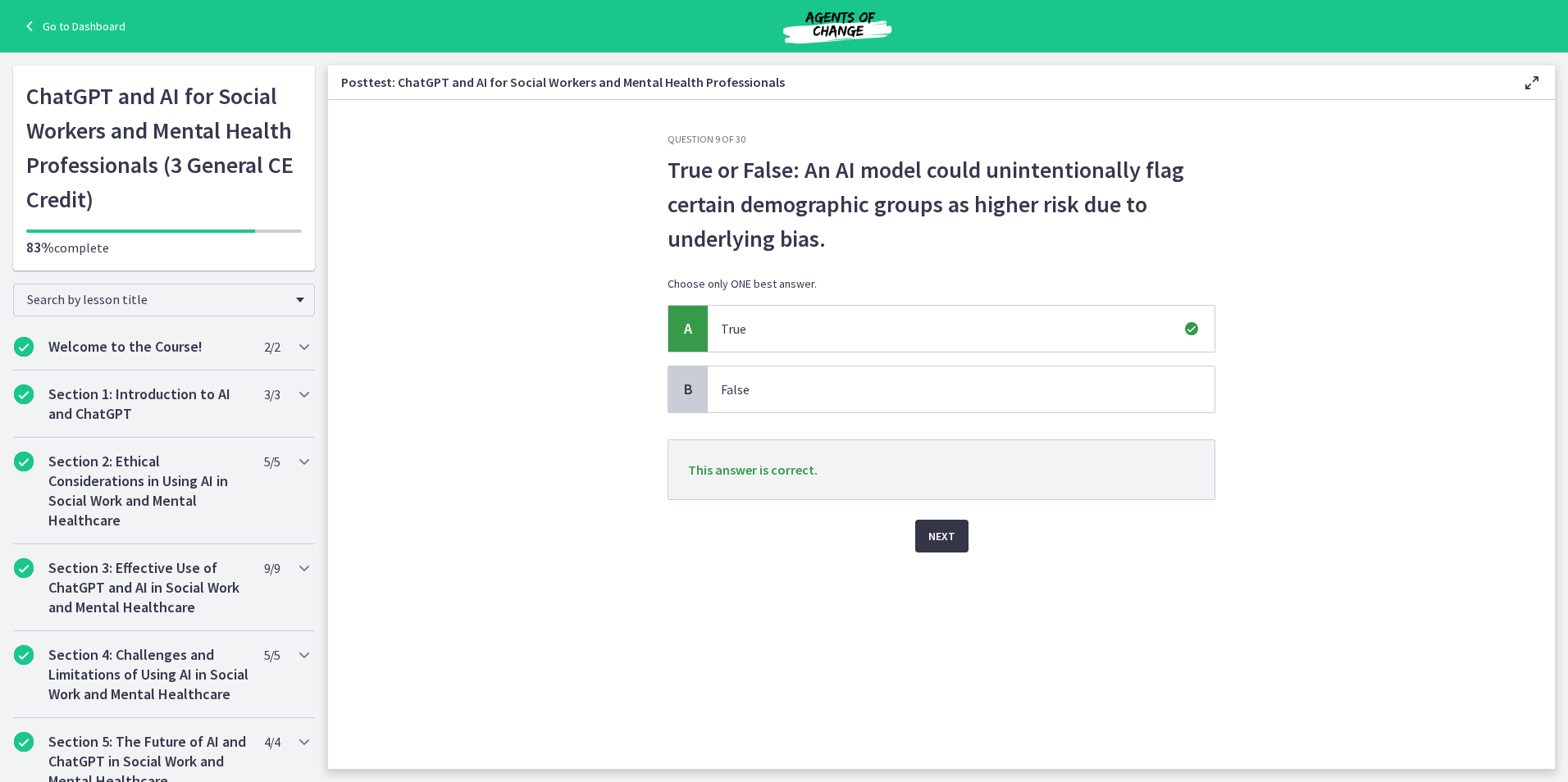
click at [939, 534] on span "Next" at bounding box center [942, 537] width 27 height 20
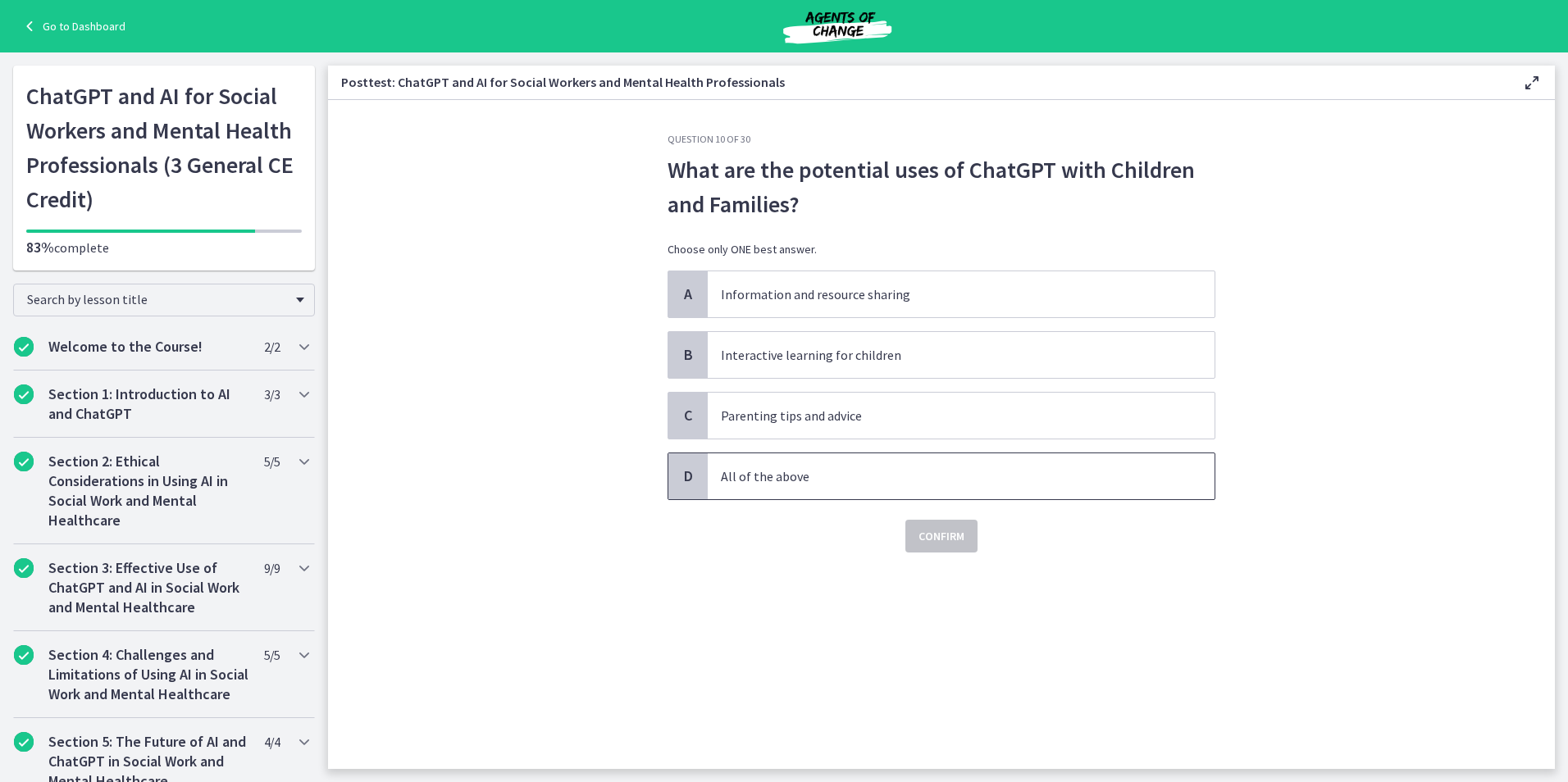
click at [879, 480] on p "All of the above" at bounding box center [945, 477] width 448 height 20
click at [927, 537] on span "Confirm" at bounding box center [941, 537] width 46 height 20
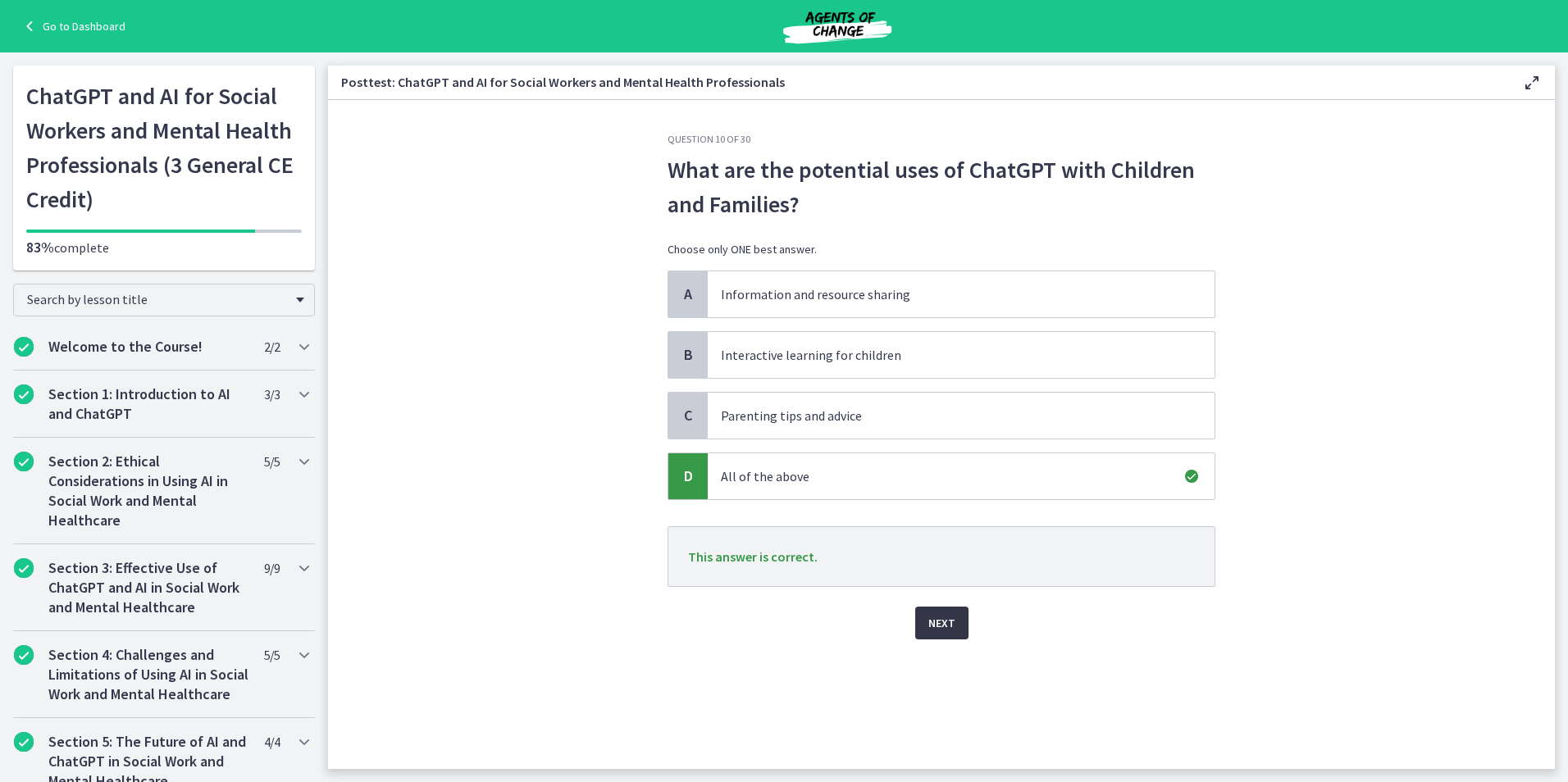
click at [946, 625] on span "Next" at bounding box center [942, 624] width 27 height 20
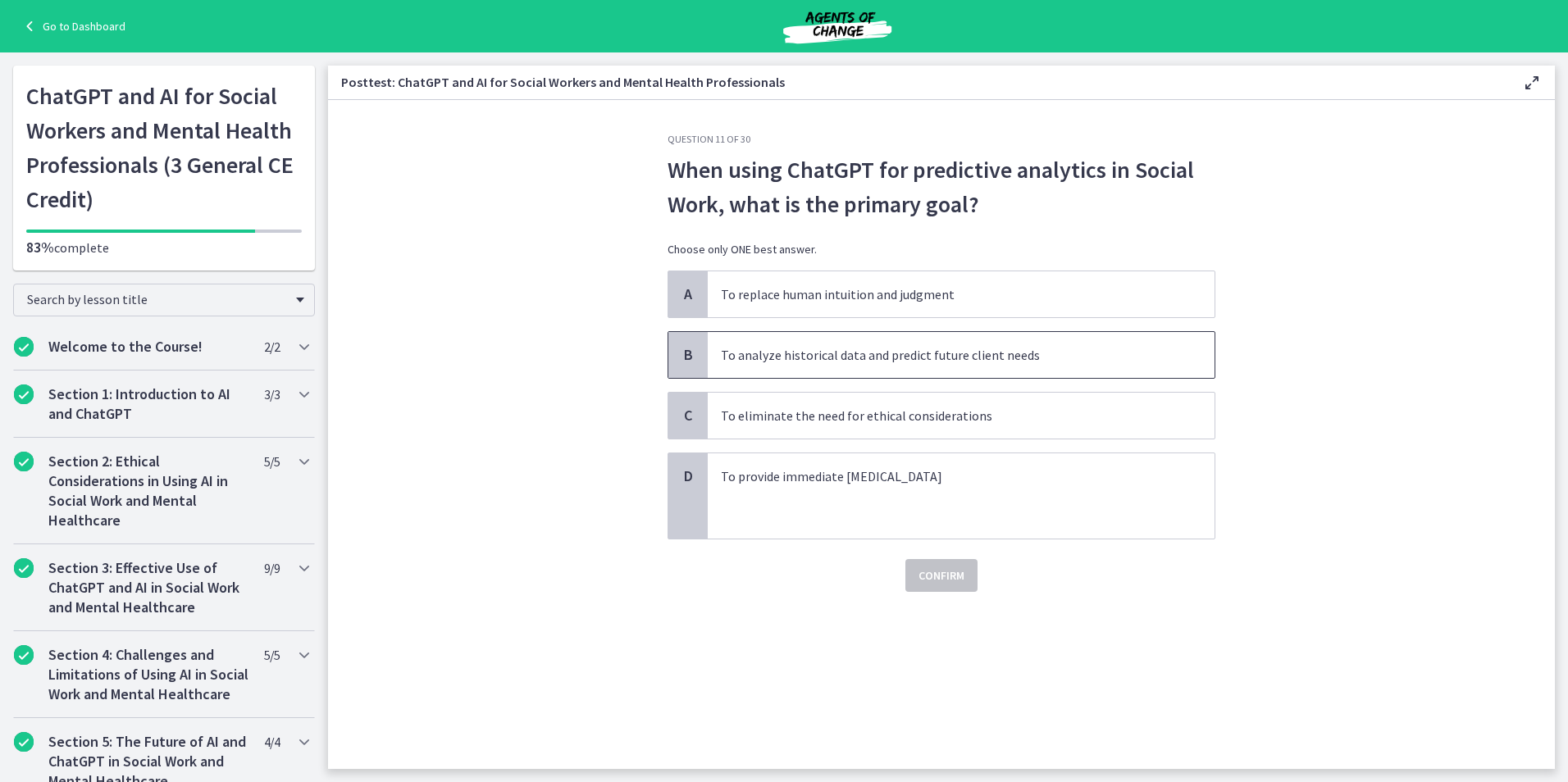
click at [761, 360] on p "To analyze historical data and predict future client needs" at bounding box center [945, 355] width 448 height 20
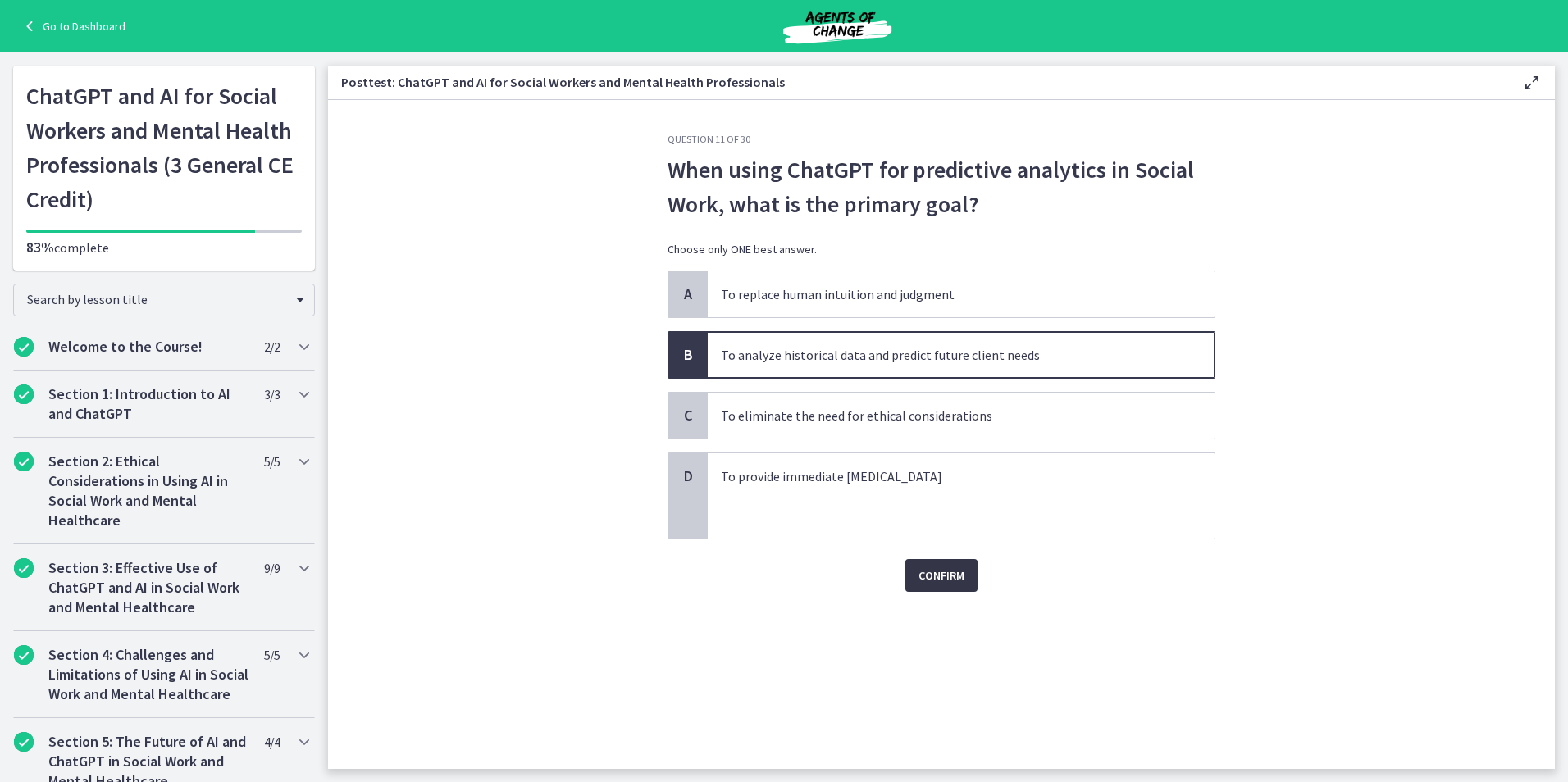
click at [931, 590] on button "Confirm" at bounding box center [941, 576] width 72 height 33
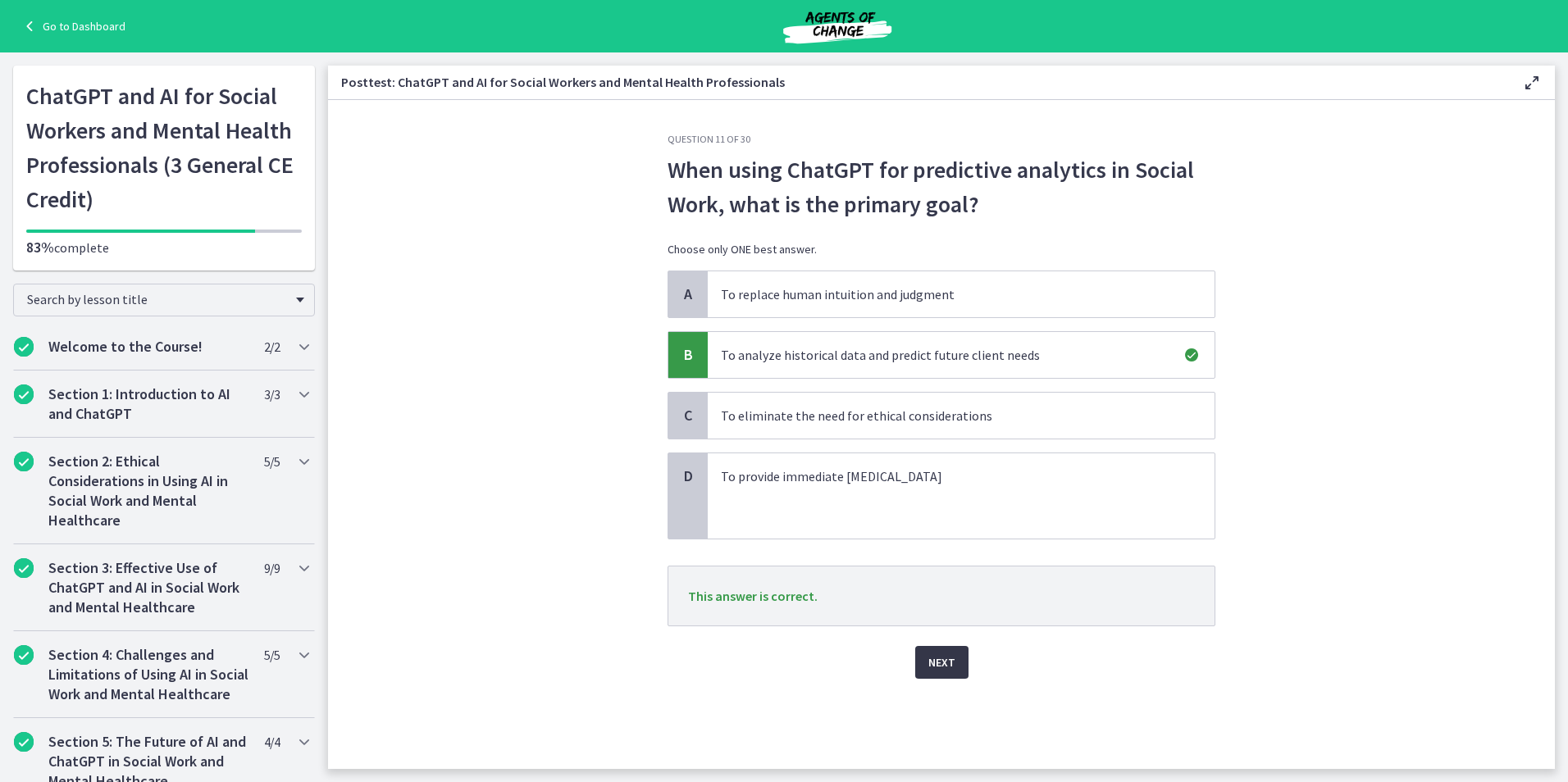
drag, startPoint x: 932, startPoint y: 660, endPoint x: 933, endPoint y: 646, distance: 14.0
click at [933, 661] on span "Next" at bounding box center [942, 663] width 27 height 20
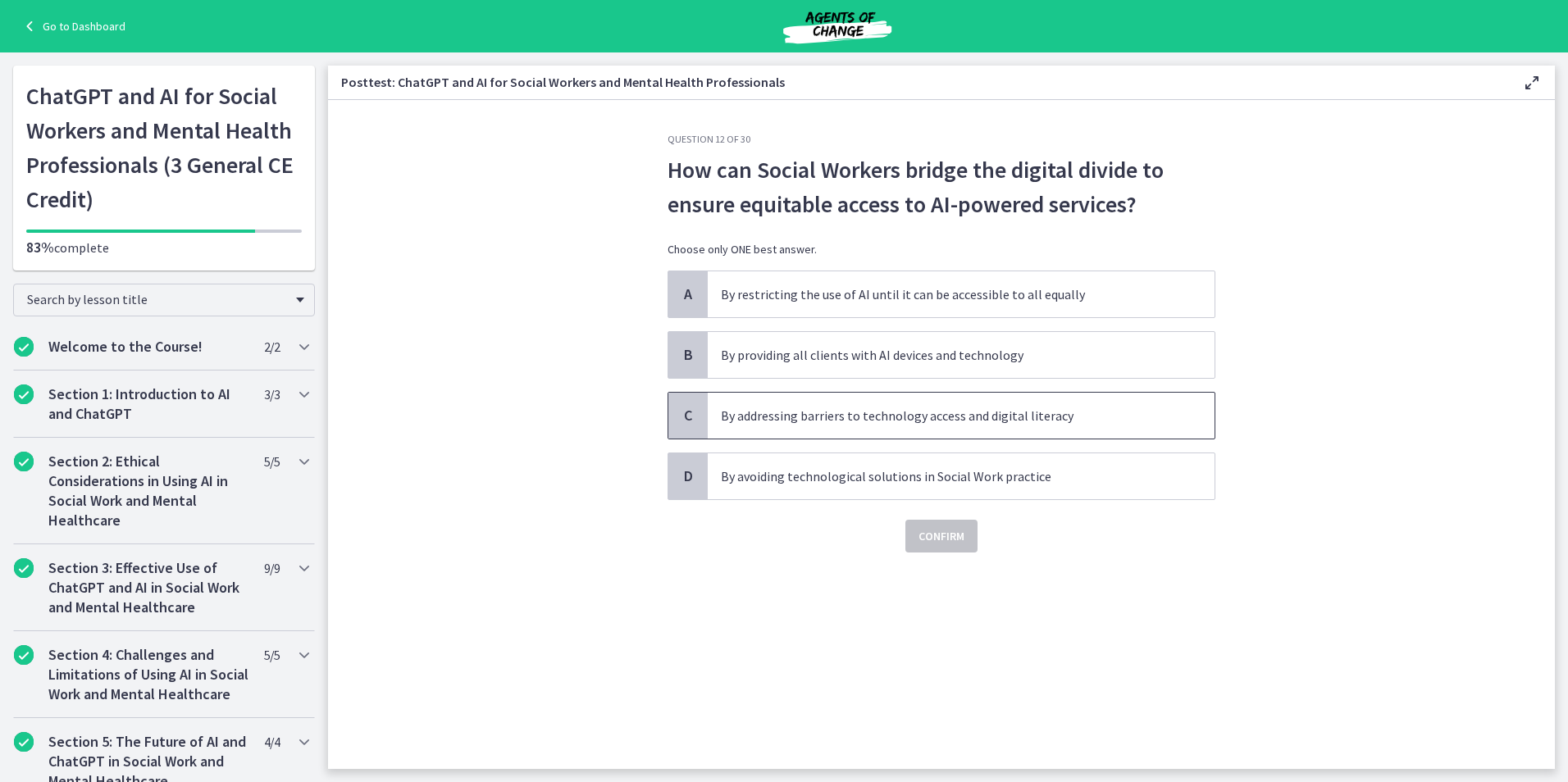
click at [928, 419] on p "By addressing barriers to technology access and digital literacy" at bounding box center [945, 416] width 448 height 20
click at [966, 544] on button "Confirm" at bounding box center [941, 537] width 72 height 33
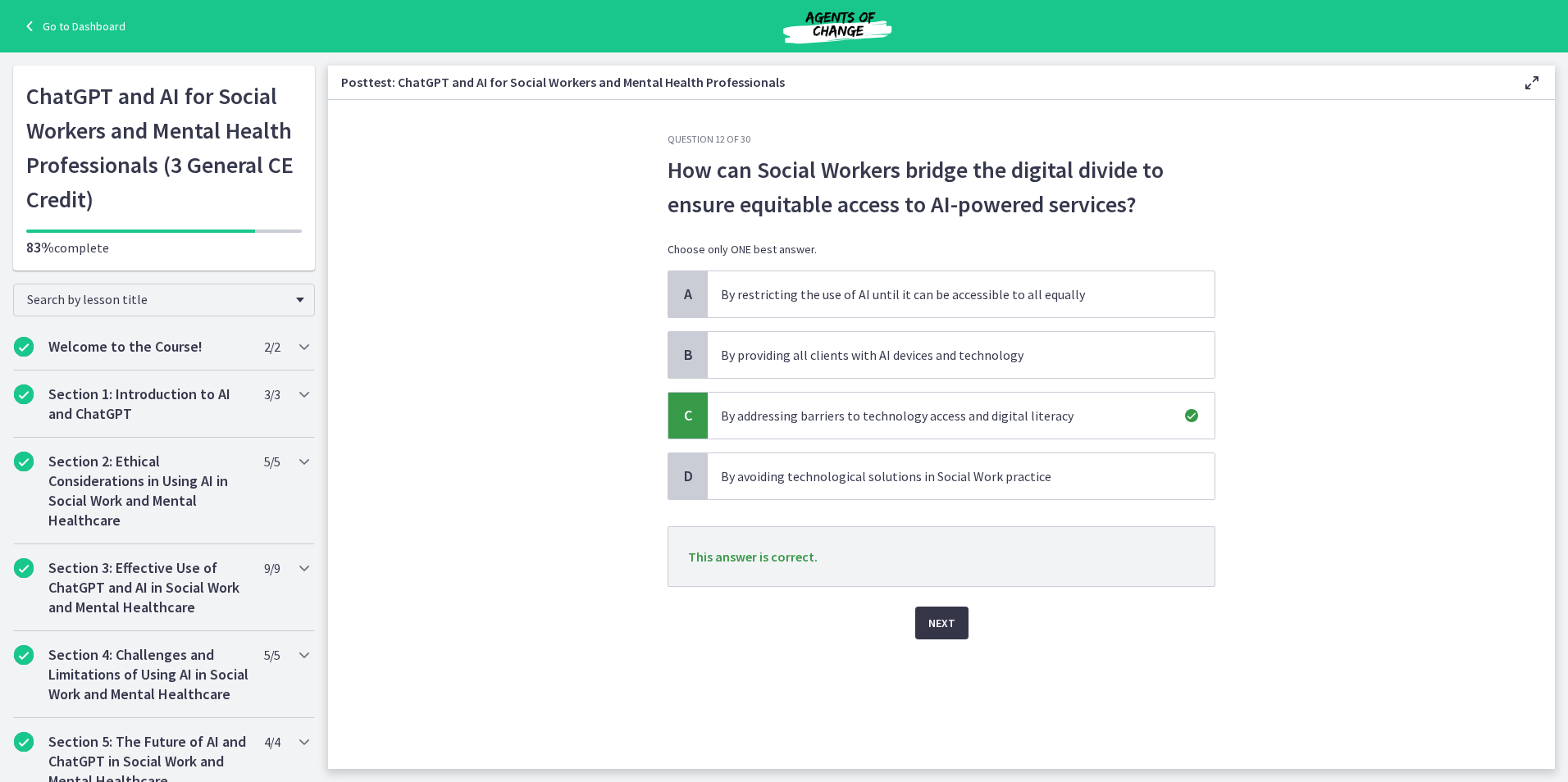
click at [934, 620] on span "Next" at bounding box center [942, 624] width 27 height 20
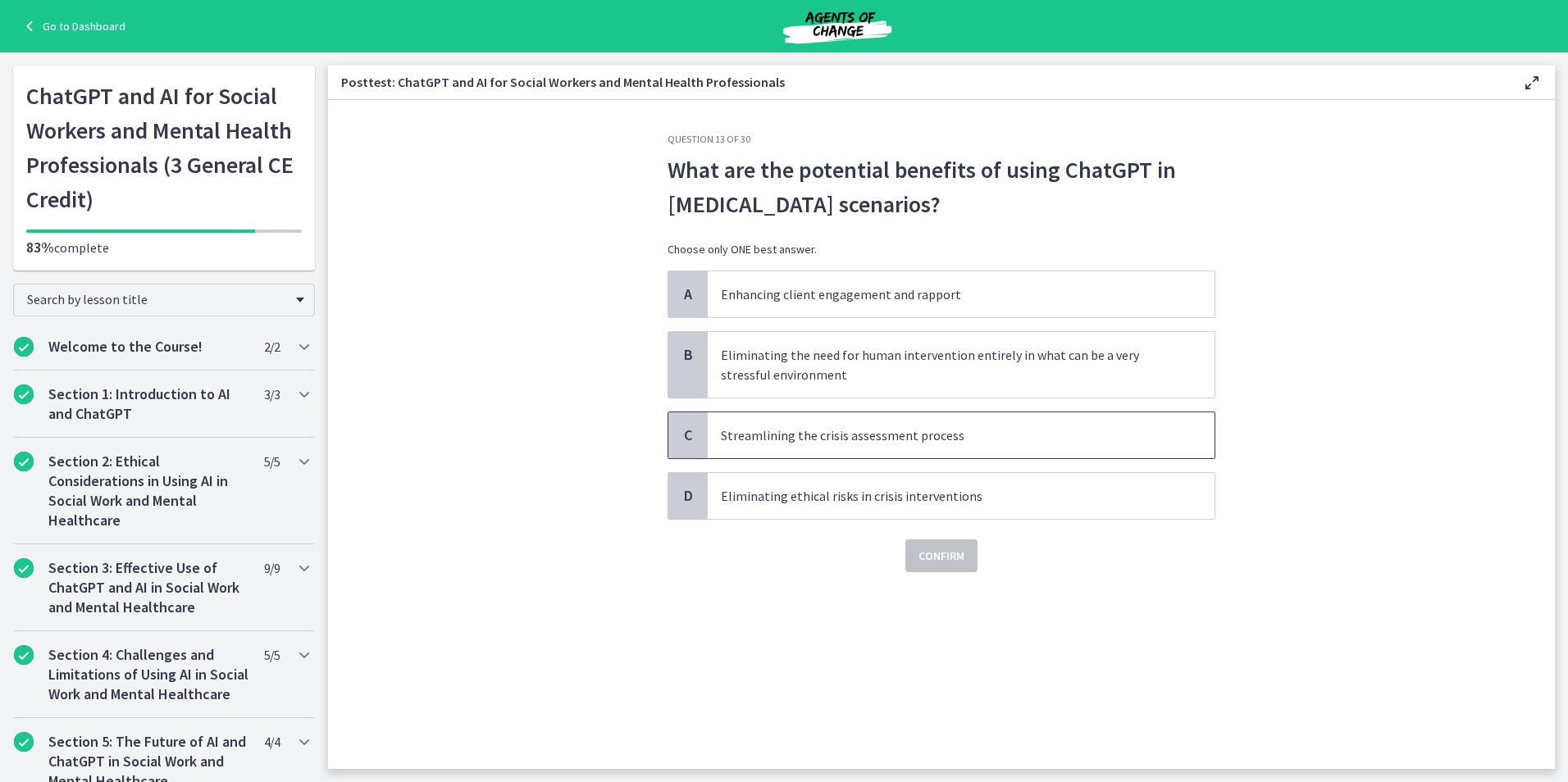
click at [895, 442] on p "Streamlining the crisis assessment process" at bounding box center [945, 435] width 448 height 20
click at [933, 562] on span "Confirm" at bounding box center [941, 557] width 46 height 20
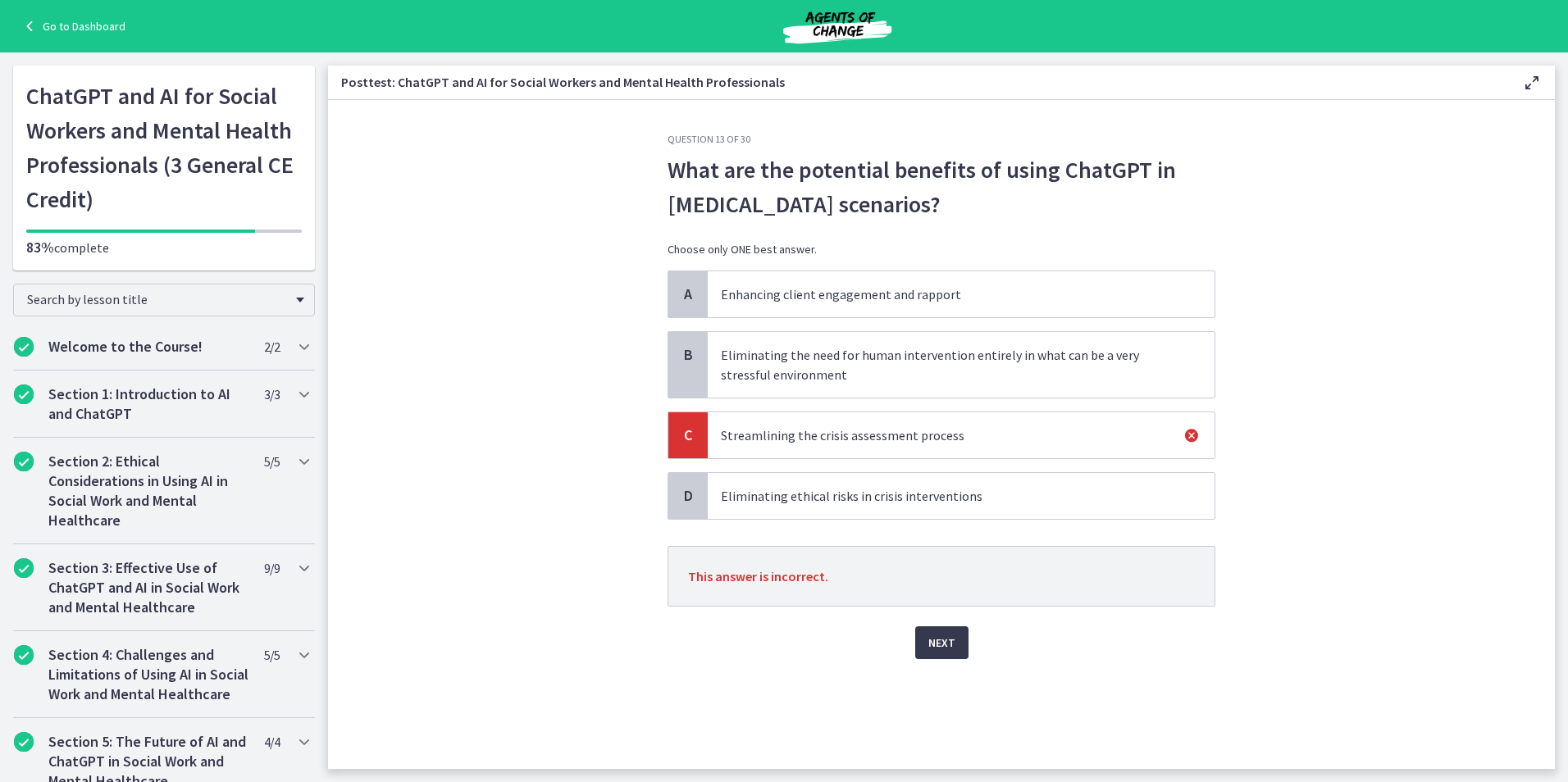
click at [941, 660] on div "Question 13 of 30 What are the potential benefits of using ChatGPT in crisis in…" at bounding box center [941, 451] width 574 height 636
click at [948, 639] on span "Next" at bounding box center [942, 644] width 27 height 20
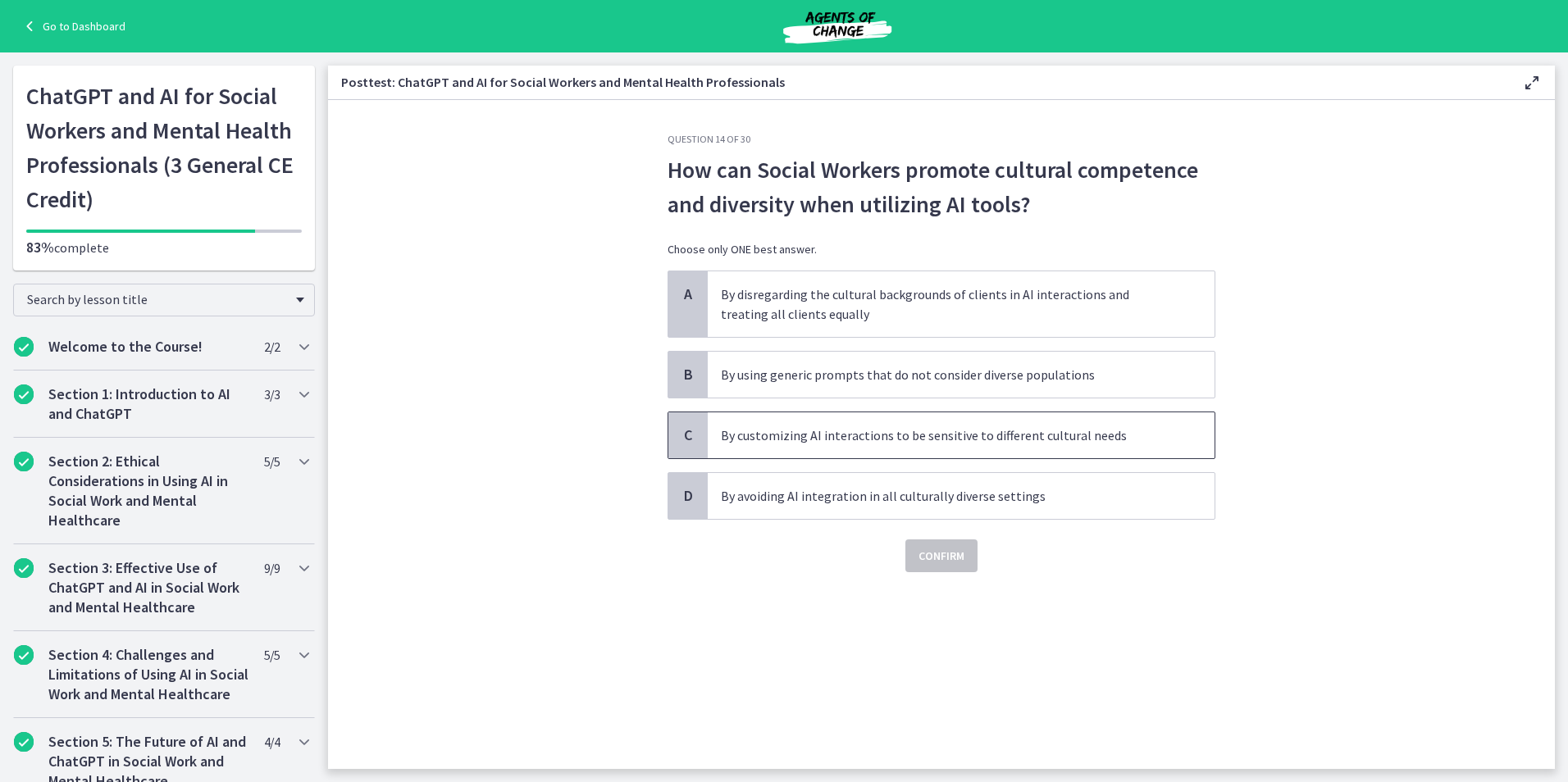
click at [847, 443] on p "By customizing AI interactions to be sensitive to different cultural needs" at bounding box center [945, 435] width 448 height 20
click at [923, 550] on span "Confirm" at bounding box center [941, 557] width 46 height 20
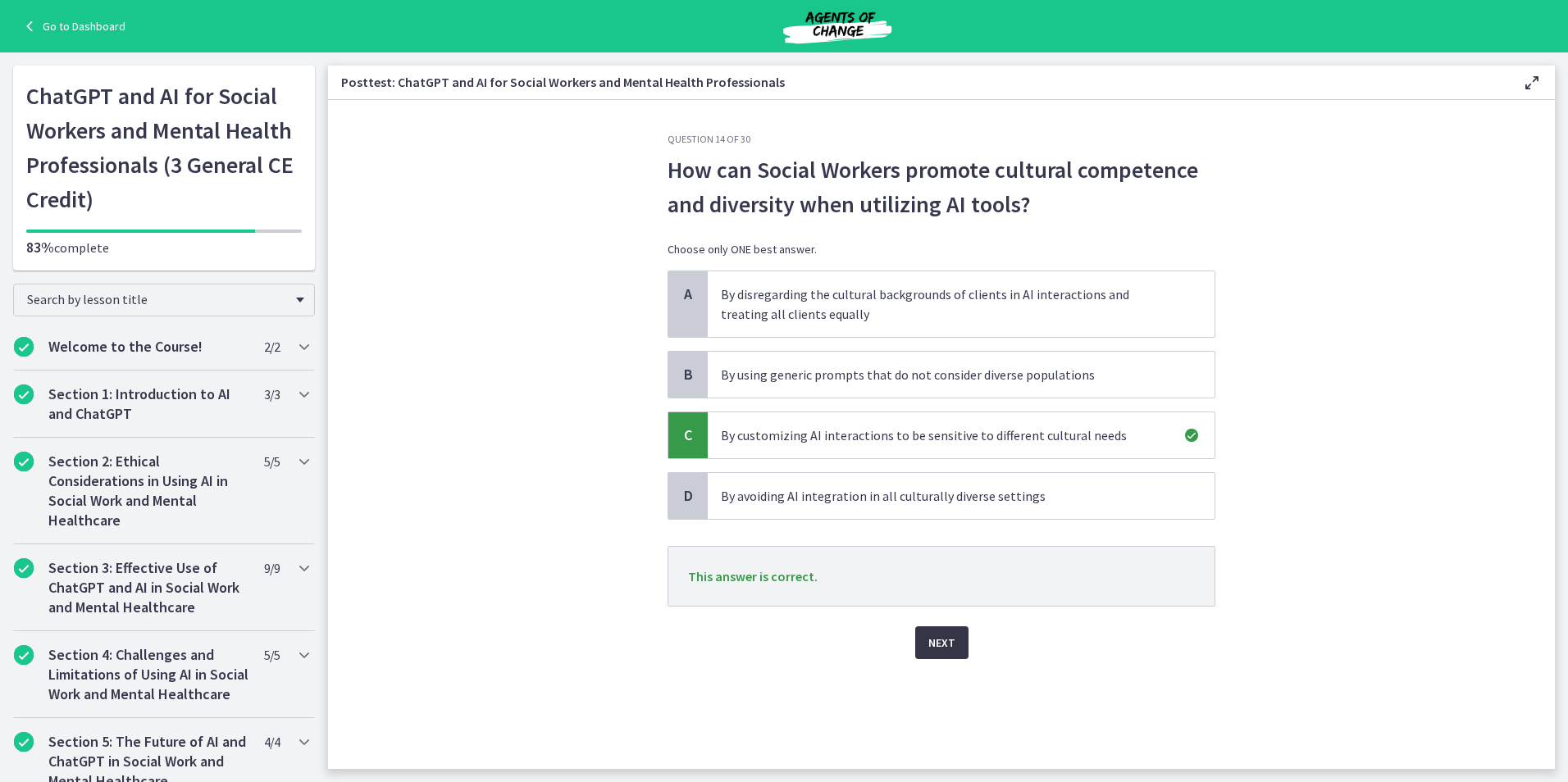
click at [936, 648] on span "Next" at bounding box center [942, 644] width 27 height 20
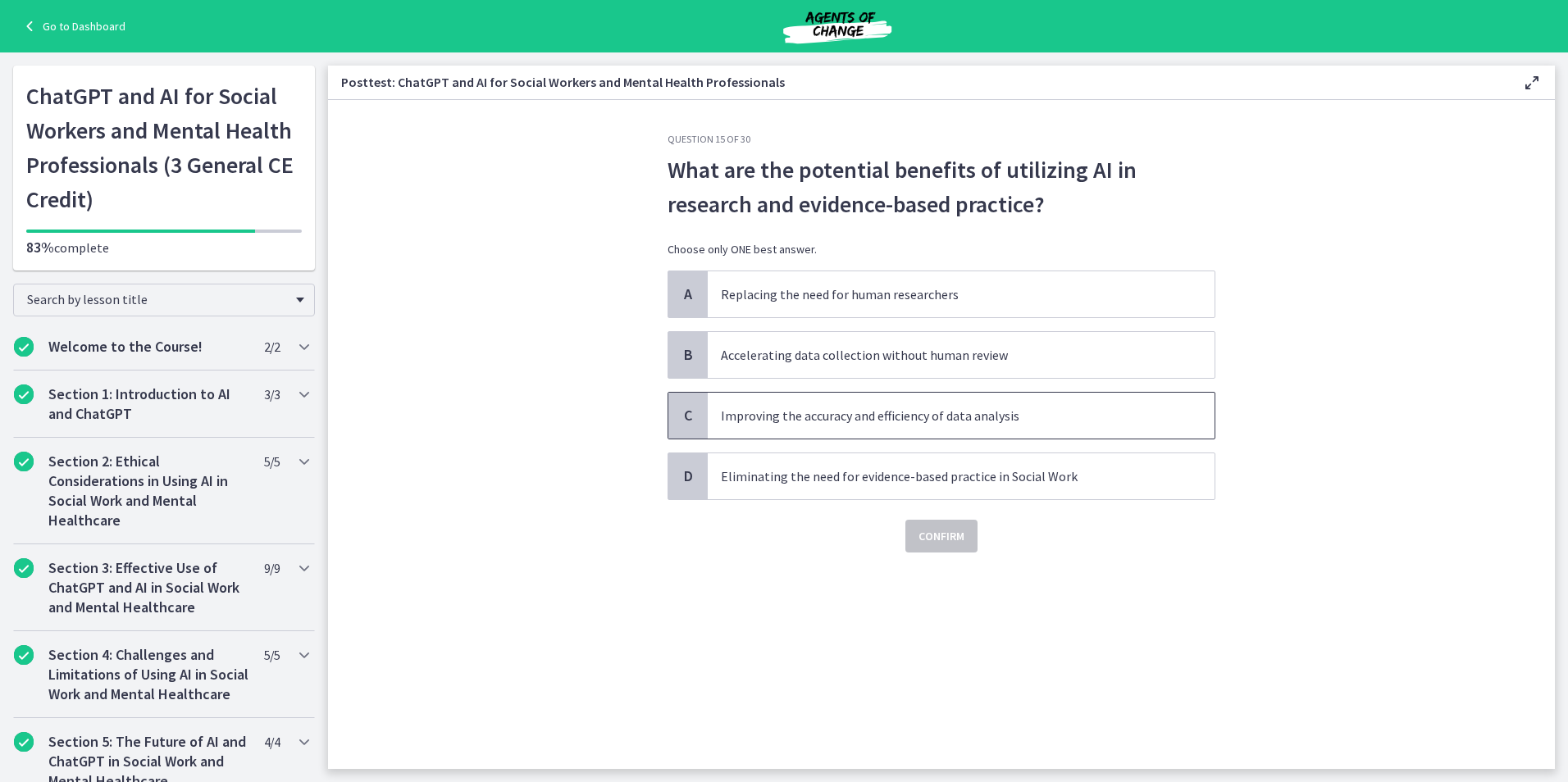
click at [825, 423] on p "Improving the accuracy and efficiency of data analysis" at bounding box center [945, 416] width 448 height 20
click at [937, 537] on span "Confirm" at bounding box center [941, 537] width 46 height 20
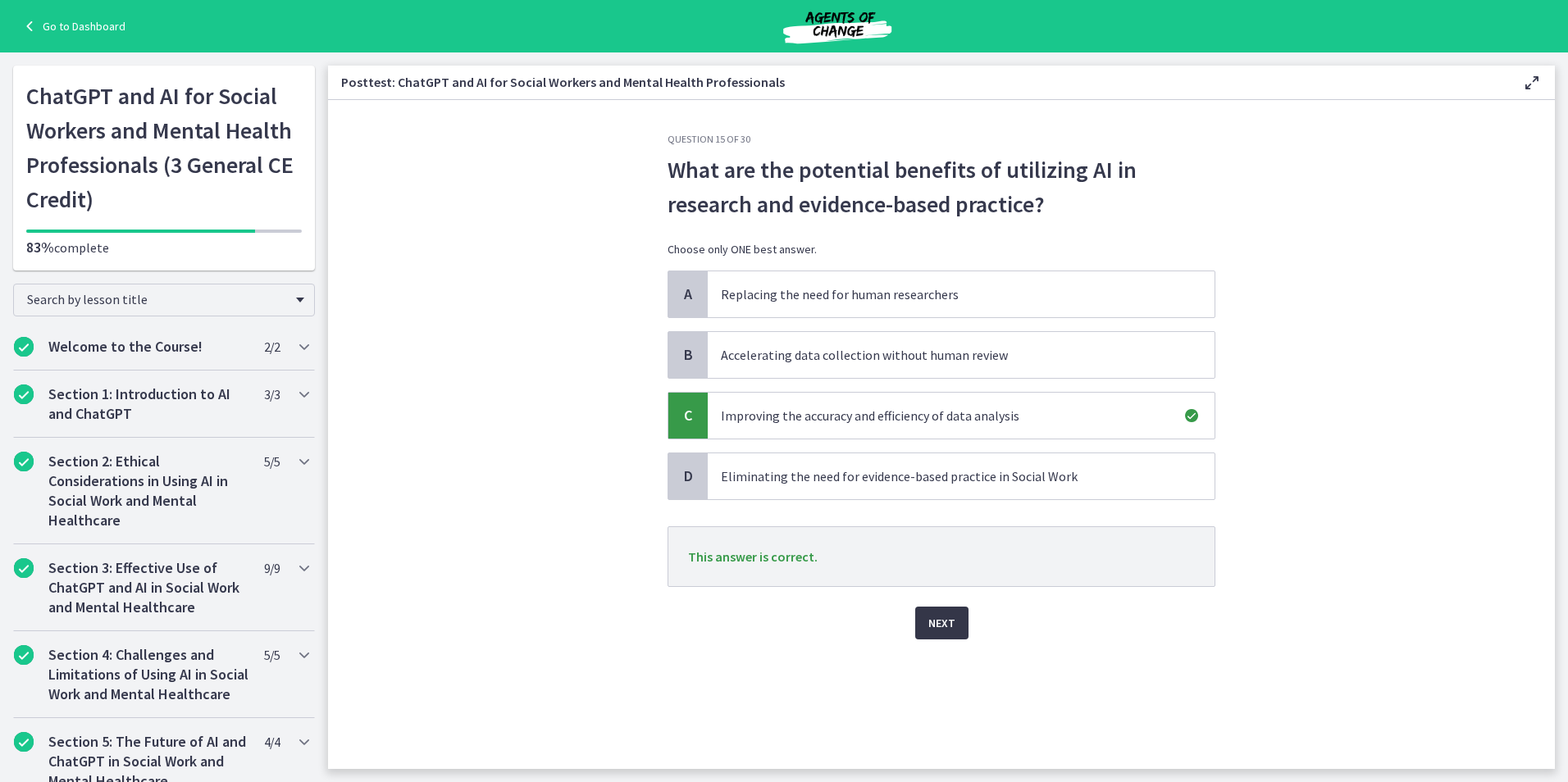
click at [922, 620] on button "Next" at bounding box center [941, 624] width 53 height 33
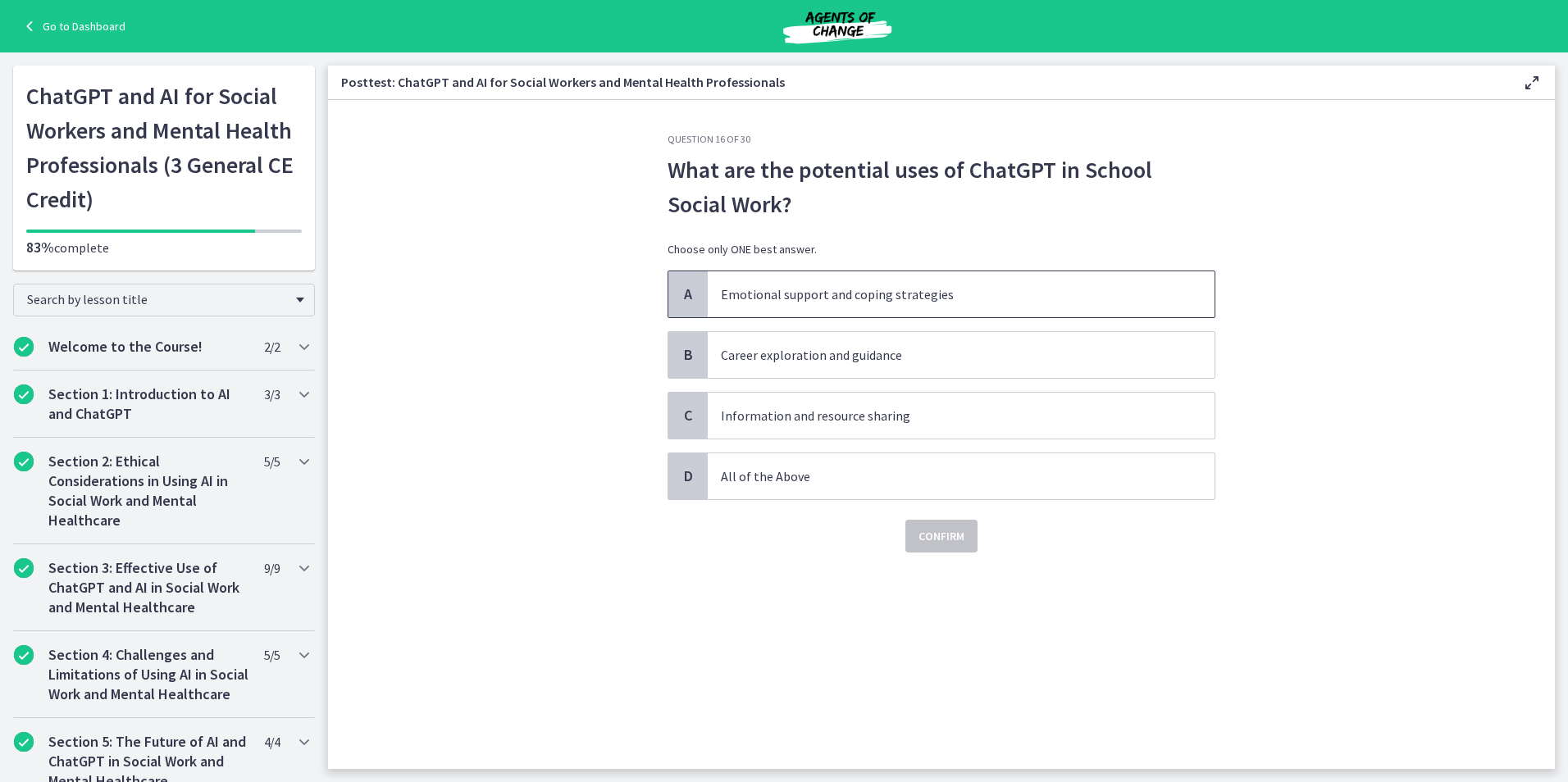
click at [811, 298] on p "Emotional support and coping strategies" at bounding box center [945, 294] width 448 height 20
click at [865, 483] on p "All of the Above" at bounding box center [945, 477] width 448 height 20
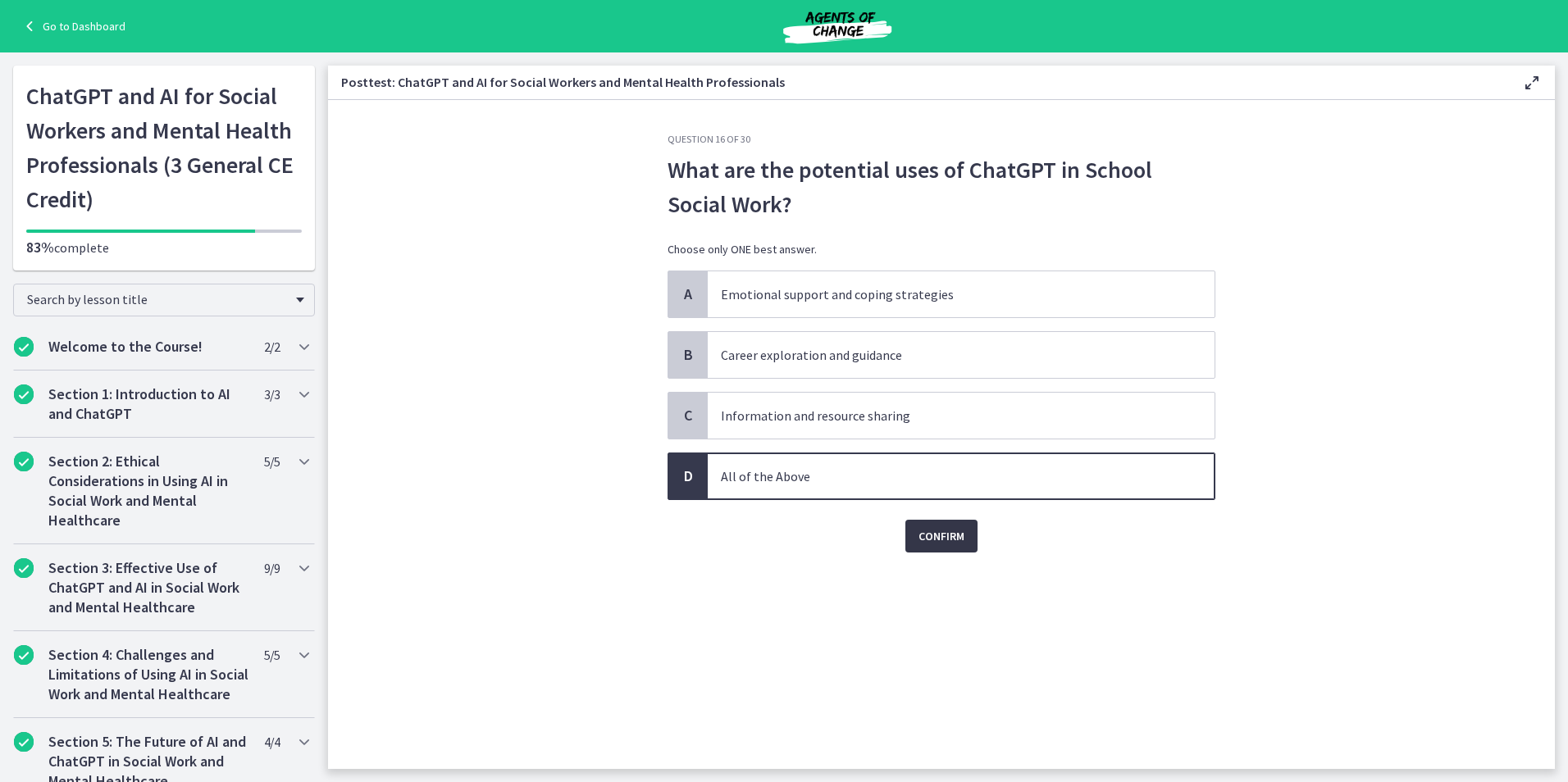
click at [948, 529] on span "Confirm" at bounding box center [941, 537] width 46 height 20
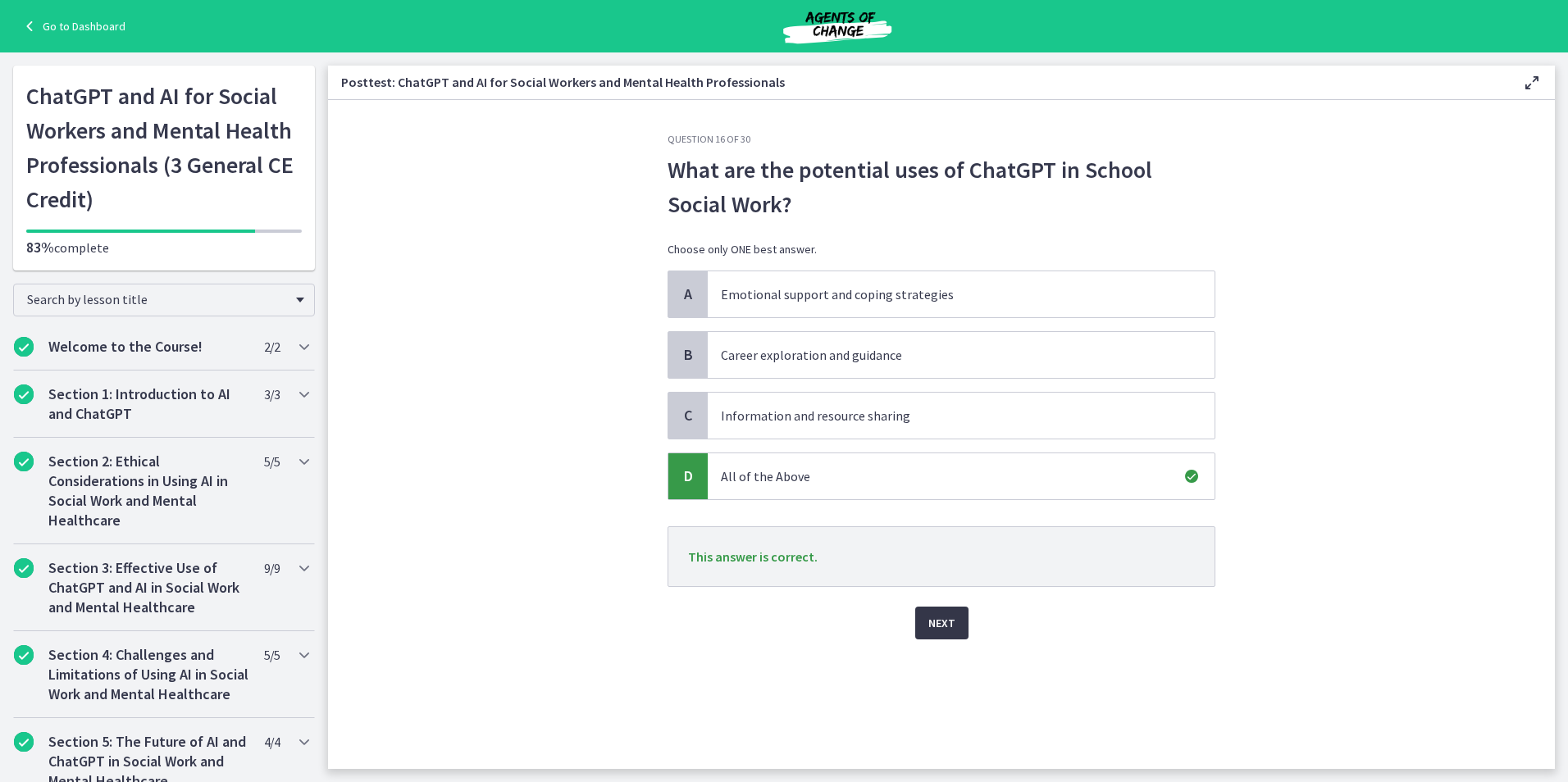
click at [940, 626] on span "Next" at bounding box center [942, 624] width 27 height 20
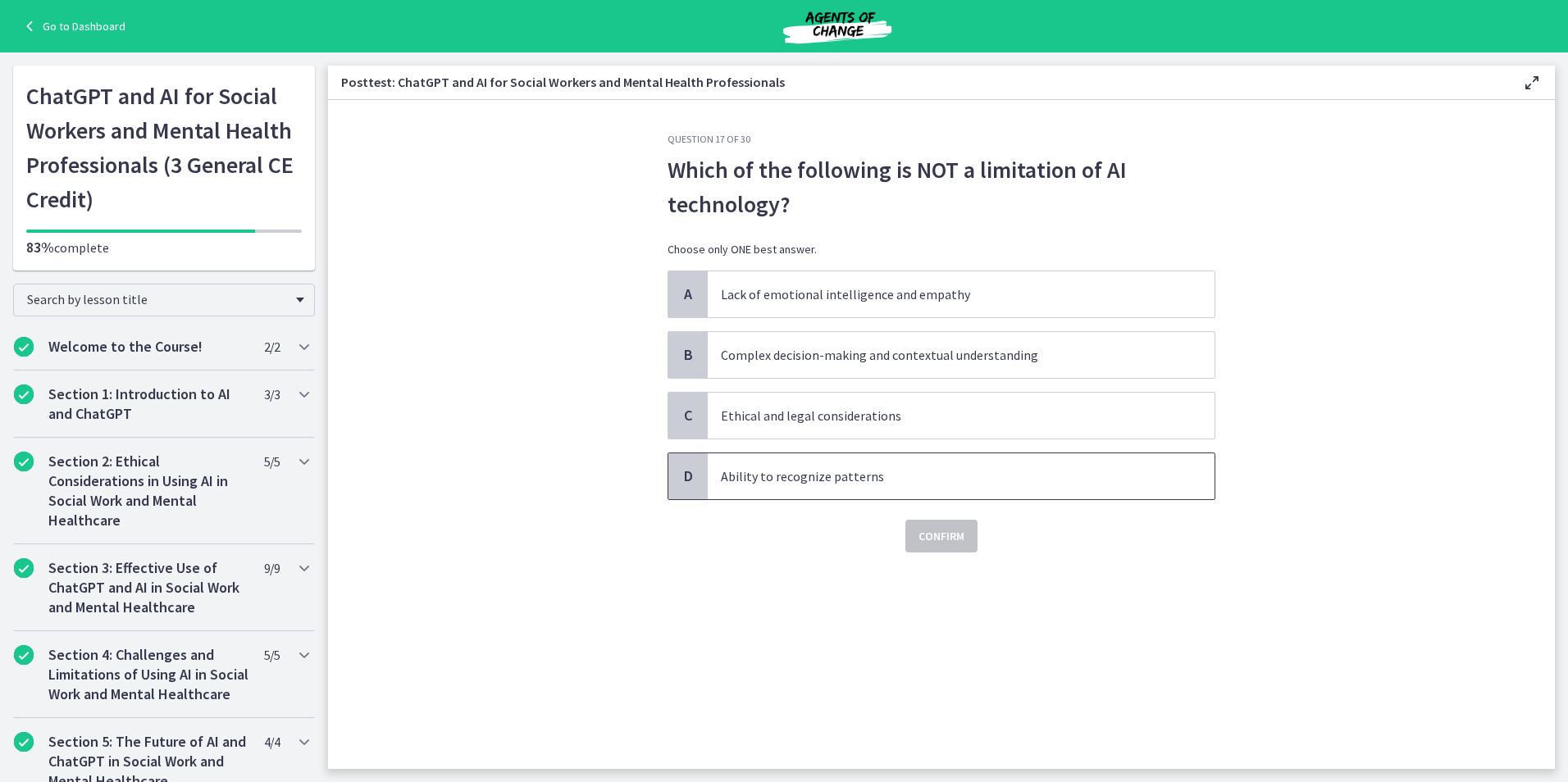
click at [846, 480] on p "Ability to recognize patterns" at bounding box center [945, 477] width 448 height 20
click at [956, 357] on p "Complex decision-making and contextual understanding" at bounding box center [945, 355] width 448 height 20
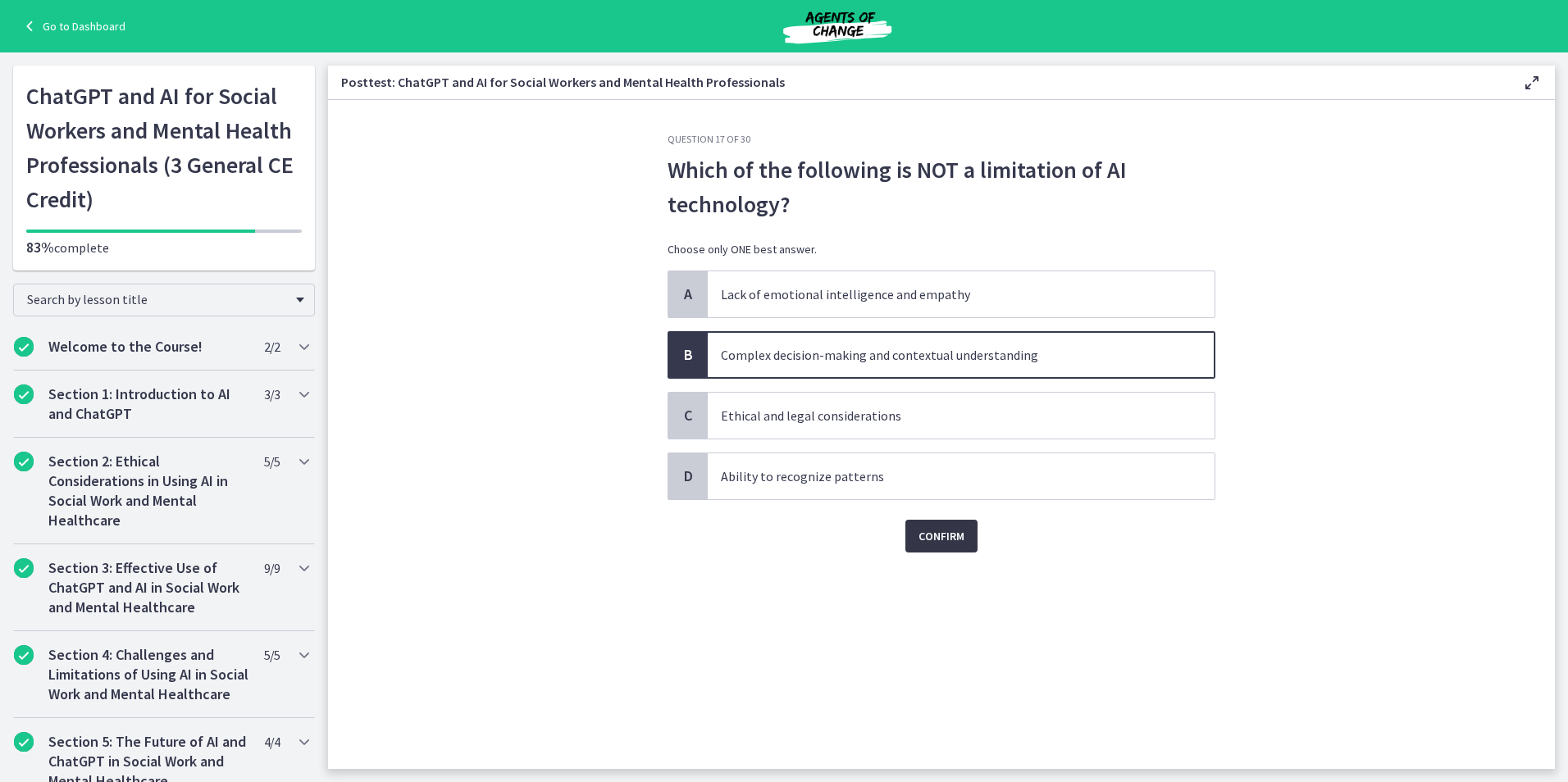
click at [951, 541] on span "Confirm" at bounding box center [941, 537] width 46 height 20
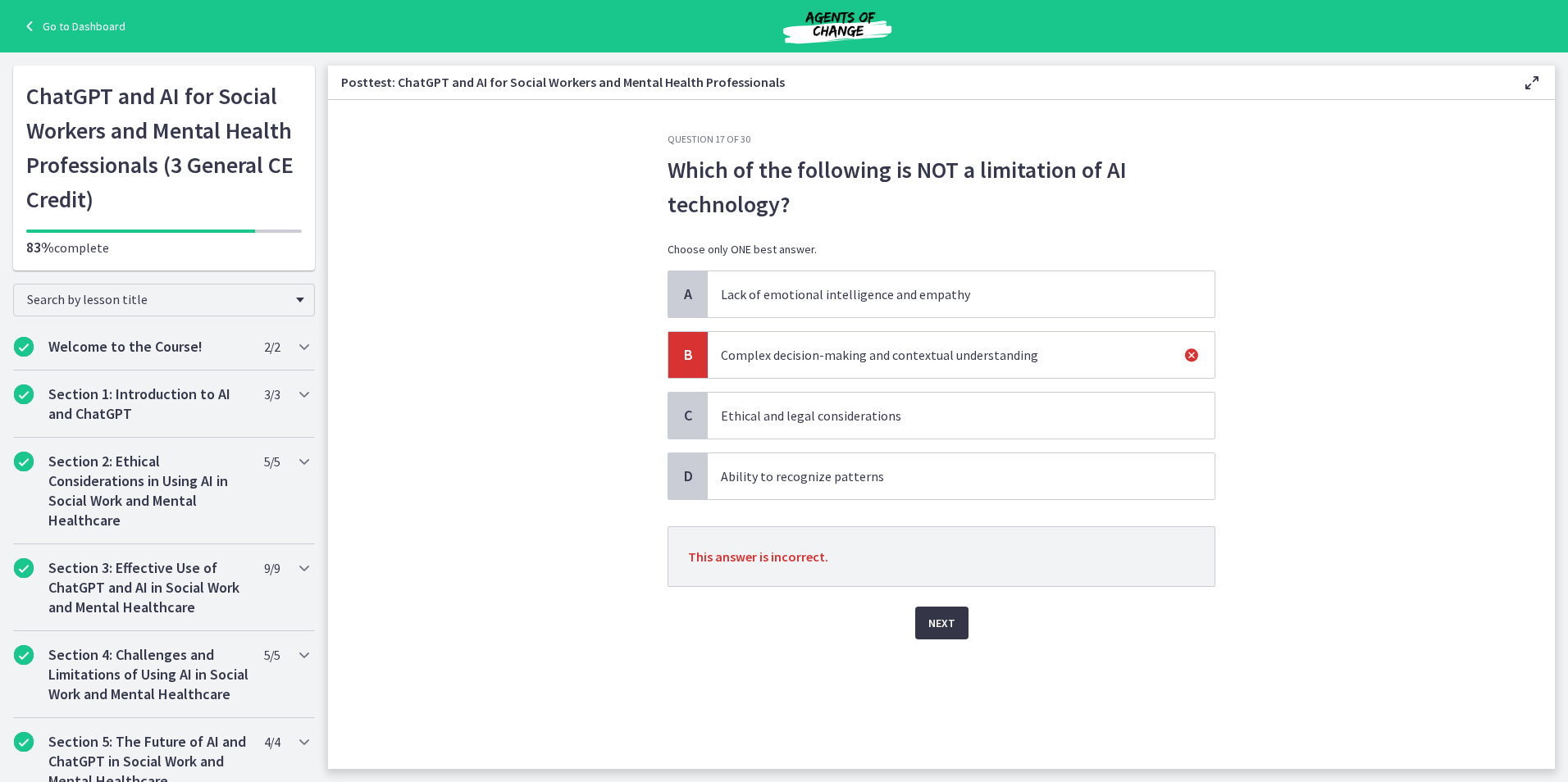
click at [936, 616] on span "Next" at bounding box center [942, 624] width 27 height 20
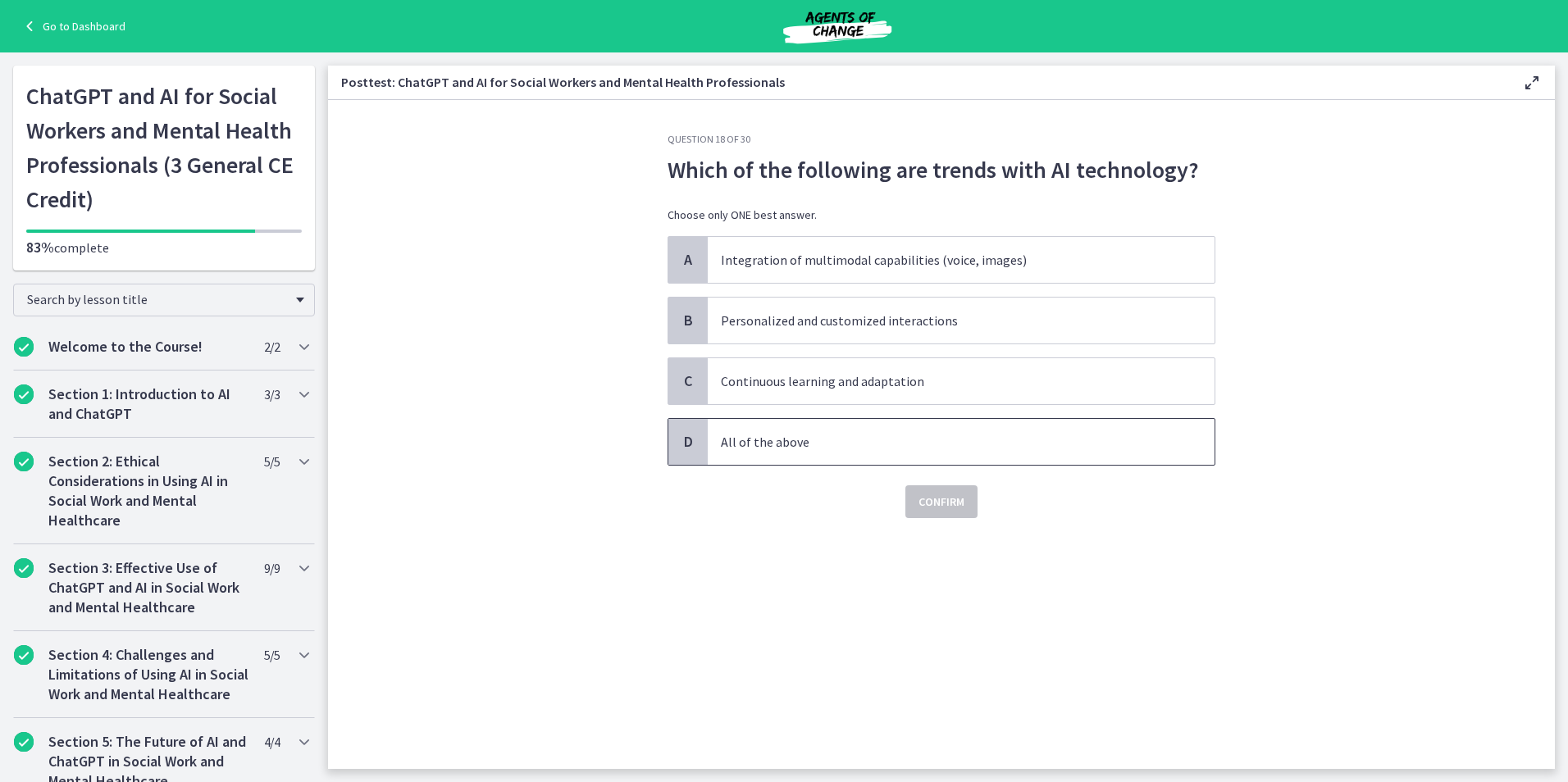
click at [839, 440] on p "All of the above" at bounding box center [945, 443] width 448 height 20
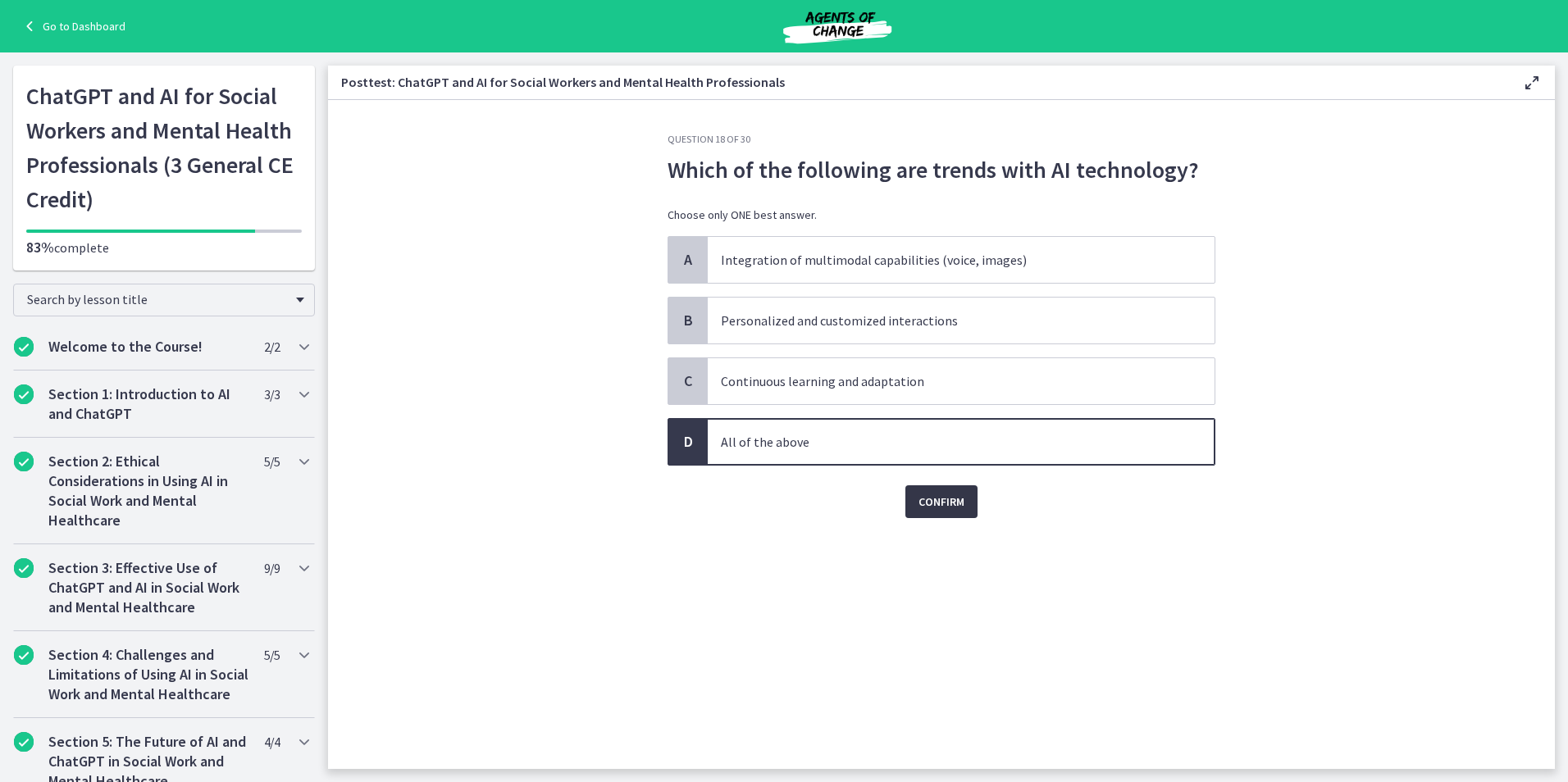
click at [914, 500] on button "Confirm" at bounding box center [941, 501] width 72 height 33
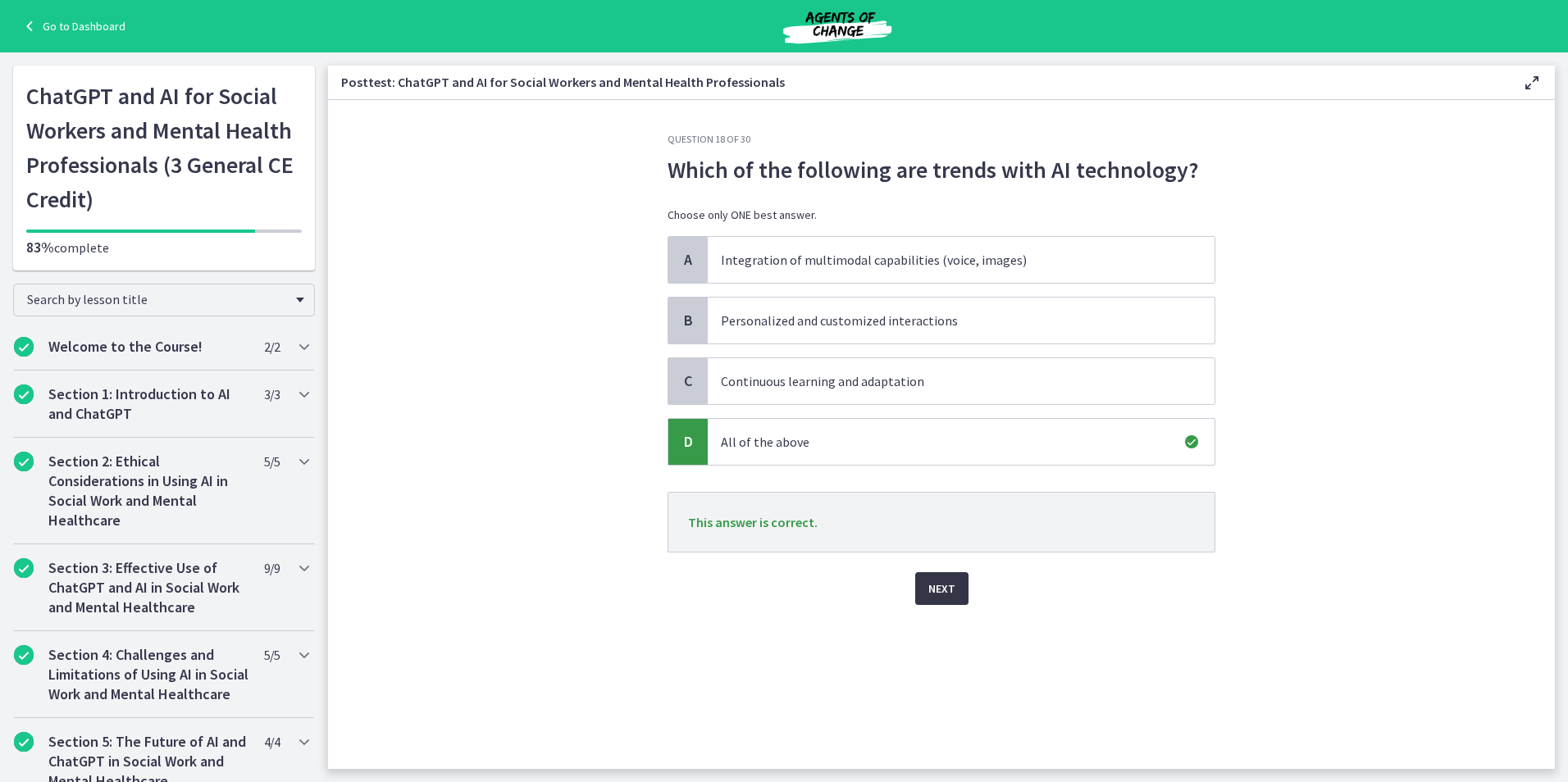
click at [925, 594] on button "Next" at bounding box center [941, 589] width 53 height 33
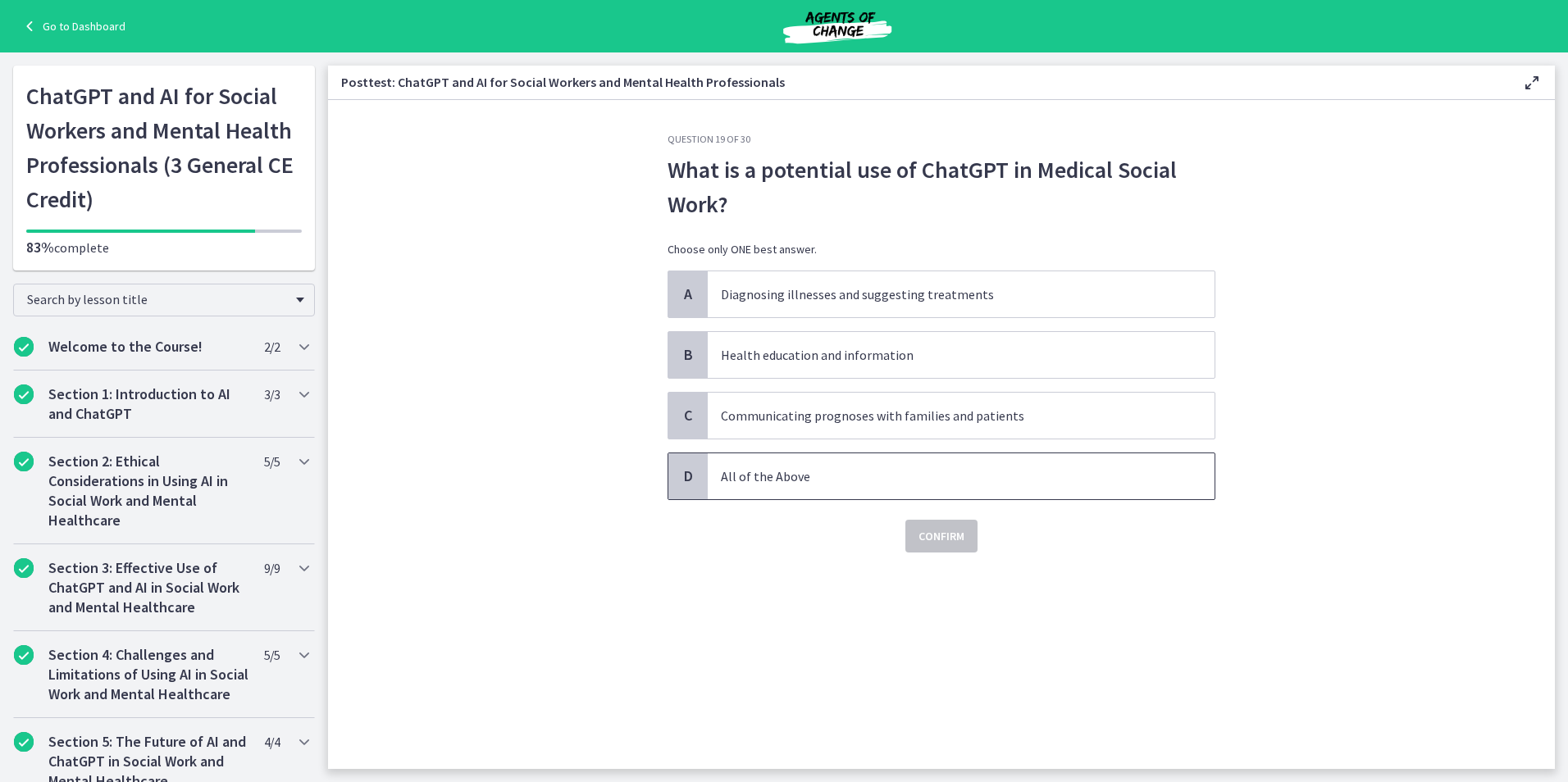
click at [783, 482] on p "All of the Above" at bounding box center [945, 477] width 448 height 20
click at [948, 546] on span "Confirm" at bounding box center [941, 537] width 46 height 20
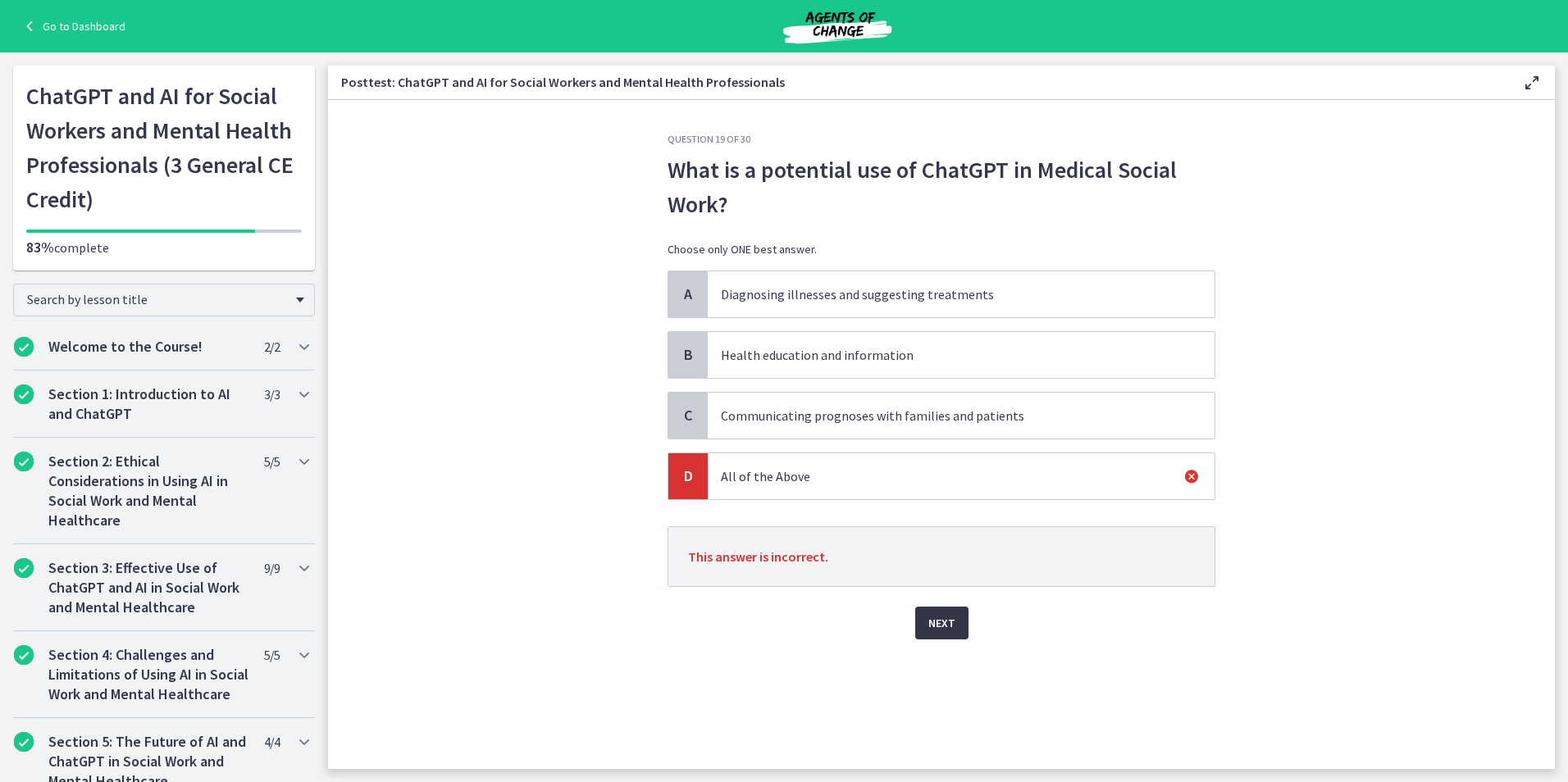
click at [944, 623] on span "Next" at bounding box center [942, 624] width 27 height 20
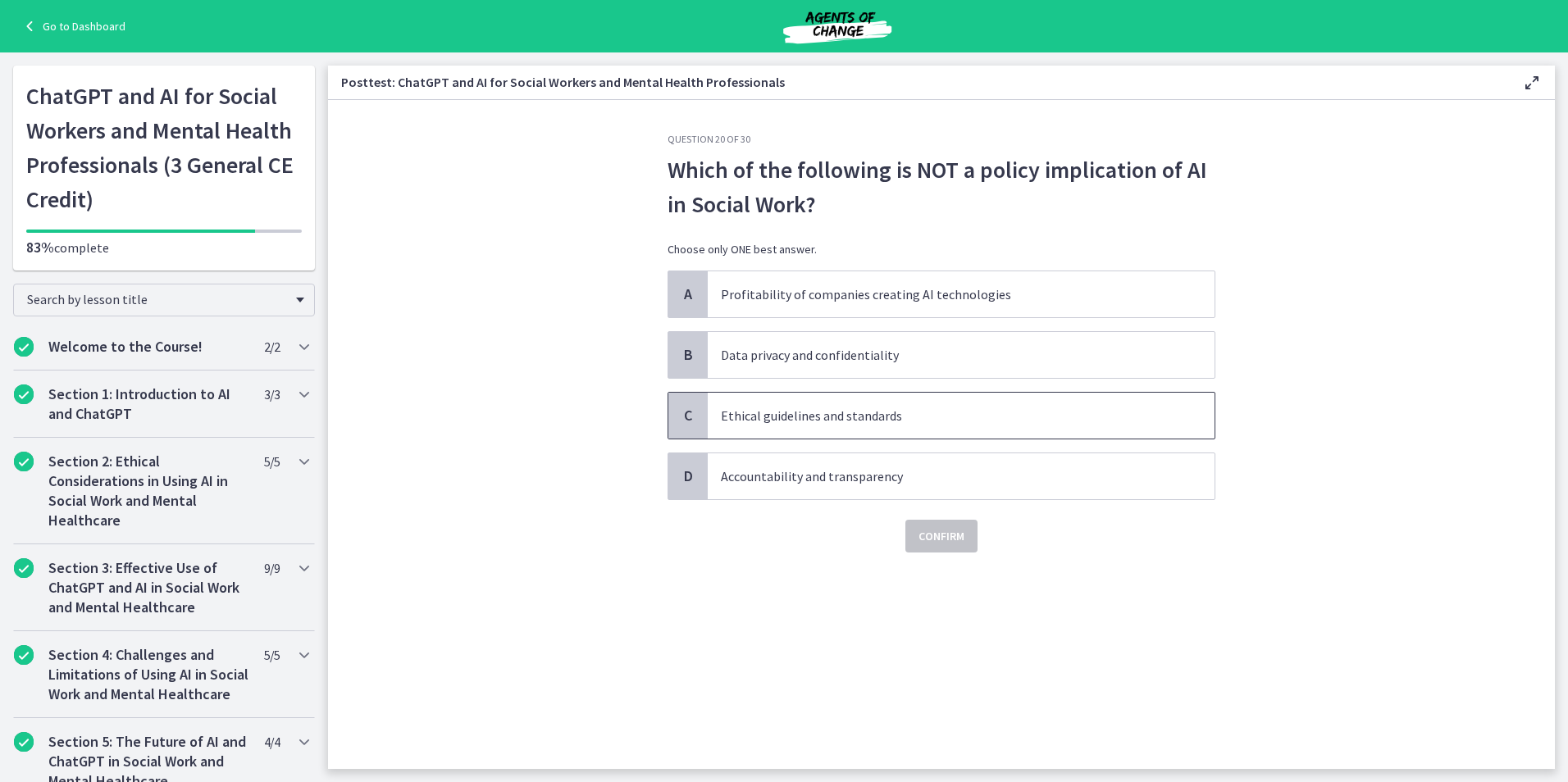
click at [802, 418] on p "Ethical guidelines and standards" at bounding box center [945, 416] width 448 height 20
click at [952, 543] on span "Confirm" at bounding box center [941, 537] width 46 height 20
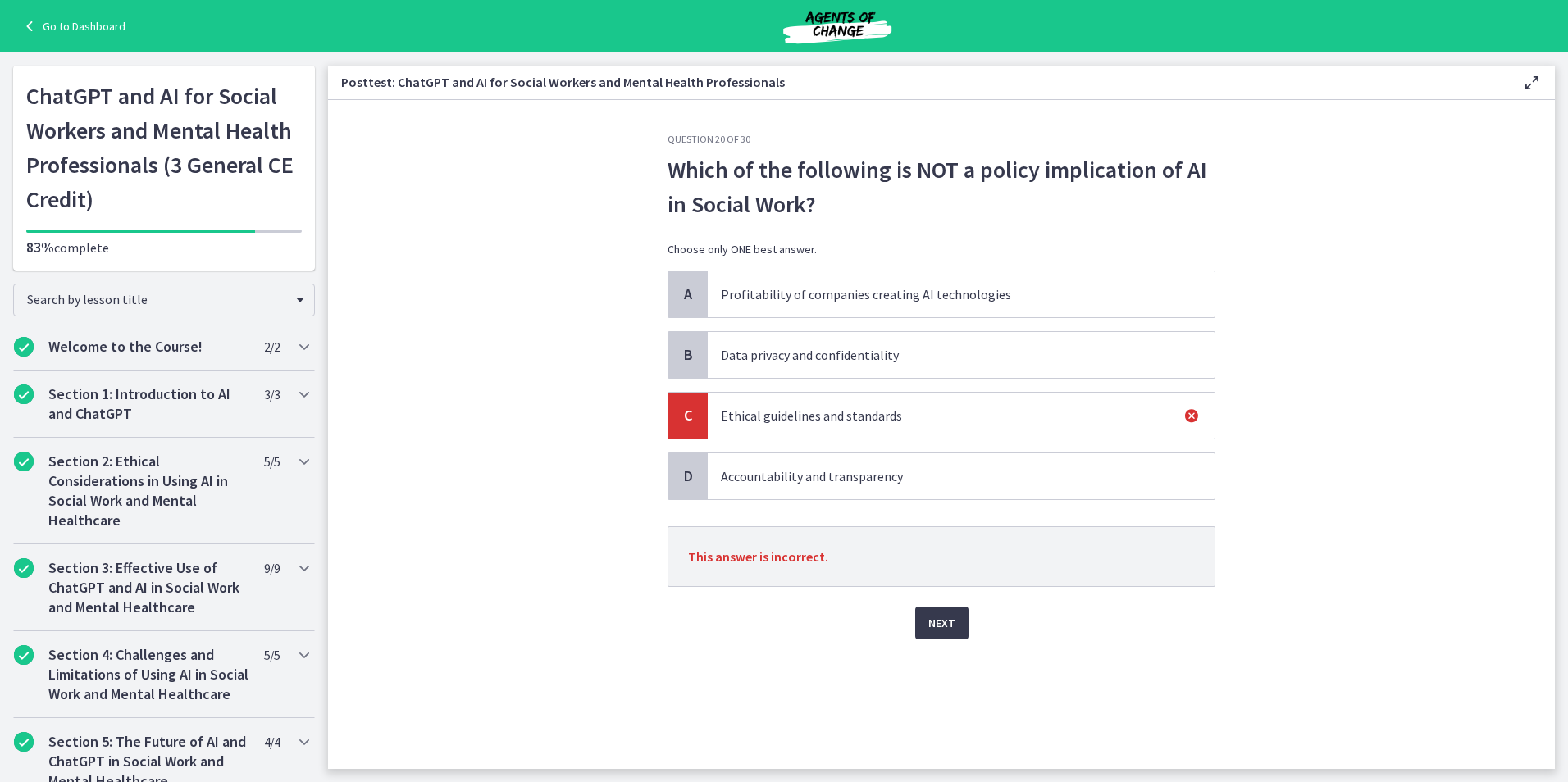
click at [968, 634] on div "Next" at bounding box center [941, 614] width 547 height 52
click at [944, 627] on span "Next" at bounding box center [942, 624] width 27 height 20
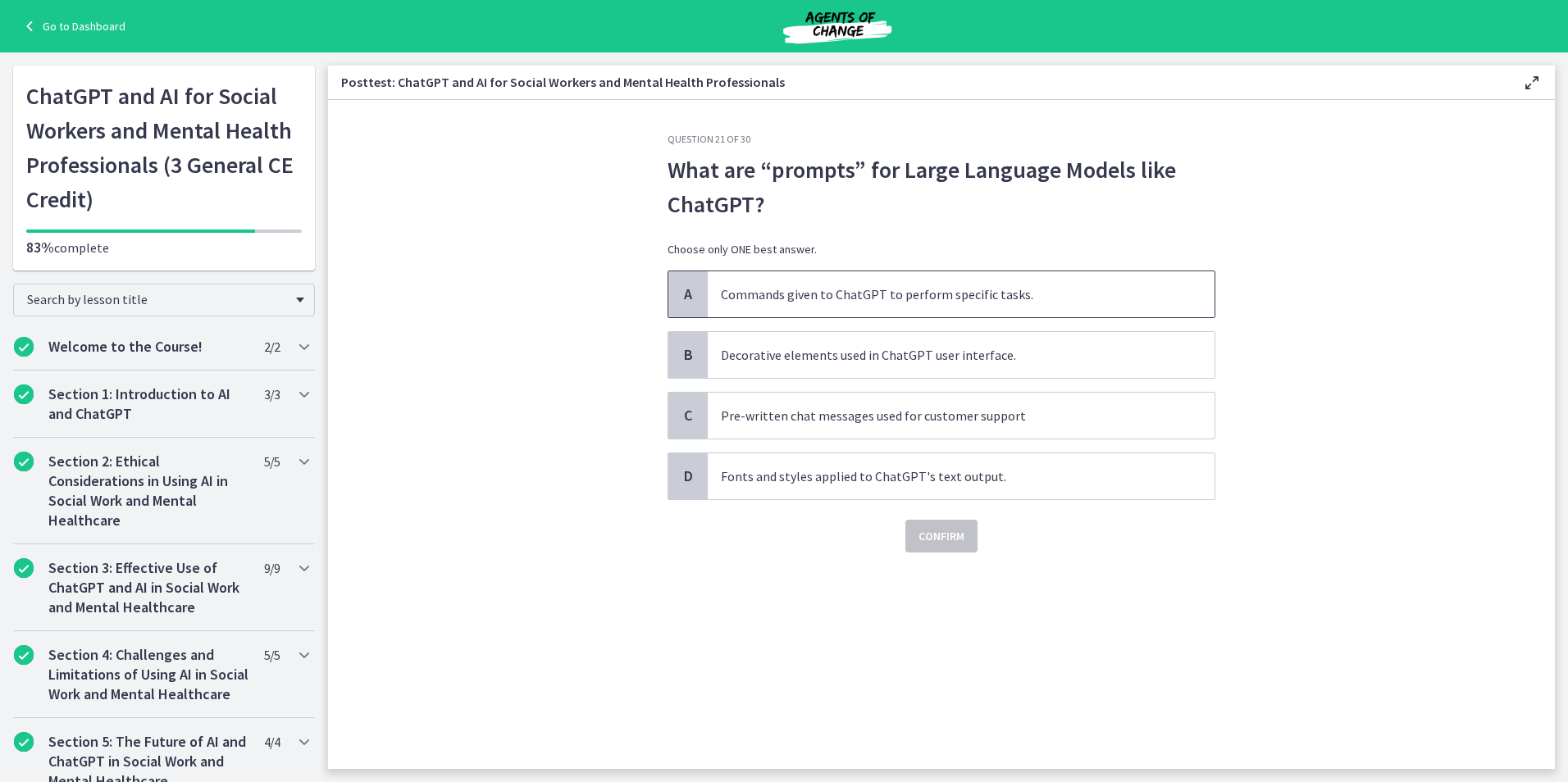
click at [869, 294] on p "Commands given to ChatGPT to perform specific tasks." at bounding box center [945, 294] width 448 height 20
click at [940, 537] on span "Confirm" at bounding box center [941, 537] width 46 height 20
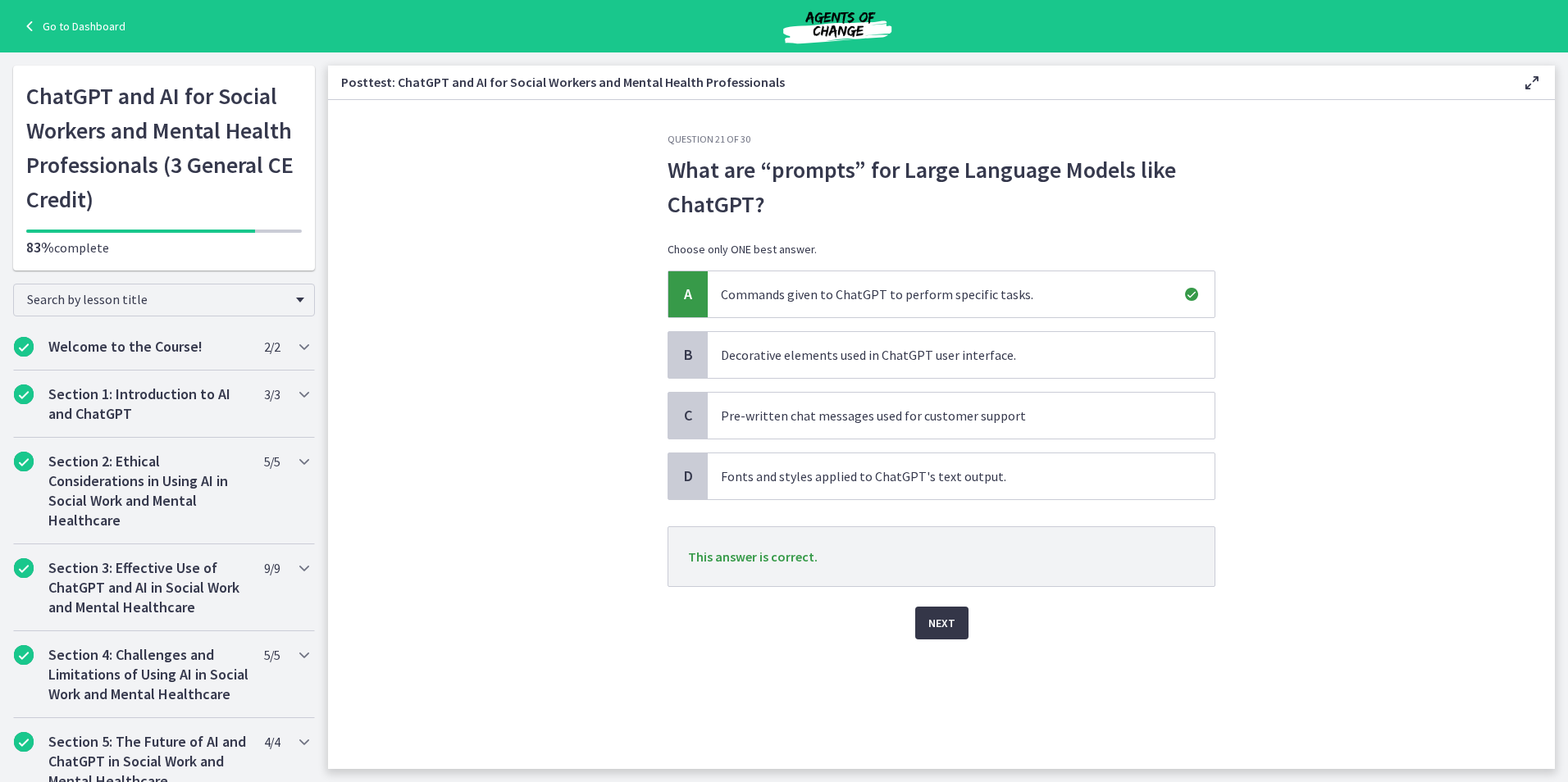
drag, startPoint x: 938, startPoint y: 619, endPoint x: 949, endPoint y: 616, distance: 11.4
click at [938, 620] on span "Next" at bounding box center [942, 624] width 27 height 20
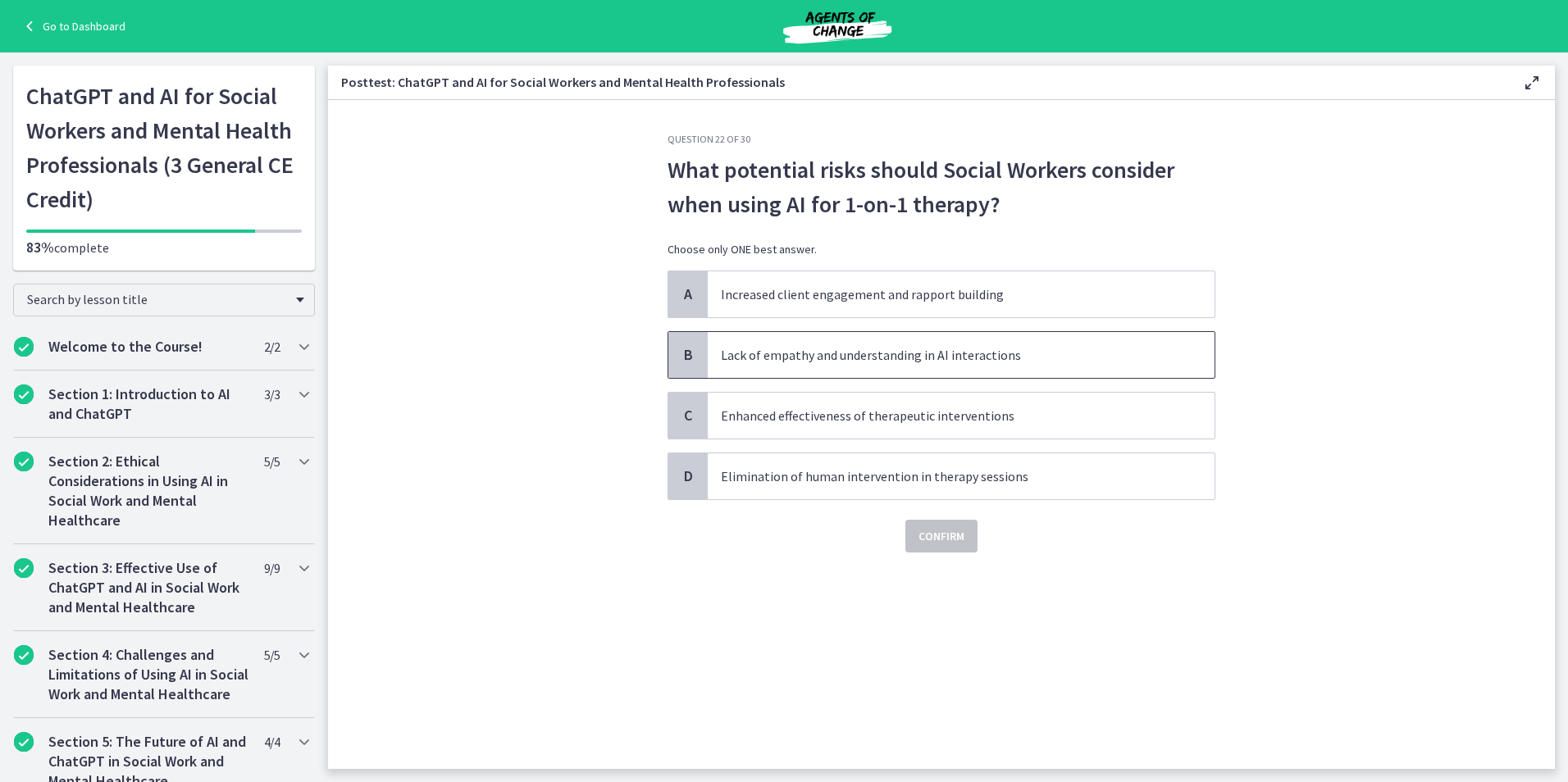
click at [818, 355] on p "Lack of empathy and understanding in AI interactions" at bounding box center [945, 355] width 448 height 20
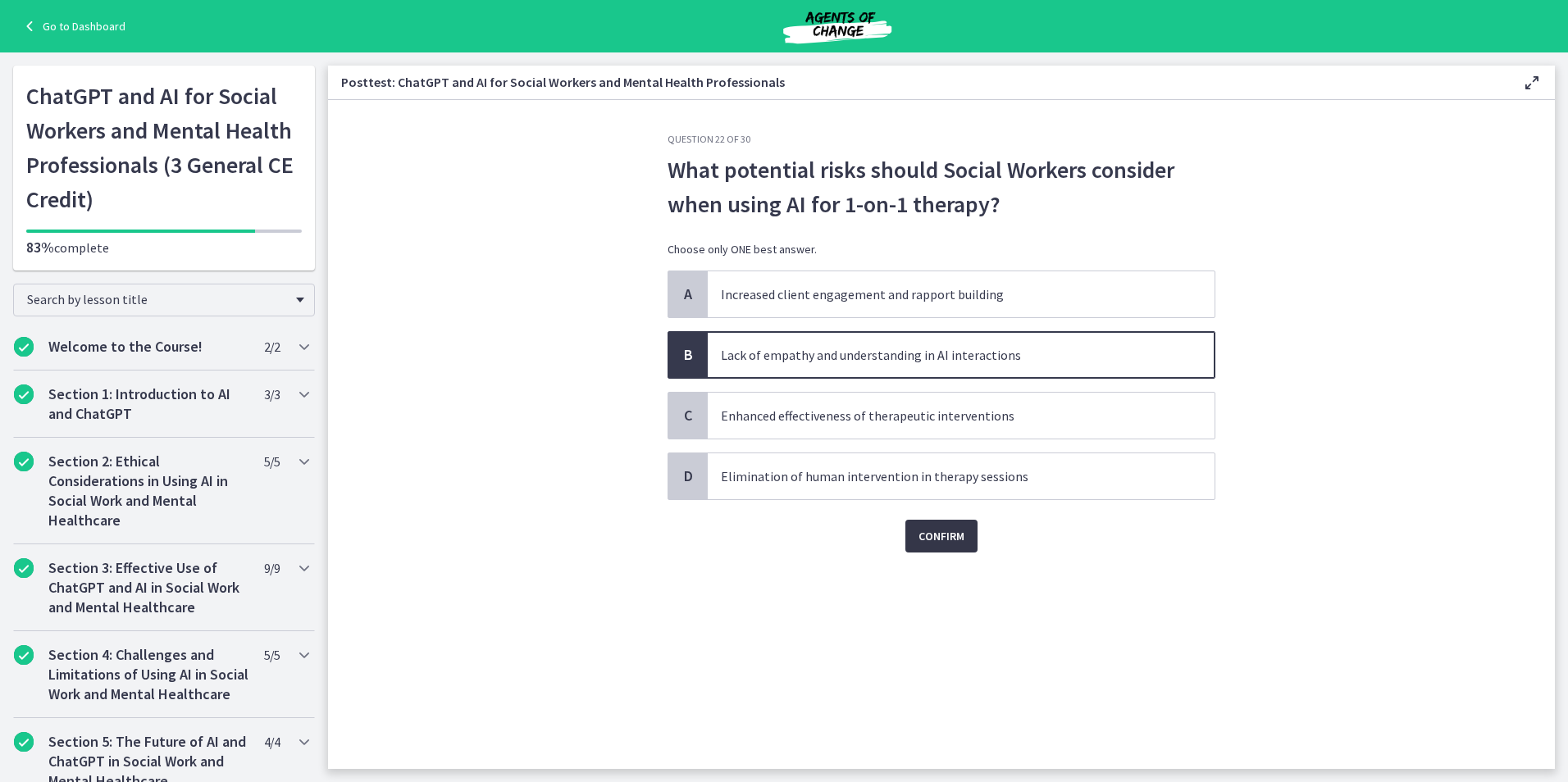
click at [925, 536] on span "Confirm" at bounding box center [941, 537] width 46 height 20
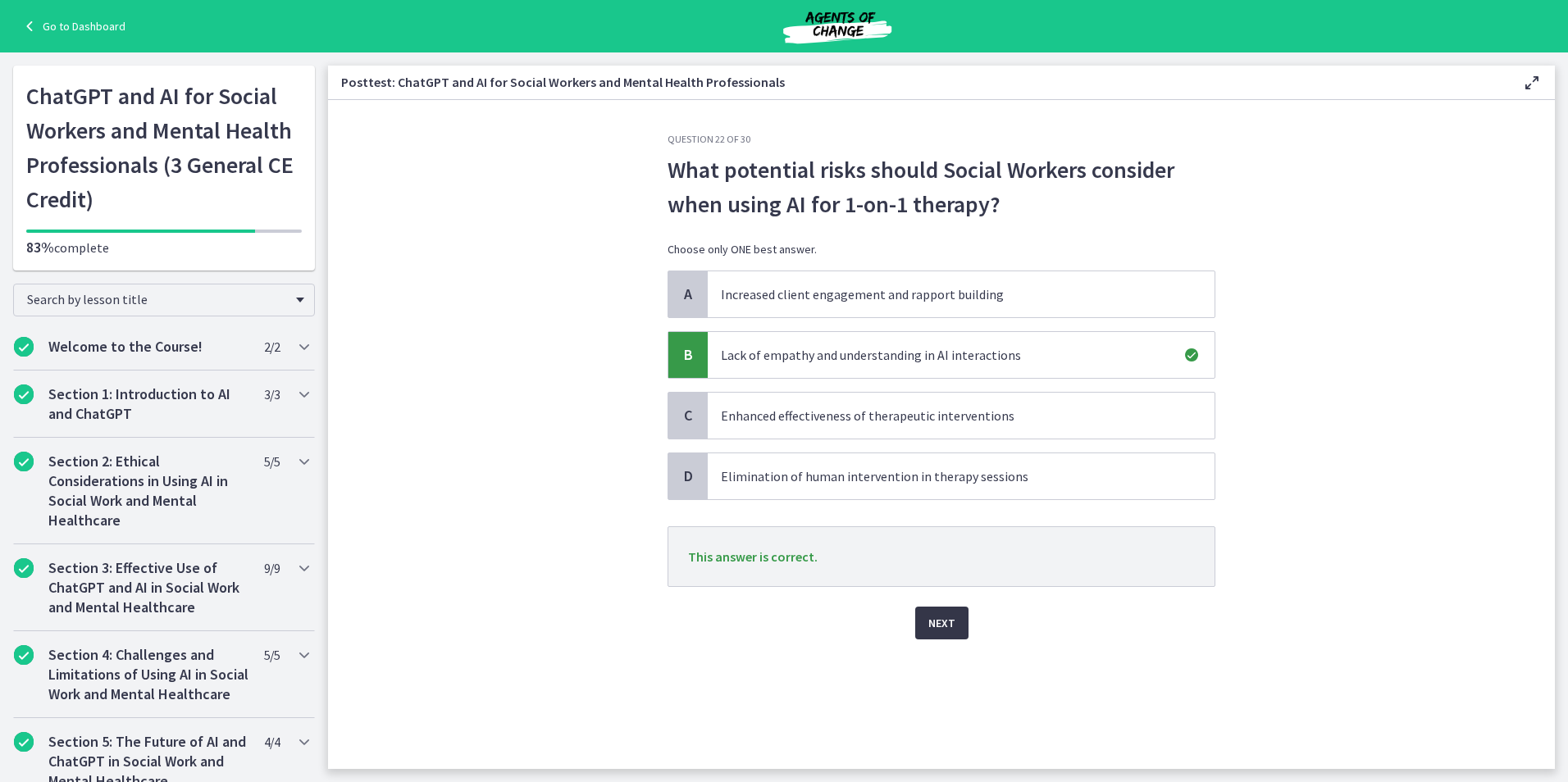
click at [945, 618] on span "Next" at bounding box center [942, 624] width 27 height 20
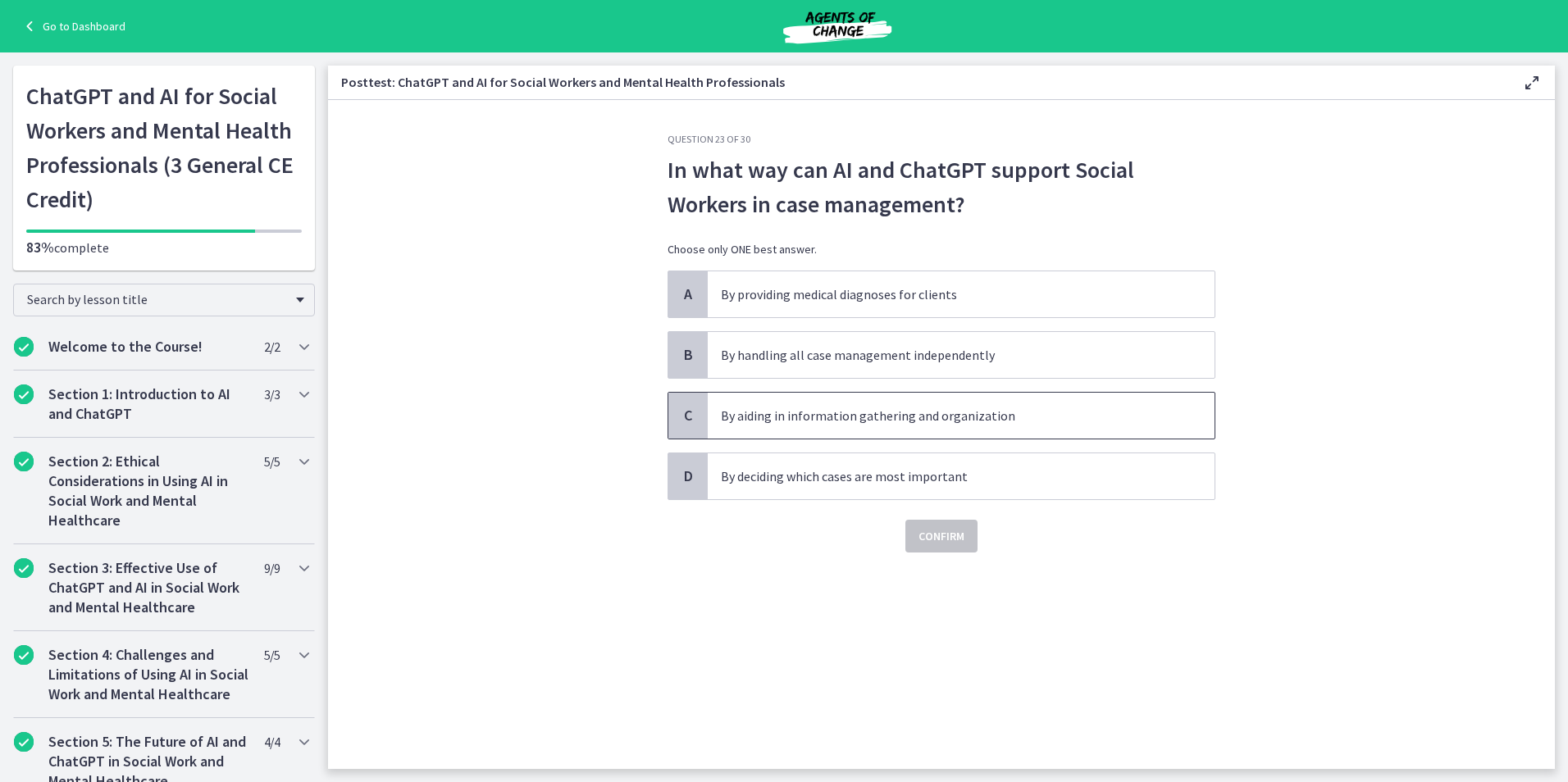
click at [841, 417] on p "By aiding in information gathering and organization" at bounding box center [945, 416] width 448 height 20
click at [936, 542] on span "Confirm" at bounding box center [941, 537] width 46 height 20
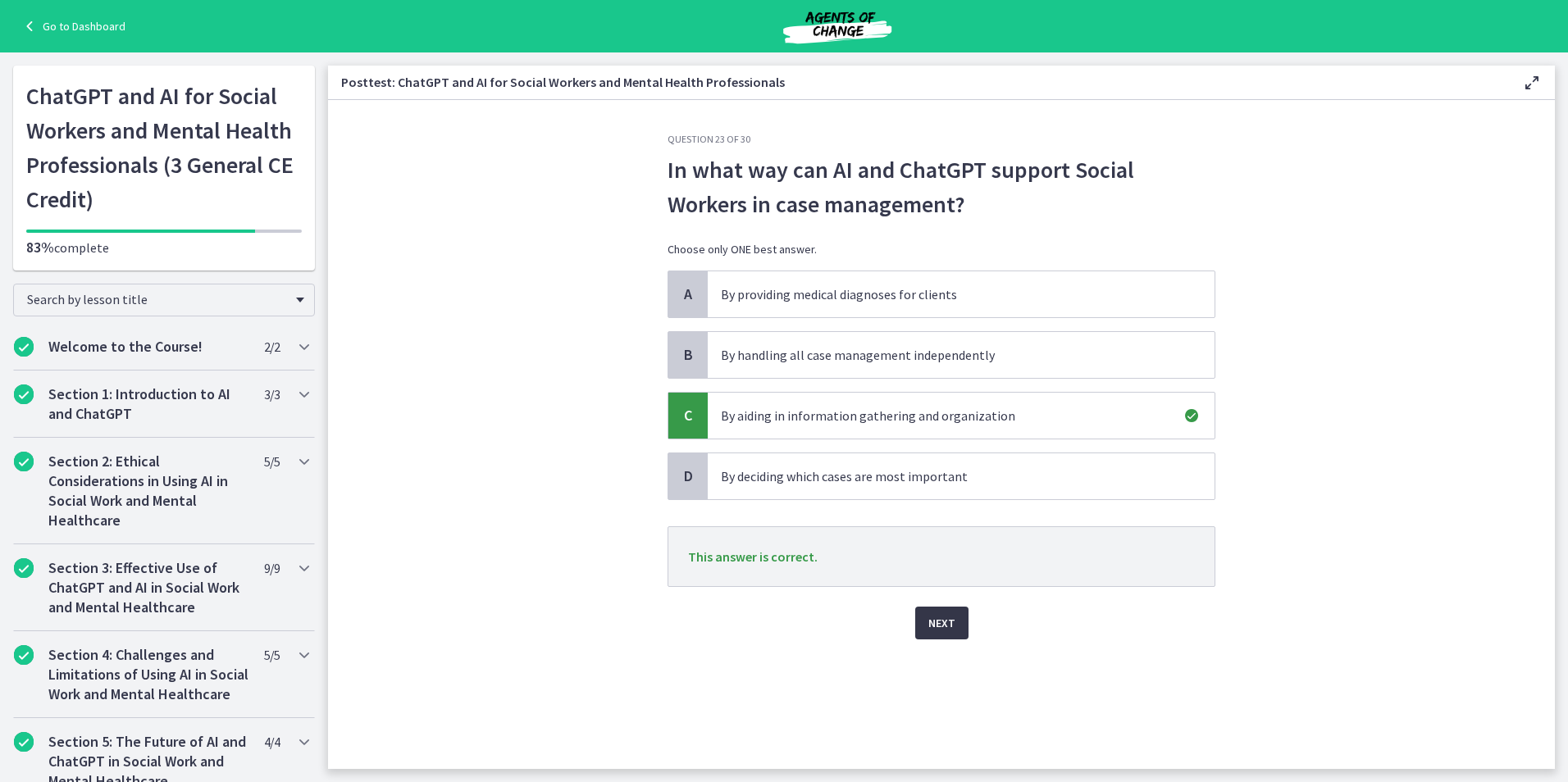
click at [938, 633] on span "Next" at bounding box center [942, 624] width 27 height 20
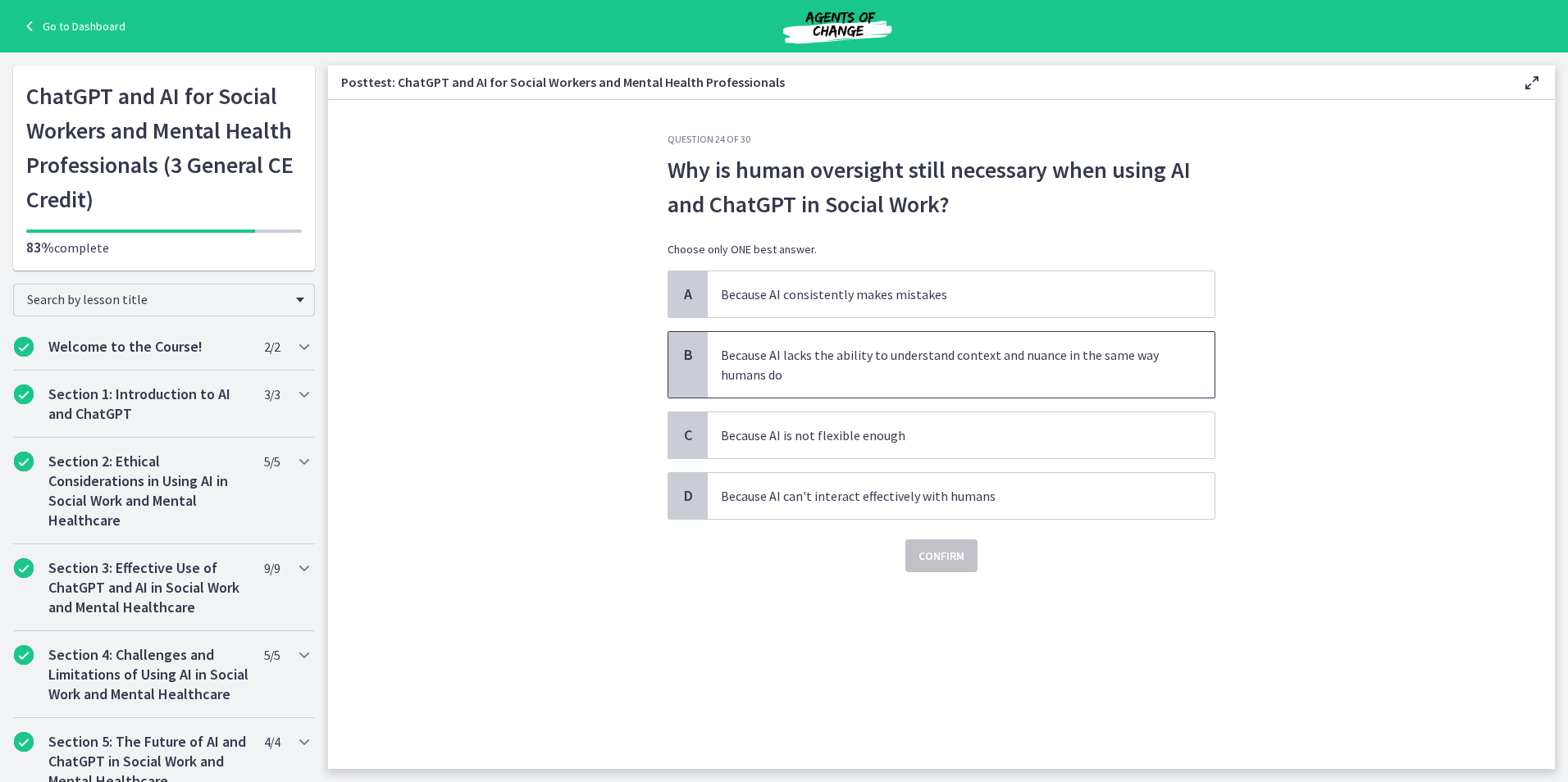
click at [855, 367] on p "Because AI lacks the ability to understand context and nuance in the same way h…" at bounding box center [945, 364] width 448 height 39
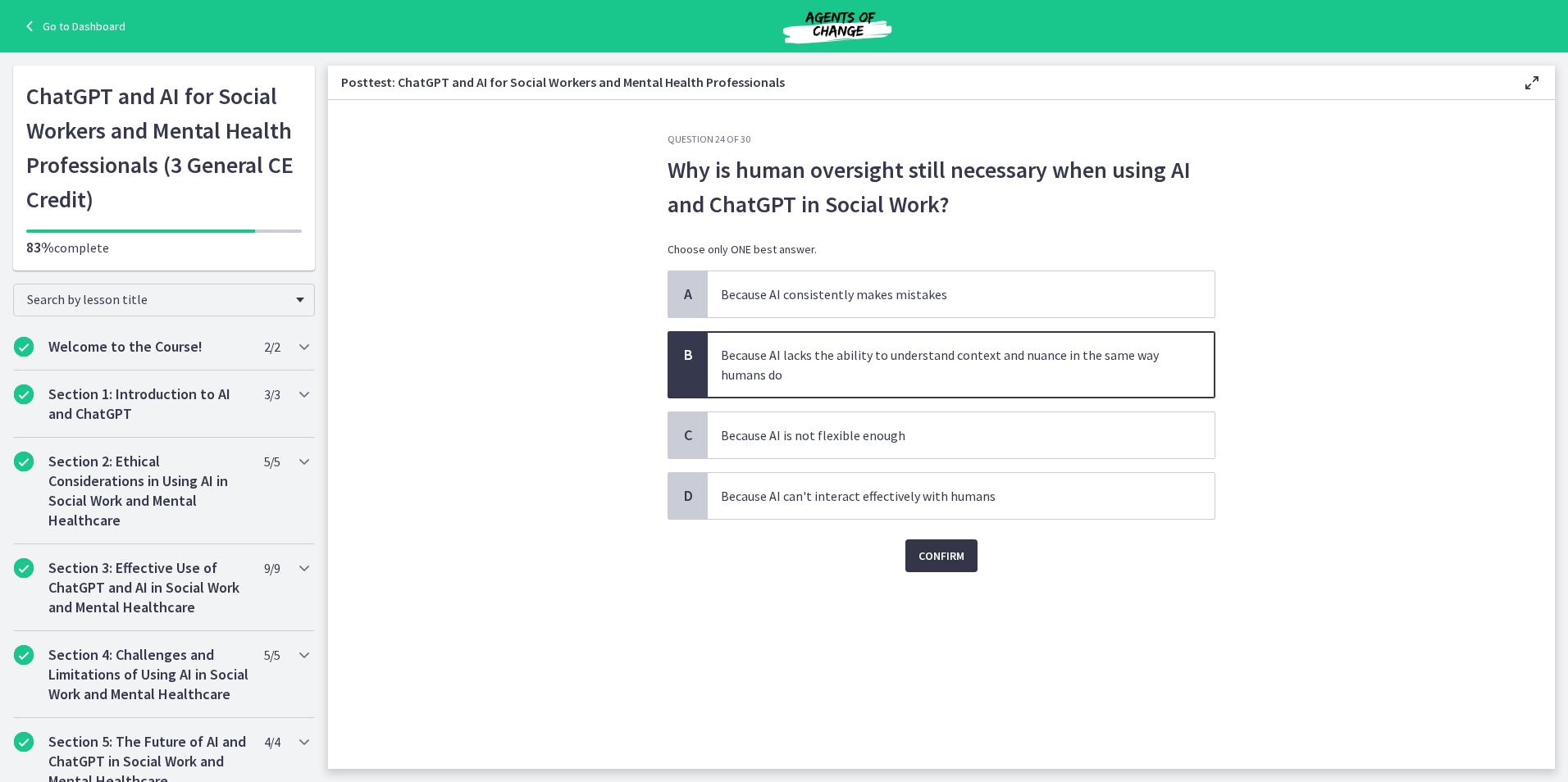
click at [926, 558] on span "Confirm" at bounding box center [941, 557] width 46 height 20
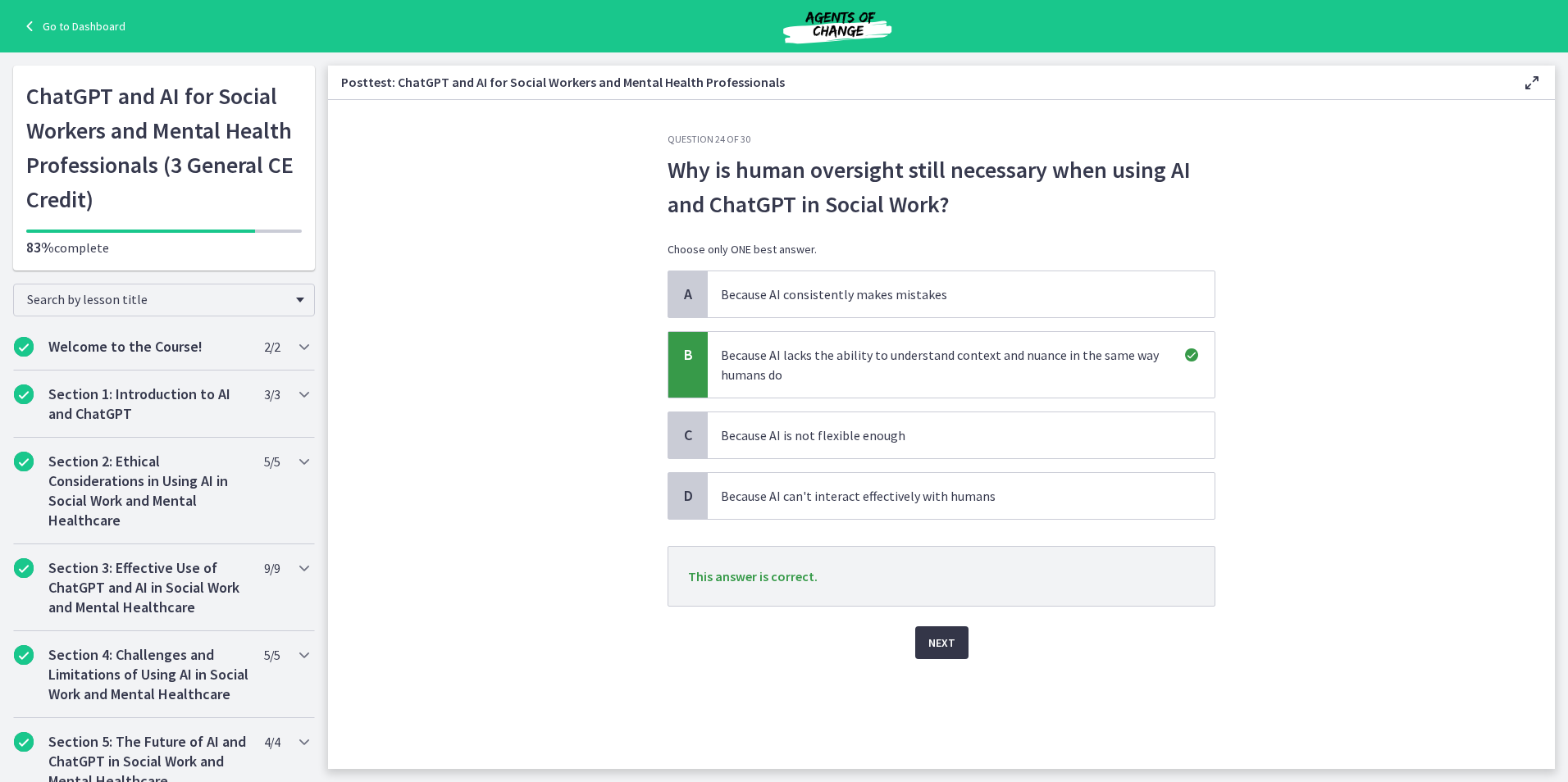
click at [944, 644] on span "Next" at bounding box center [942, 644] width 27 height 20
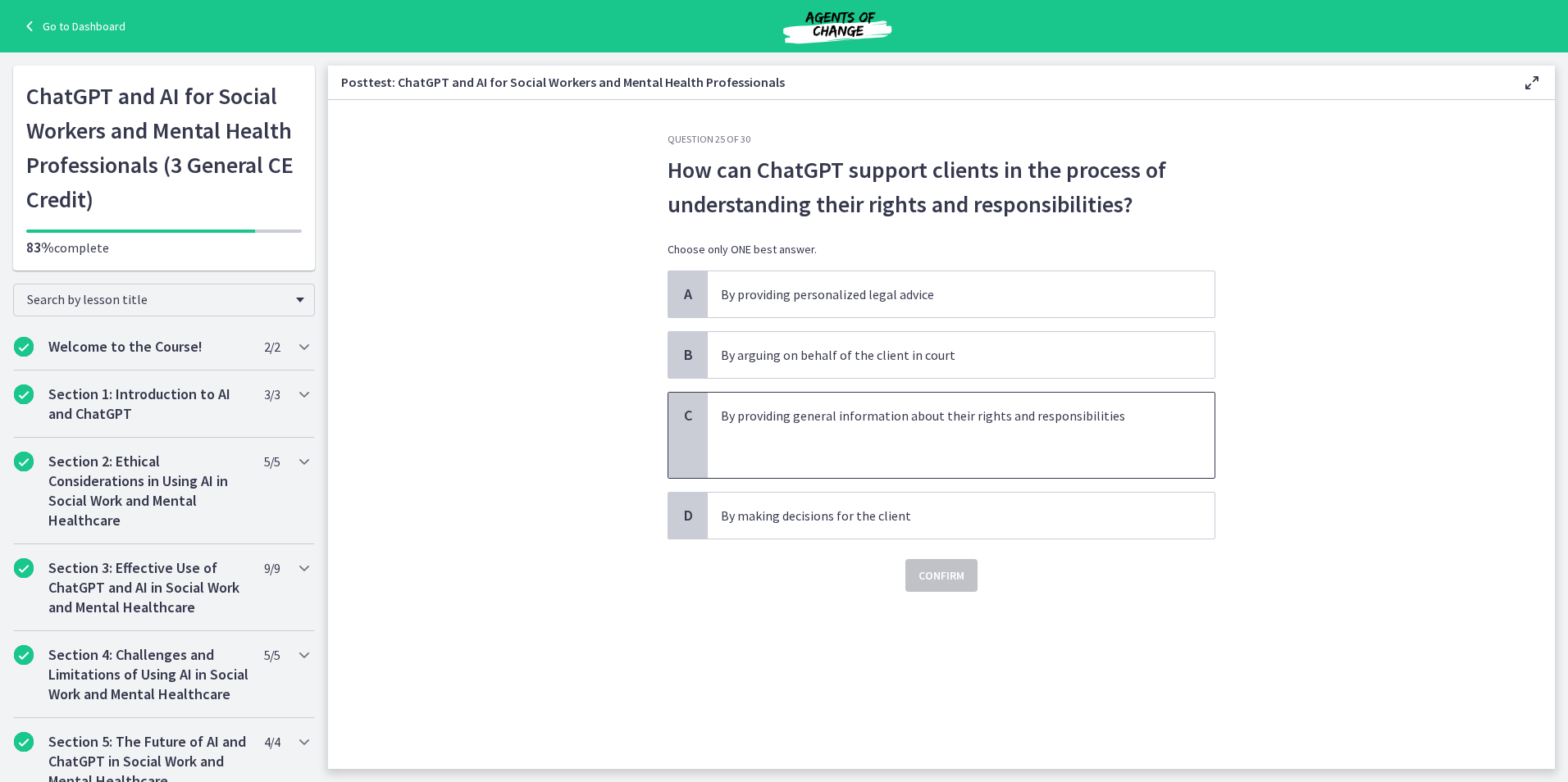
click at [848, 426] on p at bounding box center [945, 435] width 448 height 20
click at [936, 575] on span "Confirm" at bounding box center [941, 576] width 46 height 20
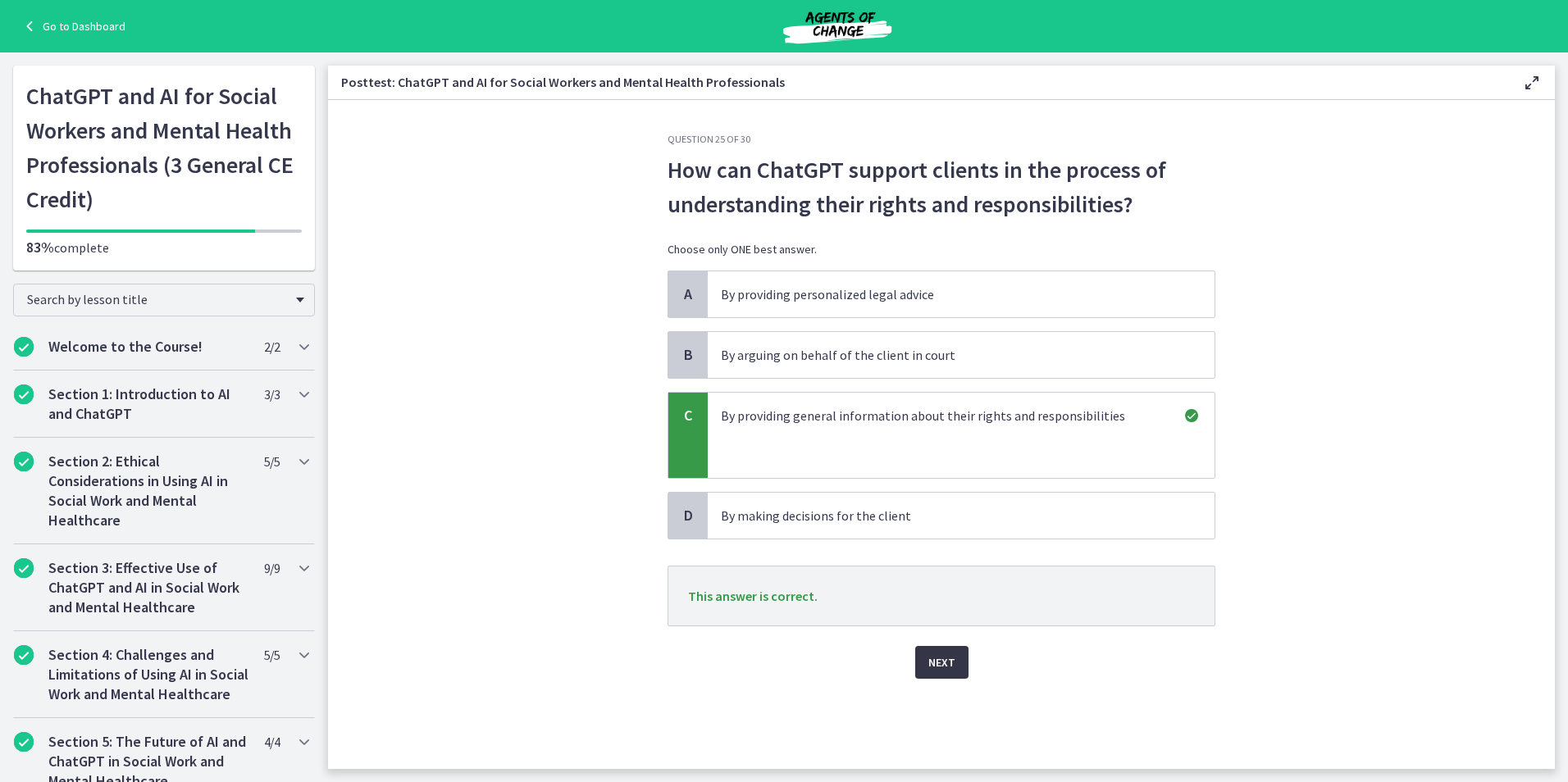
click at [937, 662] on span "Next" at bounding box center [942, 663] width 27 height 20
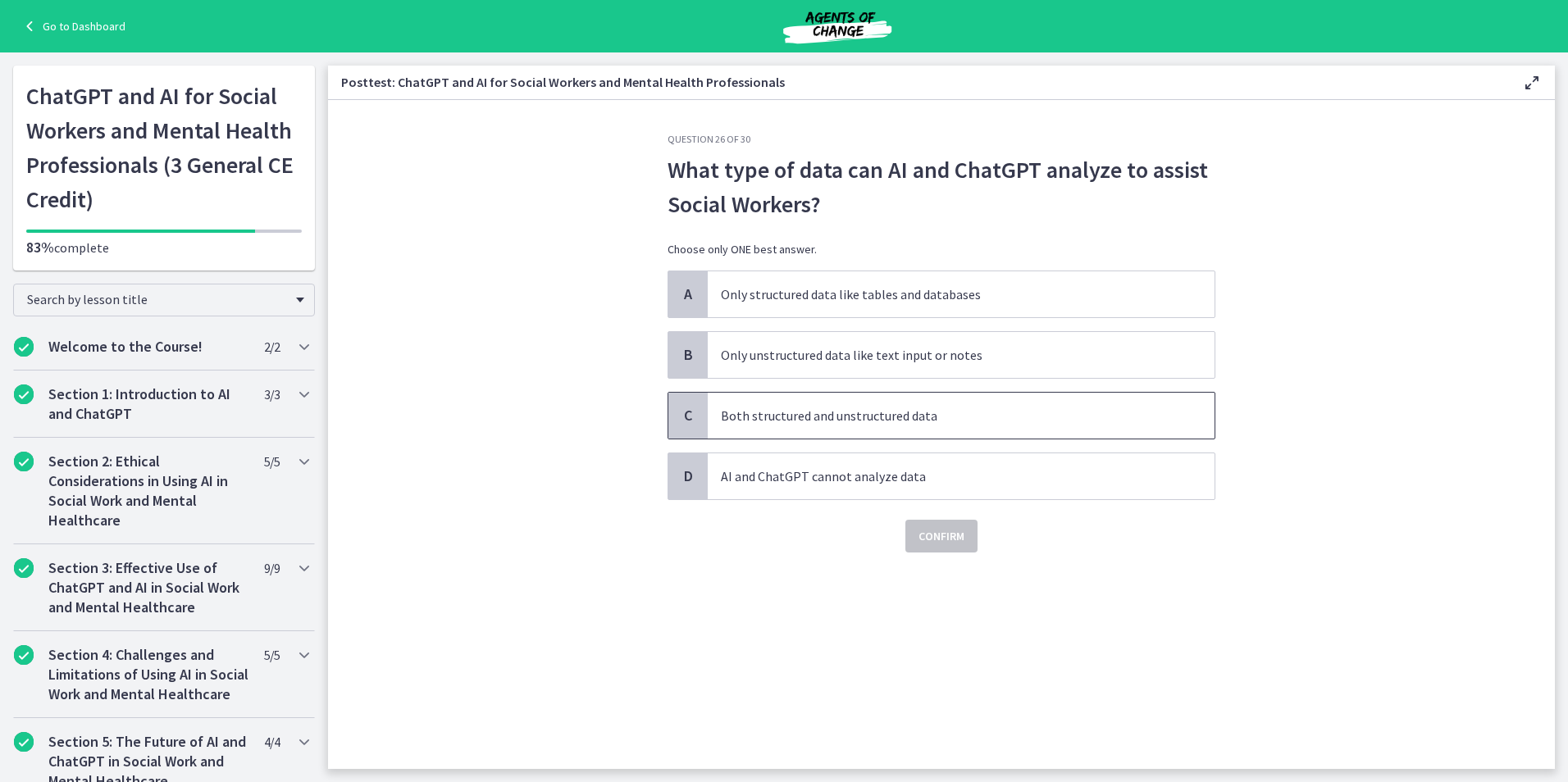
click at [885, 421] on p "Both structured and unstructured data" at bounding box center [945, 416] width 448 height 20
click at [965, 547] on button "Confirm" at bounding box center [941, 537] width 72 height 33
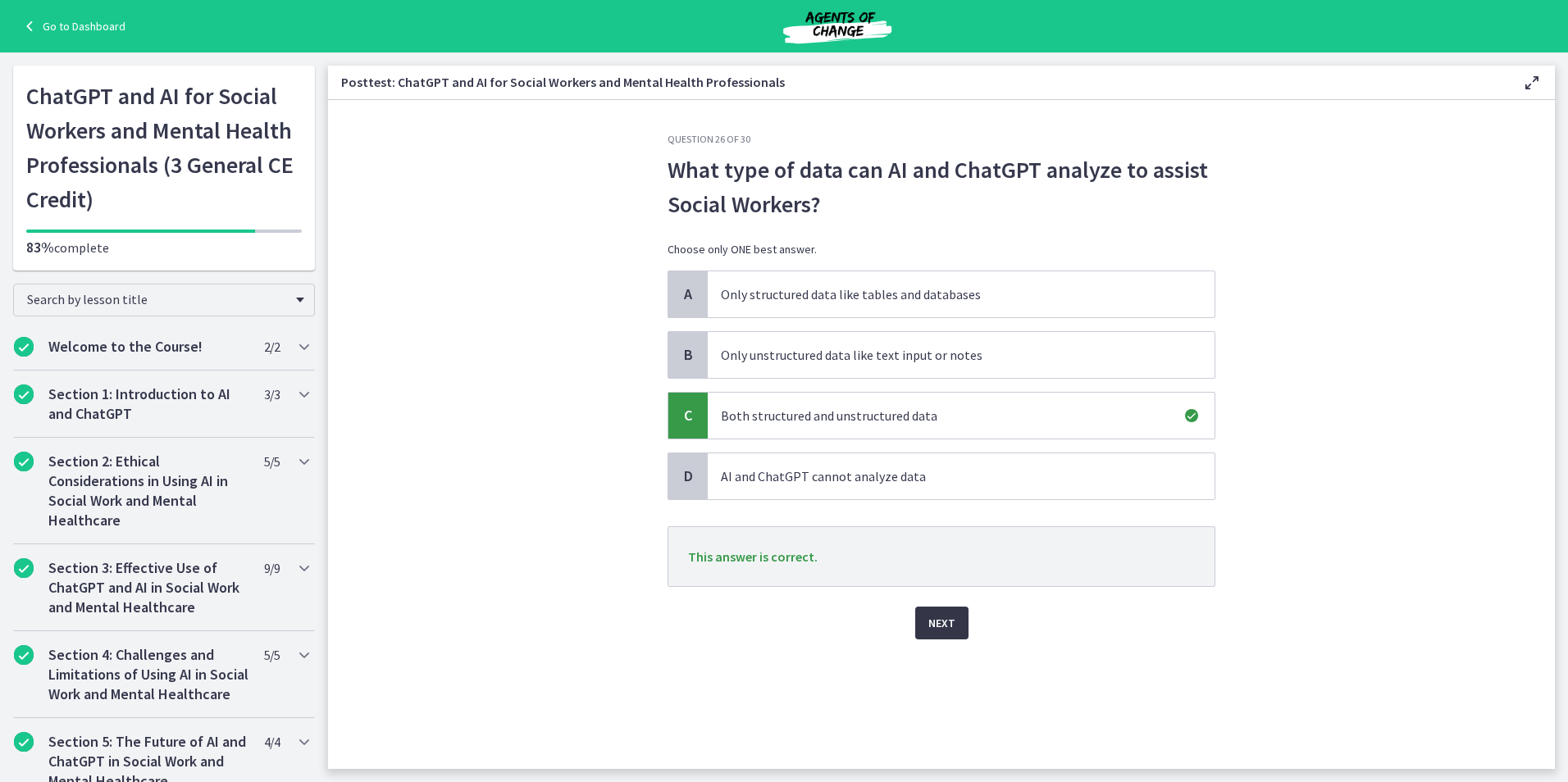
click at [962, 631] on button "Next" at bounding box center [941, 624] width 53 height 33
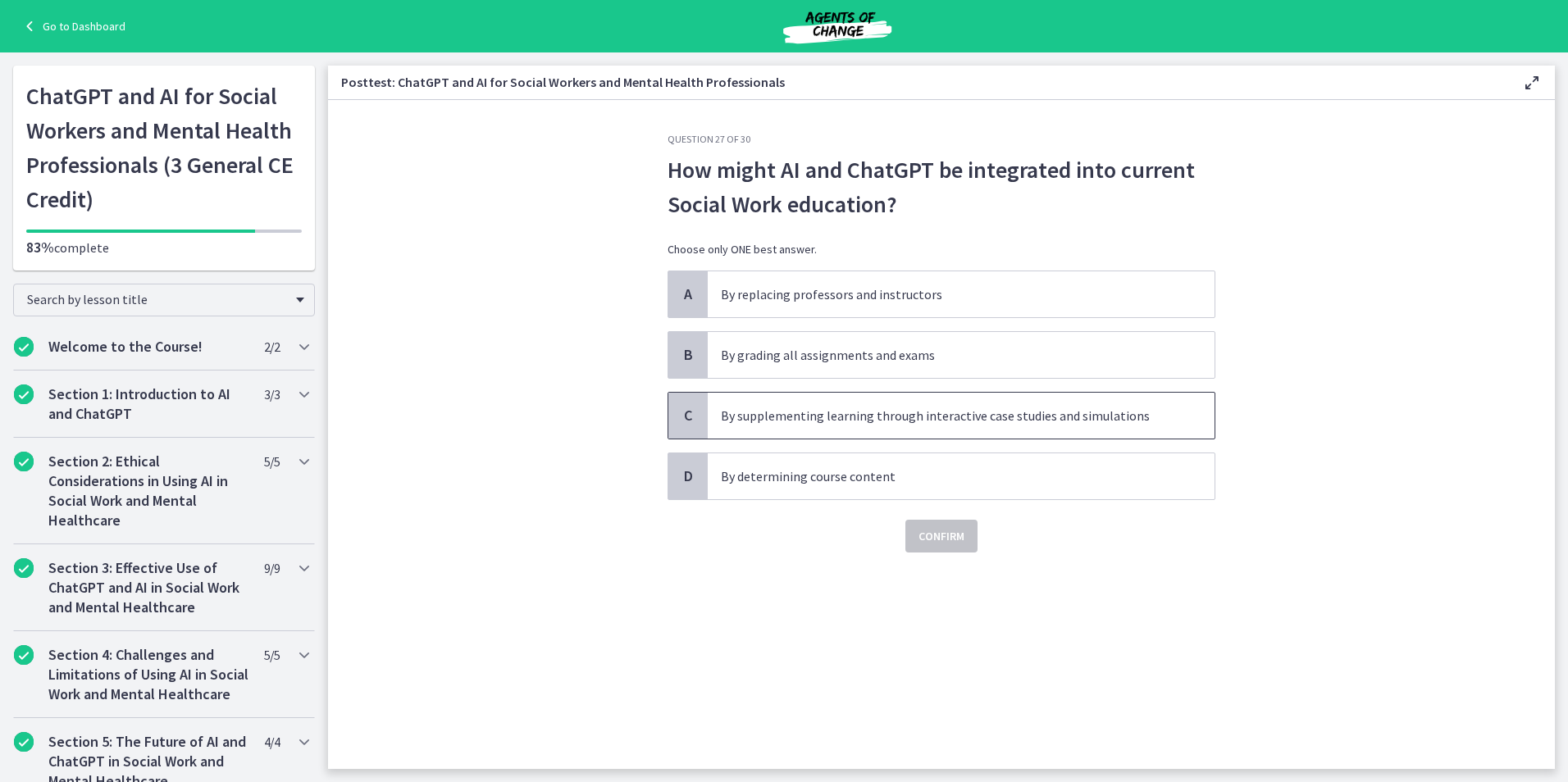
click at [834, 423] on p "By supplementing learning through interactive case studies and simulations" at bounding box center [945, 416] width 448 height 20
click at [940, 542] on span "Confirm" at bounding box center [941, 537] width 46 height 20
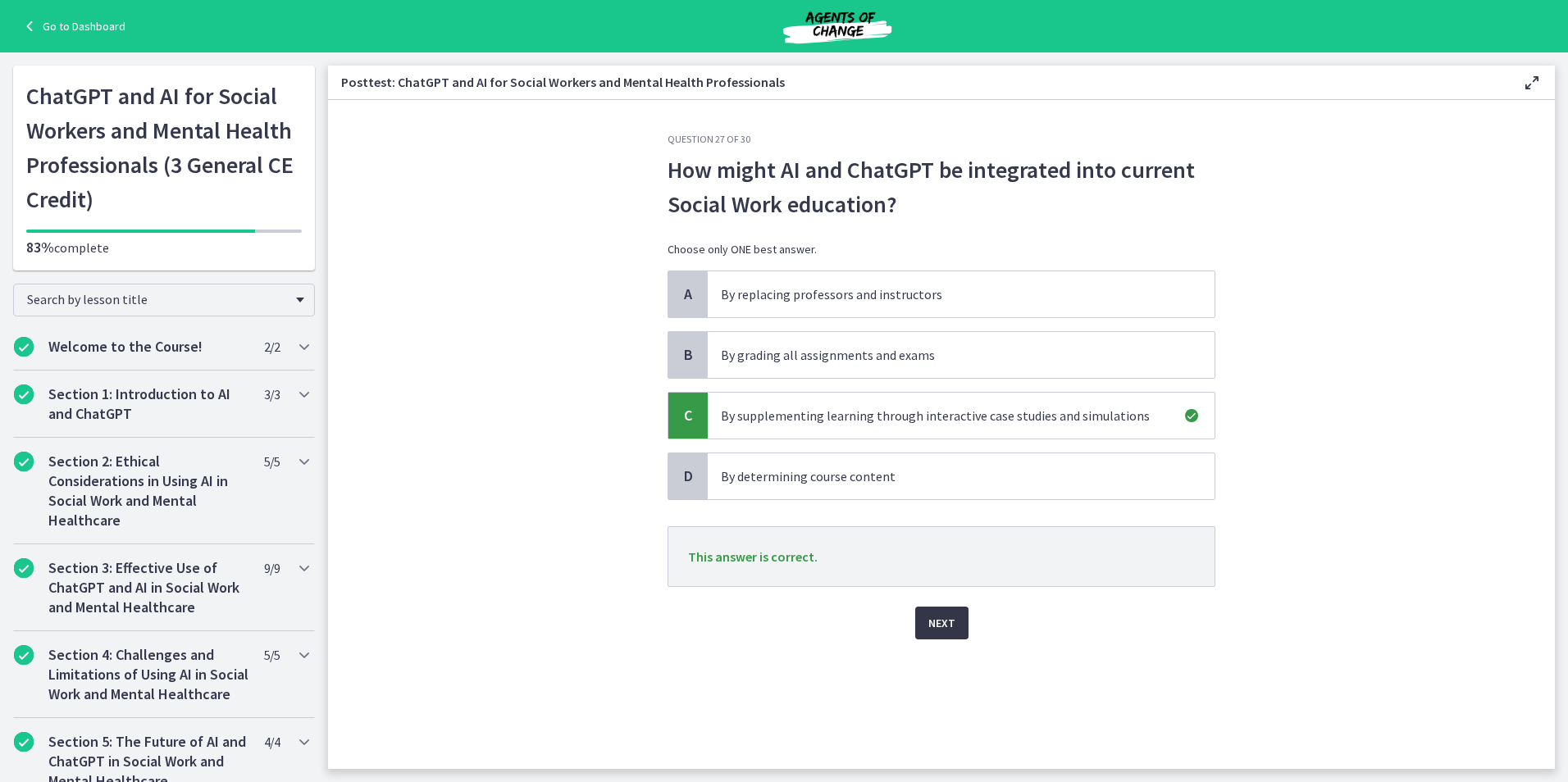
click at [936, 613] on button "Next" at bounding box center [941, 624] width 53 height 33
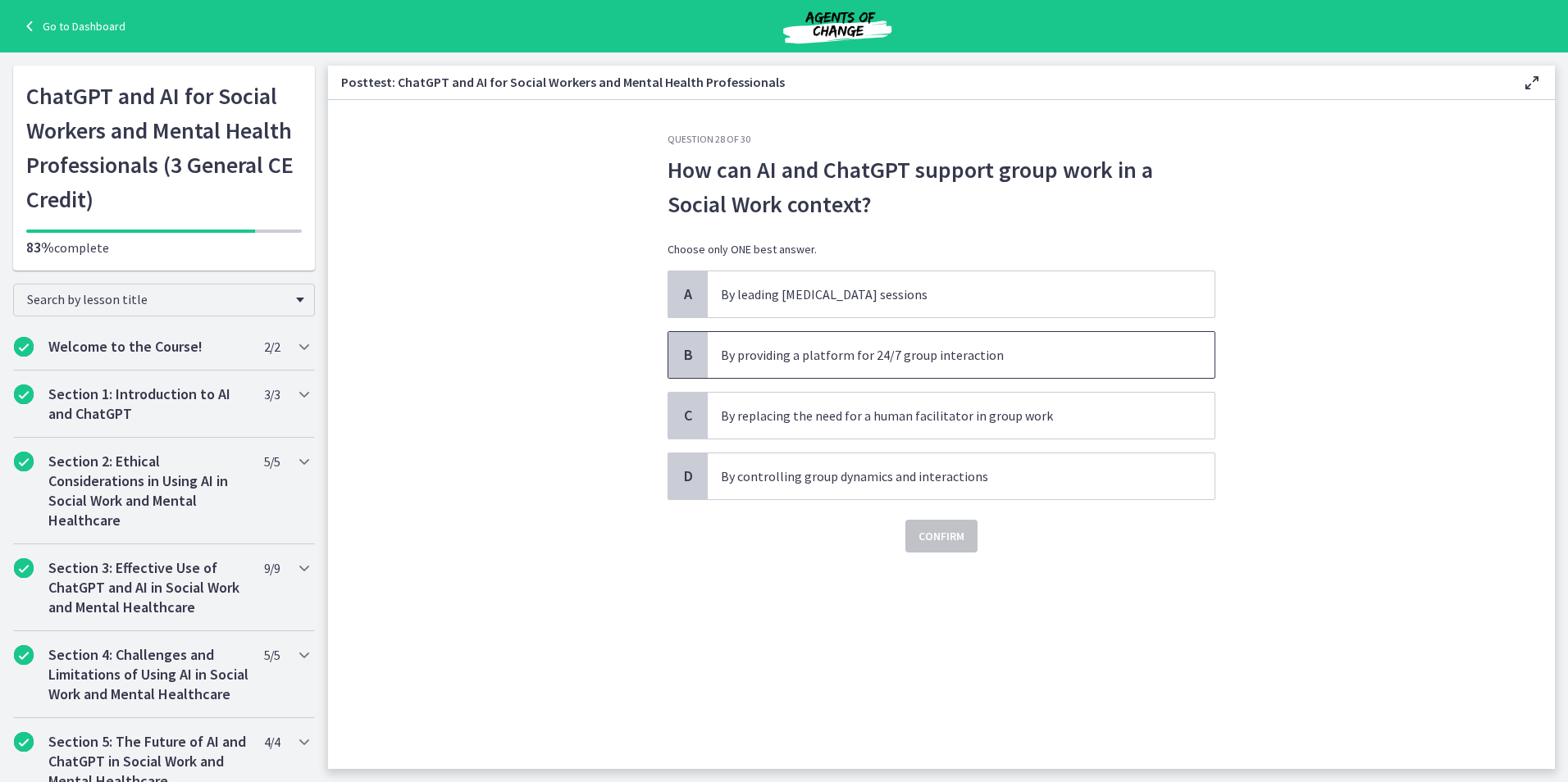
click at [897, 360] on p "By providing a platform for 24/7 group interaction" at bounding box center [945, 355] width 448 height 20
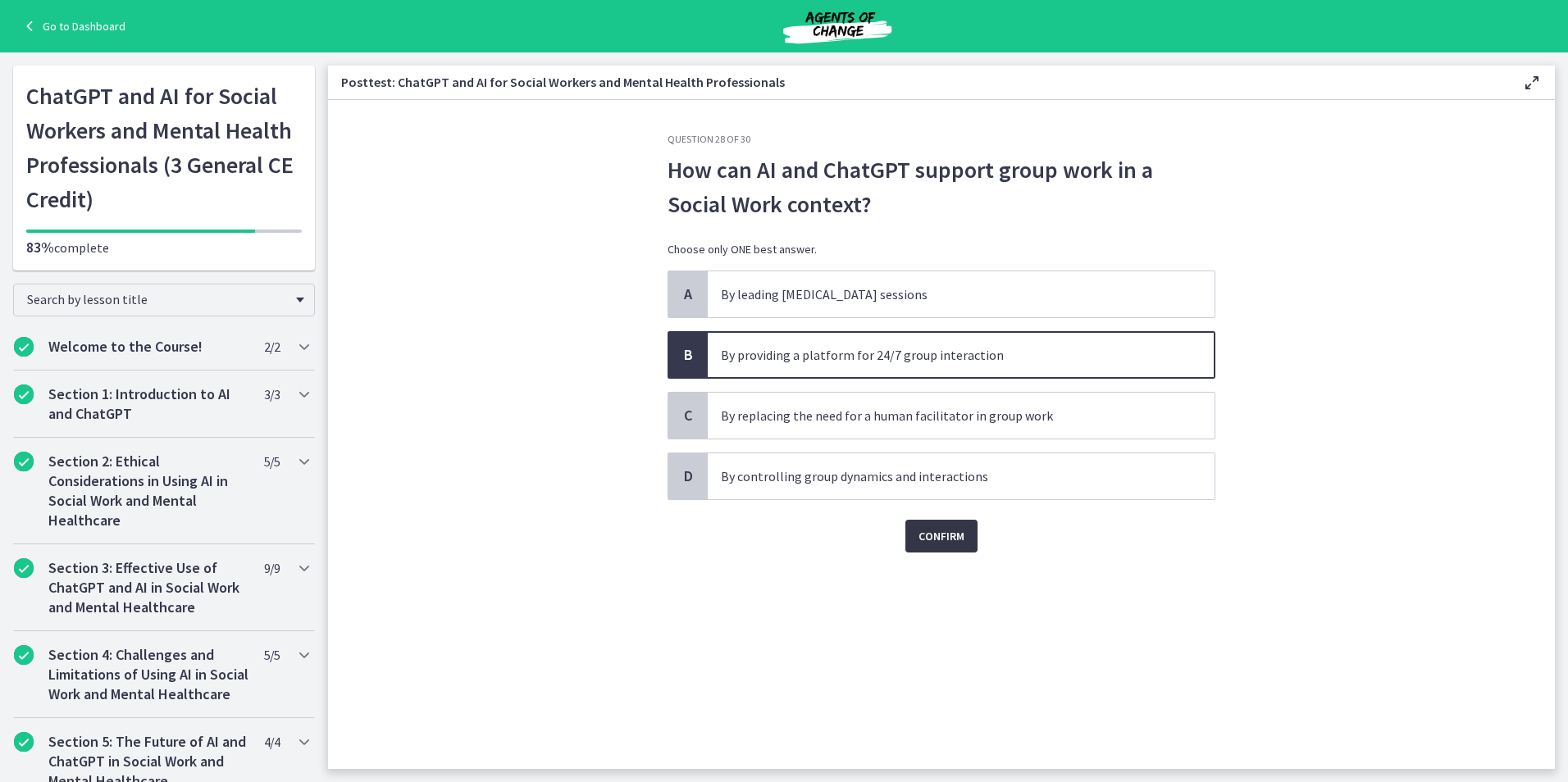
click at [942, 535] on span "Confirm" at bounding box center [941, 537] width 46 height 20
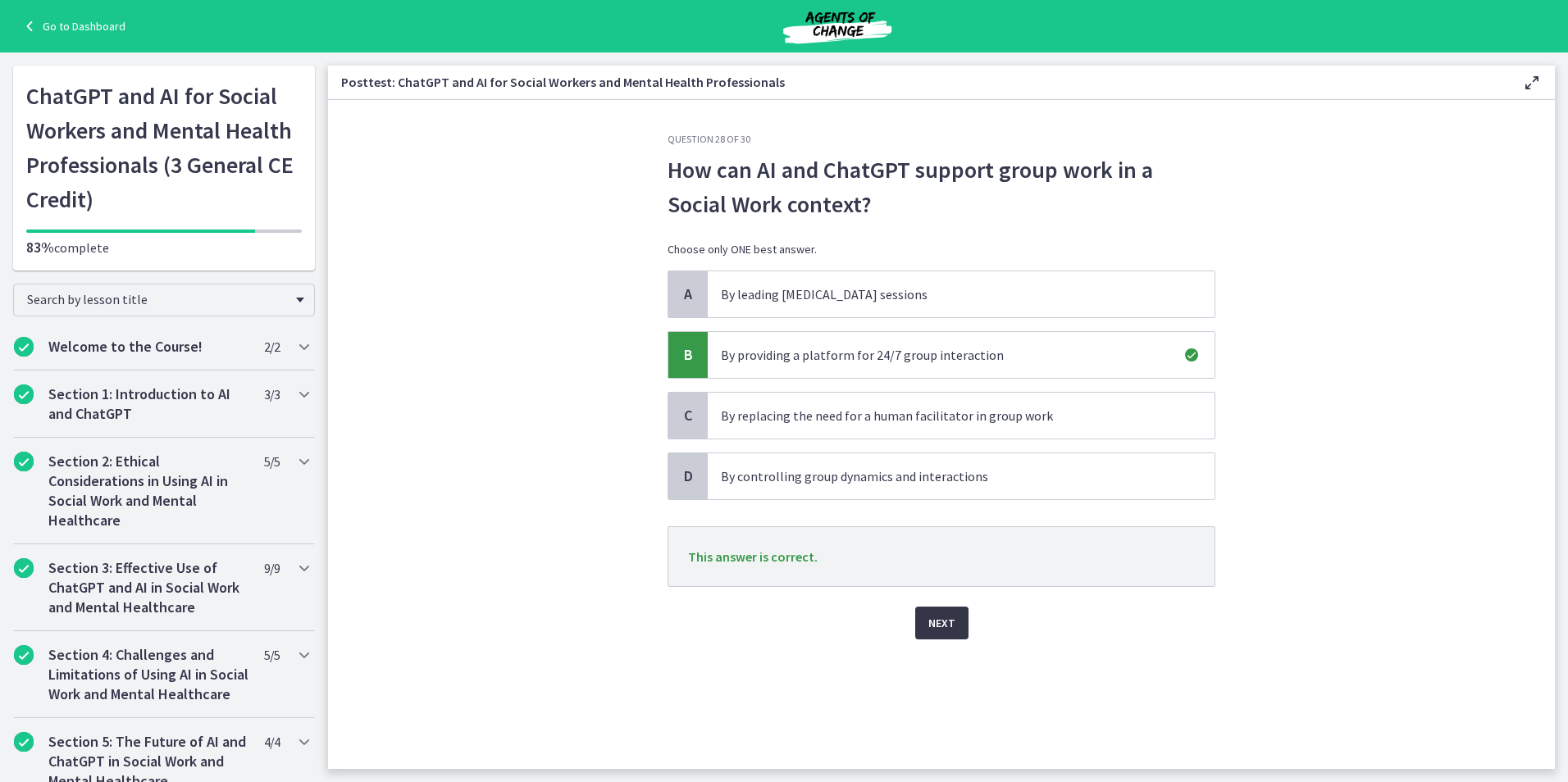
click at [943, 621] on span "Next" at bounding box center [942, 624] width 27 height 20
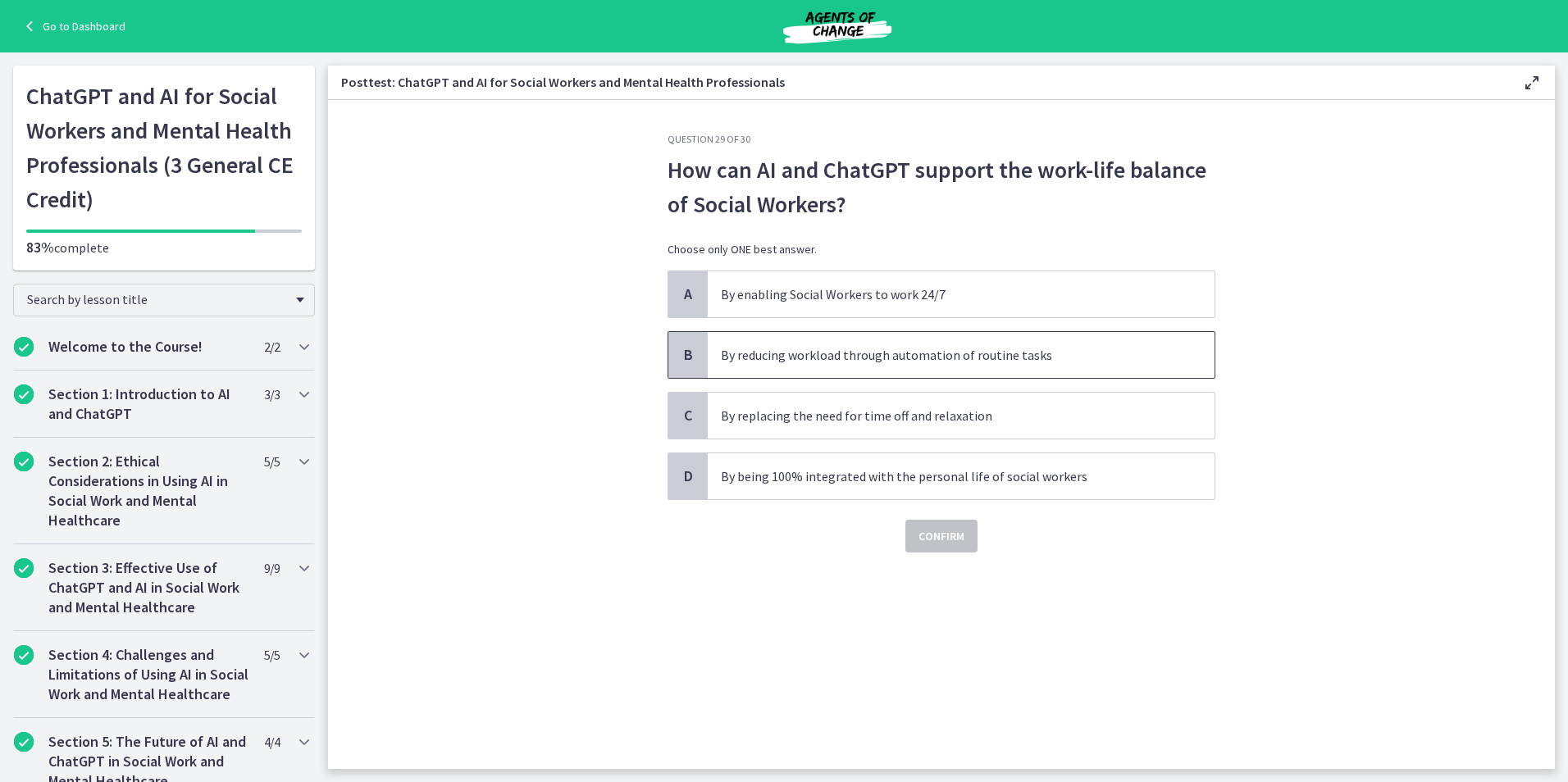
click at [887, 359] on p "By reducing workload through automation of routine tasks" at bounding box center [945, 355] width 448 height 20
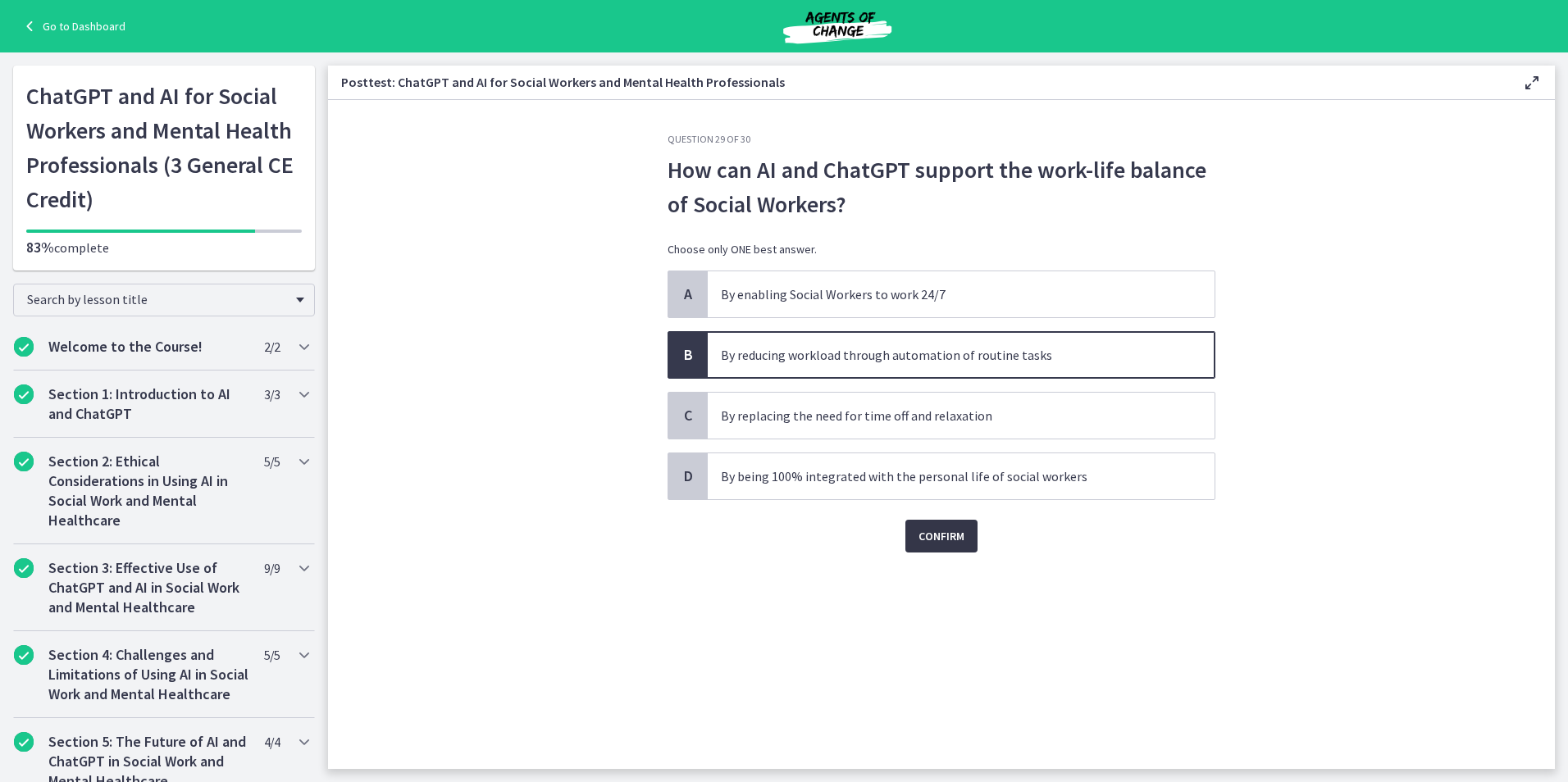
click at [945, 542] on span "Confirm" at bounding box center [941, 537] width 46 height 20
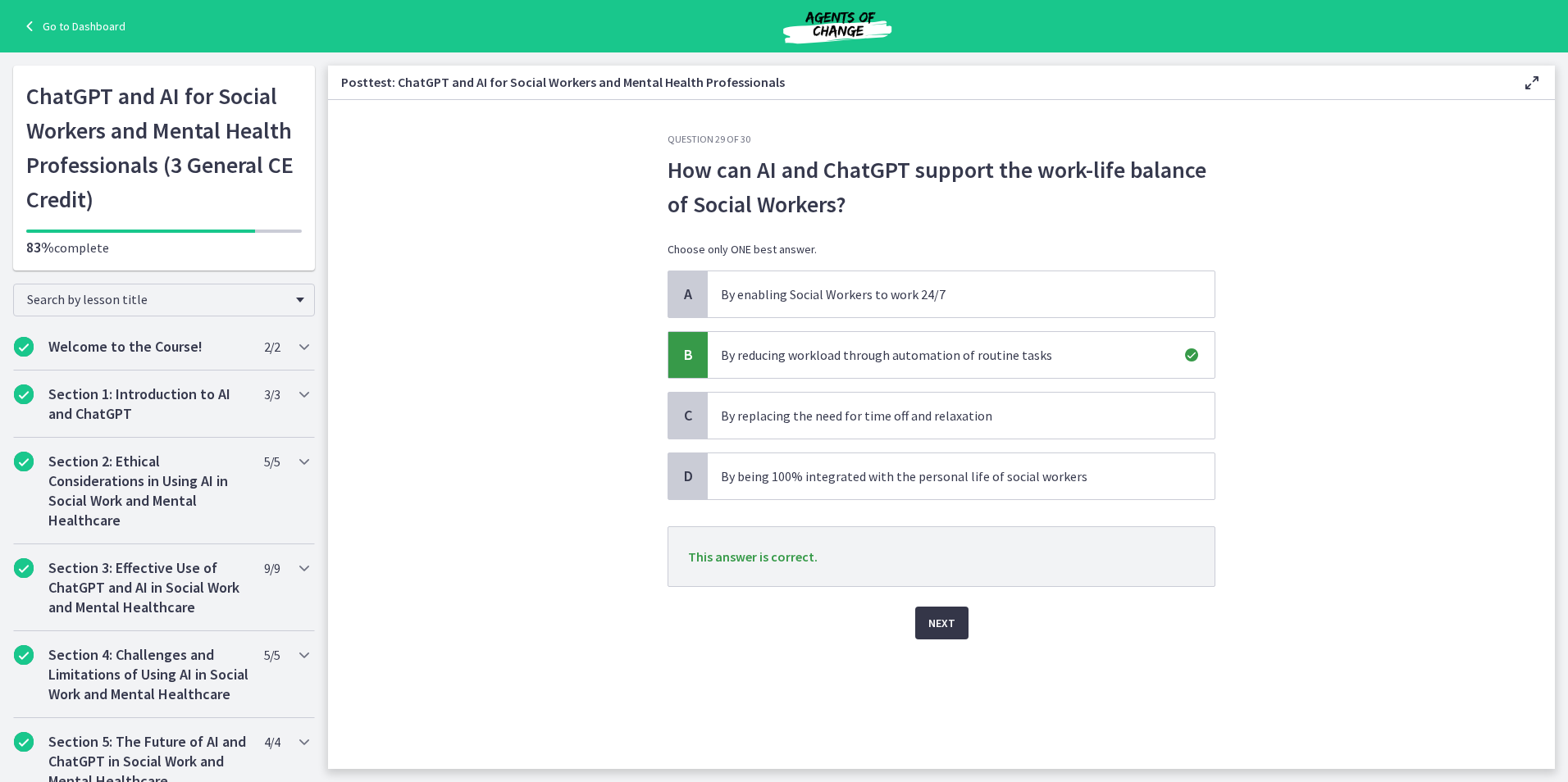
click at [946, 622] on span "Next" at bounding box center [942, 624] width 27 height 20
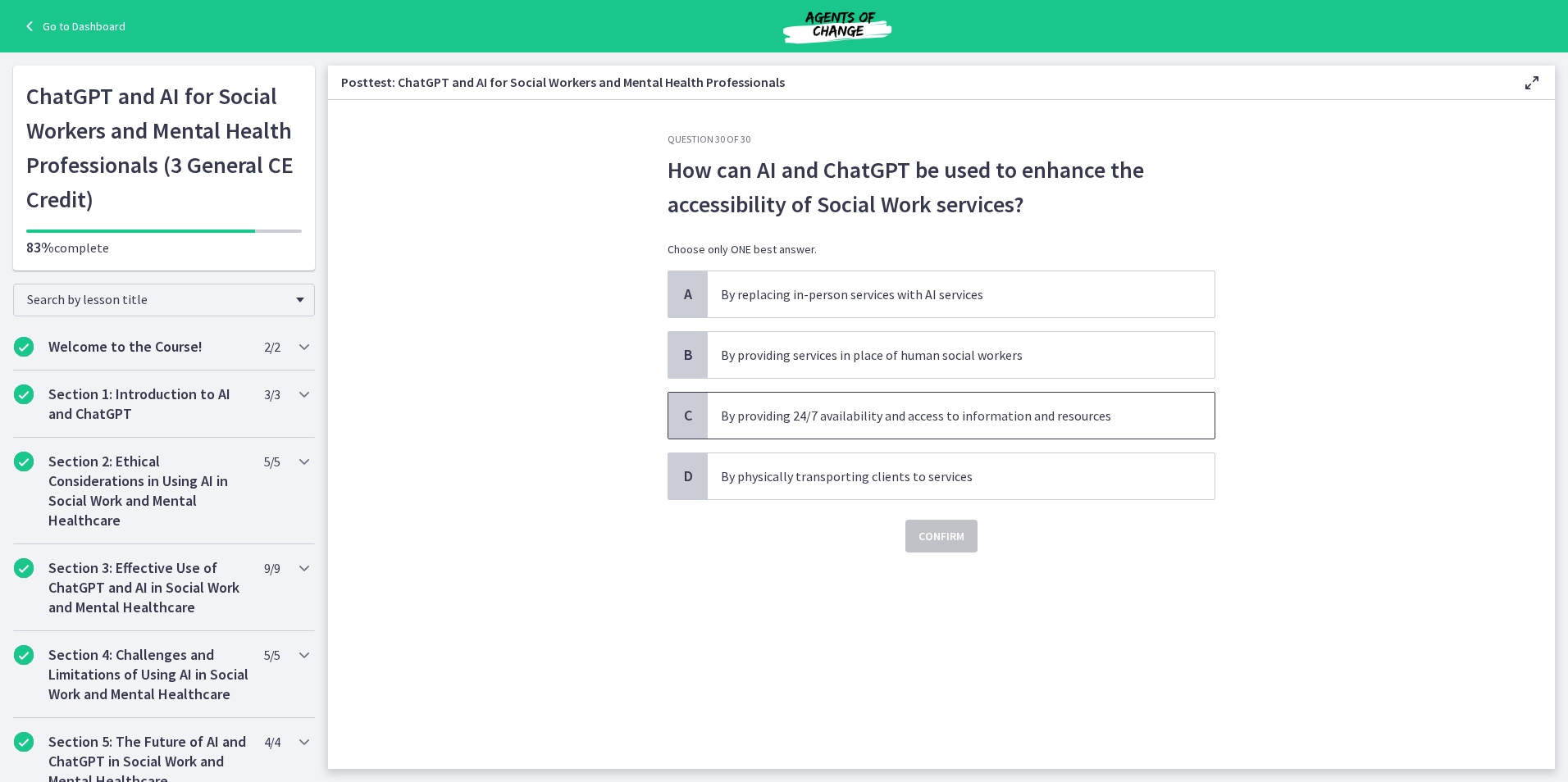
click at [870, 418] on p "By providing 24/7 availability and access to information and resources" at bounding box center [945, 416] width 448 height 20
click at [922, 540] on span "Confirm" at bounding box center [941, 537] width 46 height 20
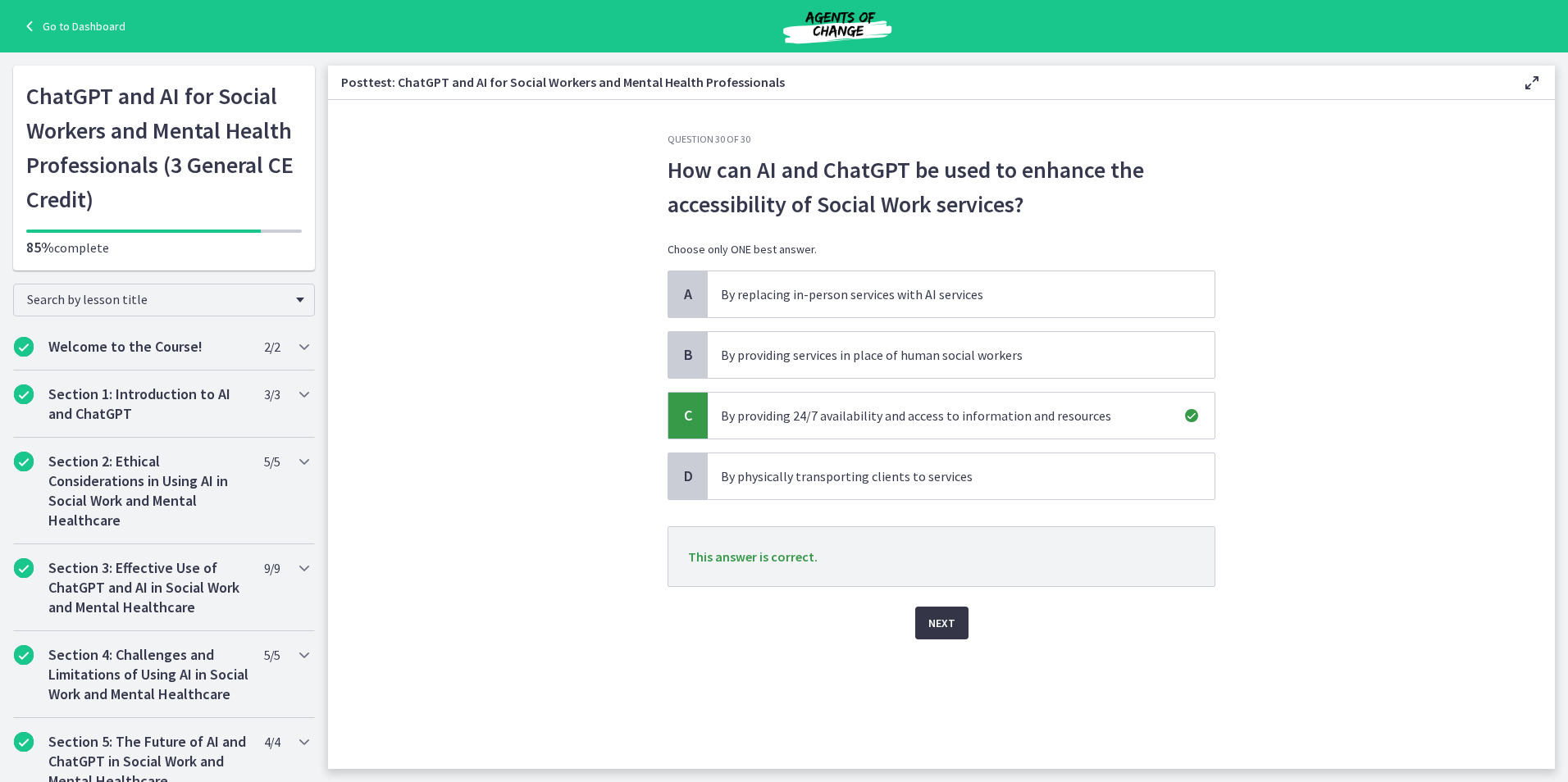
click at [934, 622] on span "Next" at bounding box center [942, 624] width 27 height 20
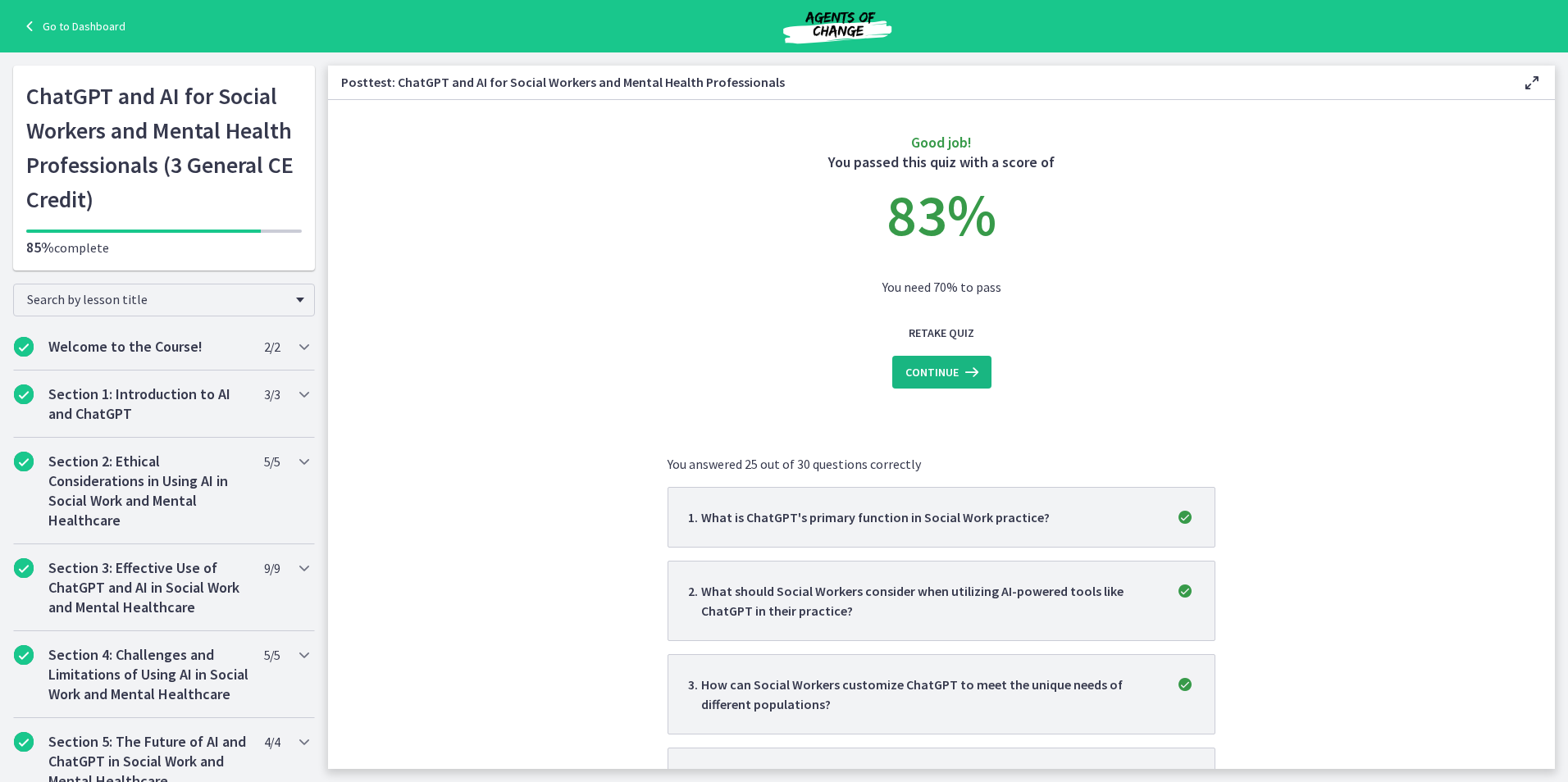
click at [945, 375] on span "Continue" at bounding box center [931, 373] width 53 height 20
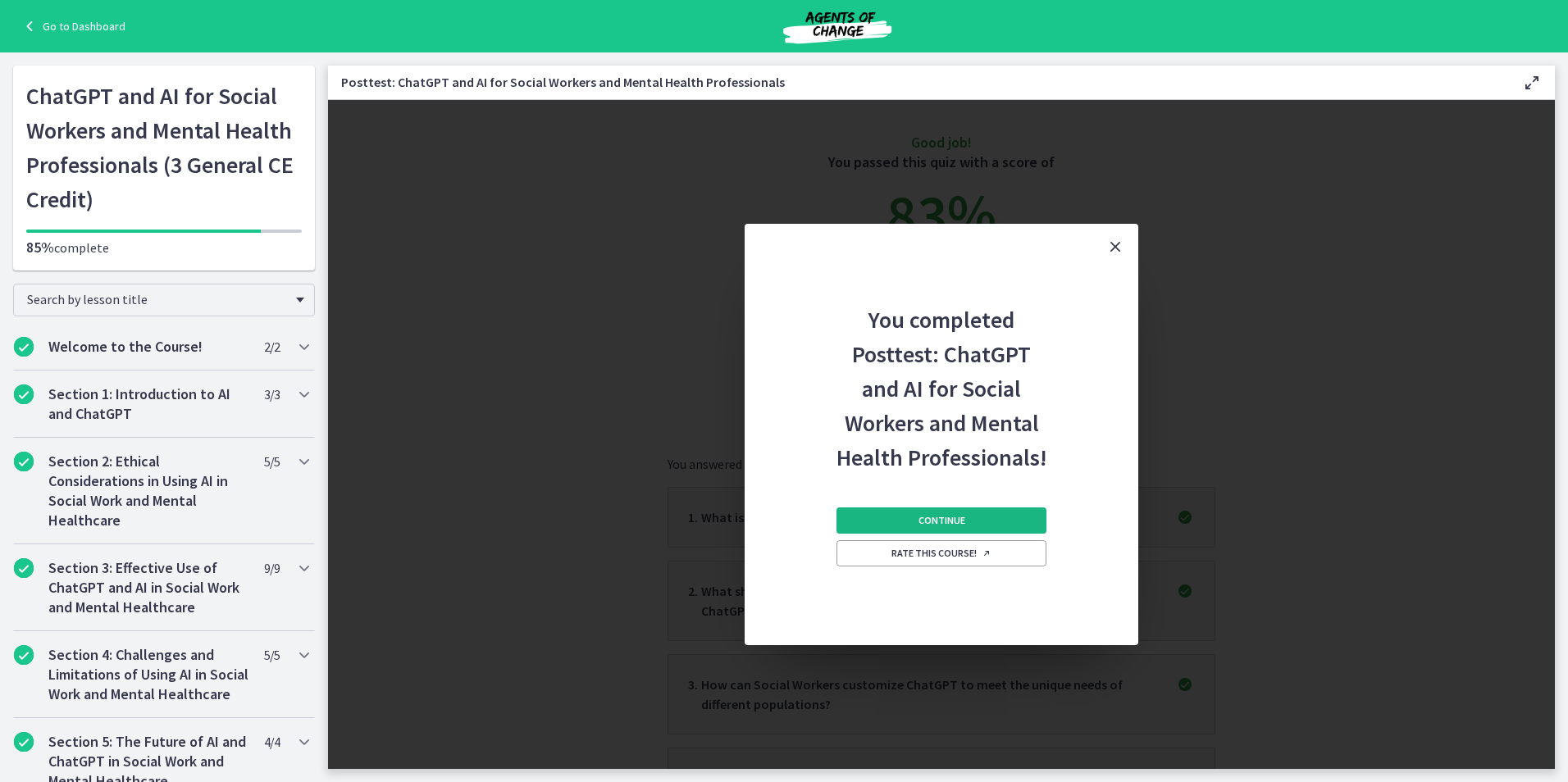
click at [965, 514] on button "Continue" at bounding box center [941, 520] width 210 height 26
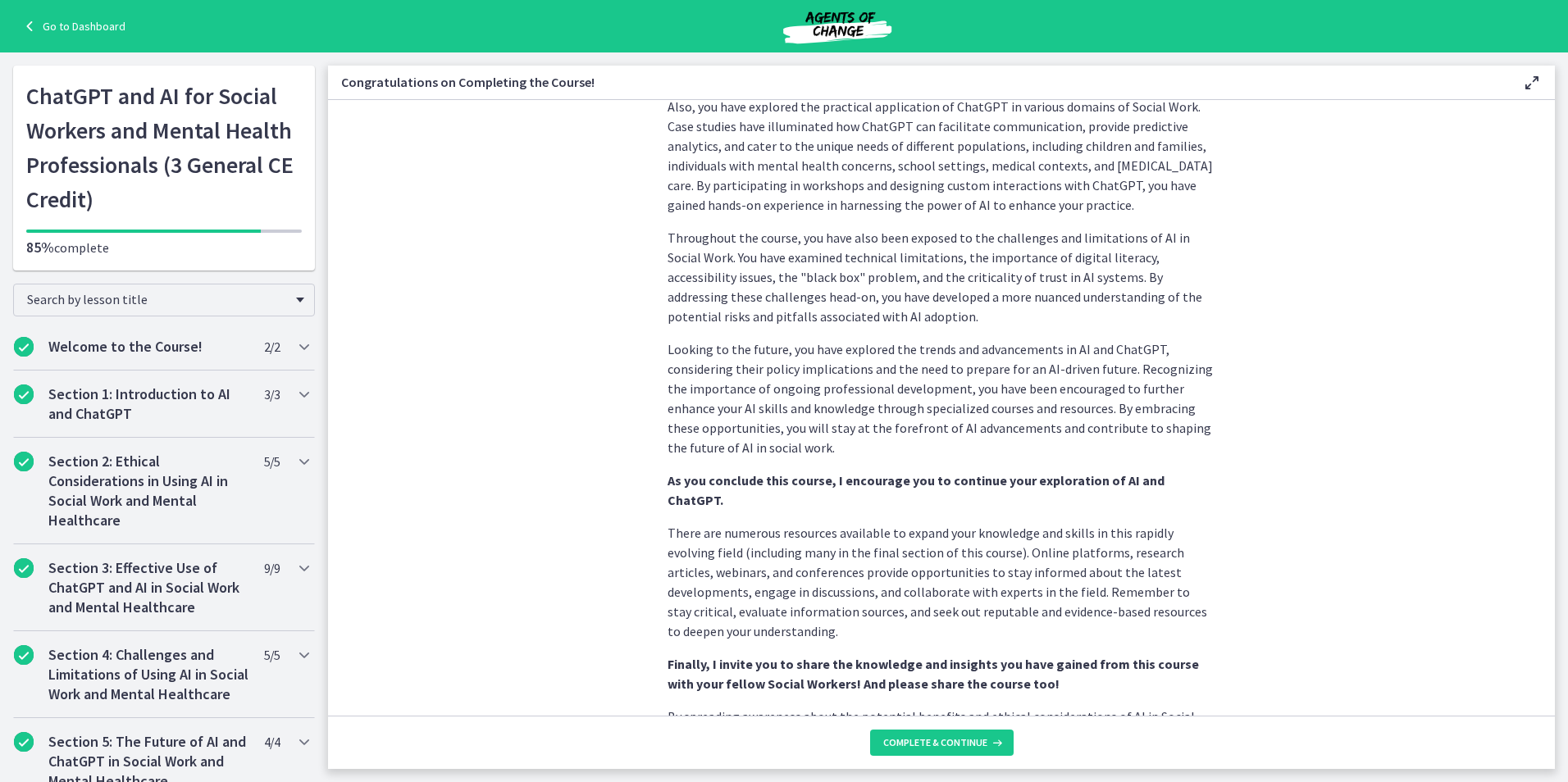
scroll to position [1297, 0]
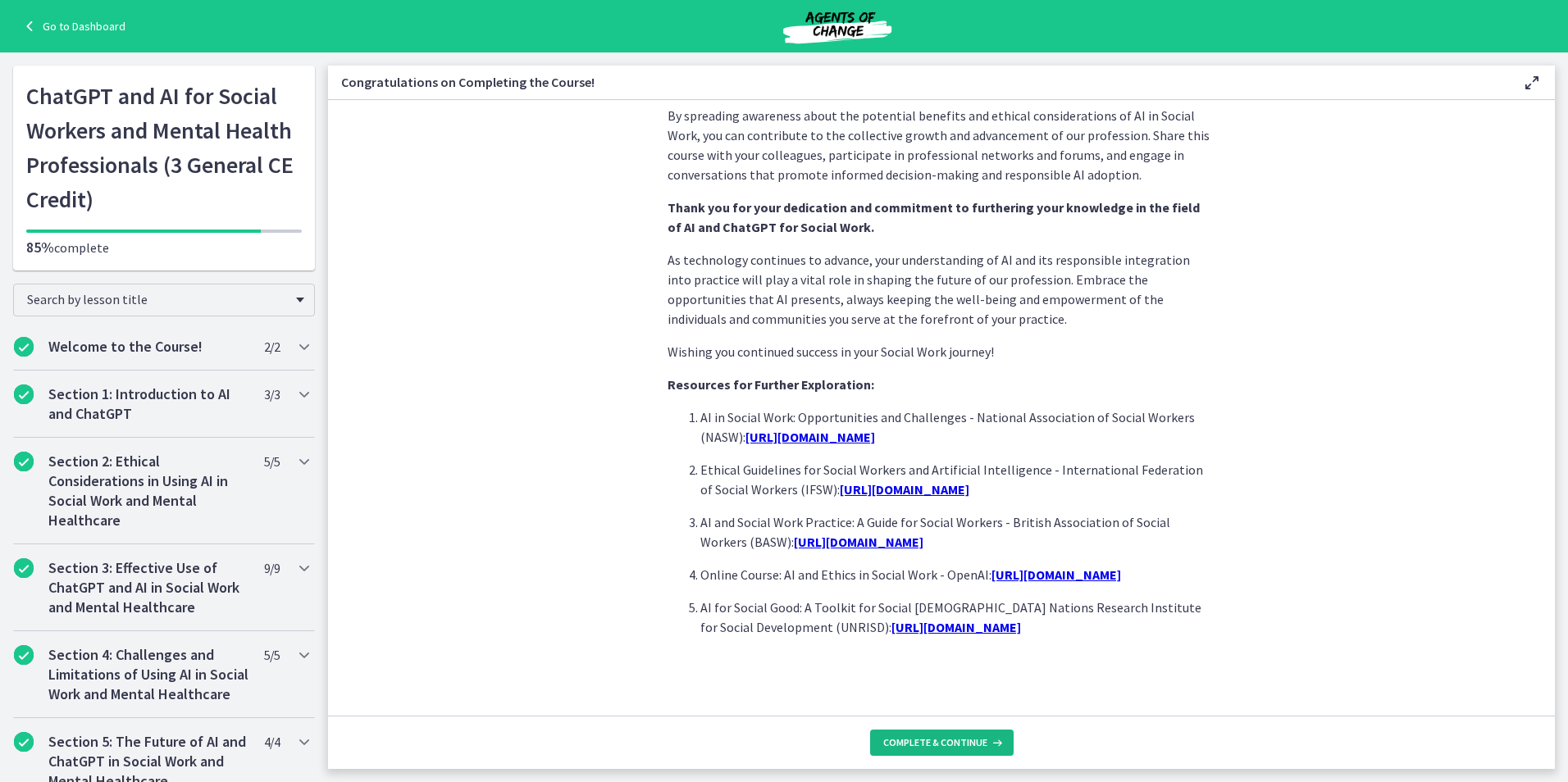
click at [935, 742] on span "Complete & continue" at bounding box center [935, 743] width 104 height 13
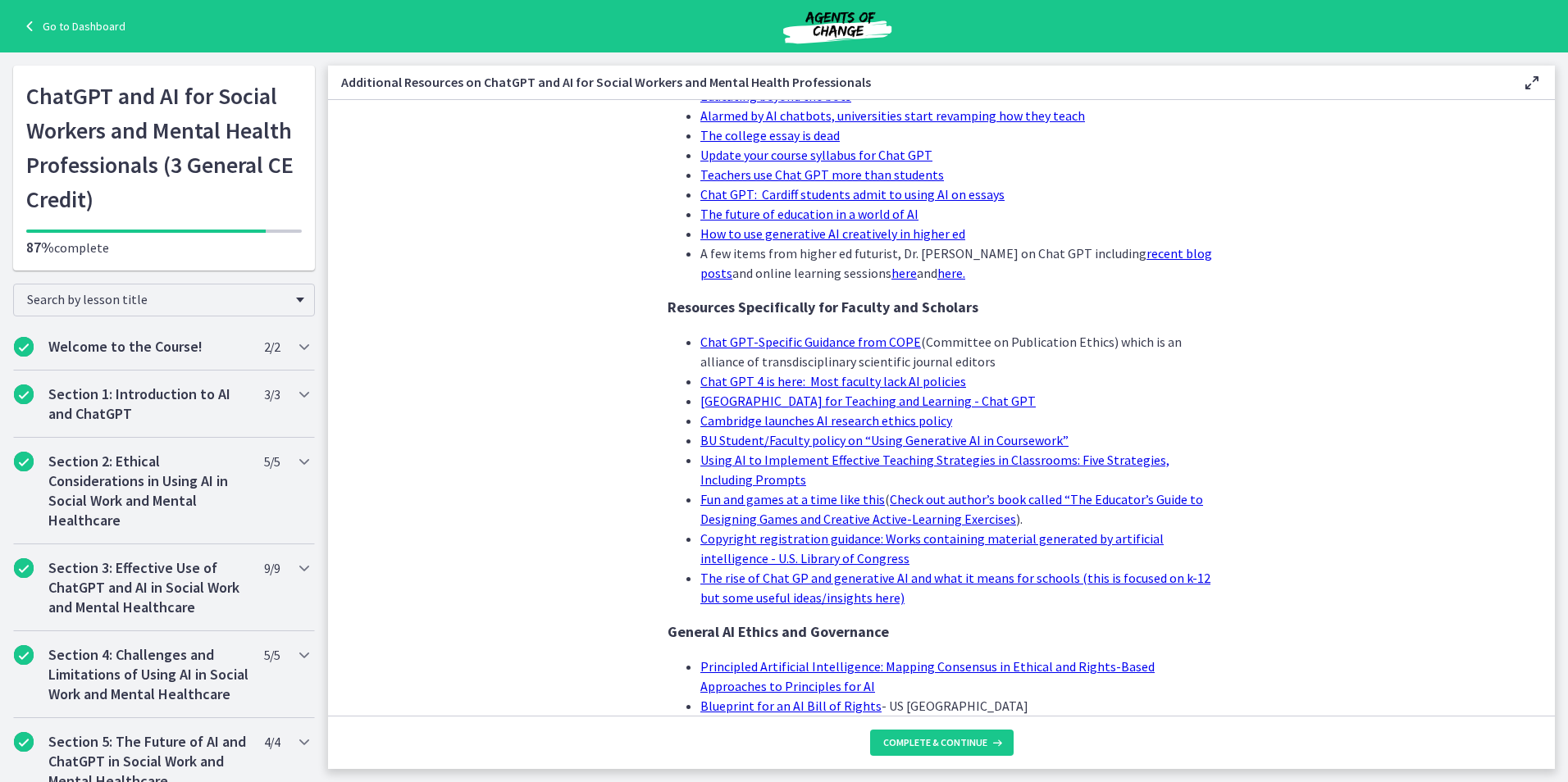
scroll to position [1230, 0]
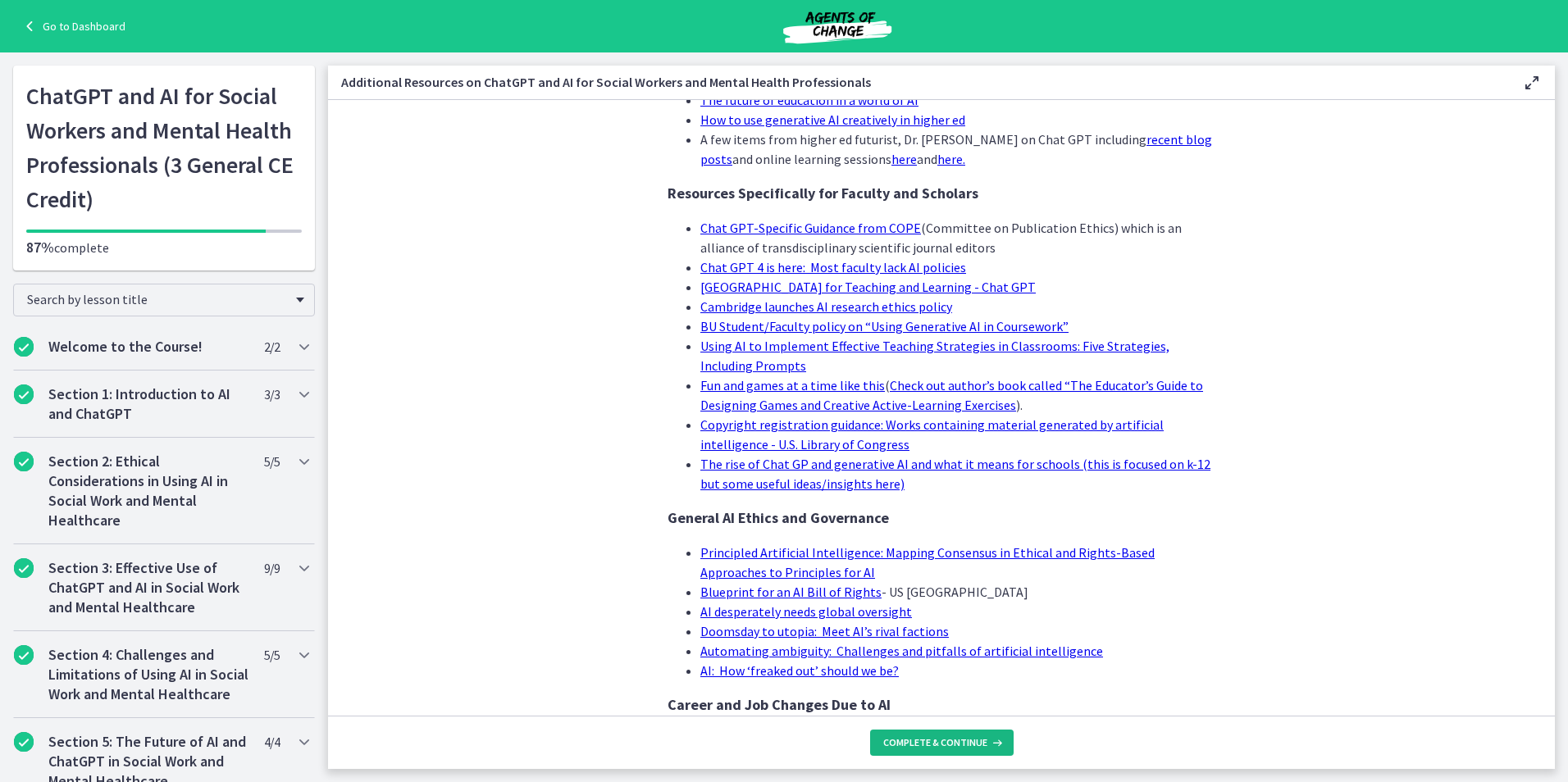
click at [901, 747] on span "Complete & continue" at bounding box center [935, 743] width 104 height 13
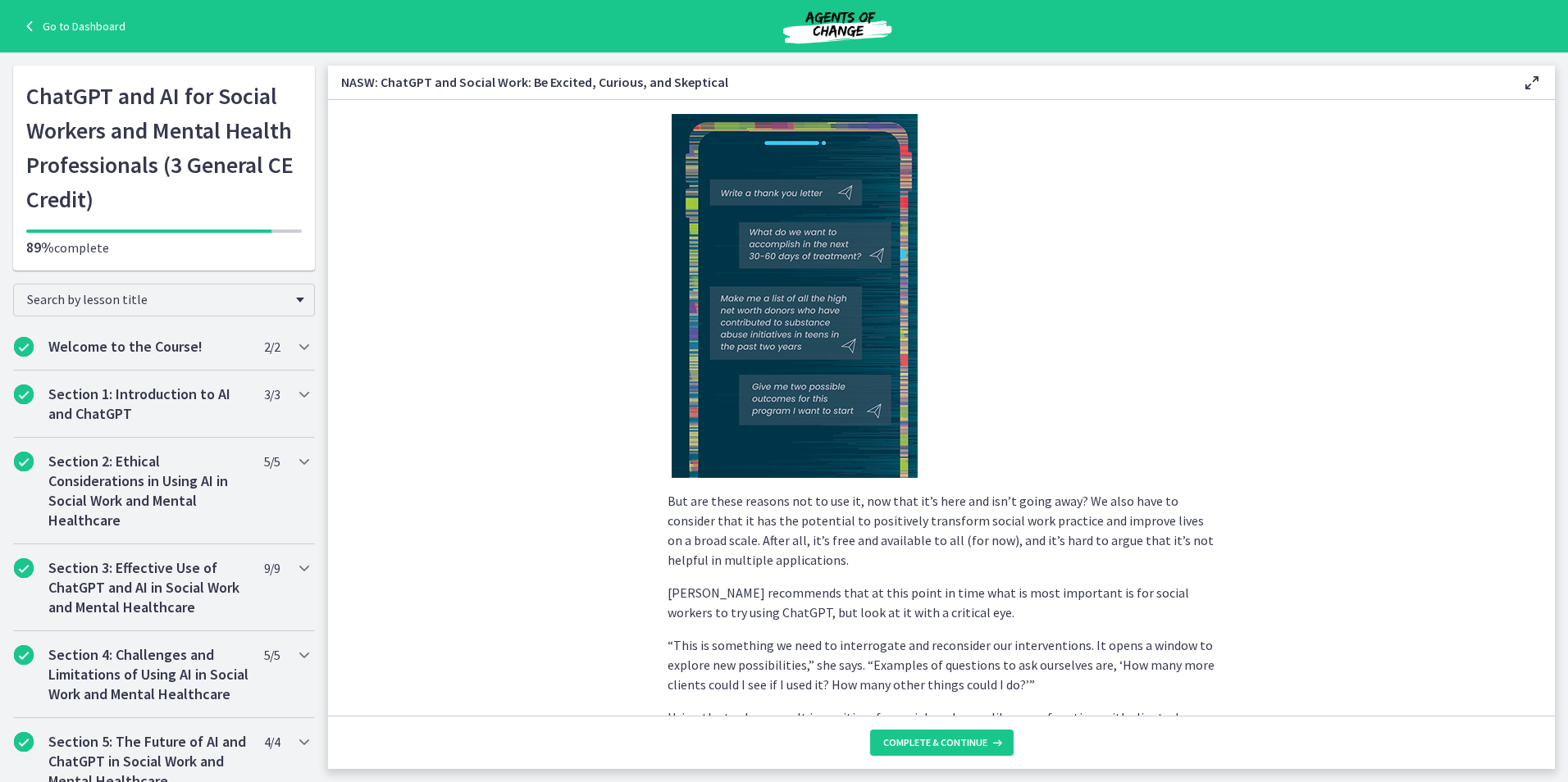
scroll to position [3116, 0]
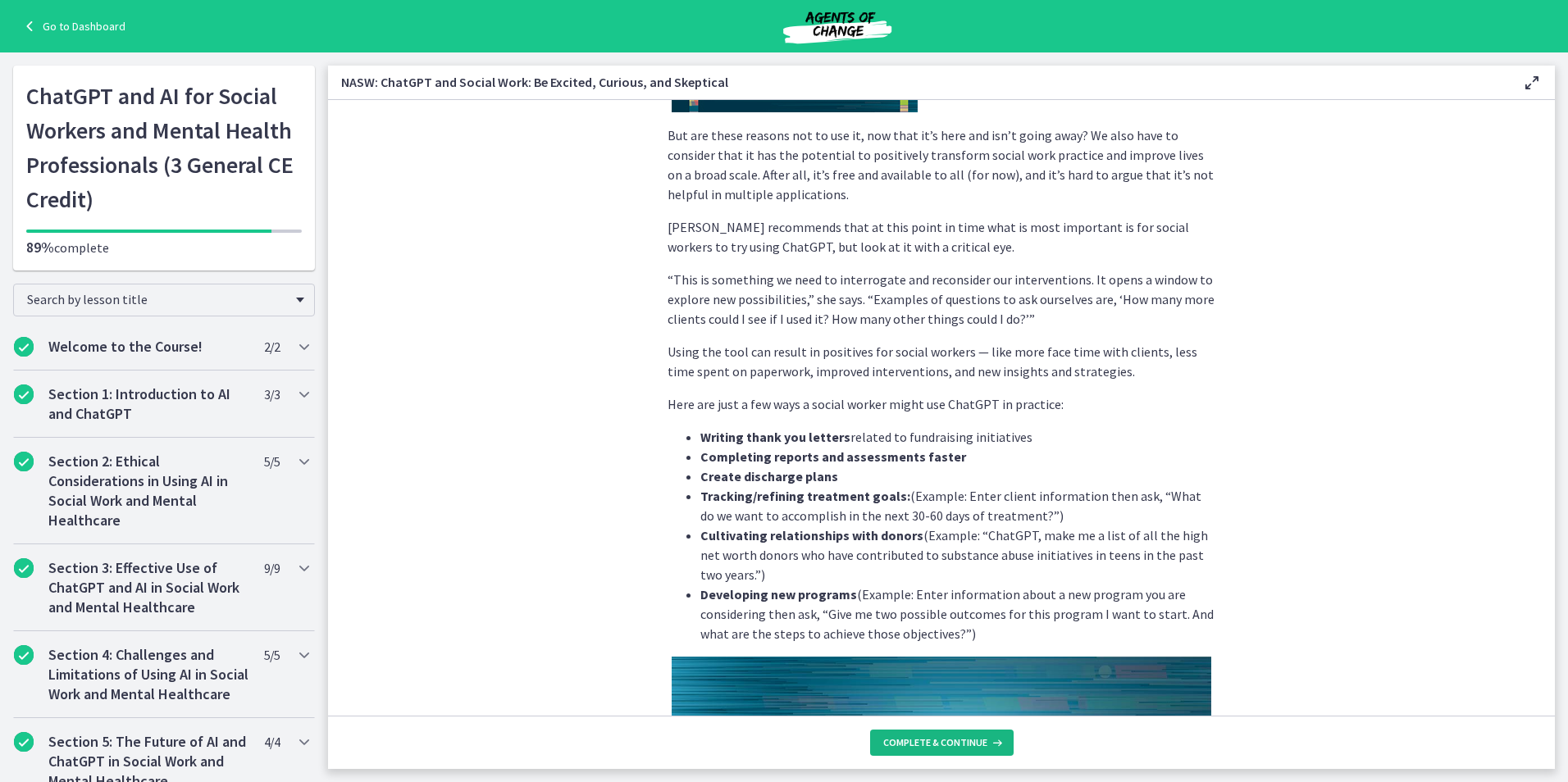
click at [915, 748] on span "Complete & continue" at bounding box center [935, 743] width 104 height 13
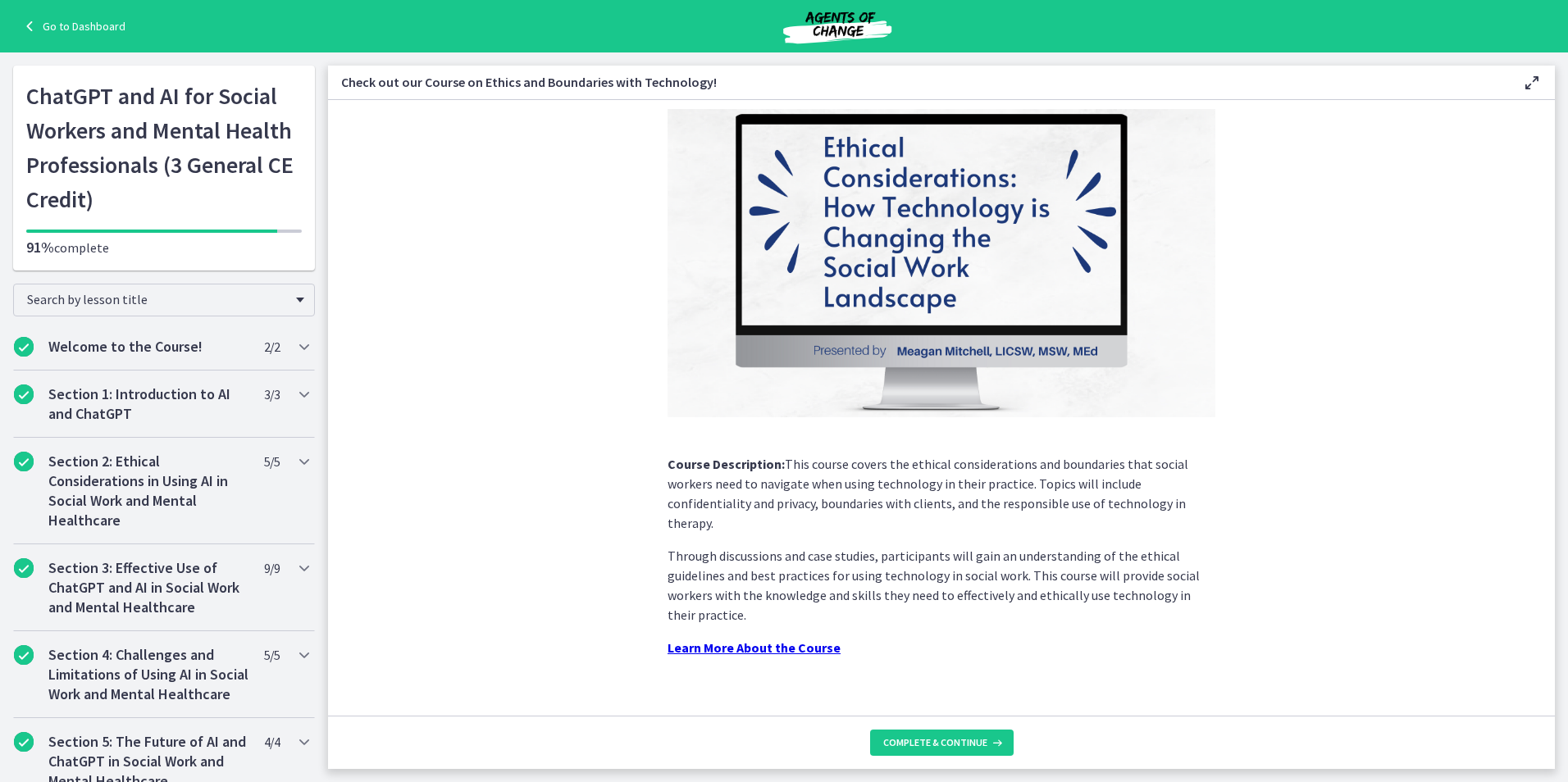
scroll to position [91, 0]
click at [905, 753] on button "Complete & continue" at bounding box center [941, 742] width 144 height 26
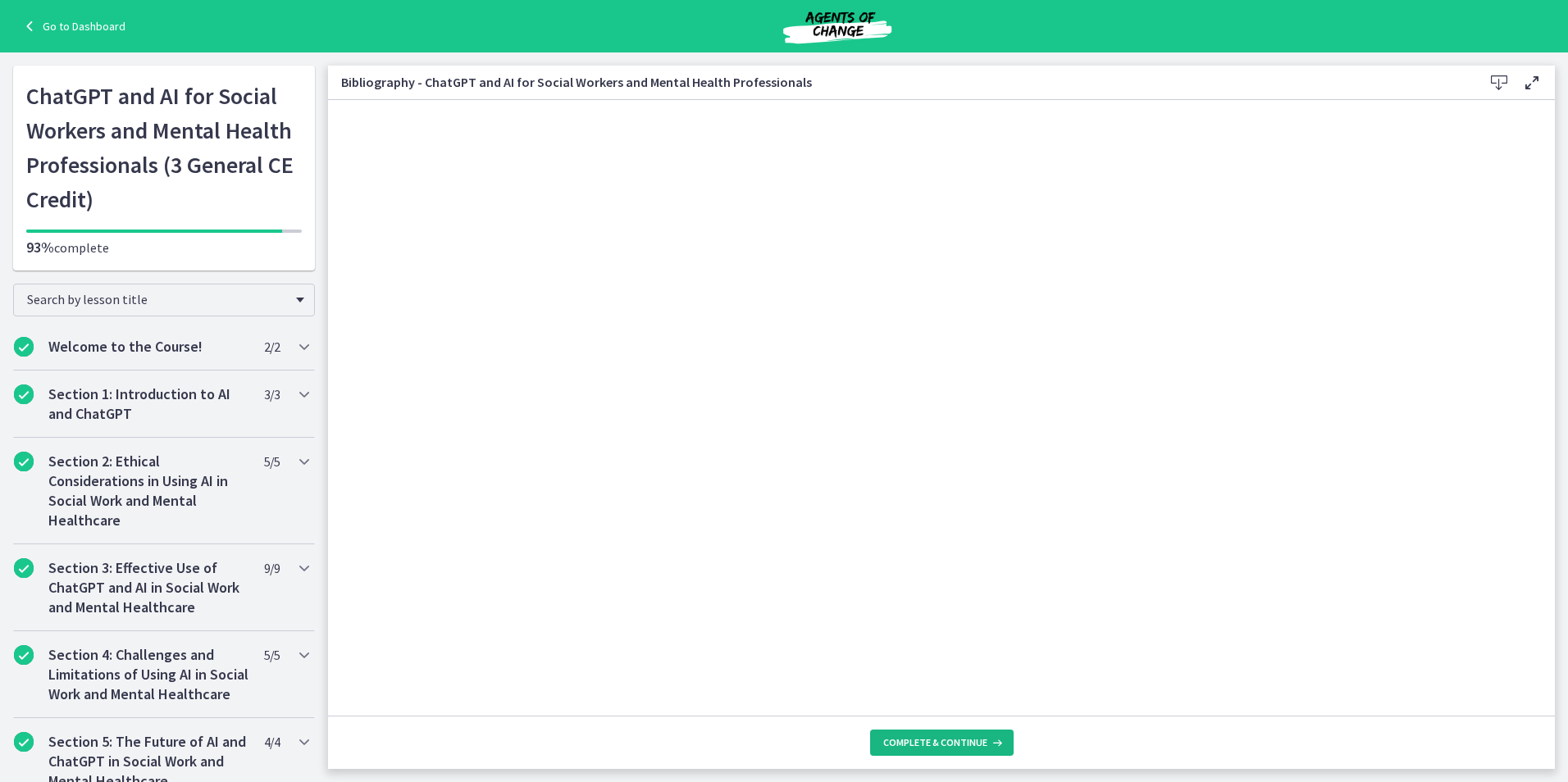
click at [918, 749] on button "Complete & continue" at bounding box center [941, 742] width 144 height 26
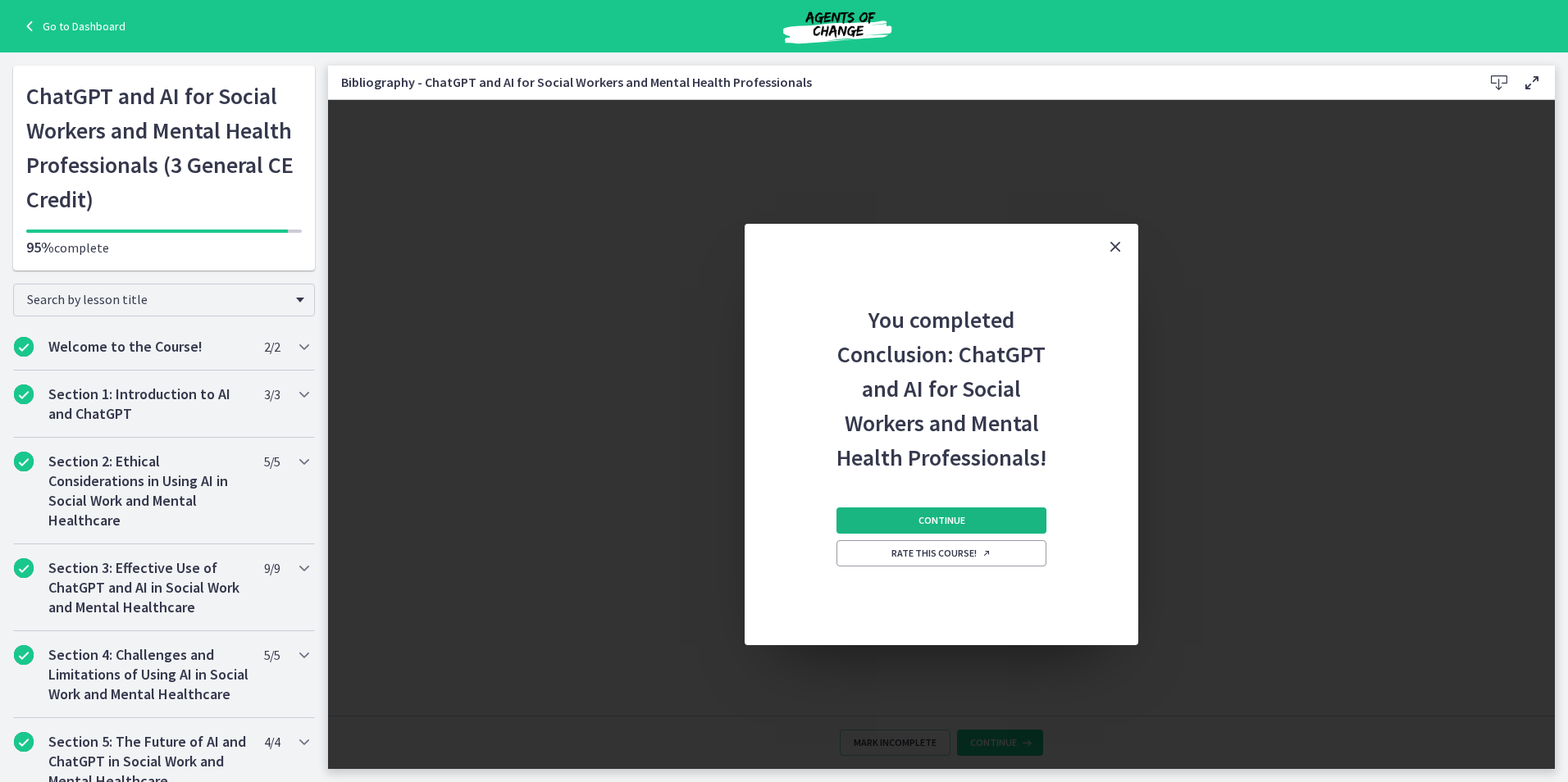
click at [925, 528] on button "Continue" at bounding box center [941, 520] width 210 height 26
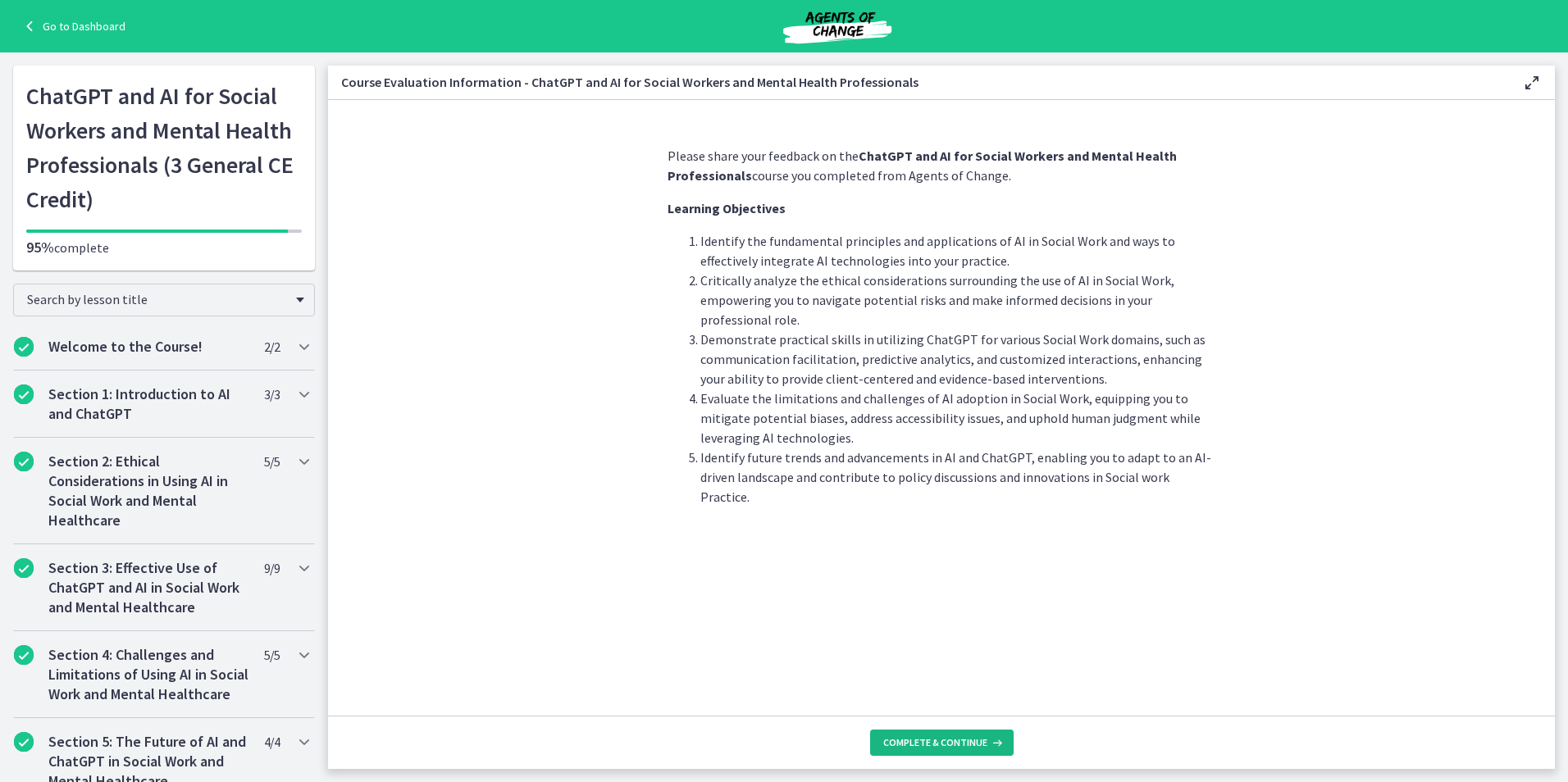
click at [947, 747] on span "Complete & continue" at bounding box center [935, 743] width 104 height 13
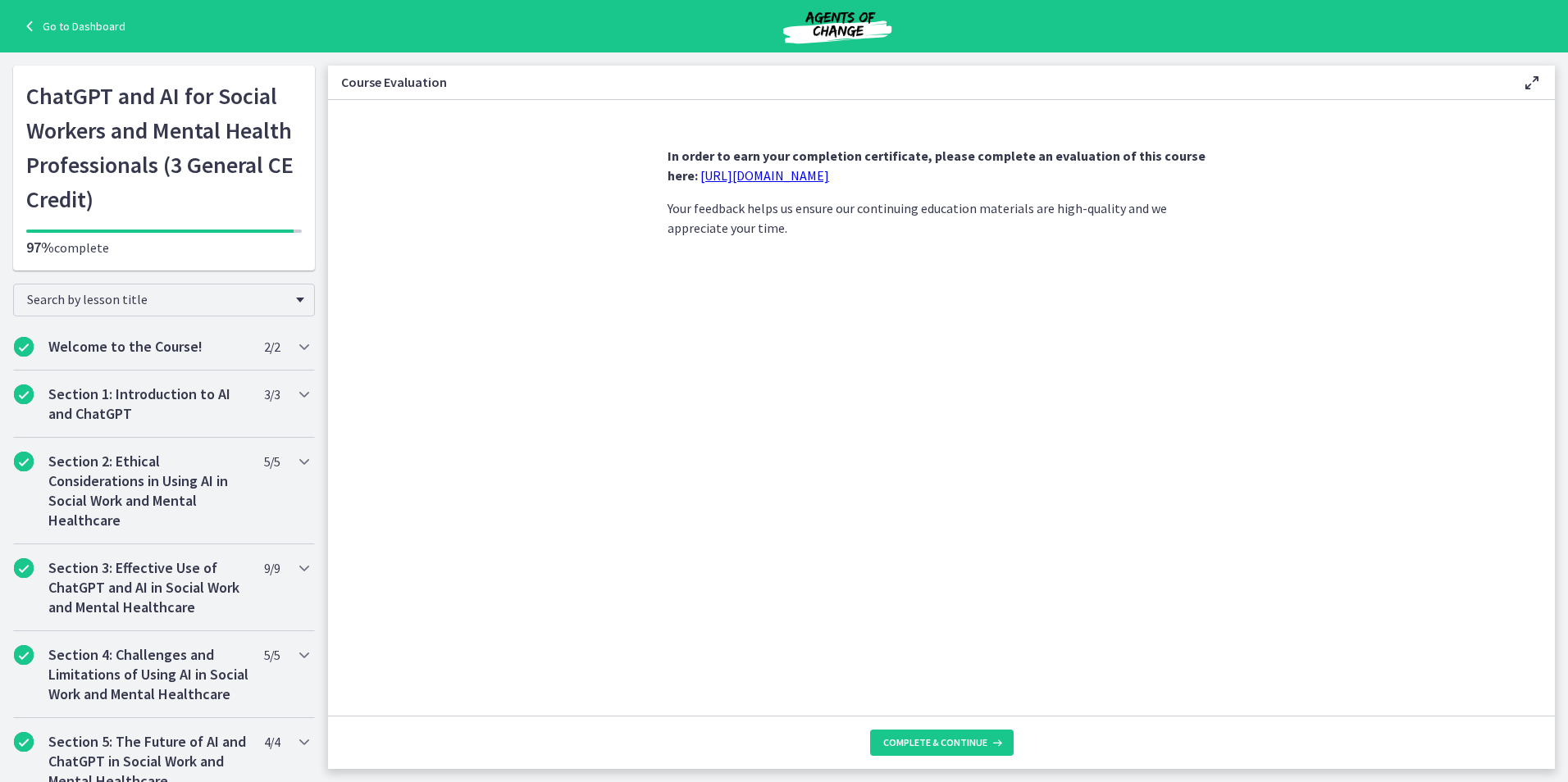
click at [723, 179] on link "https://forms.gle/jm1zbfhChZ2exBv78" at bounding box center [765, 176] width 128 height 16
